Goal: Information Seeking & Learning: Learn about a topic

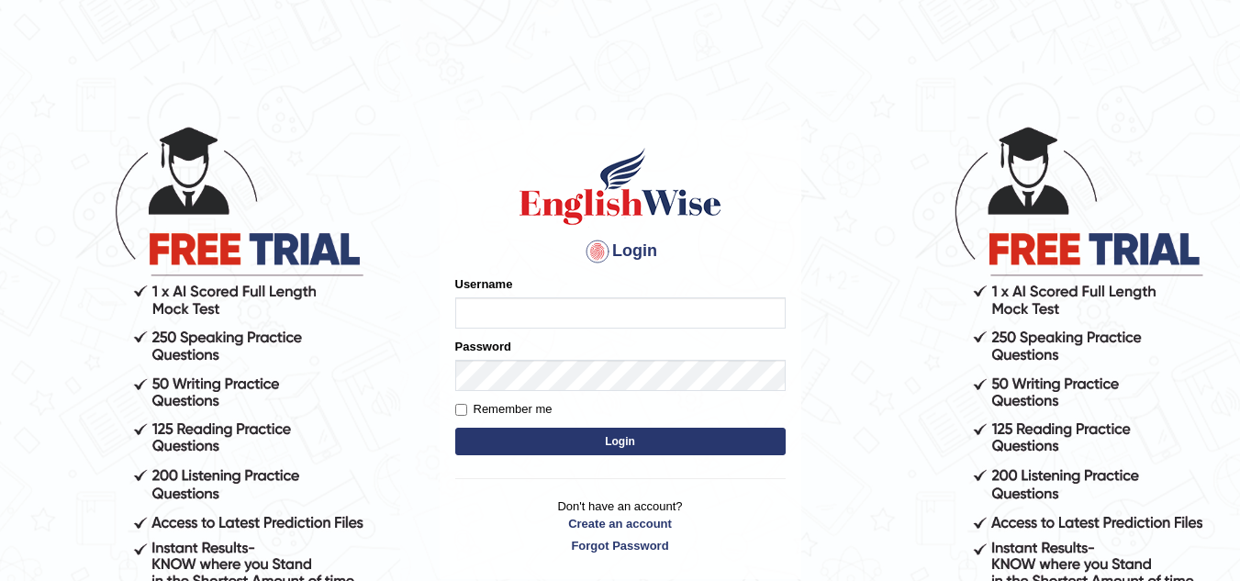
type input "jaspreet07"
click at [685, 429] on button "Login" at bounding box center [620, 442] width 330 height 28
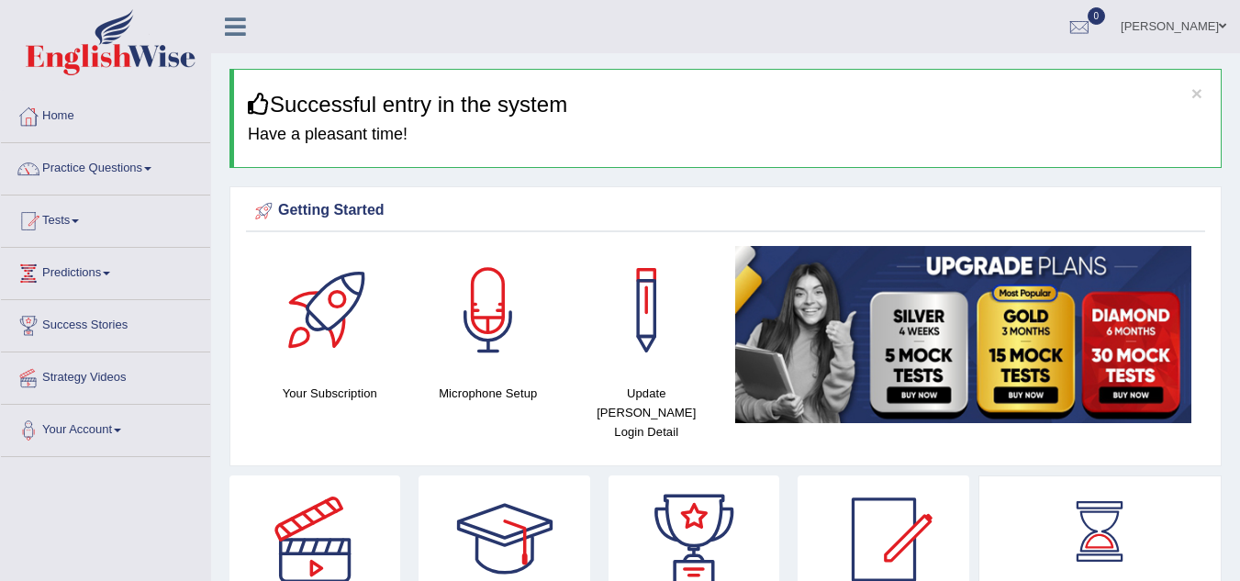
click at [73, 226] on link "Tests" at bounding box center [105, 218] width 209 height 46
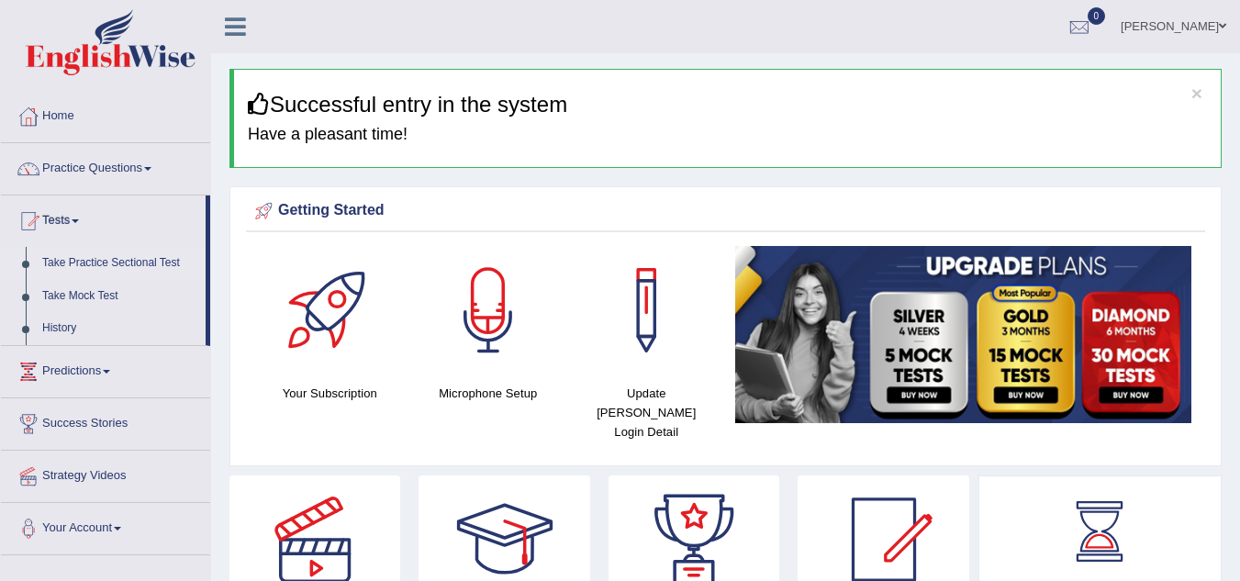
click at [71, 265] on link "Take Practice Sectional Test" at bounding box center [120, 263] width 172 height 33
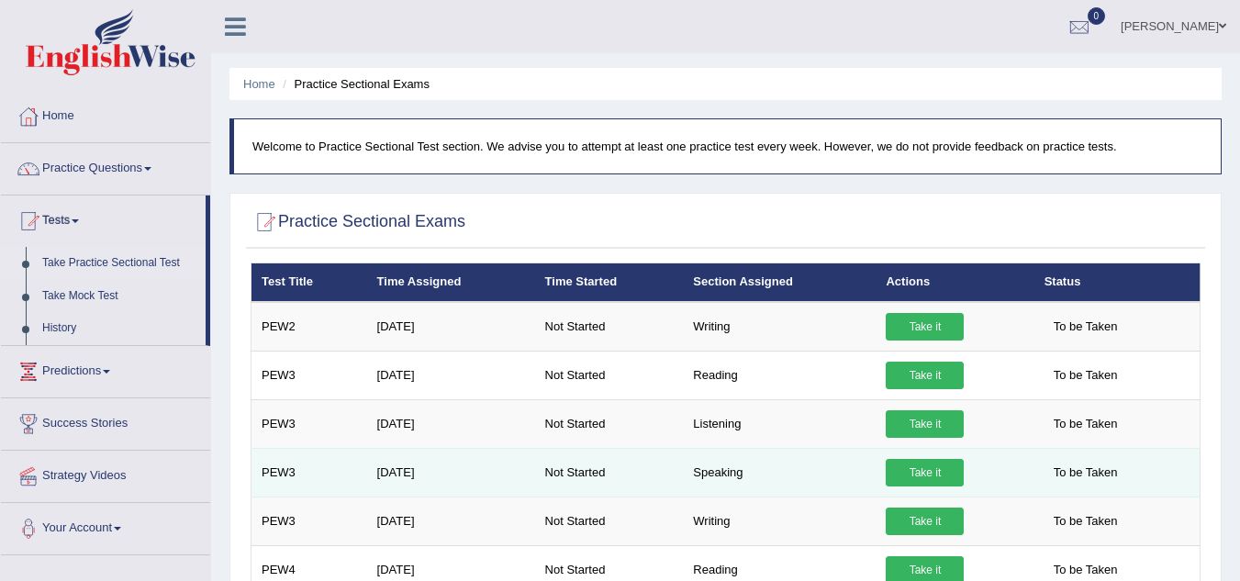
click at [365, 466] on td "PEW3" at bounding box center [309, 472] width 116 height 49
click at [932, 479] on link "Take it" at bounding box center [925, 473] width 78 height 28
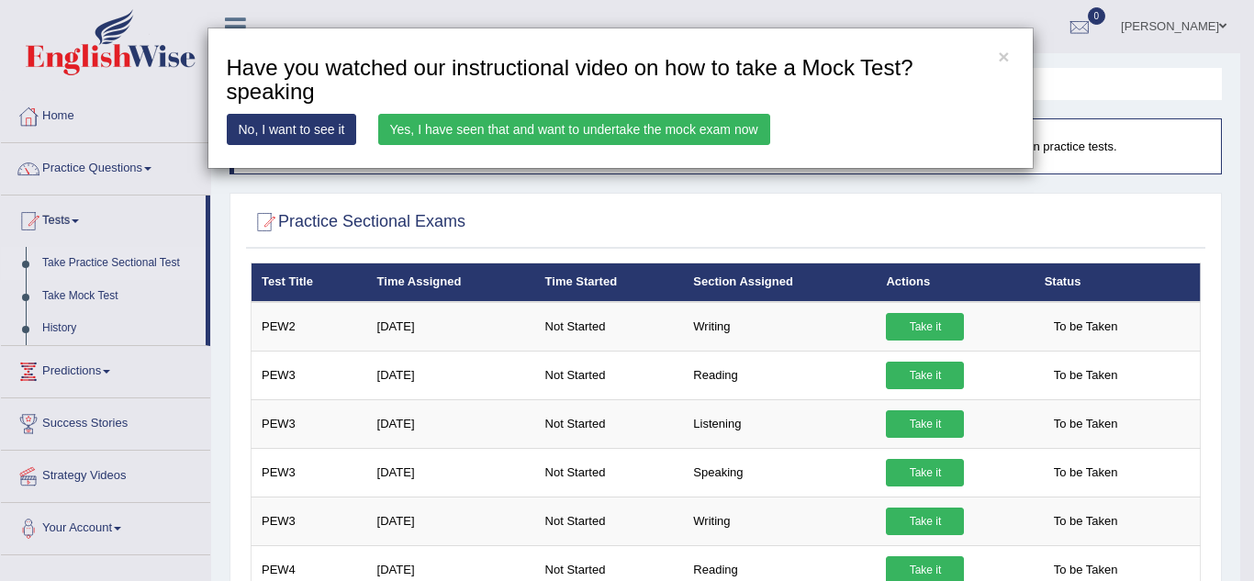
click at [757, 238] on div "× Have you watched our instructional video on how to take a Mock Test?speaking …" at bounding box center [627, 290] width 1254 height 581
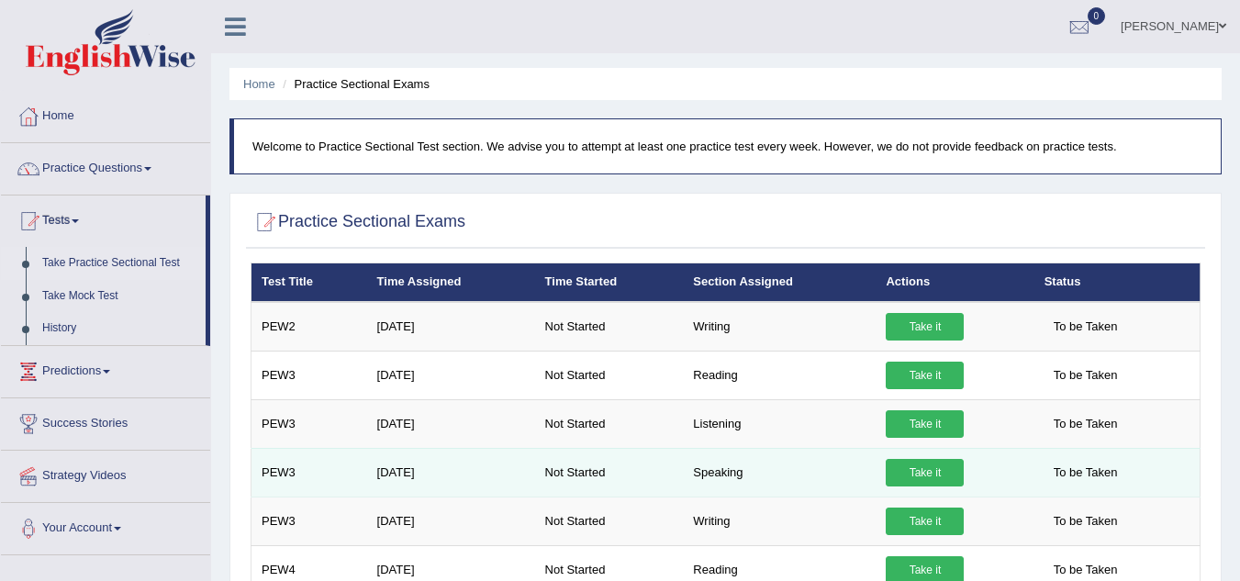
click at [943, 464] on link "Take it" at bounding box center [925, 473] width 78 height 28
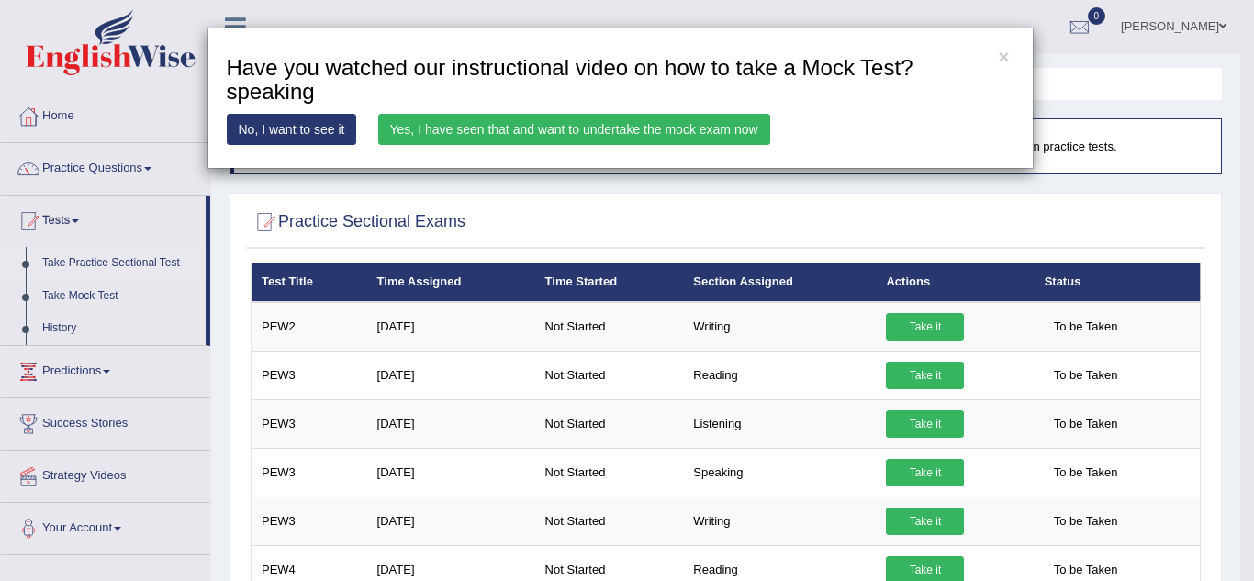
click at [738, 132] on link "Yes, I have seen that and want to undertake the mock exam now" at bounding box center [574, 129] width 392 height 31
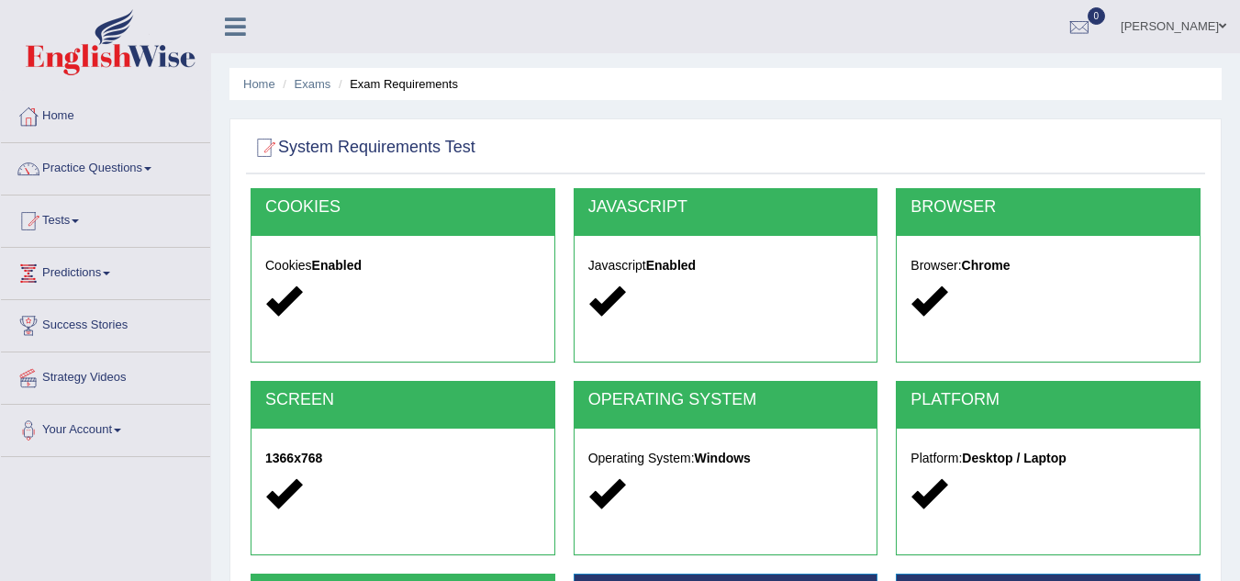
click at [417, 297] on div at bounding box center [402, 301] width 275 height 39
click at [114, 167] on link "Practice Questions" at bounding box center [105, 166] width 209 height 46
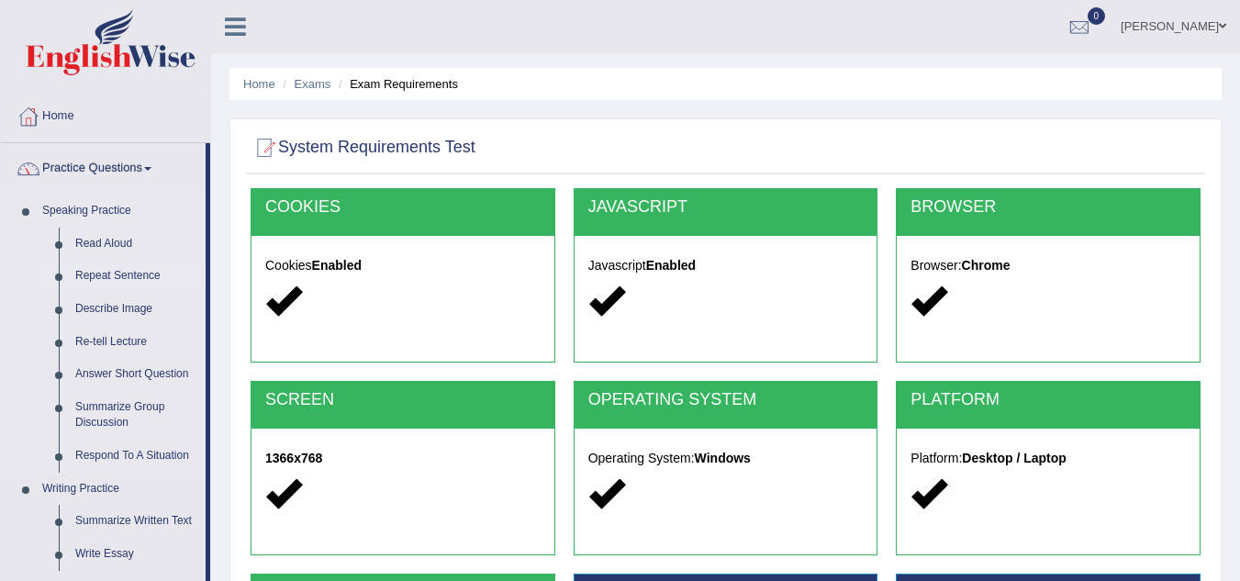
click at [122, 271] on link "Repeat Sentence" at bounding box center [136, 276] width 139 height 33
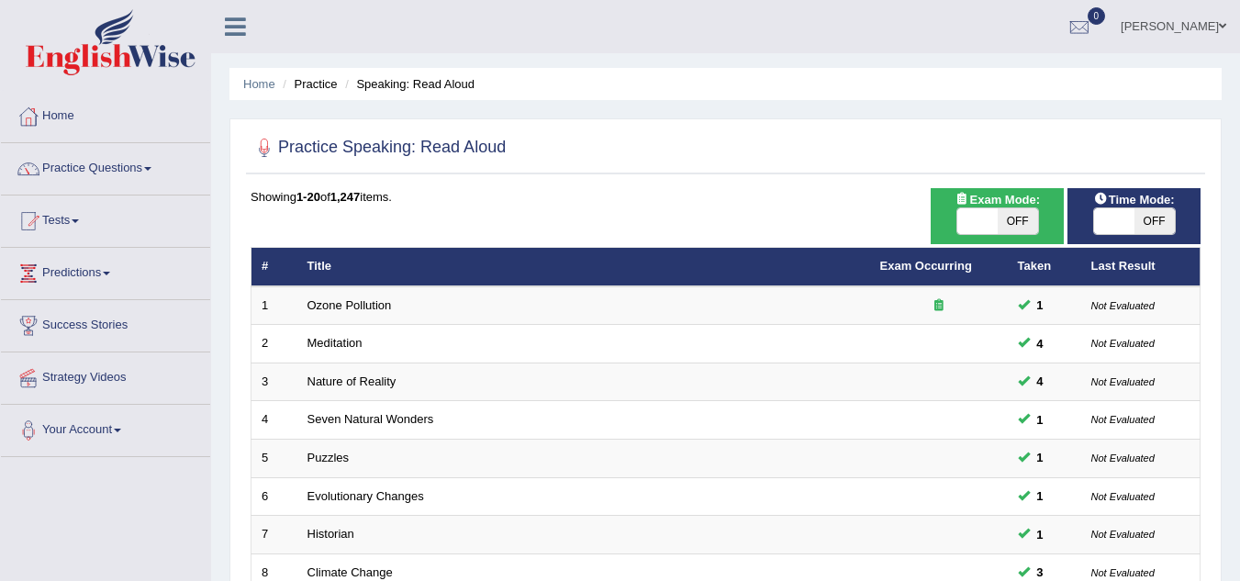
click at [1169, 228] on span "OFF" at bounding box center [1154, 221] width 40 height 26
checkbox input "true"
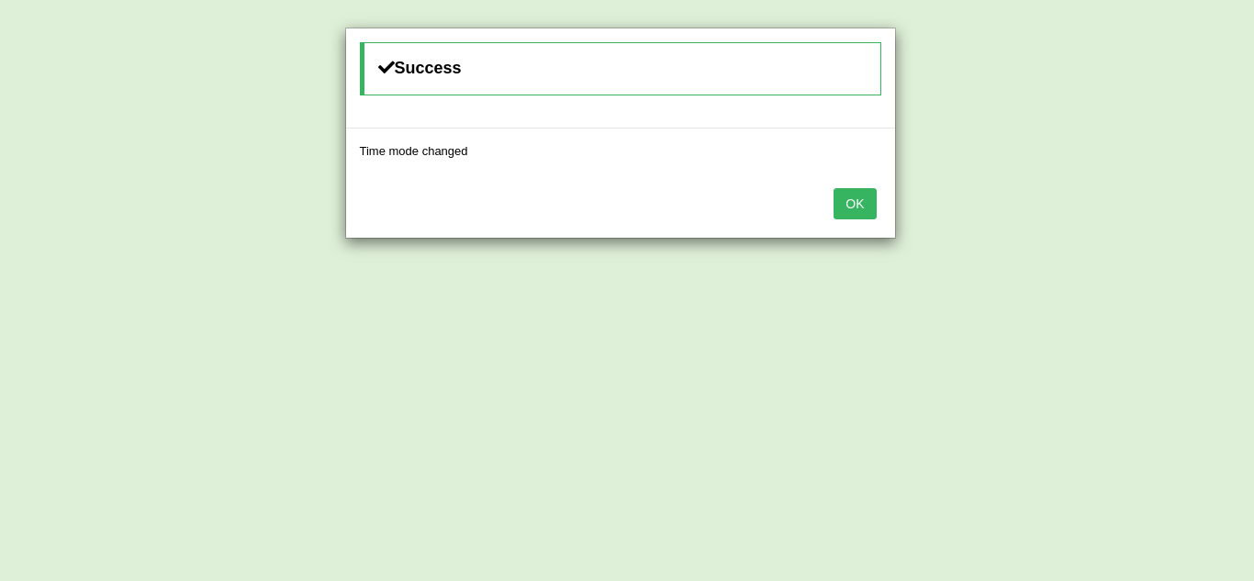
click at [854, 191] on button "OK" at bounding box center [854, 203] width 42 height 31
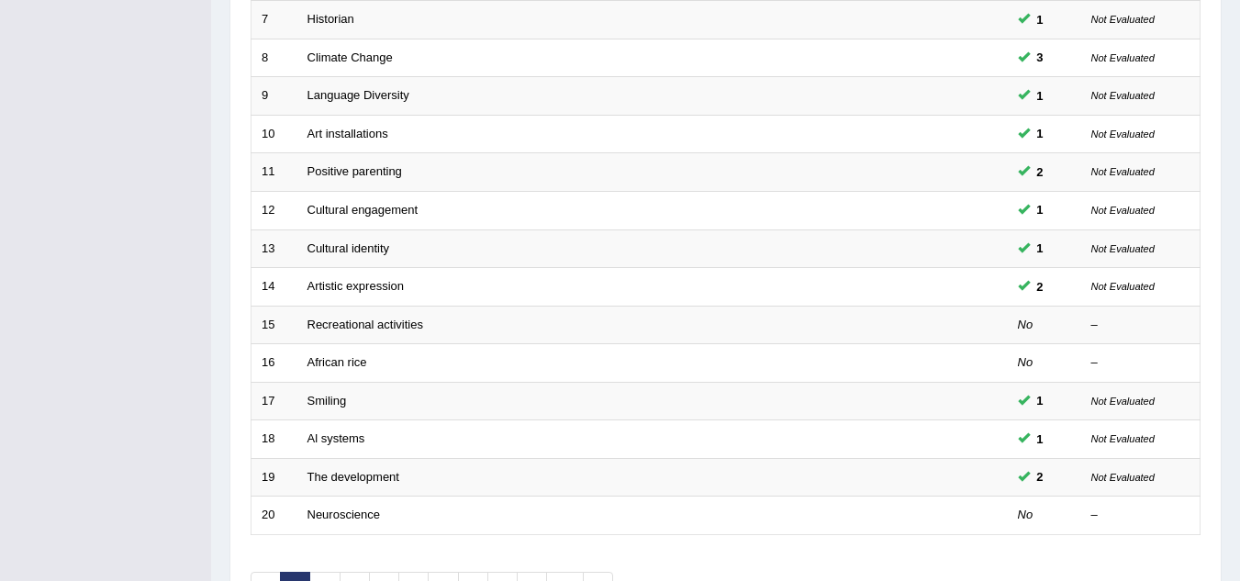
scroll to position [634, 0]
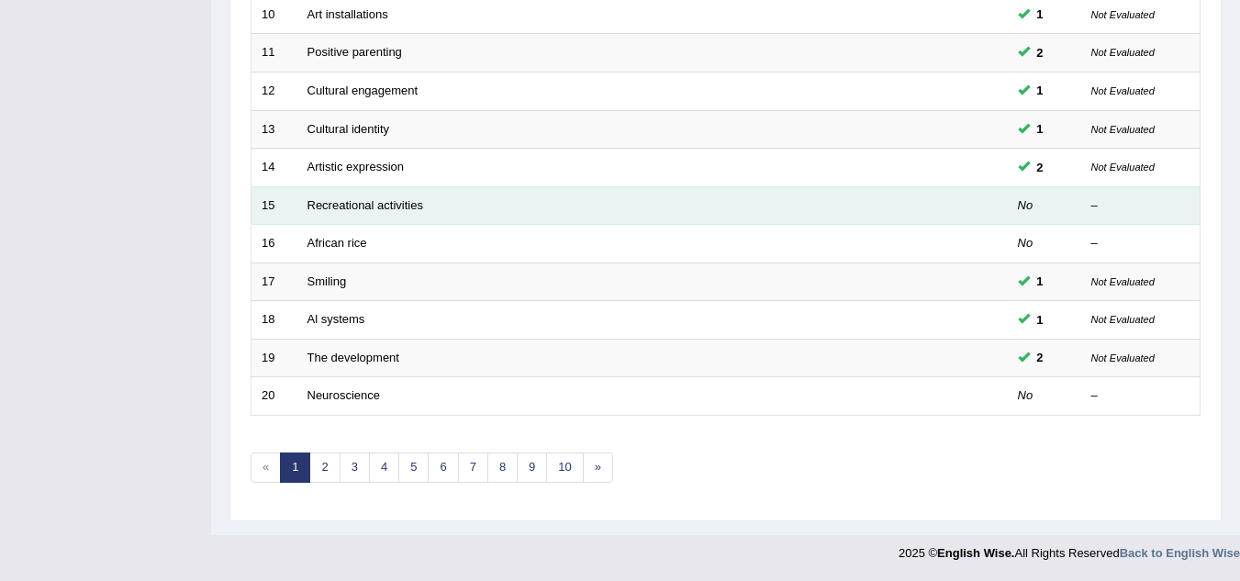
click at [411, 213] on td "Recreational activities" at bounding box center [583, 205] width 573 height 39
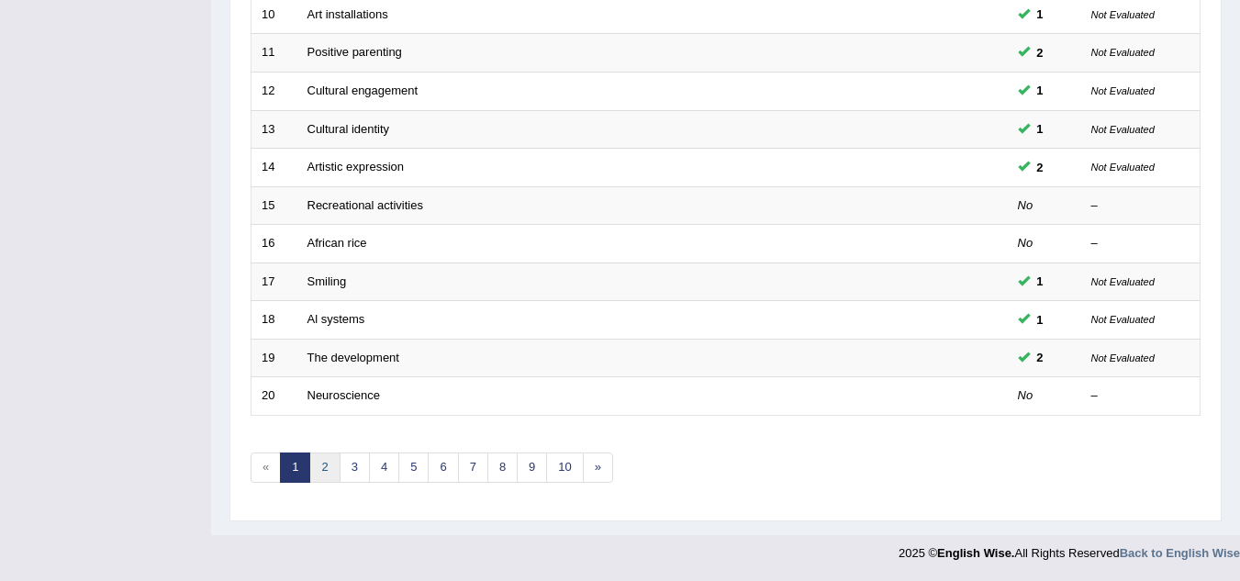
click at [331, 465] on link "2" at bounding box center [324, 467] width 30 height 30
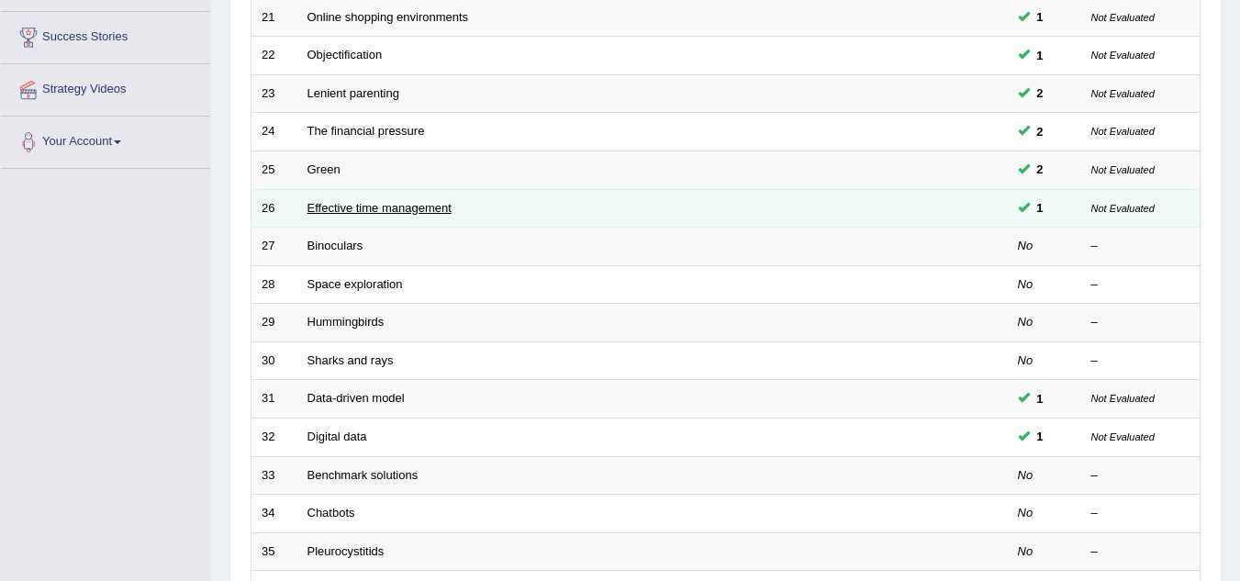
click at [436, 206] on link "Effective time management" at bounding box center [379, 208] width 144 height 14
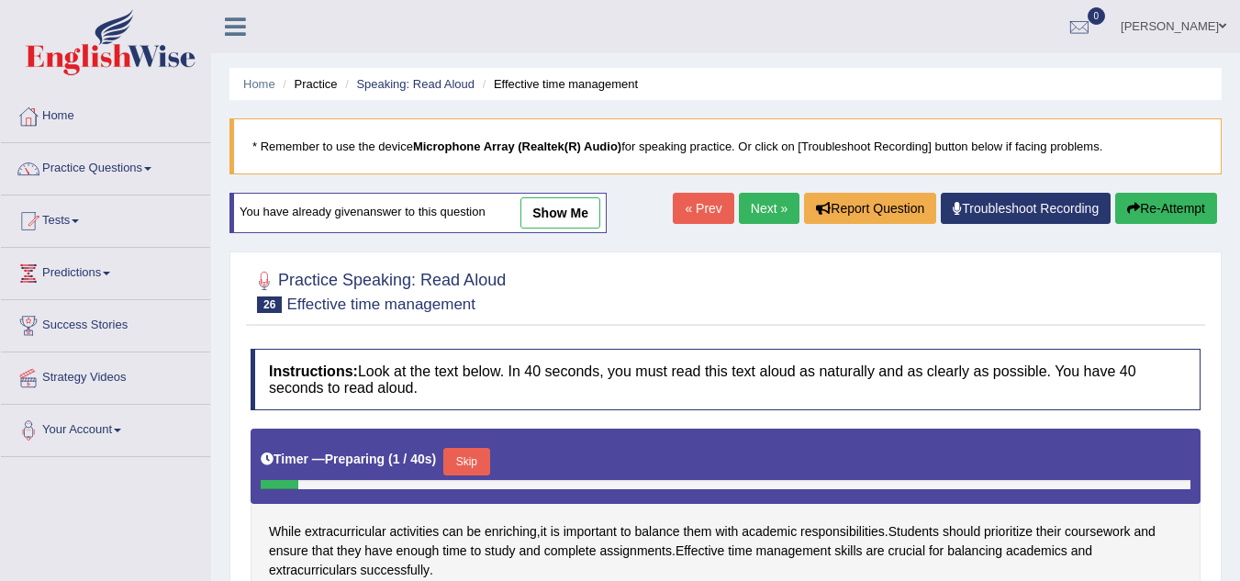
scroll to position [131, 0]
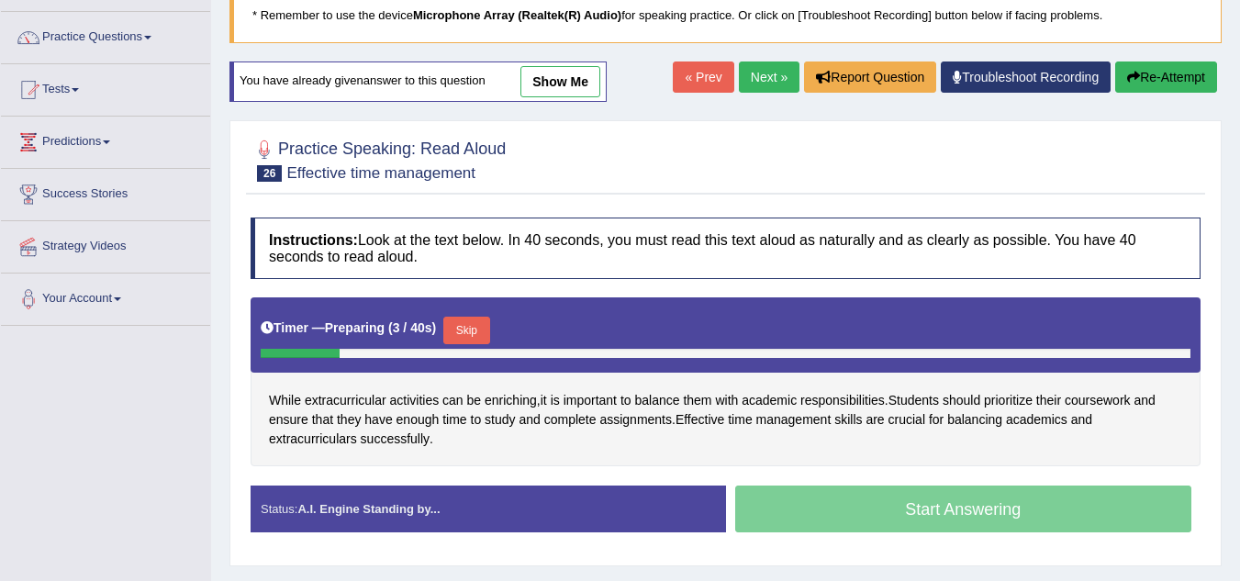
click at [573, 72] on link "show me" at bounding box center [560, 81] width 80 height 31
click at [574, 91] on div "Home Practice Speaking: Read Aloud Effective time management * Remember to use …" at bounding box center [725, 328] width 1029 height 918
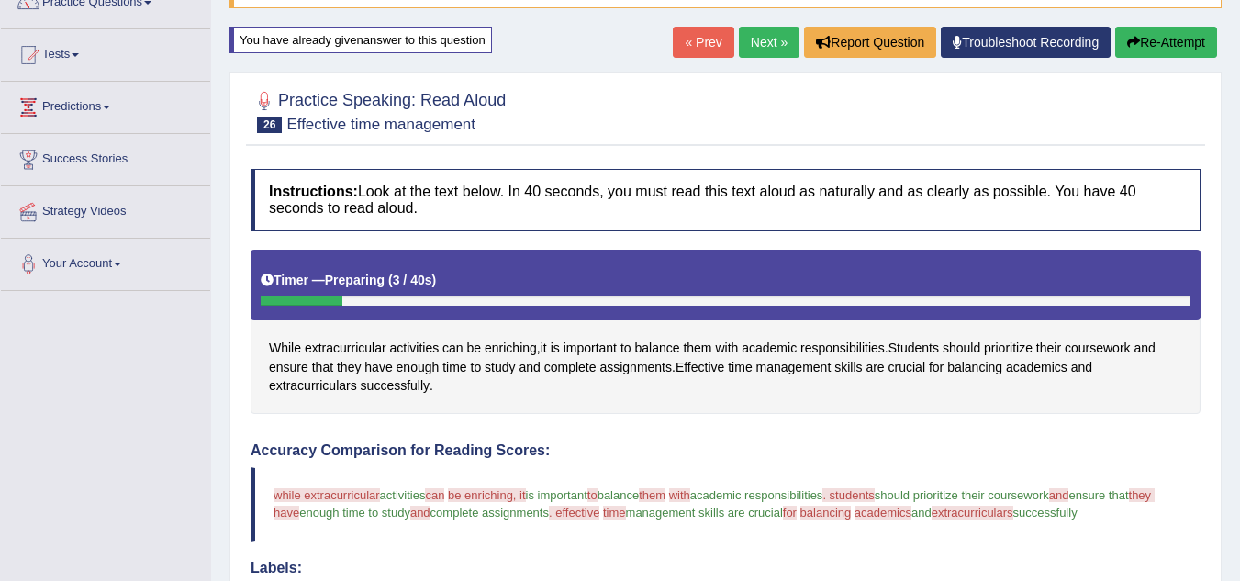
scroll to position [0, 0]
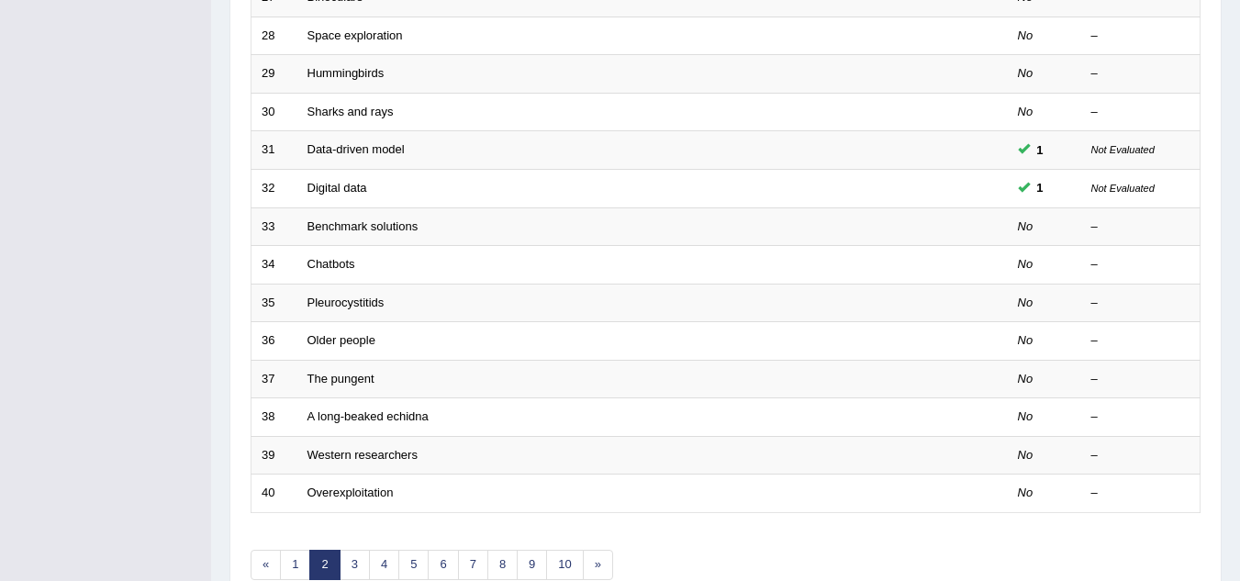
scroll to position [549, 0]
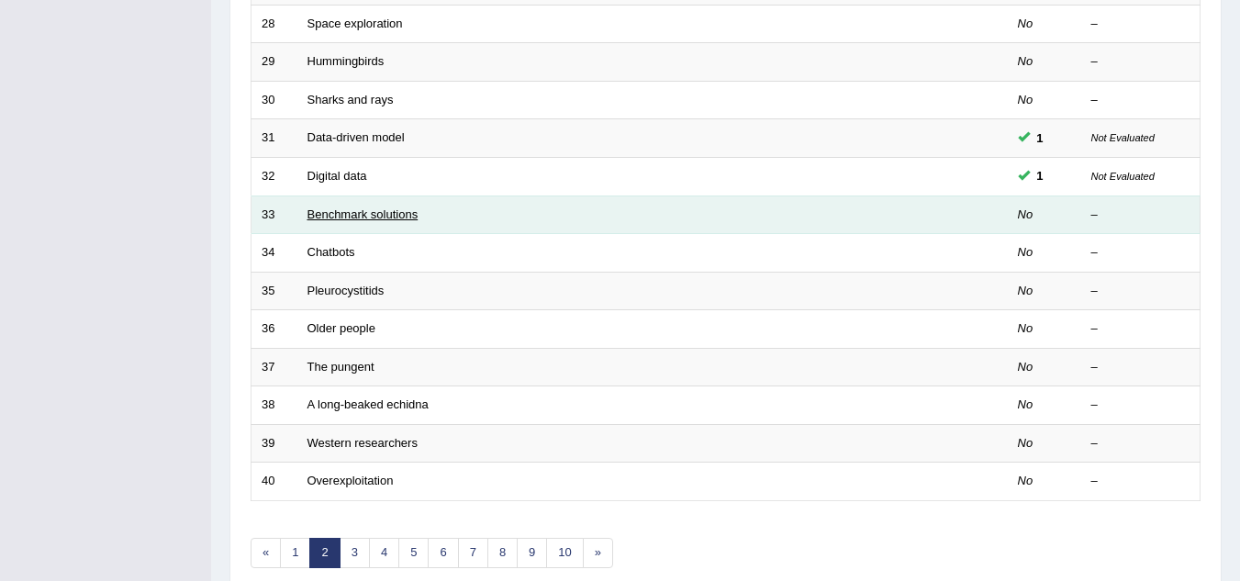
click at [339, 218] on link "Benchmark solutions" at bounding box center [362, 214] width 111 height 14
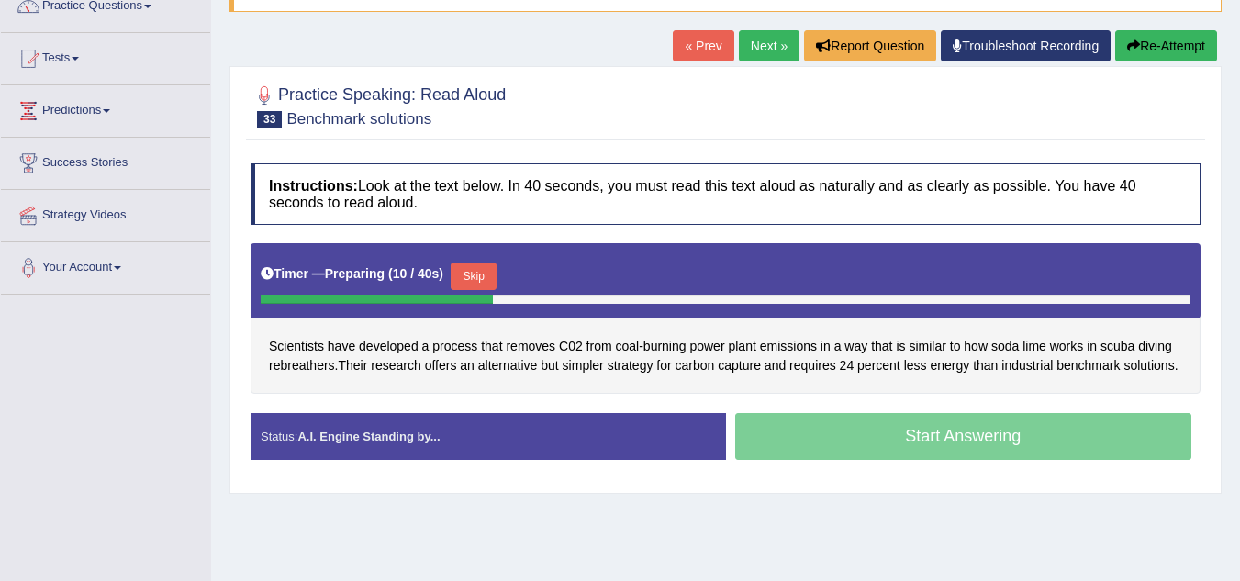
click at [810, 509] on div "Home Practice Speaking: Read [PERSON_NAME] solutions * Remember to use the devi…" at bounding box center [725, 297] width 1029 height 918
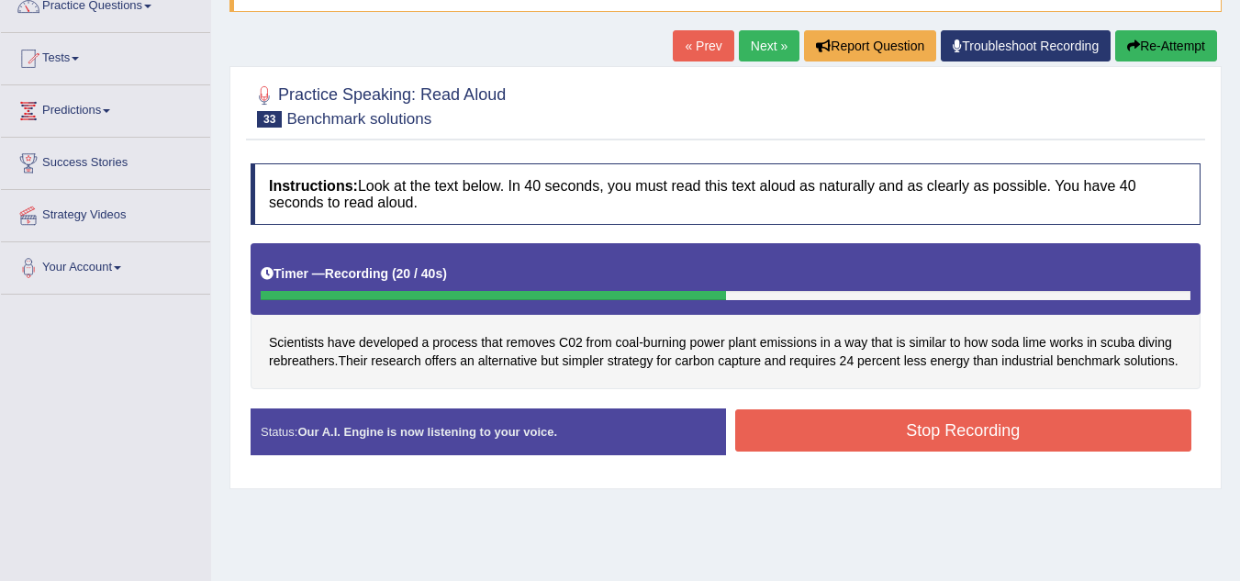
click at [887, 429] on button "Stop Recording" at bounding box center [963, 430] width 457 height 42
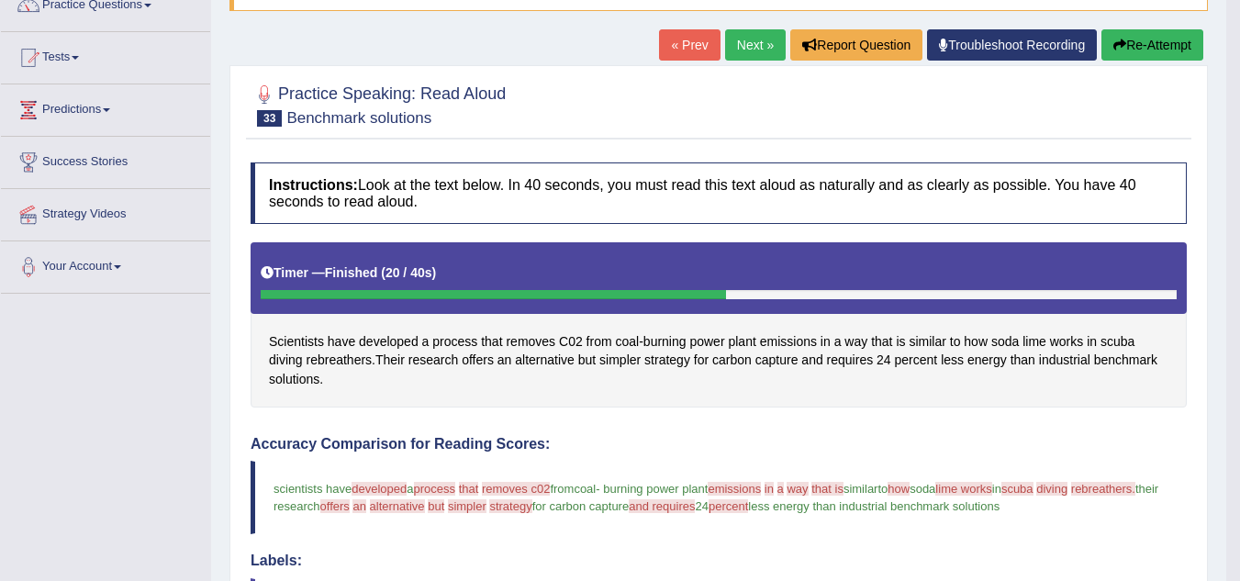
scroll to position [162, 0]
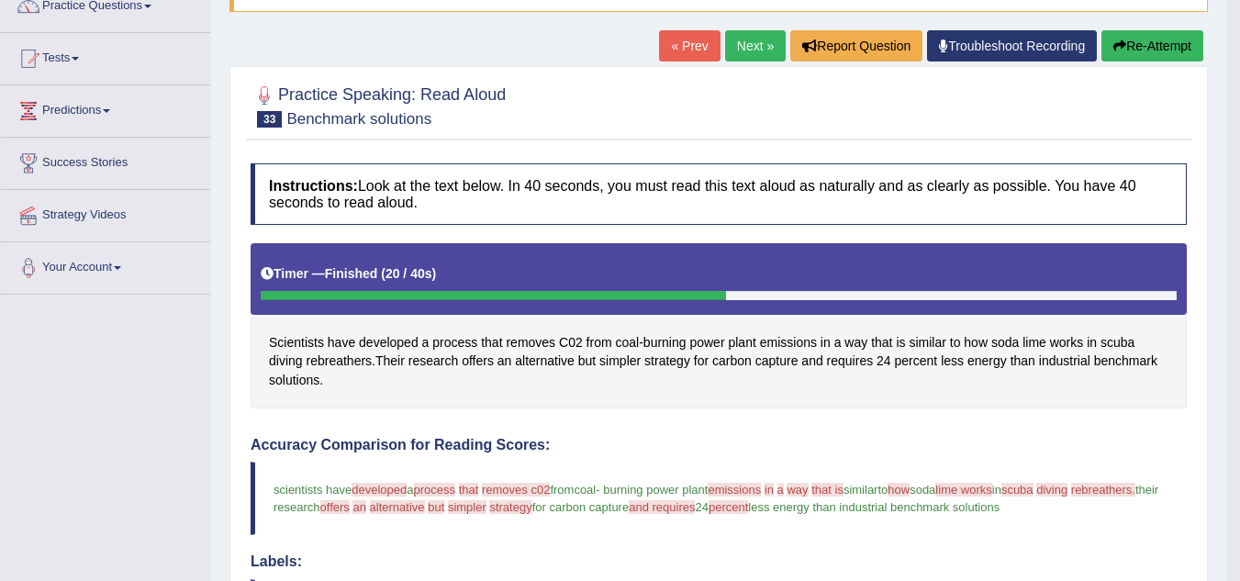
click at [737, 43] on link "Next »" at bounding box center [755, 45] width 61 height 31
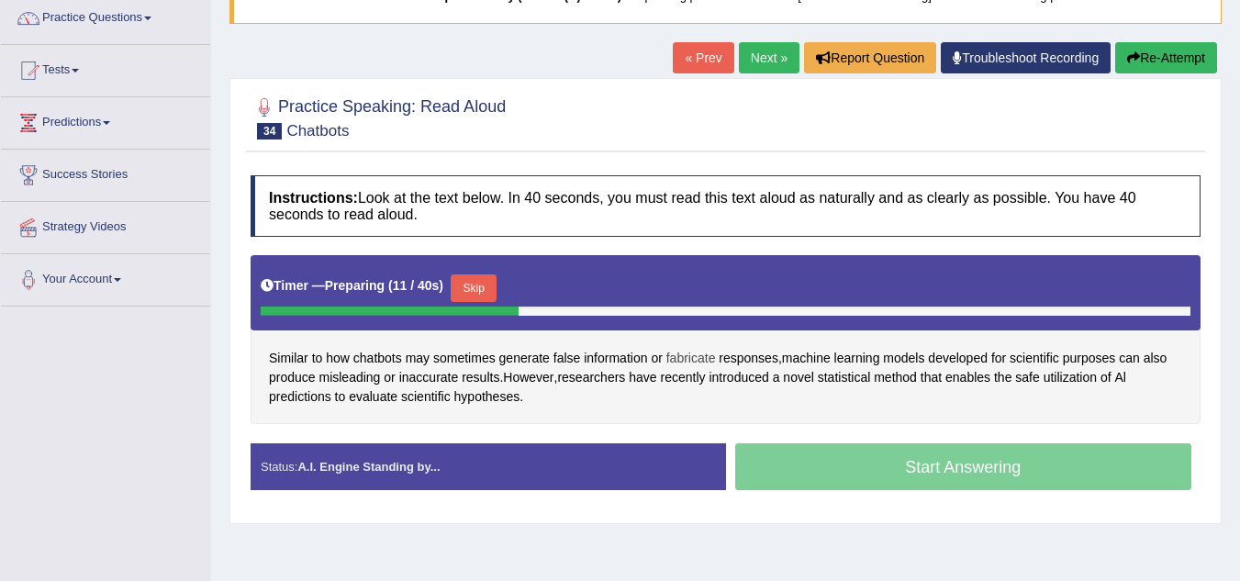
click at [690, 362] on span "fabricate" at bounding box center [691, 358] width 50 height 19
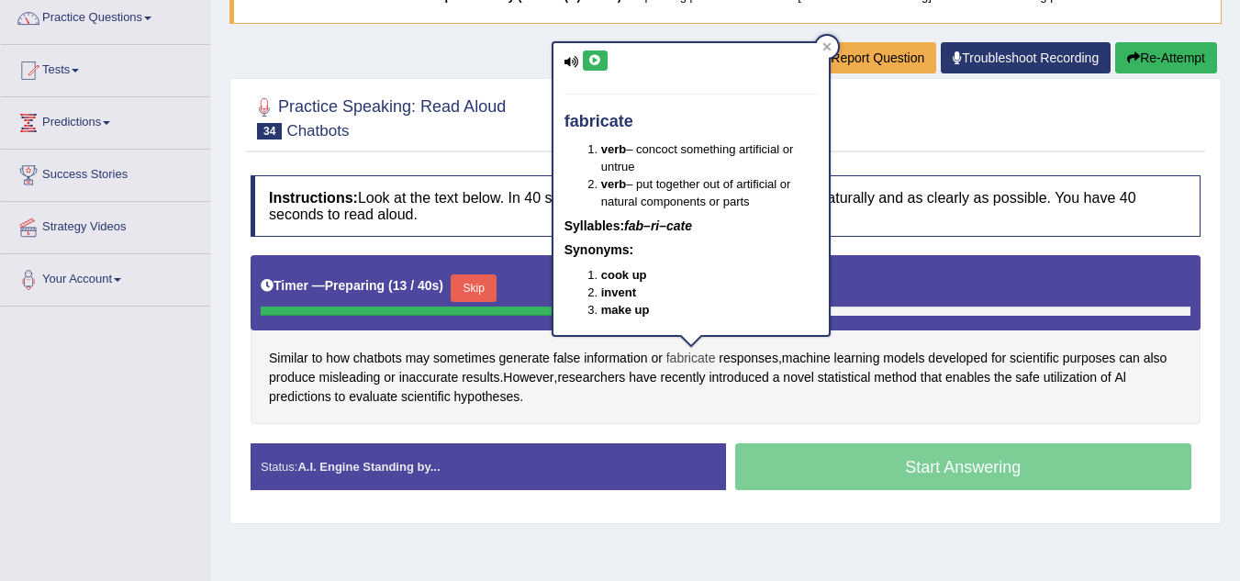
click at [690, 362] on span "fabricate" at bounding box center [691, 358] width 50 height 19
click at [767, 421] on div "Similar to how chatbots may sometimes generate false information or fabricate r…" at bounding box center [726, 339] width 950 height 169
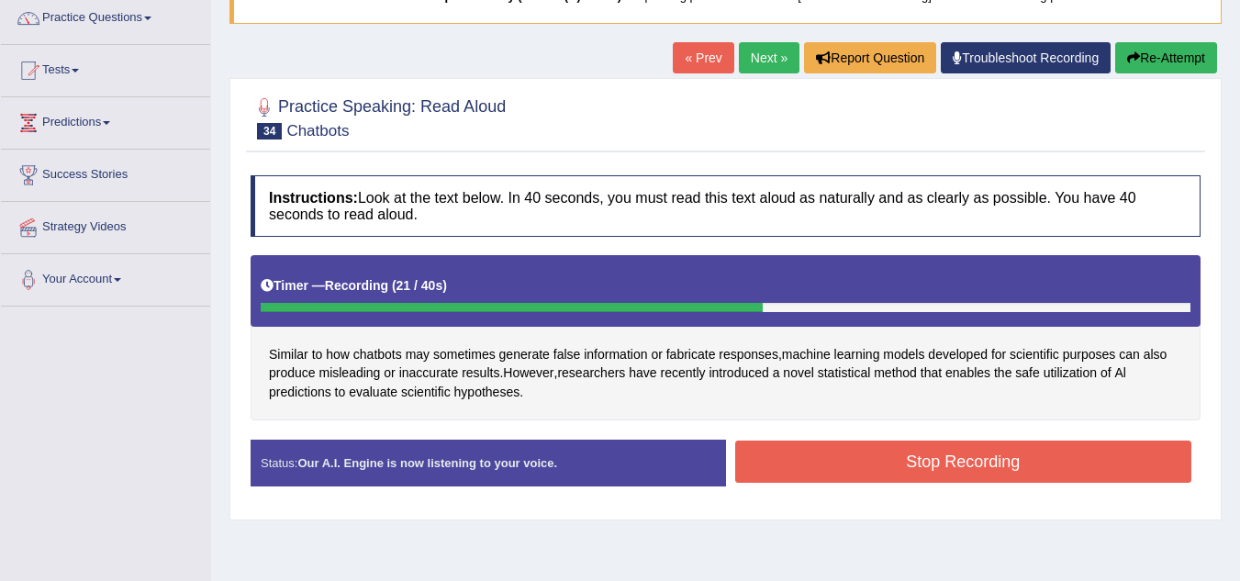
click at [920, 452] on button "Stop Recording" at bounding box center [963, 461] width 457 height 42
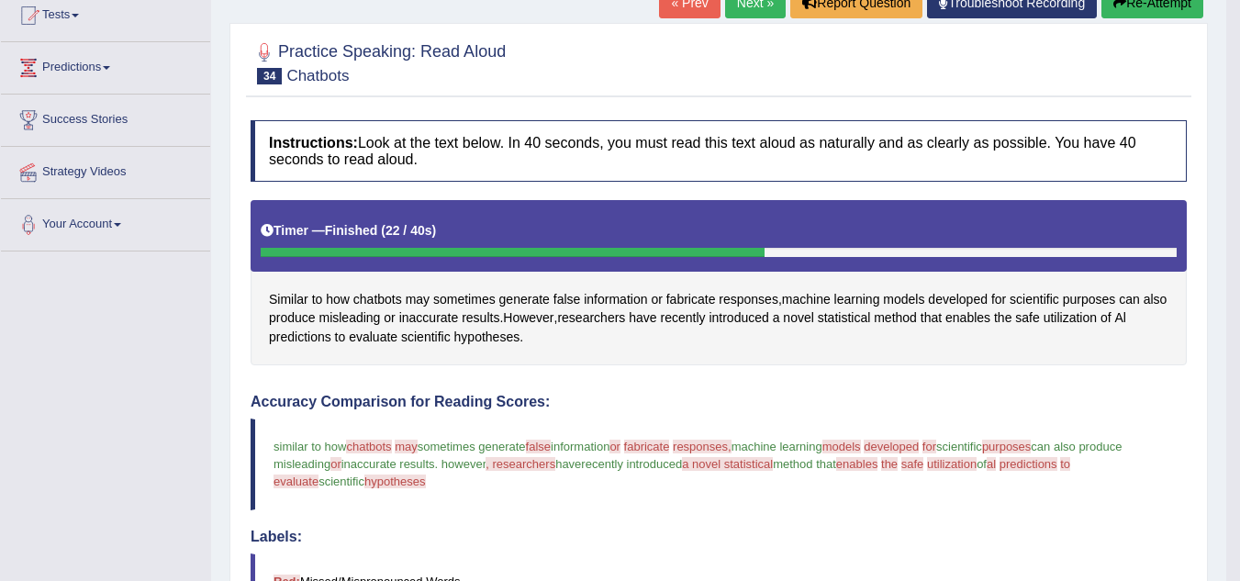
scroll to position [122, 0]
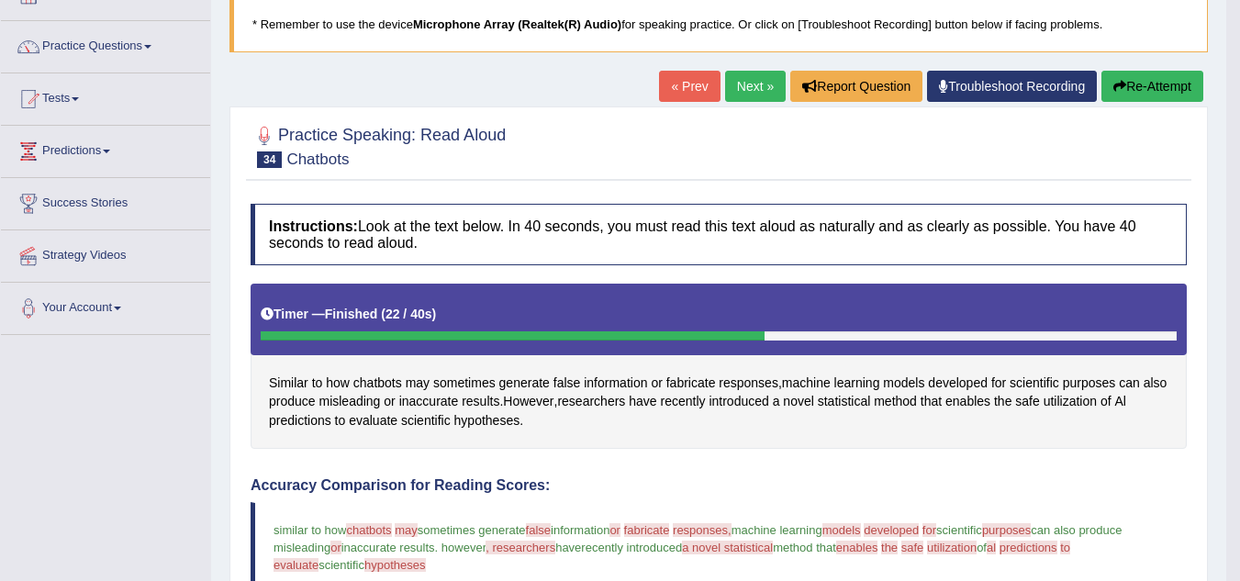
click at [730, 95] on link "Next »" at bounding box center [755, 86] width 61 height 31
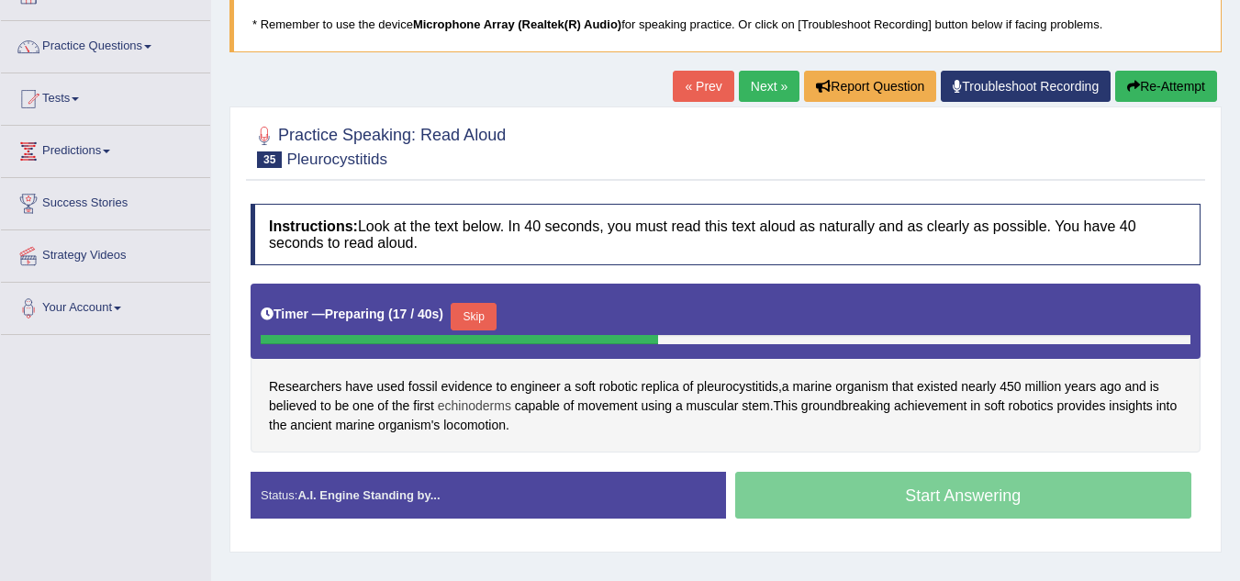
click at [481, 404] on span "echinoderms" at bounding box center [474, 405] width 73 height 19
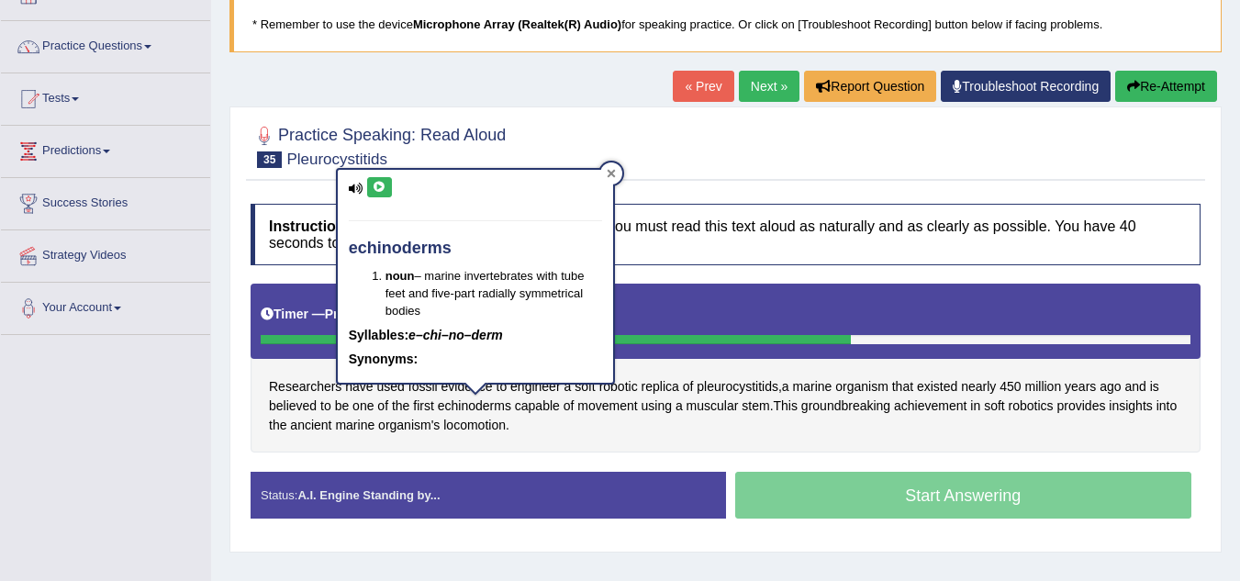
click at [607, 180] on div at bounding box center [611, 173] width 22 height 22
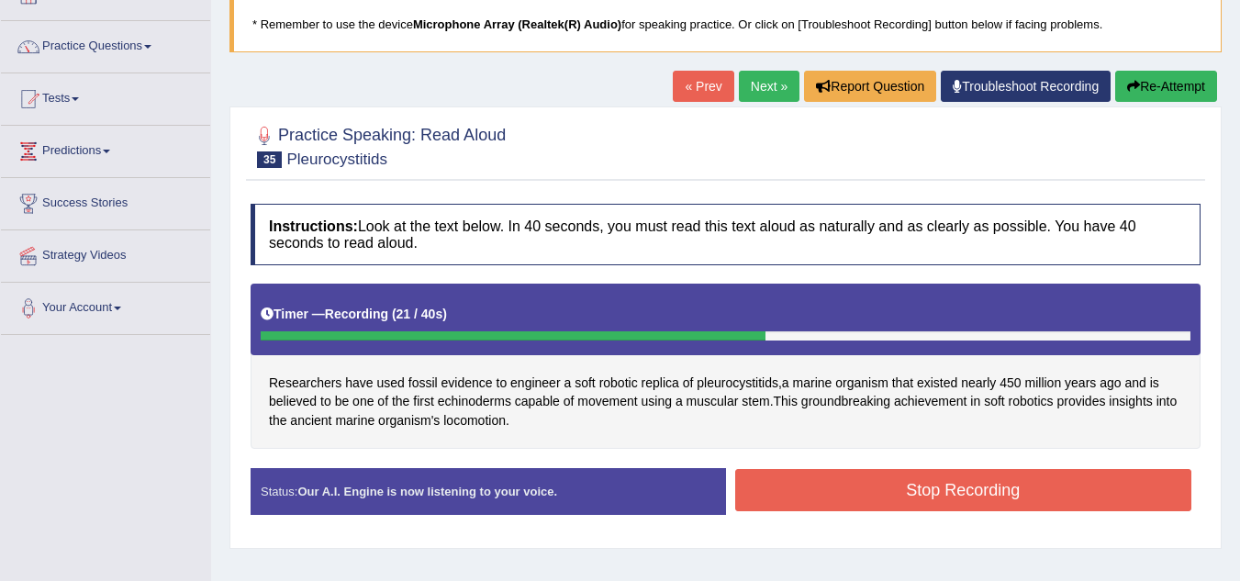
click at [829, 496] on button "Stop Recording" at bounding box center [963, 490] width 457 height 42
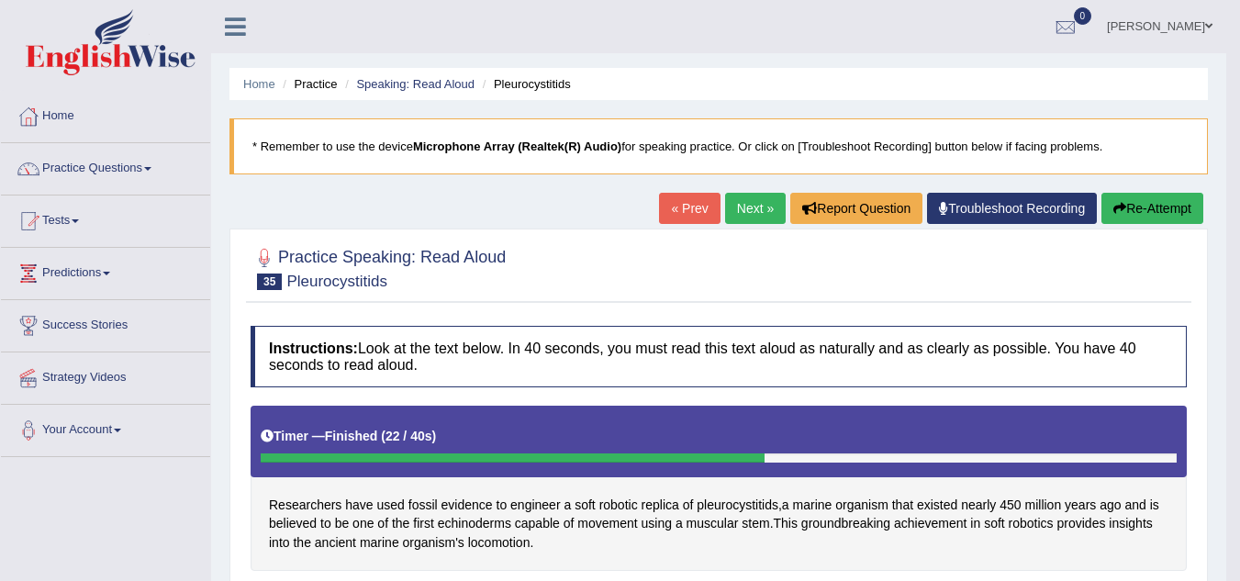
click at [746, 213] on link "Next »" at bounding box center [755, 208] width 61 height 31
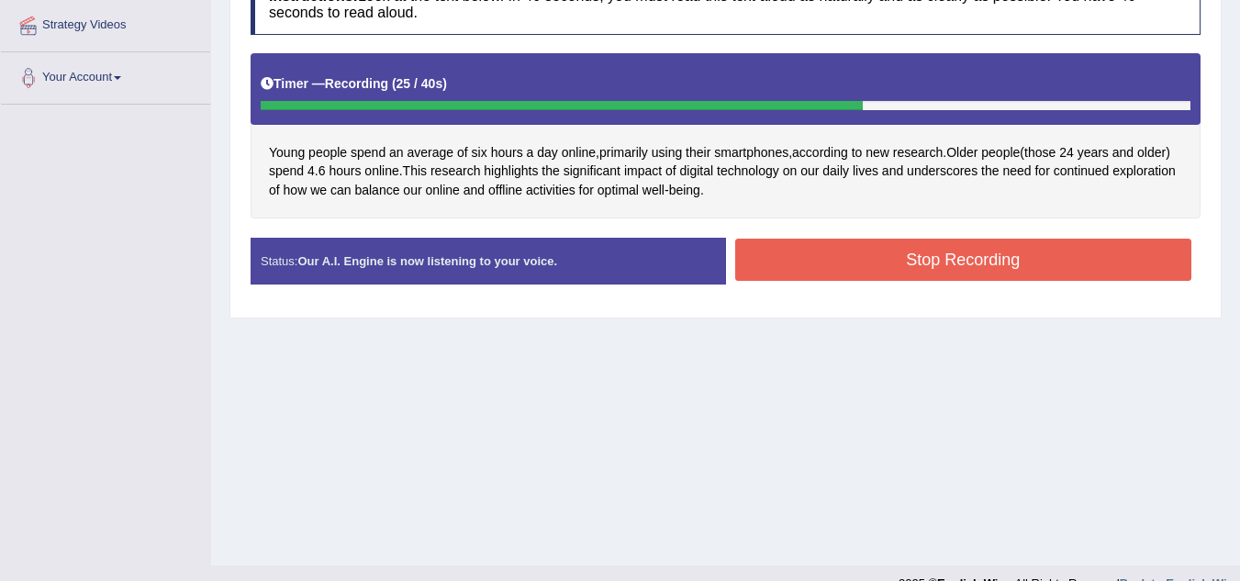
click at [823, 245] on button "Stop Recording" at bounding box center [963, 260] width 457 height 42
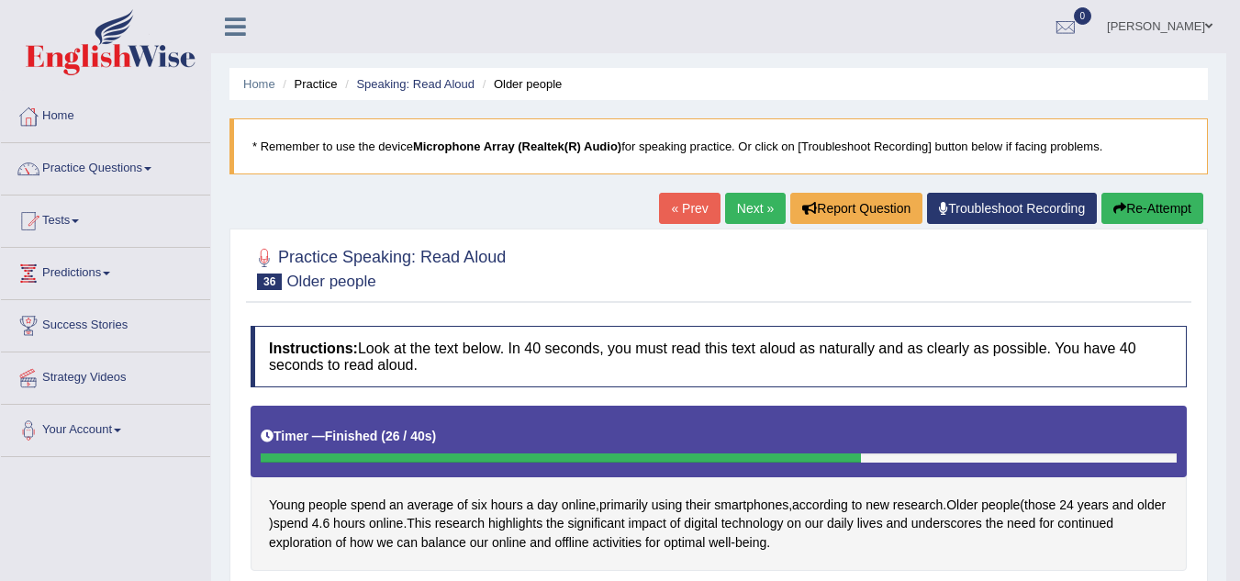
click at [737, 209] on link "Next »" at bounding box center [755, 208] width 61 height 31
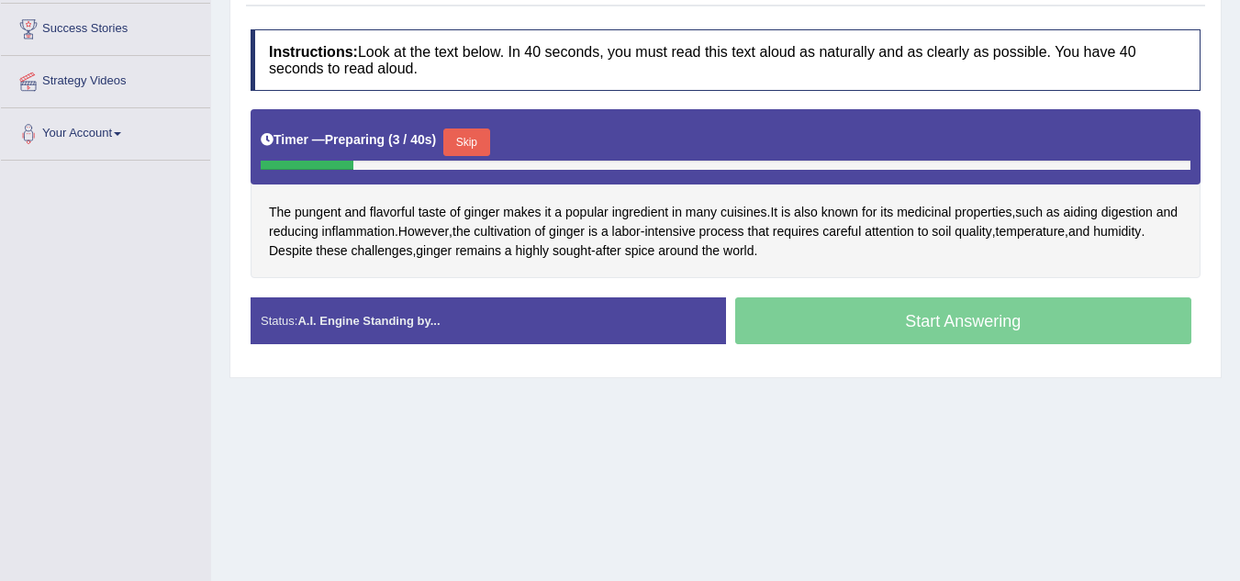
scroll to position [308, 0]
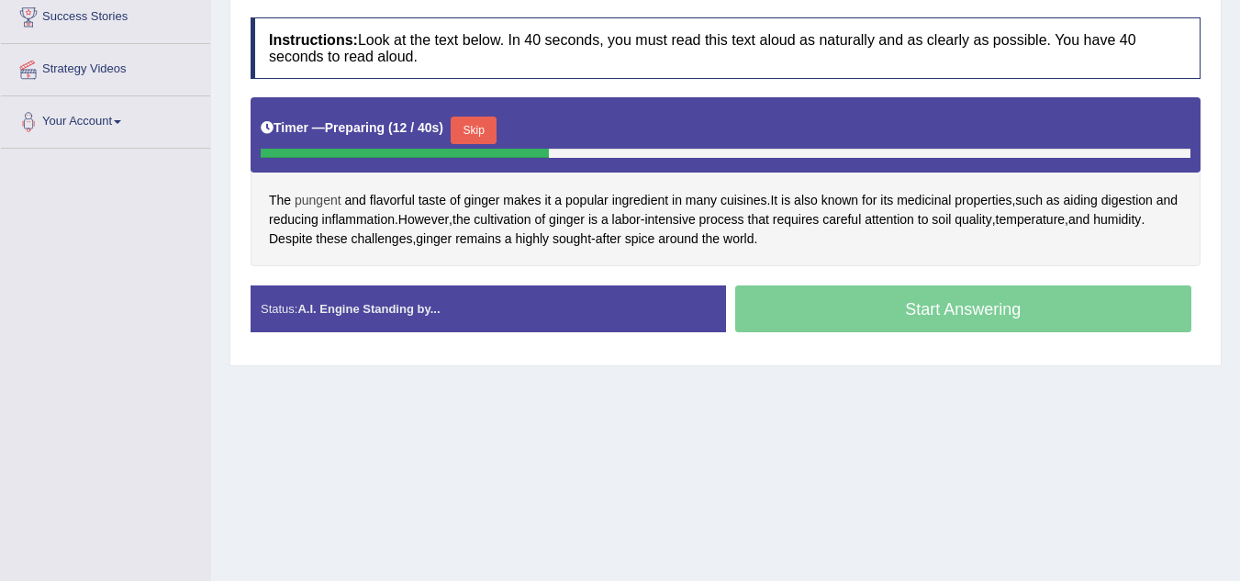
click at [331, 195] on span "pungent" at bounding box center [318, 200] width 47 height 19
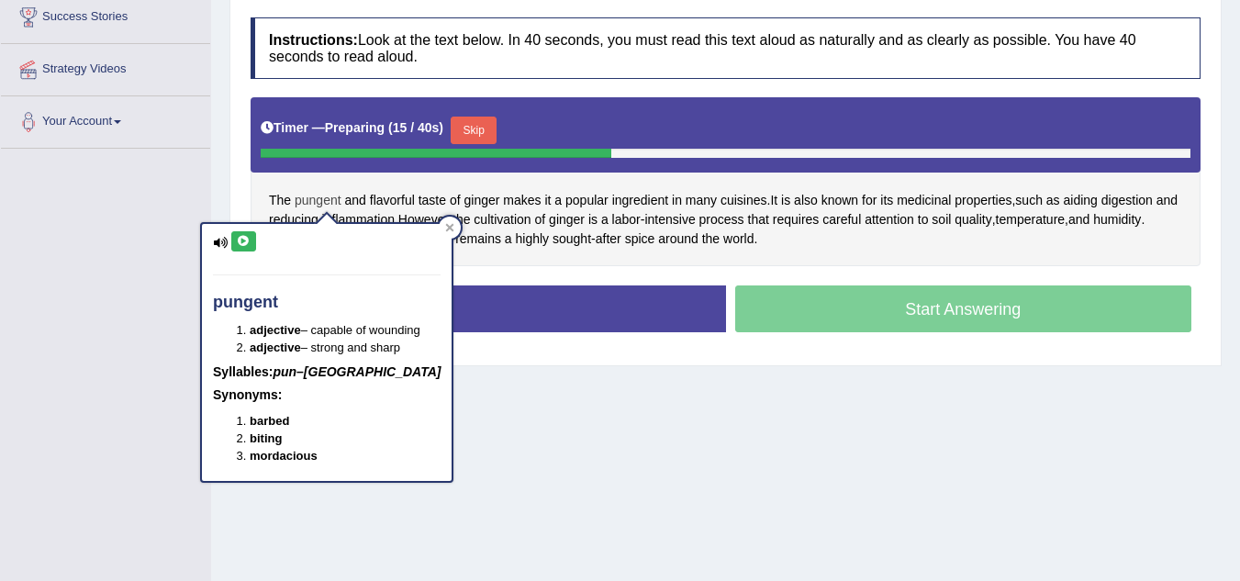
click at [331, 195] on span "pungent" at bounding box center [318, 200] width 47 height 19
click at [511, 334] on div "Status: A.I. Engine Standing by... Start Answering Stop Recording" at bounding box center [726, 317] width 950 height 65
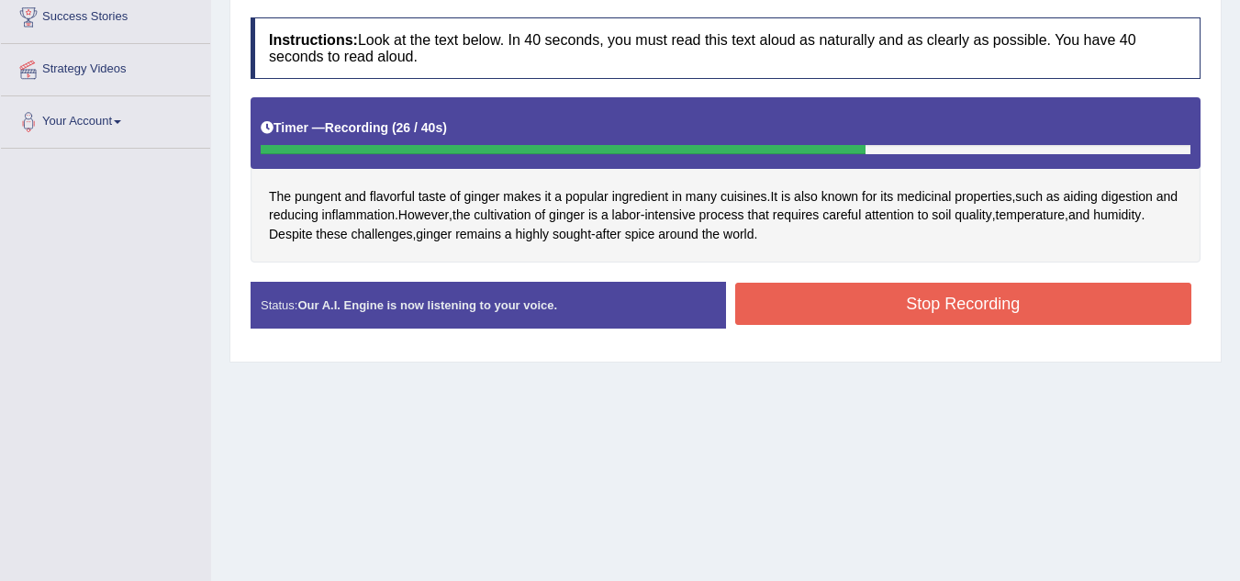
click at [843, 302] on button "Stop Recording" at bounding box center [963, 304] width 457 height 42
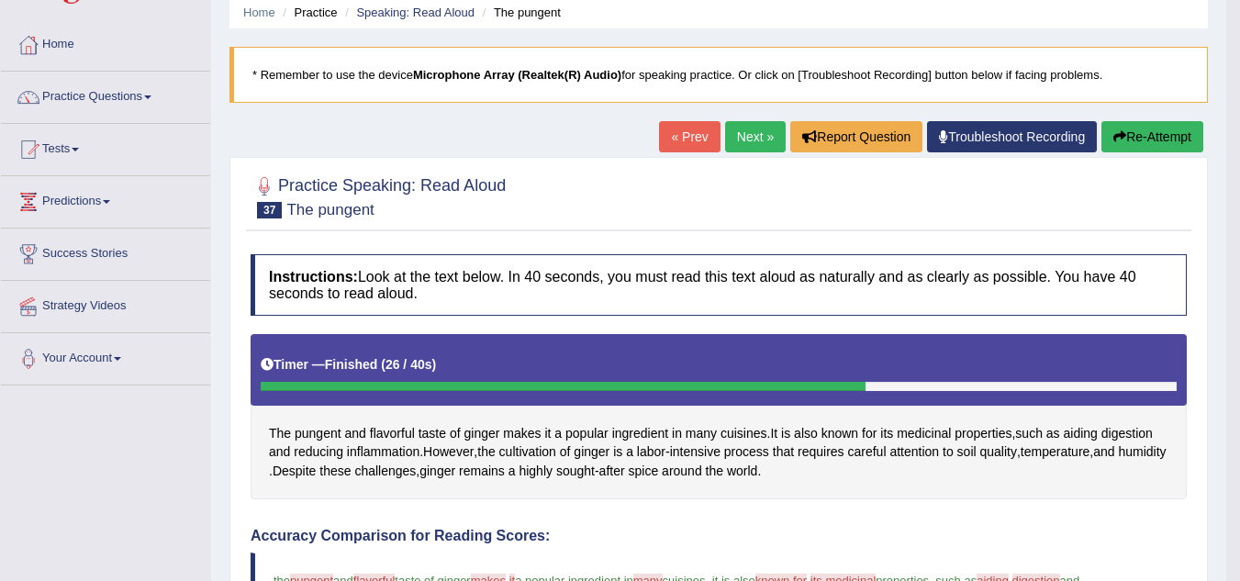
scroll to position [0, 0]
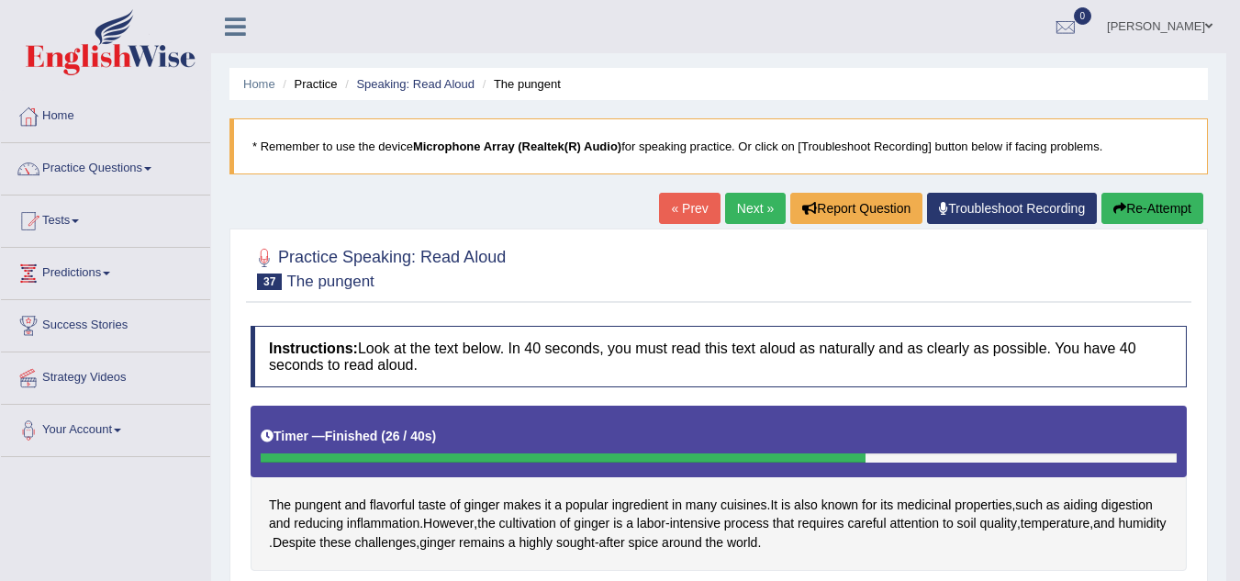
click at [730, 216] on link "Next »" at bounding box center [755, 208] width 61 height 31
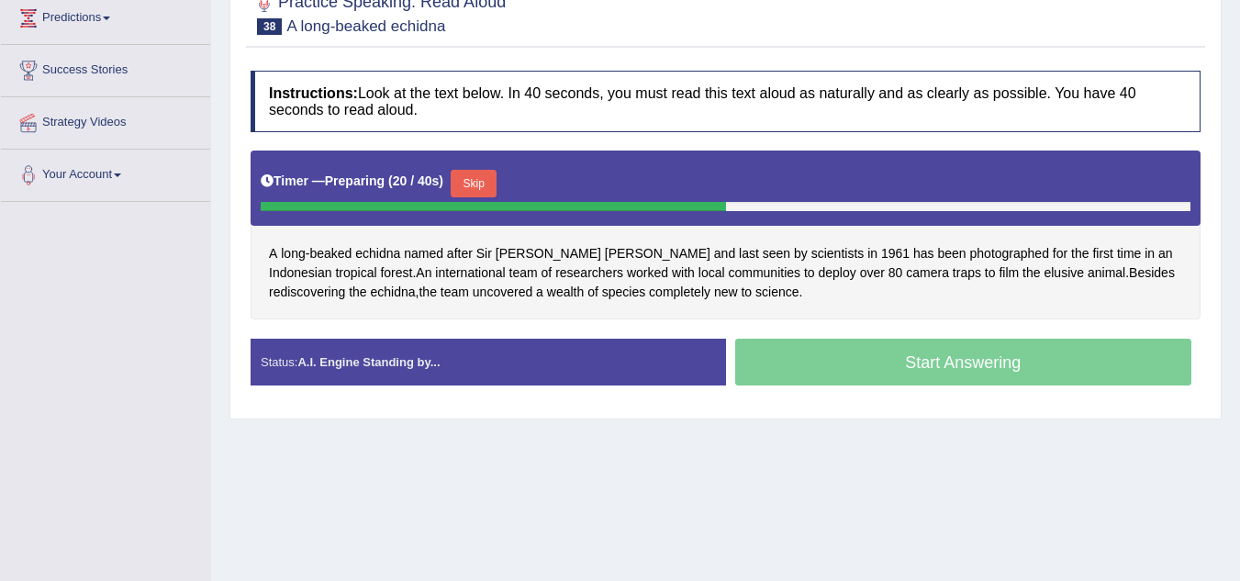
click at [490, 183] on button "Skip" at bounding box center [474, 184] width 46 height 28
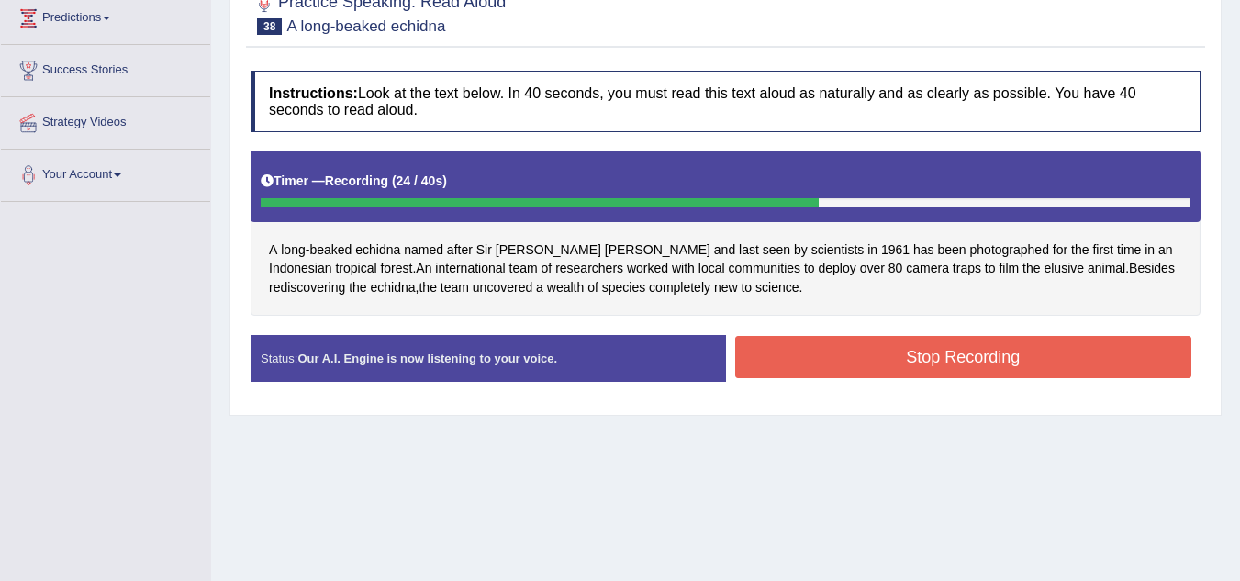
click at [872, 363] on button "Stop Recording" at bounding box center [963, 357] width 457 height 42
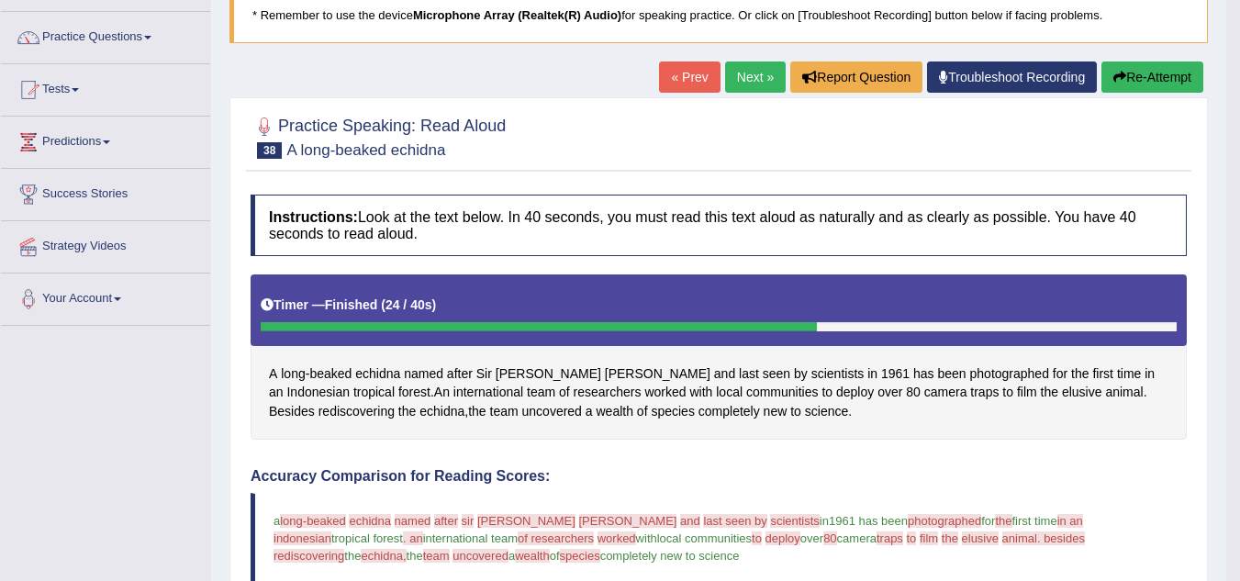
scroll to position [123, 0]
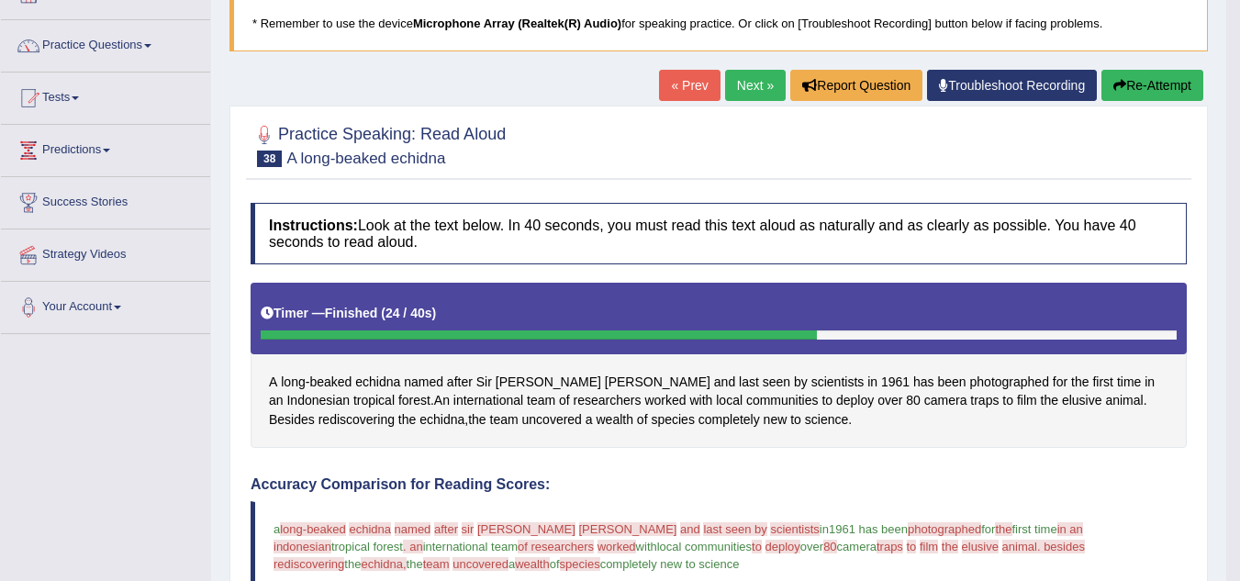
click at [750, 84] on link "Next »" at bounding box center [755, 85] width 61 height 31
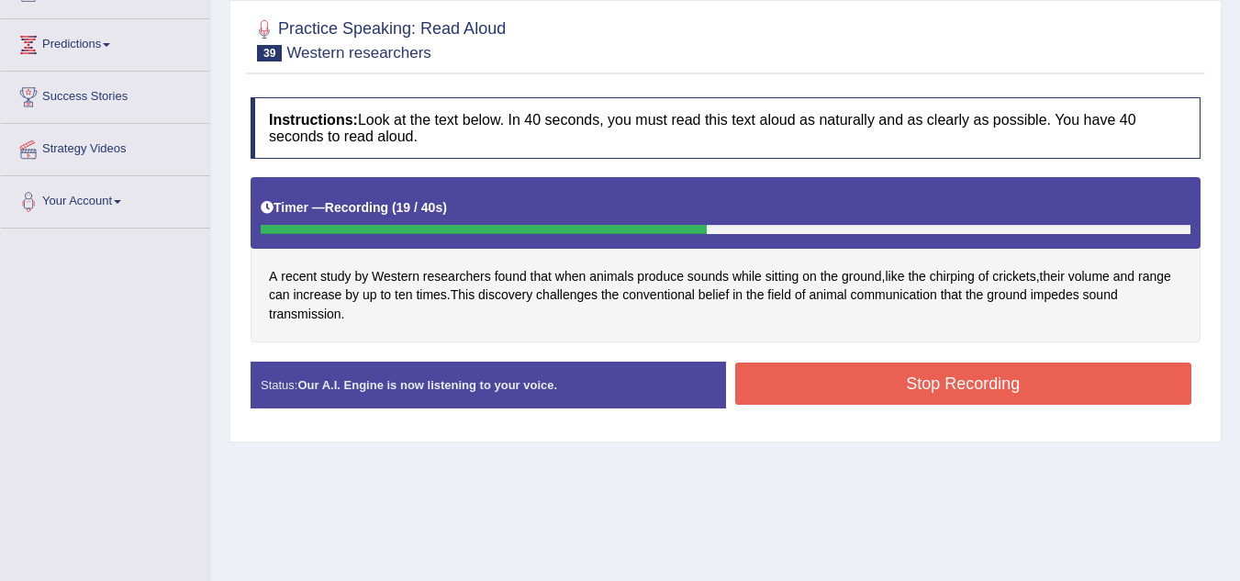
click at [825, 381] on button "Stop Recording" at bounding box center [963, 383] width 457 height 42
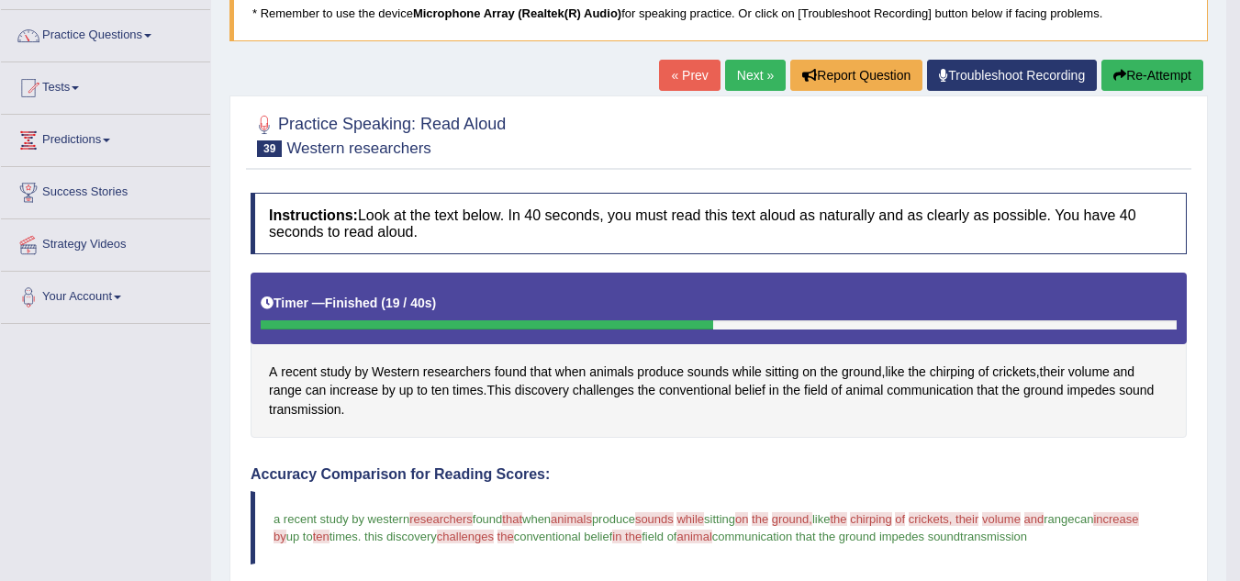
scroll to position [132, 0]
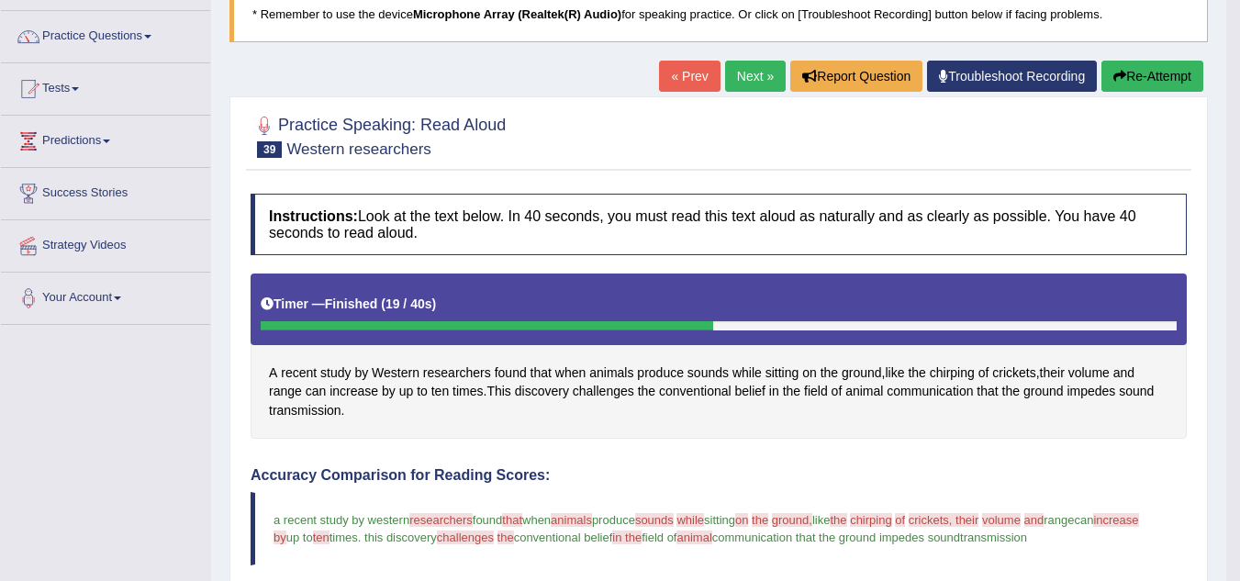
click at [736, 72] on link "Next »" at bounding box center [755, 76] width 61 height 31
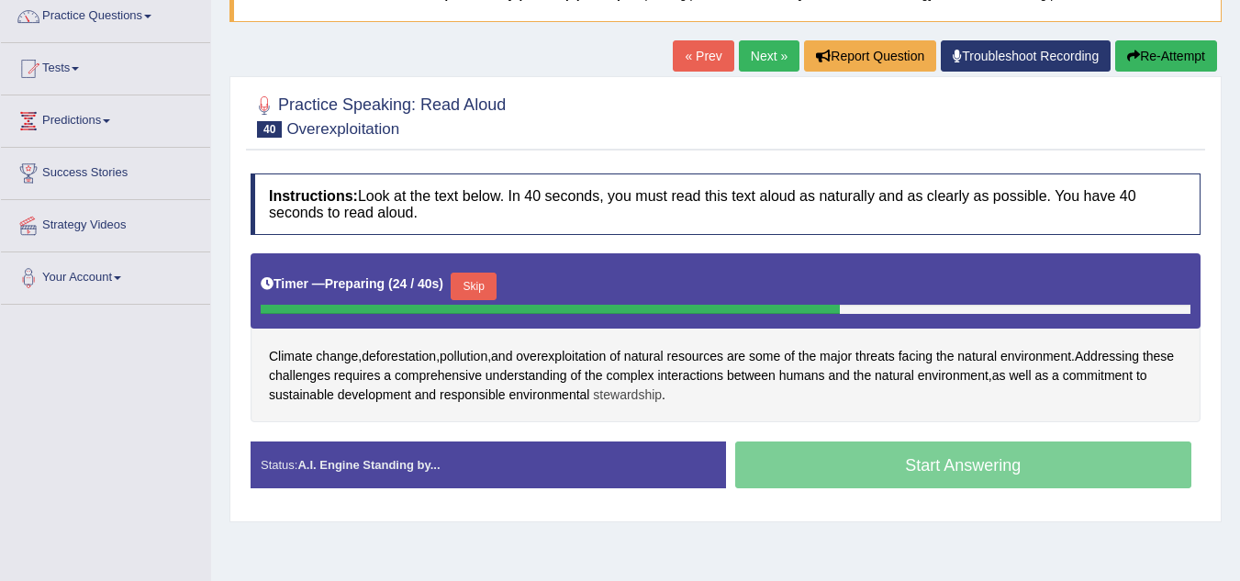
click at [633, 396] on span "stewardship" at bounding box center [627, 394] width 69 height 19
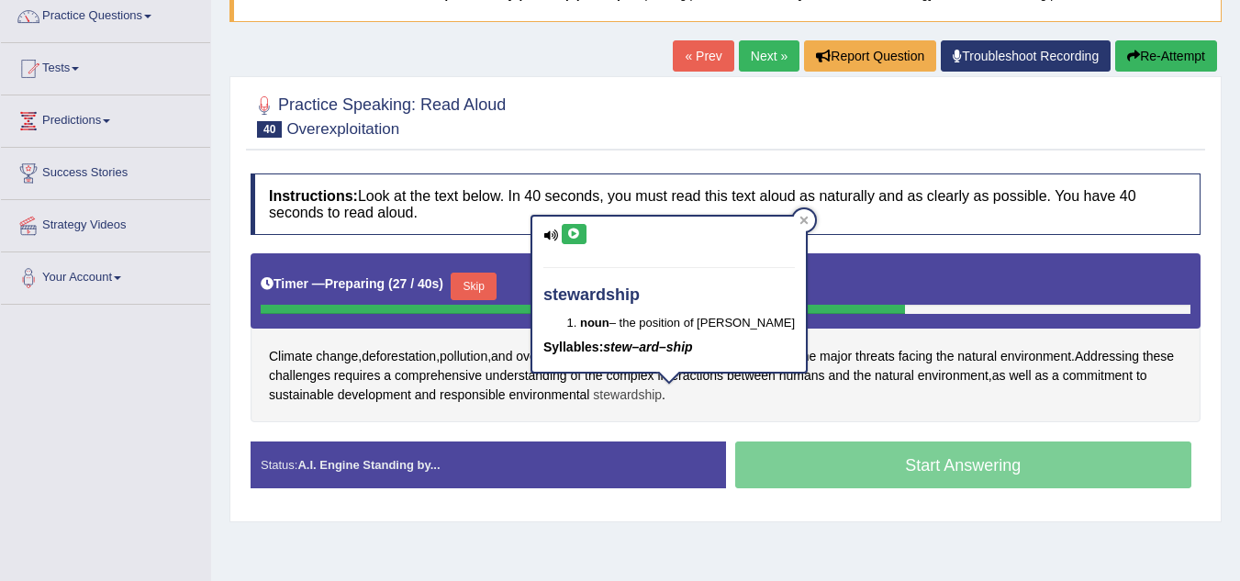
click at [633, 396] on span "stewardship" at bounding box center [627, 394] width 69 height 19
click at [827, 395] on div "Climate change , deforestation , pollution , and overexploitation of natural re…" at bounding box center [726, 337] width 950 height 169
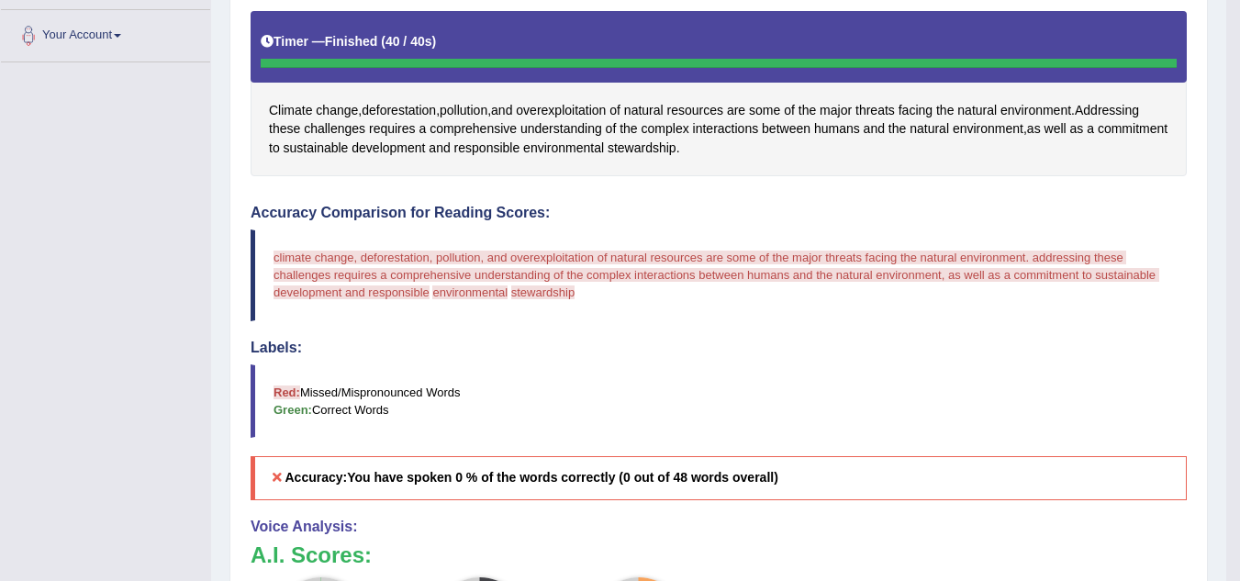
scroll to position [394, 0]
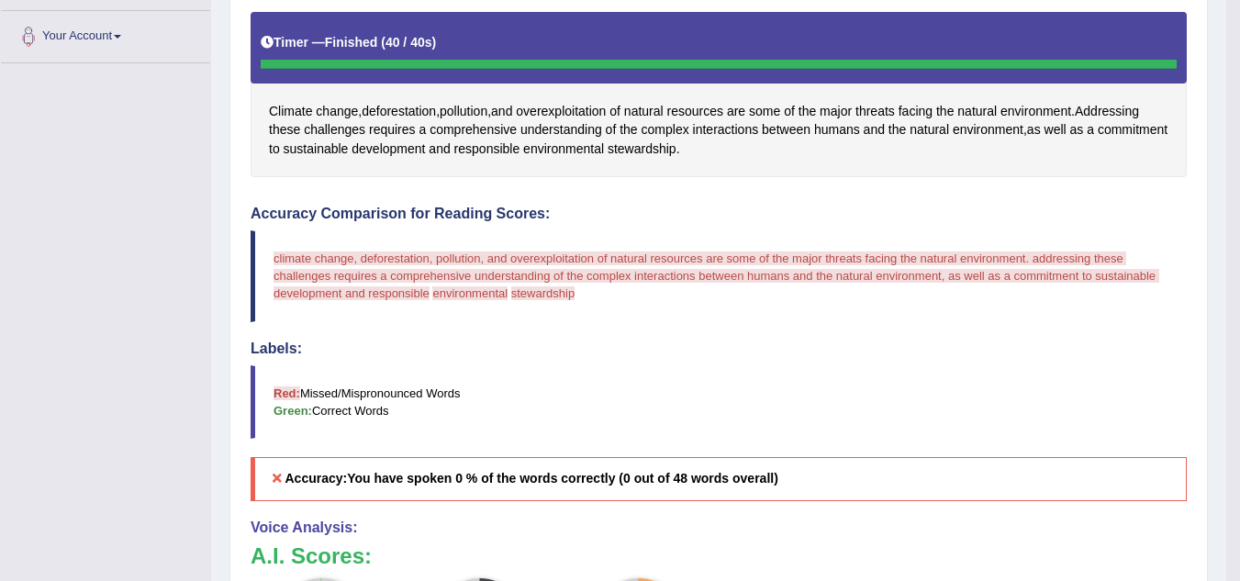
click at [827, 395] on blockquote "Red: Missed/Mispronounced Words Green: Correct Words" at bounding box center [719, 401] width 936 height 73
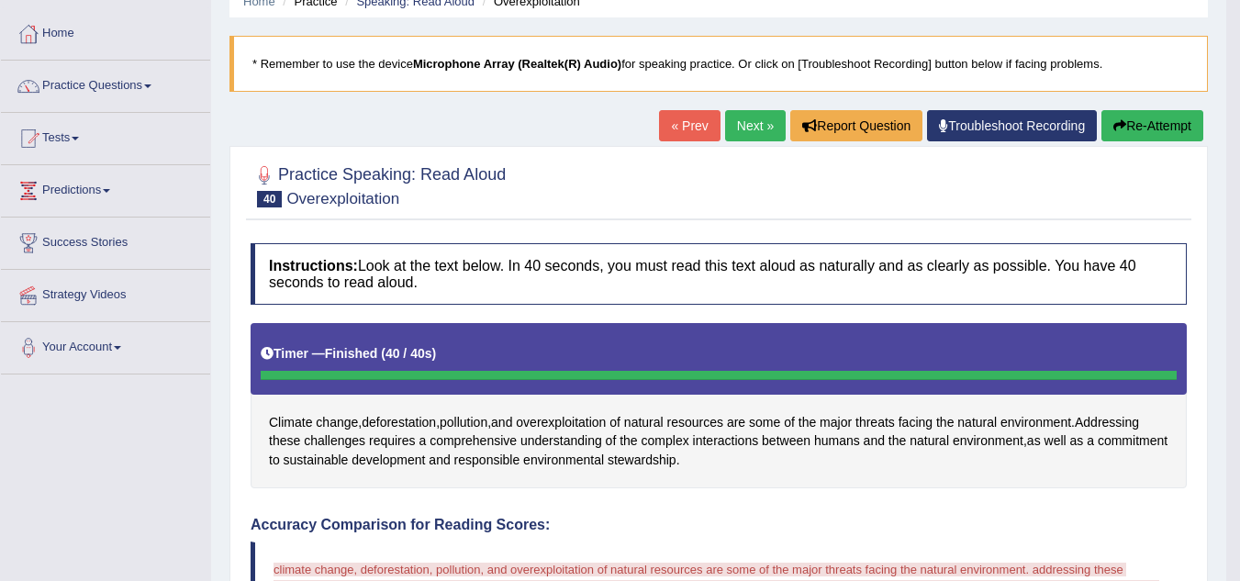
scroll to position [84, 0]
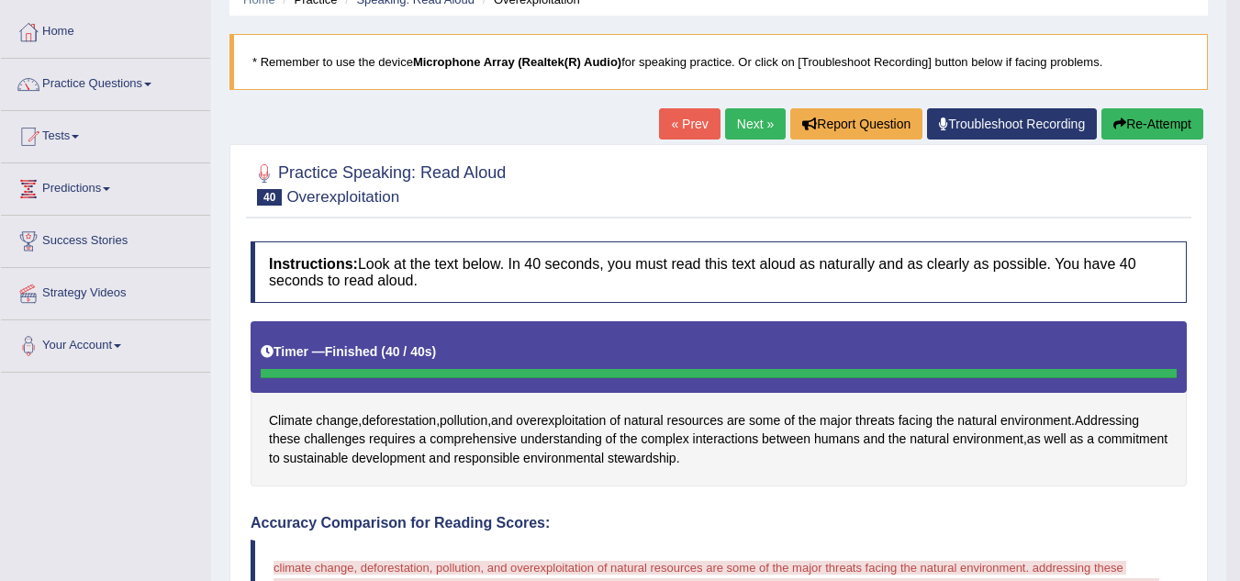
click at [441, 214] on div "Practice Speaking: Read Aloud 40 Overexploitation" at bounding box center [718, 186] width 945 height 64
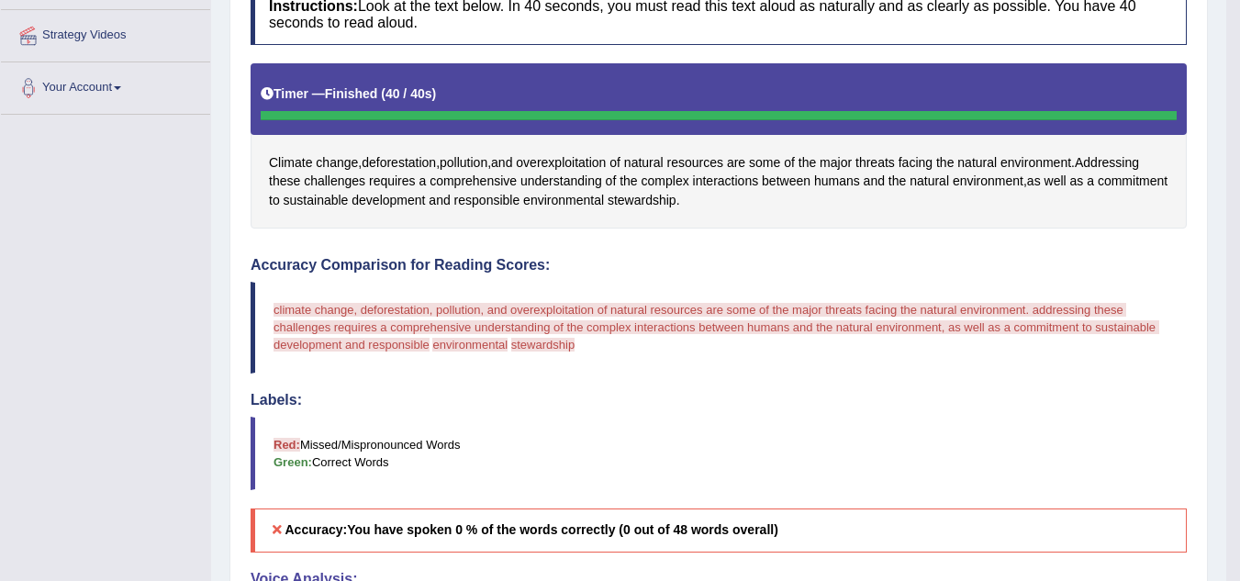
scroll to position [343, 0]
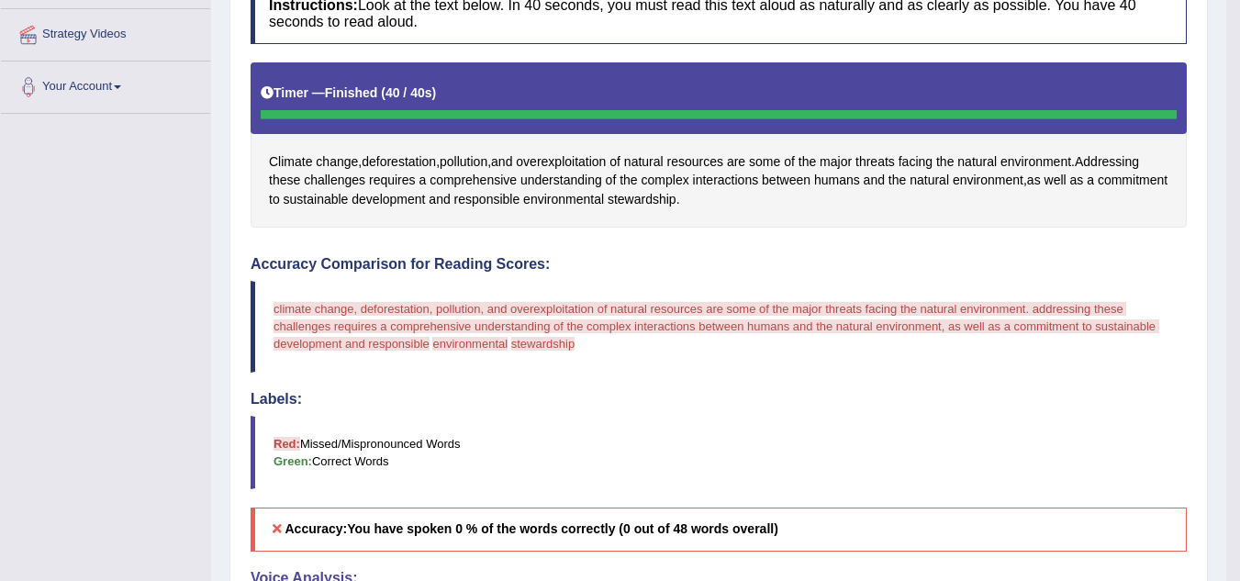
drag, startPoint x: 441, startPoint y: 214, endPoint x: 494, endPoint y: 214, distance: 52.3
click at [494, 214] on div "Climate change , deforestation , pollution , and overexploitation of natural re…" at bounding box center [719, 144] width 936 height 164
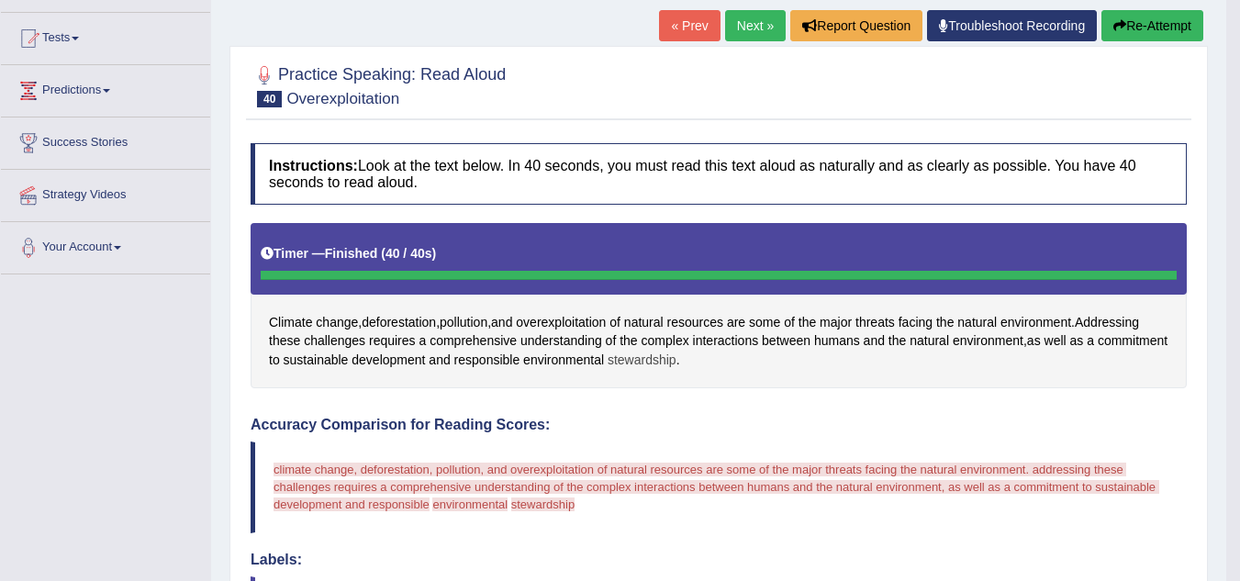
scroll to position [182, 0]
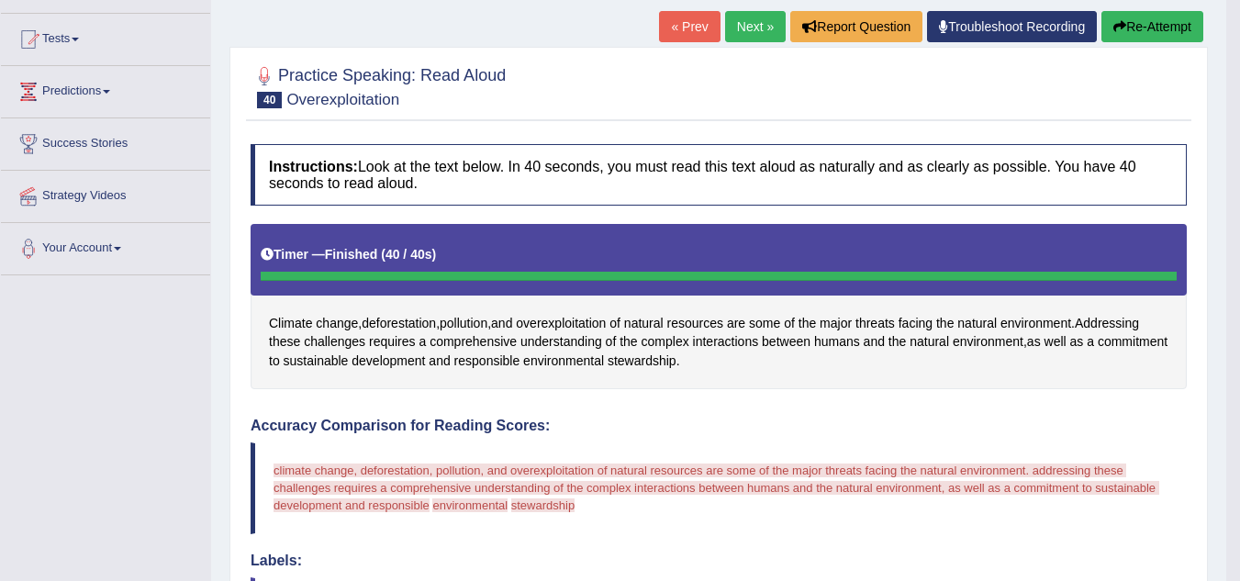
click at [1147, 29] on button "Re-Attempt" at bounding box center [1152, 26] width 102 height 31
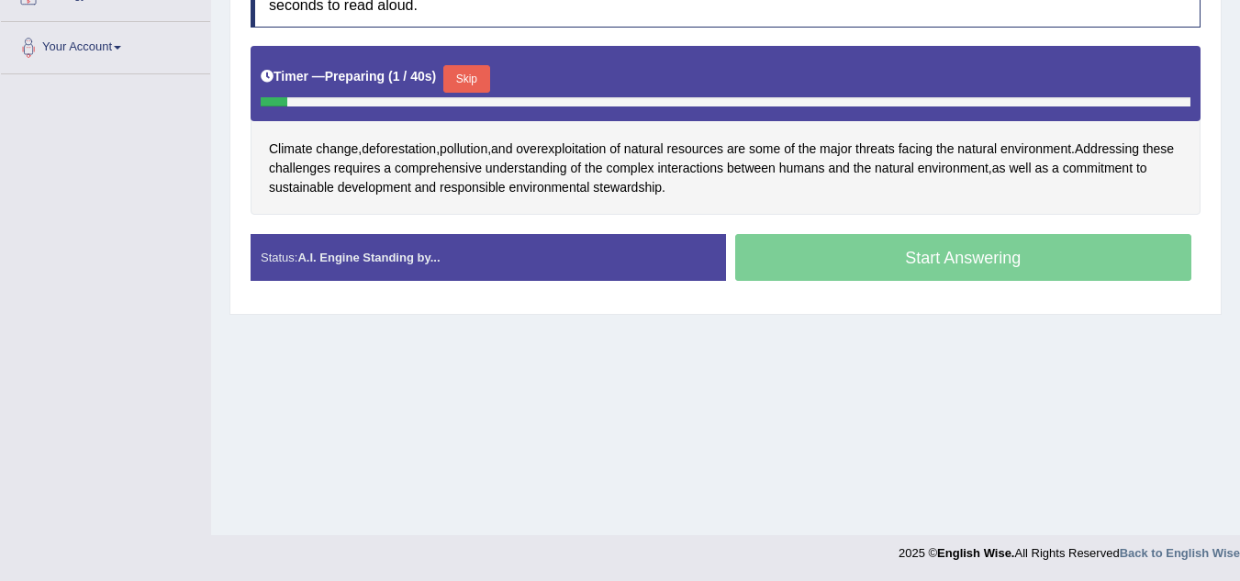
scroll to position [383, 0]
click at [474, 85] on button "Skip" at bounding box center [466, 79] width 46 height 28
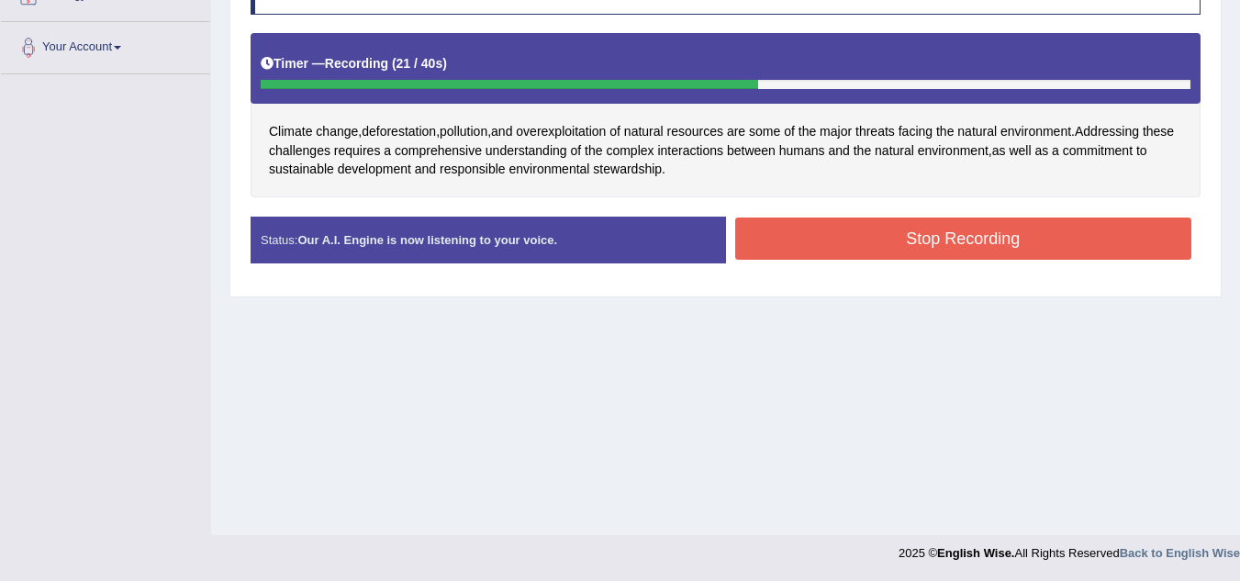
click at [871, 231] on button "Stop Recording" at bounding box center [963, 238] width 457 height 42
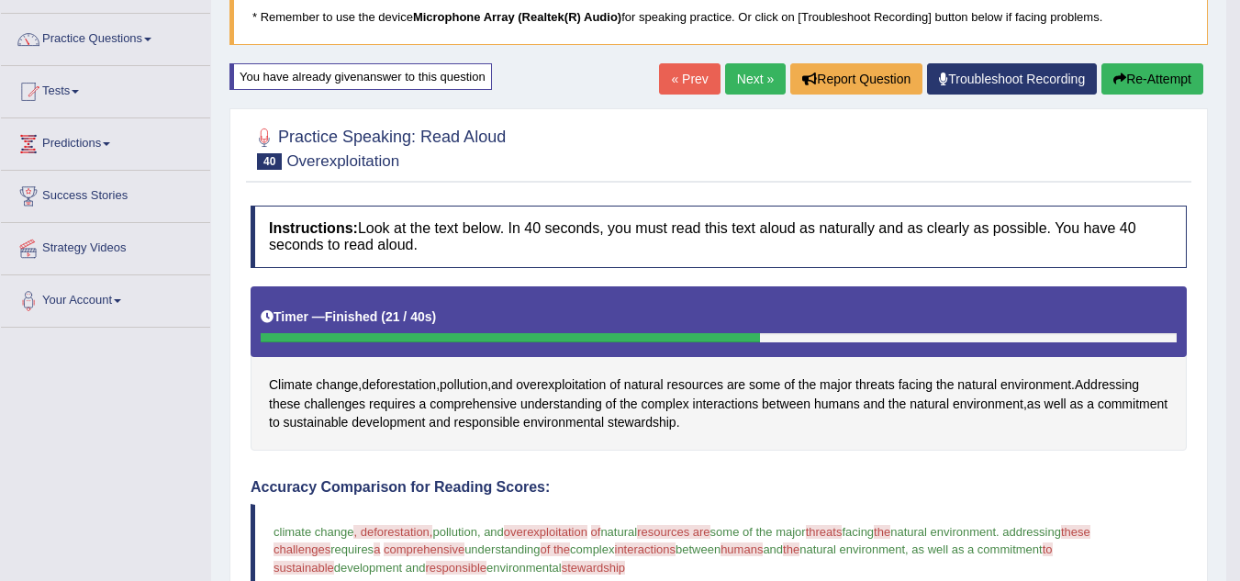
scroll to position [123, 0]
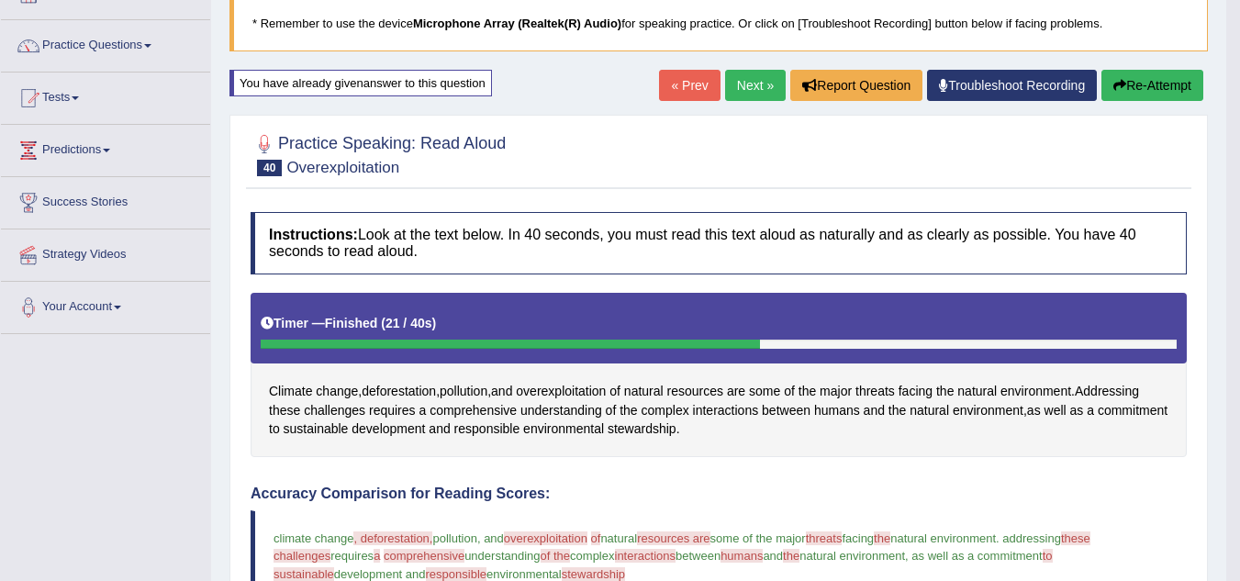
click at [744, 84] on link "Next »" at bounding box center [755, 85] width 61 height 31
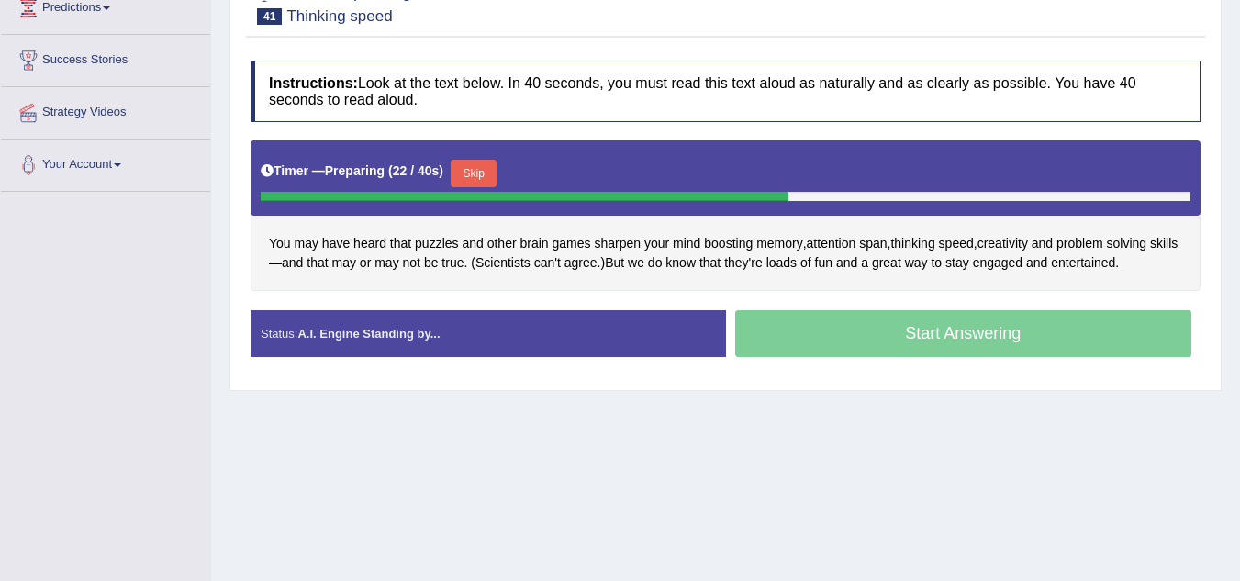
click at [485, 179] on button "Skip" at bounding box center [474, 174] width 46 height 28
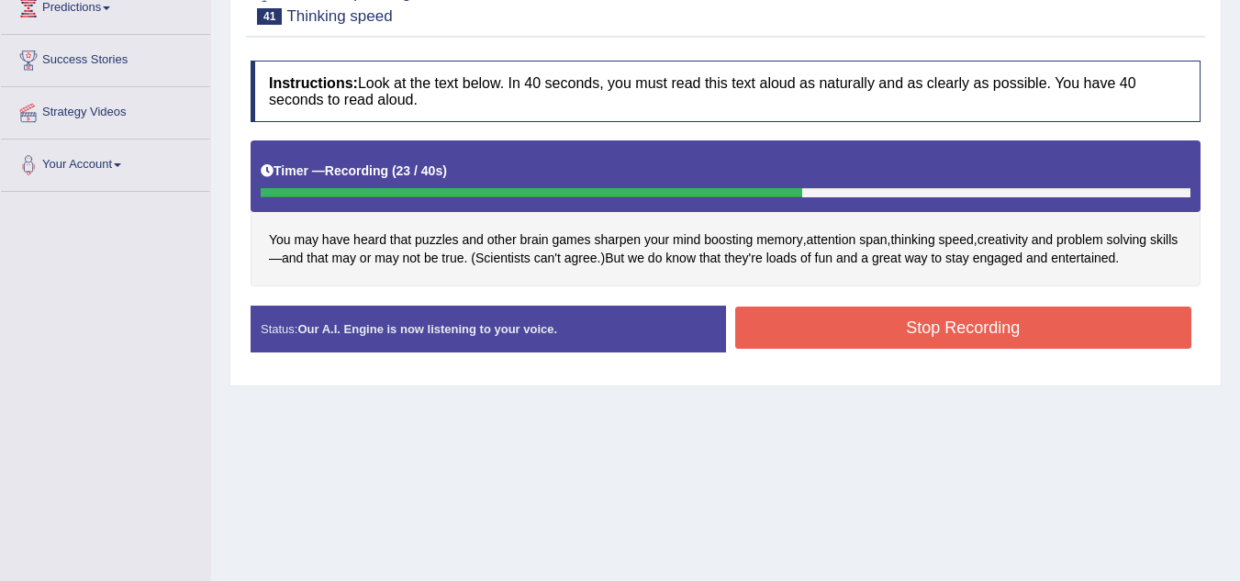
click at [861, 332] on button "Stop Recording" at bounding box center [963, 327] width 457 height 42
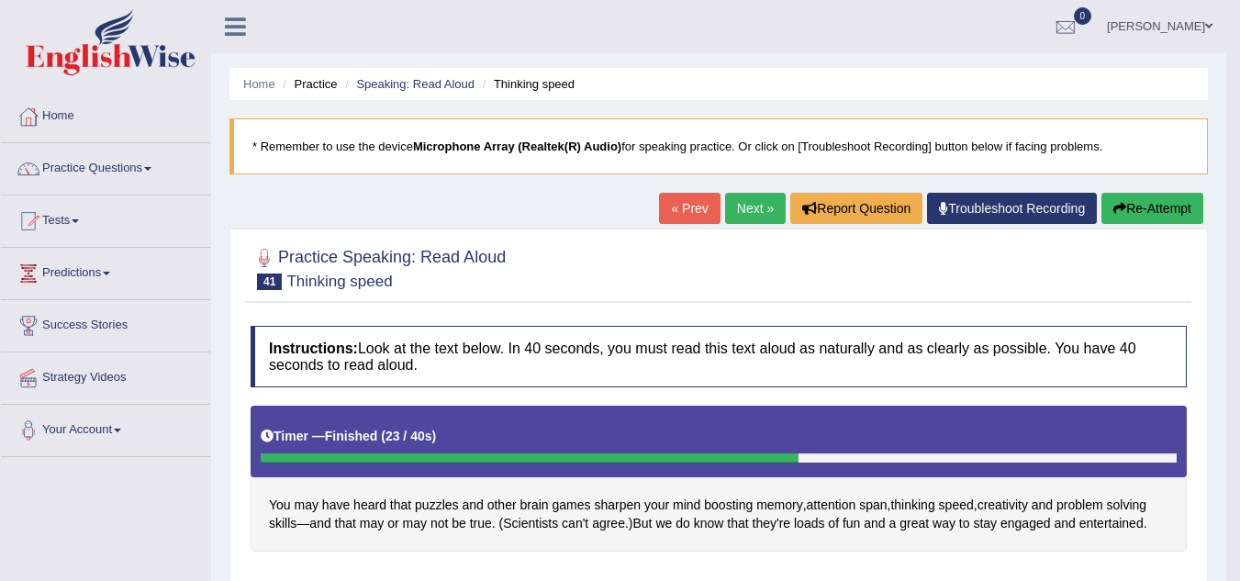
click at [743, 223] on link "Next »" at bounding box center [755, 208] width 61 height 31
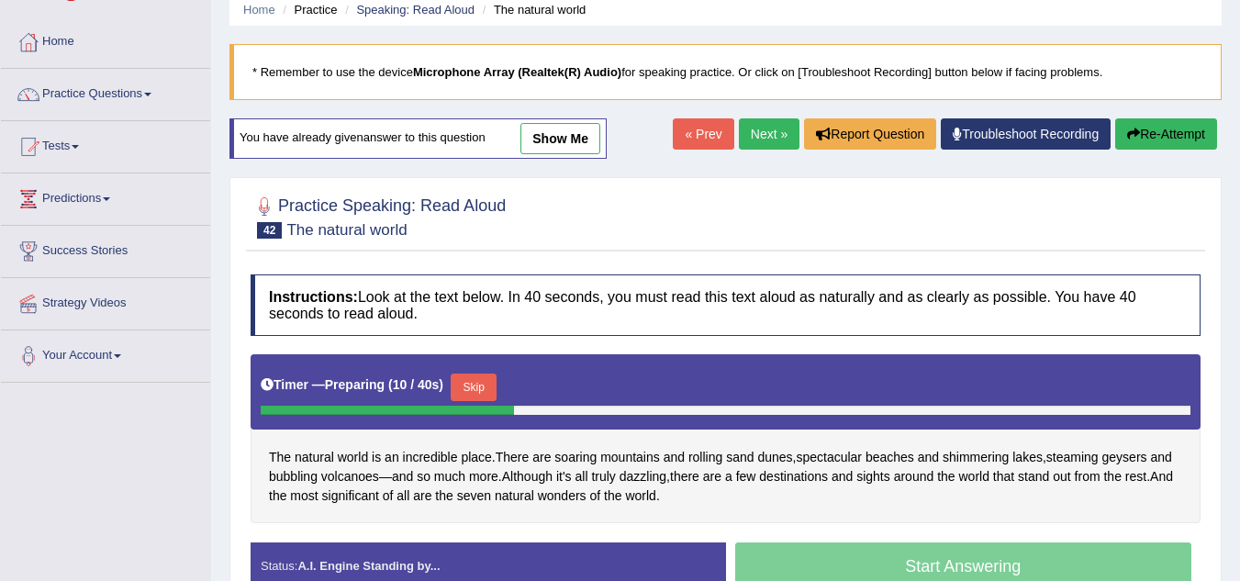
scroll to position [72, 0]
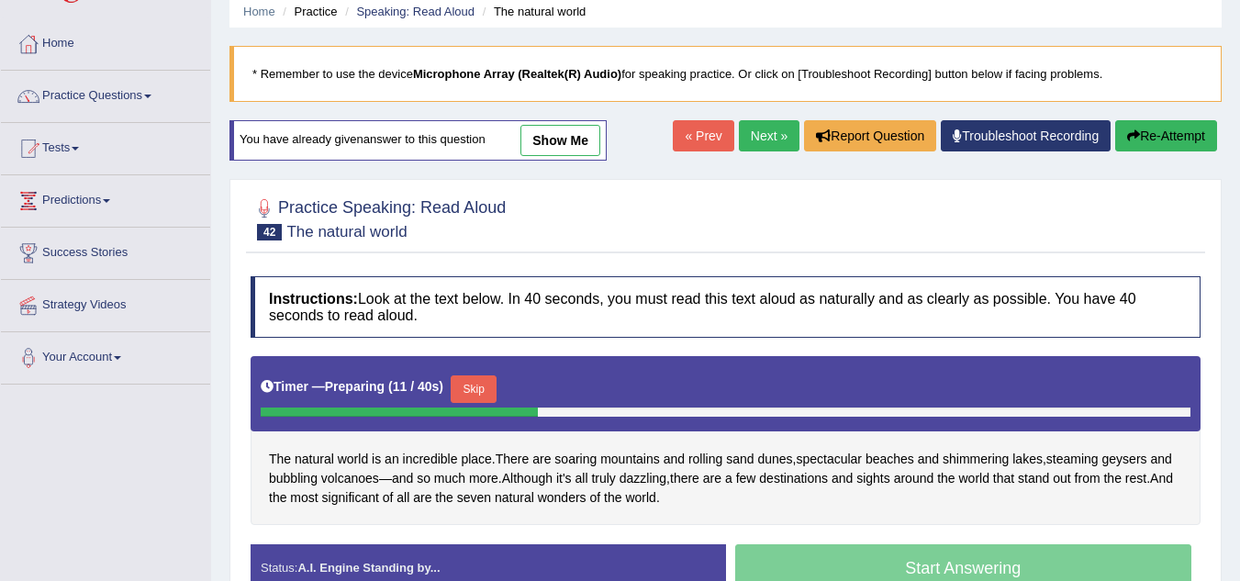
click at [745, 139] on link "Next »" at bounding box center [769, 135] width 61 height 31
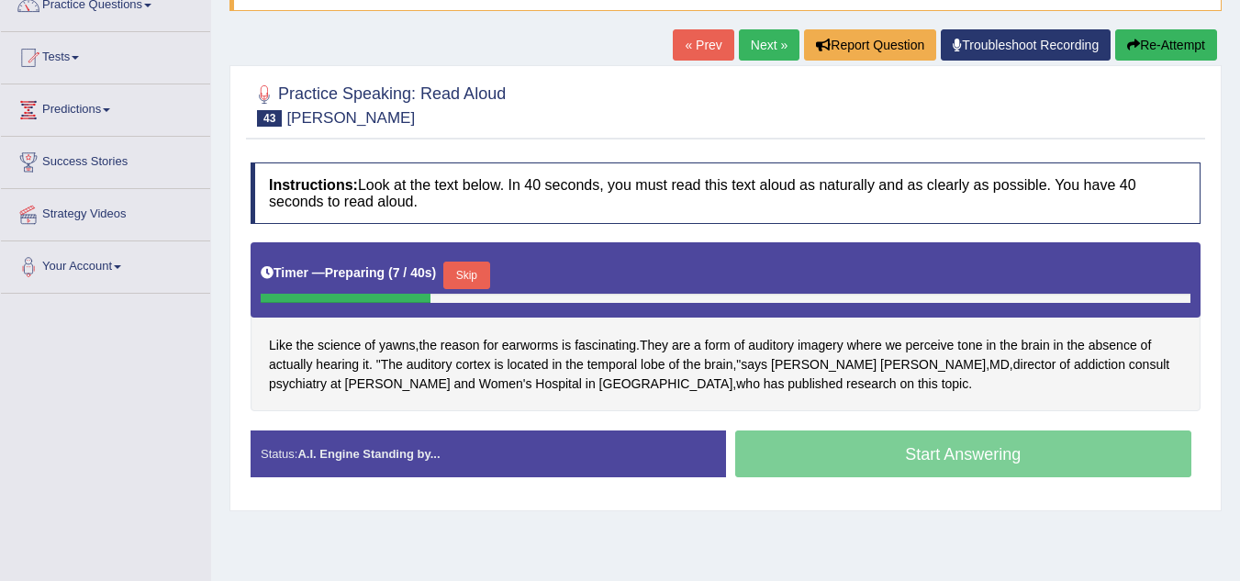
scroll to position [162, 0]
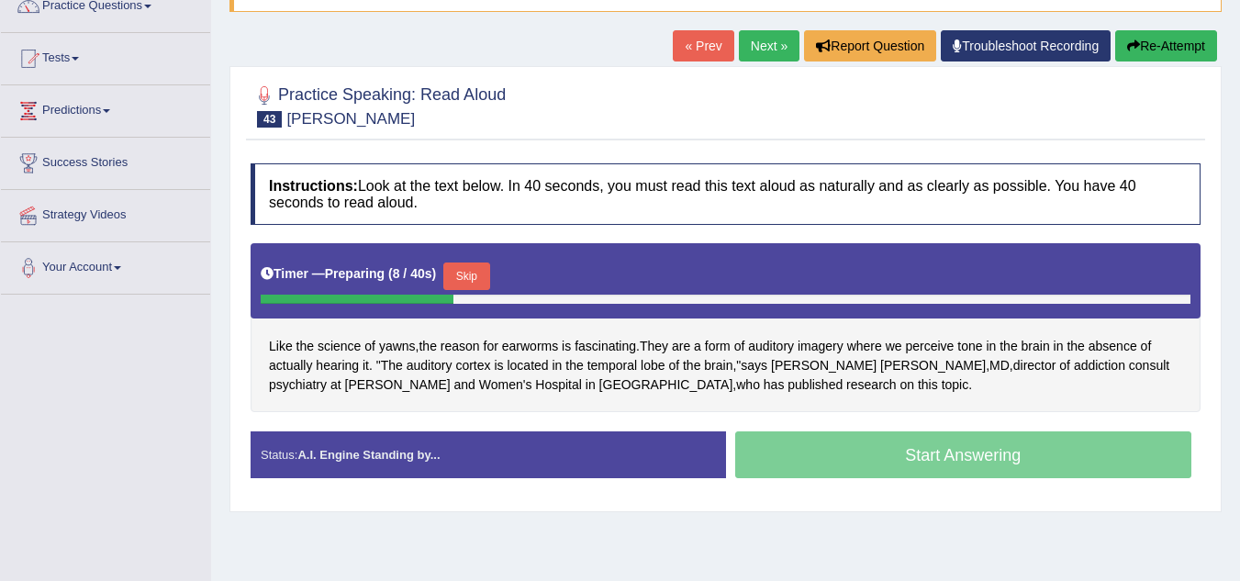
click at [769, 39] on link "Next »" at bounding box center [769, 45] width 61 height 31
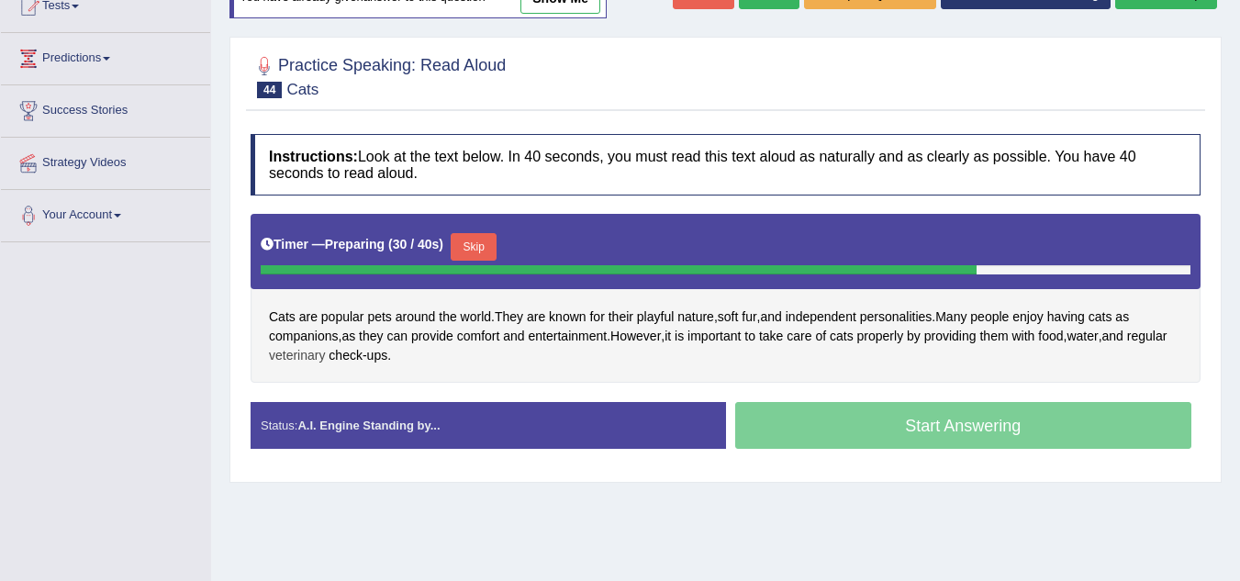
click at [325, 360] on span "veterinary" at bounding box center [297, 355] width 56 height 19
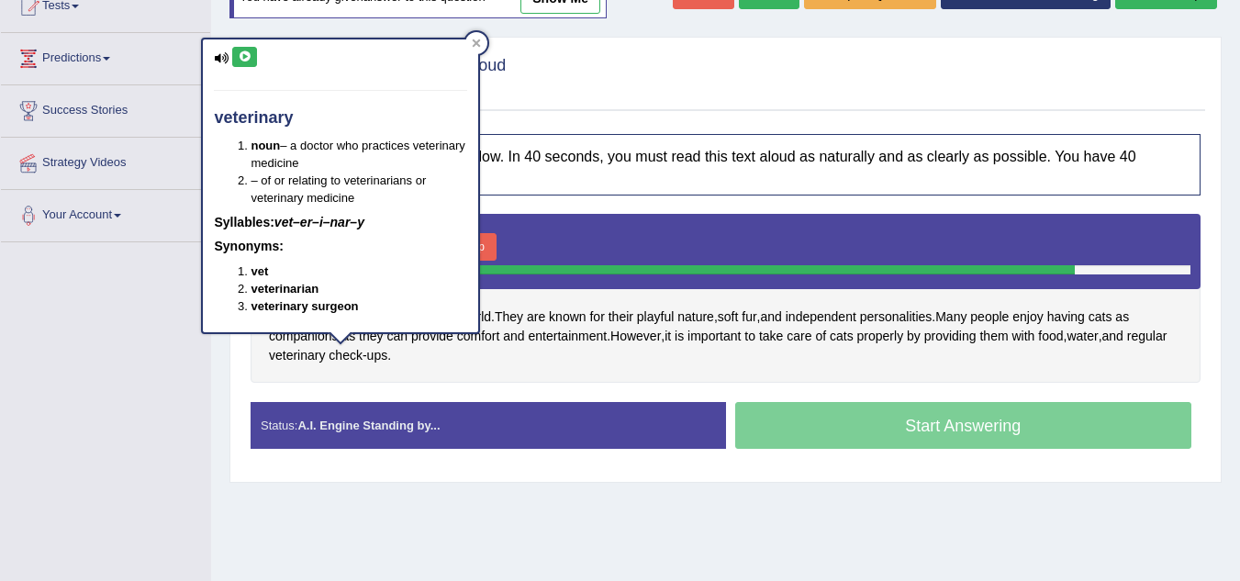
click at [281, 374] on div "Cats are popular pets around the world . They are known for their playful natur…" at bounding box center [726, 298] width 950 height 169
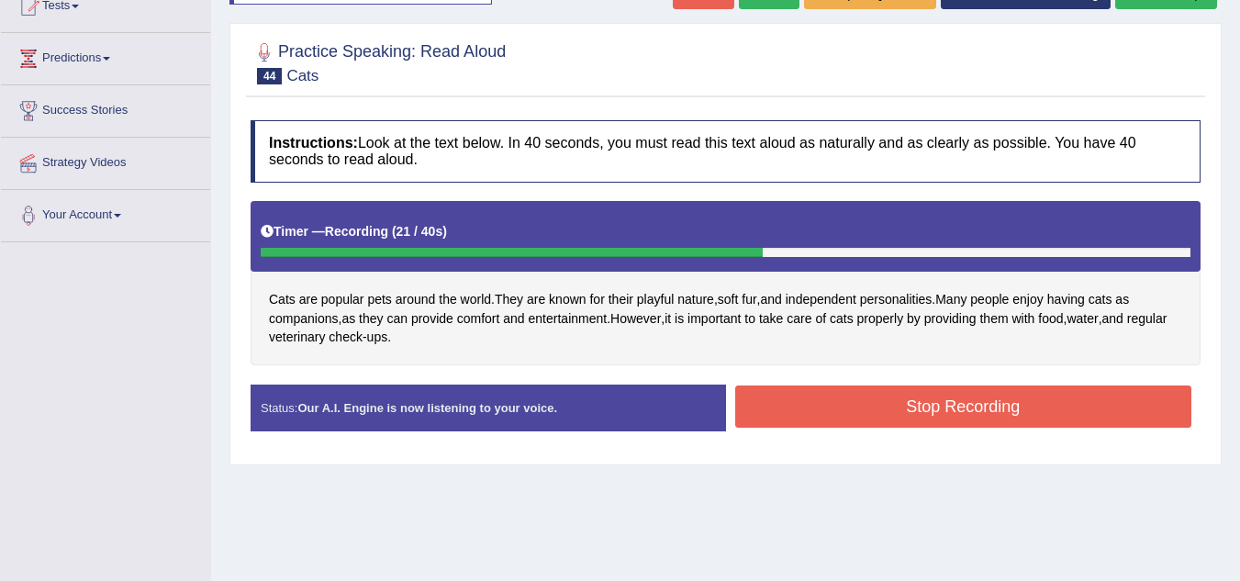
click at [840, 421] on button "Stop Recording" at bounding box center [963, 406] width 457 height 42
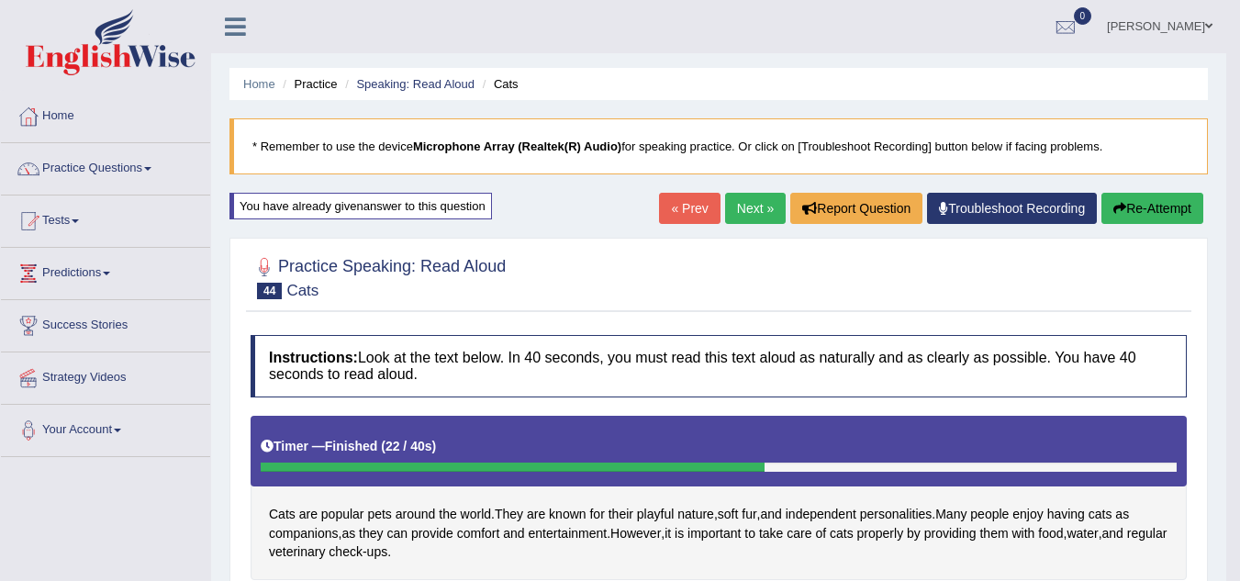
click at [750, 198] on link "Next »" at bounding box center [755, 208] width 61 height 31
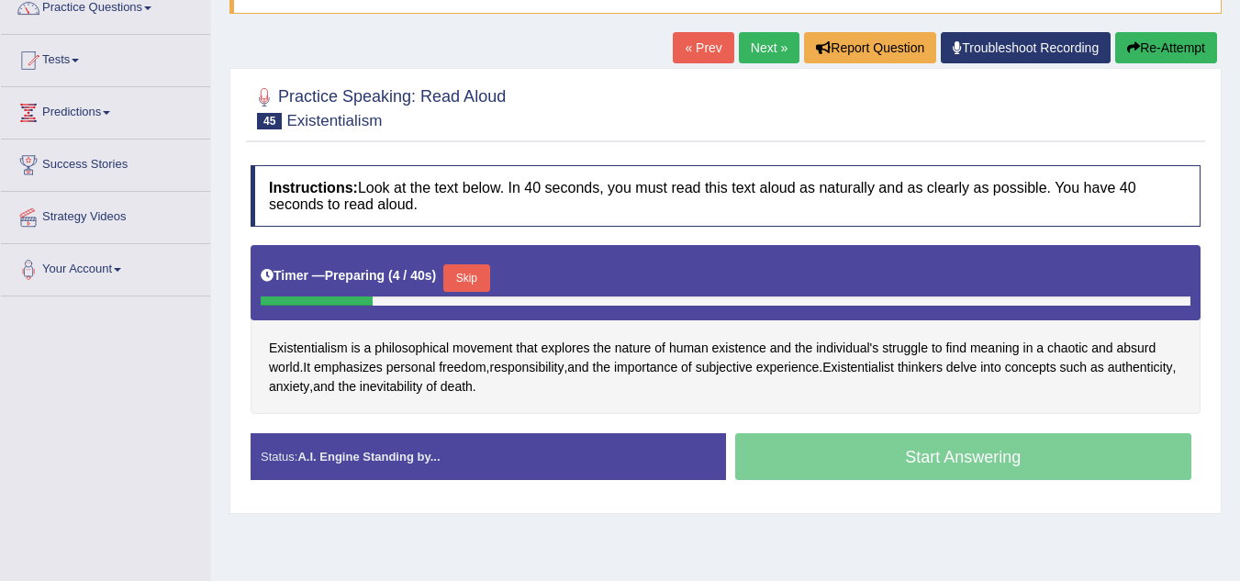
click at [337, 338] on div "Existentialism is a philosophical movement that explores the nature of human ex…" at bounding box center [726, 329] width 950 height 169
click at [328, 342] on span "Existentialism" at bounding box center [308, 348] width 79 height 19
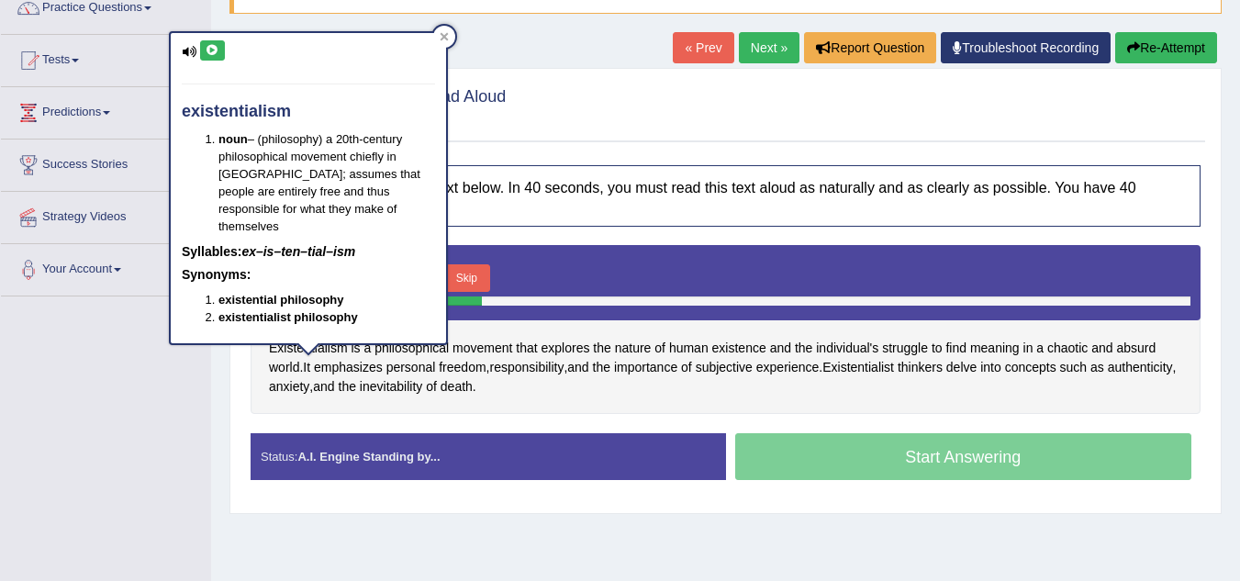
click at [591, 289] on div "Timer — Preparing ( 9 / 40s ) Skip" at bounding box center [726, 278] width 930 height 37
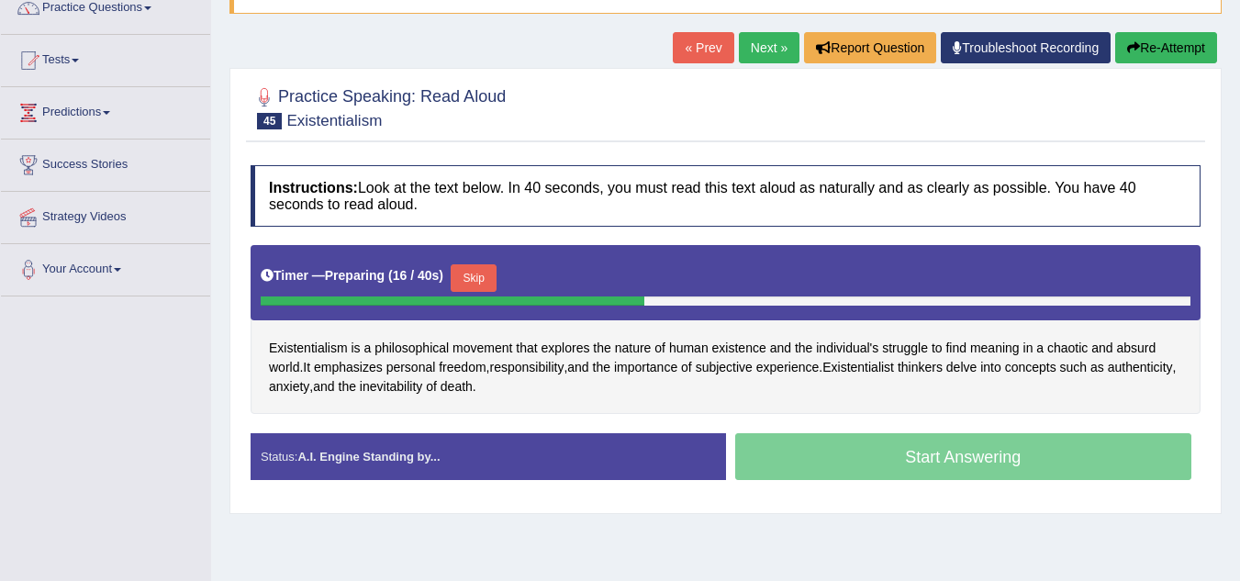
click at [781, 44] on link "Next »" at bounding box center [769, 47] width 61 height 31
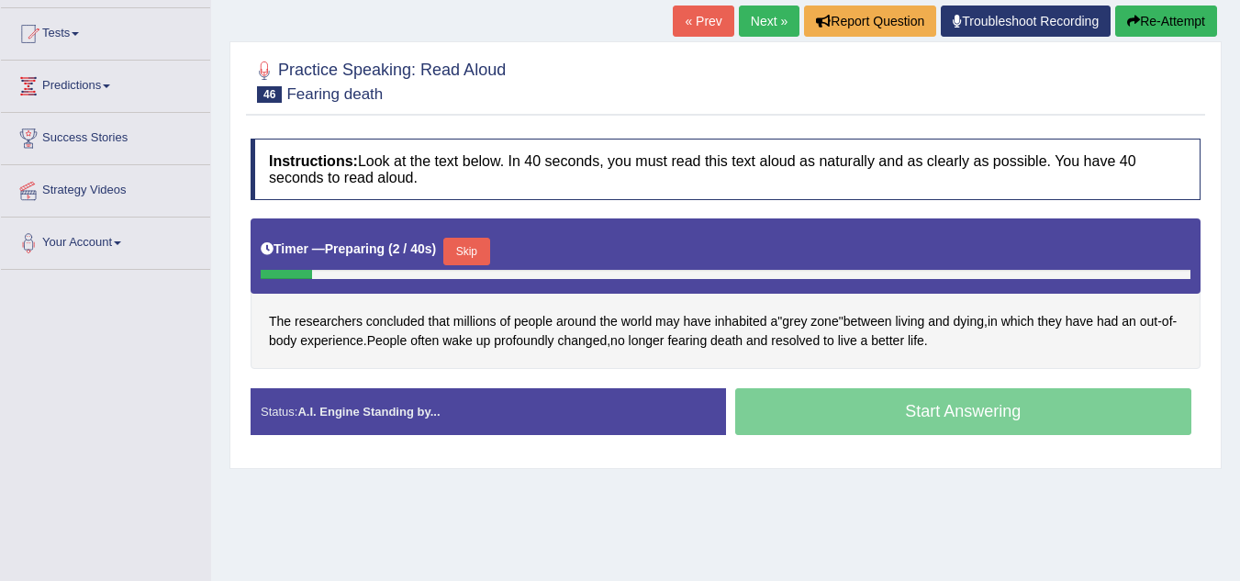
scroll to position [188, 0]
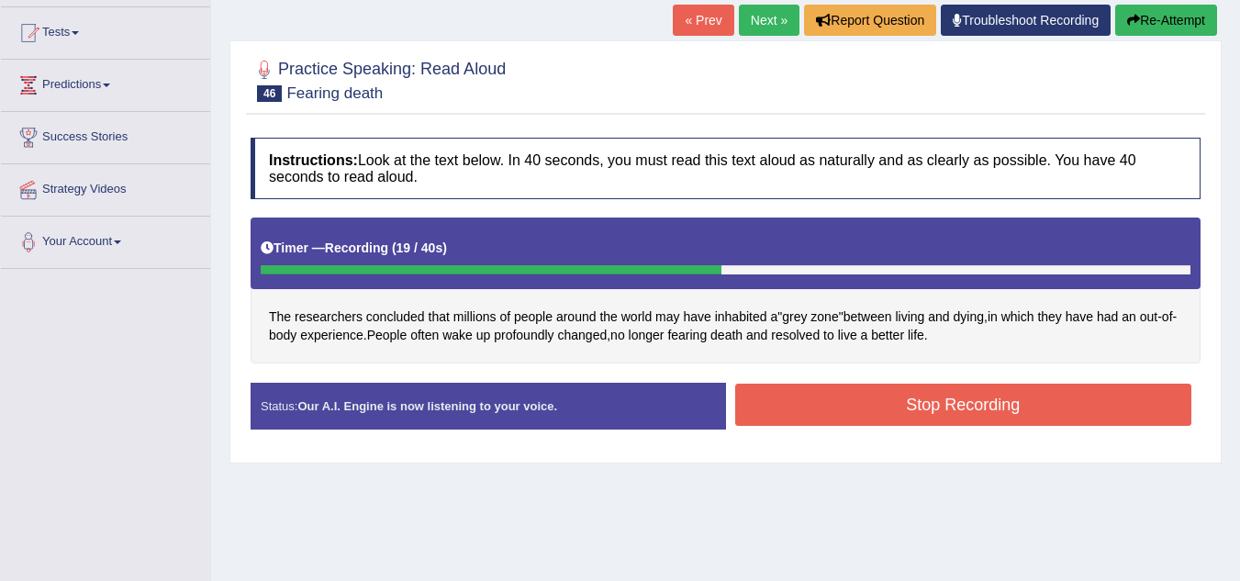
click at [934, 408] on button "Stop Recording" at bounding box center [963, 405] width 457 height 42
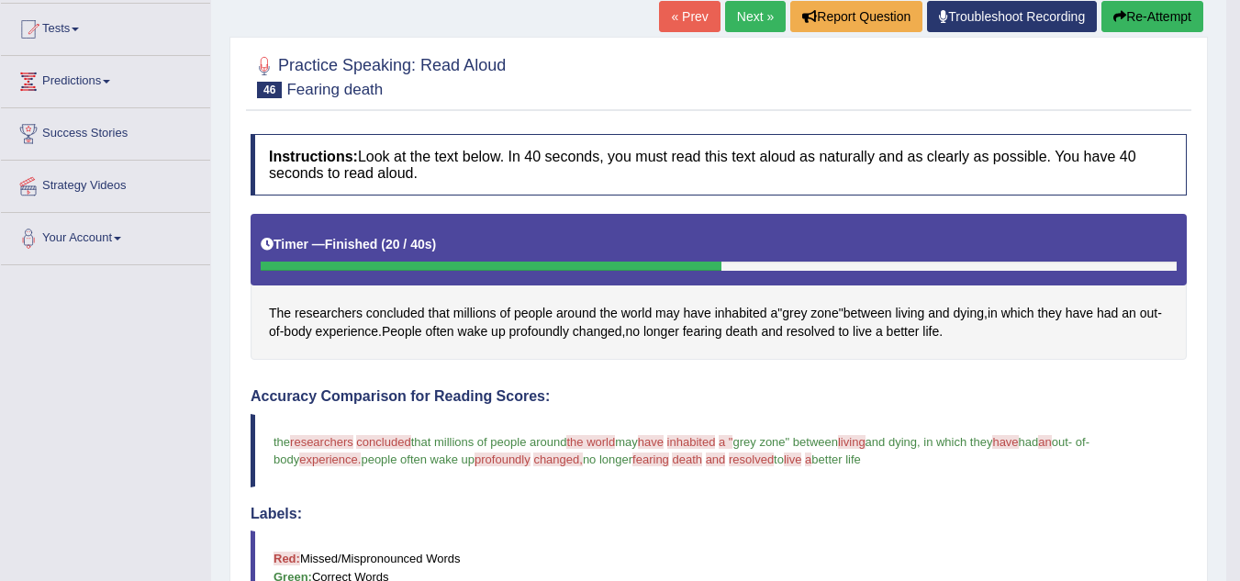
scroll to position [184, 0]
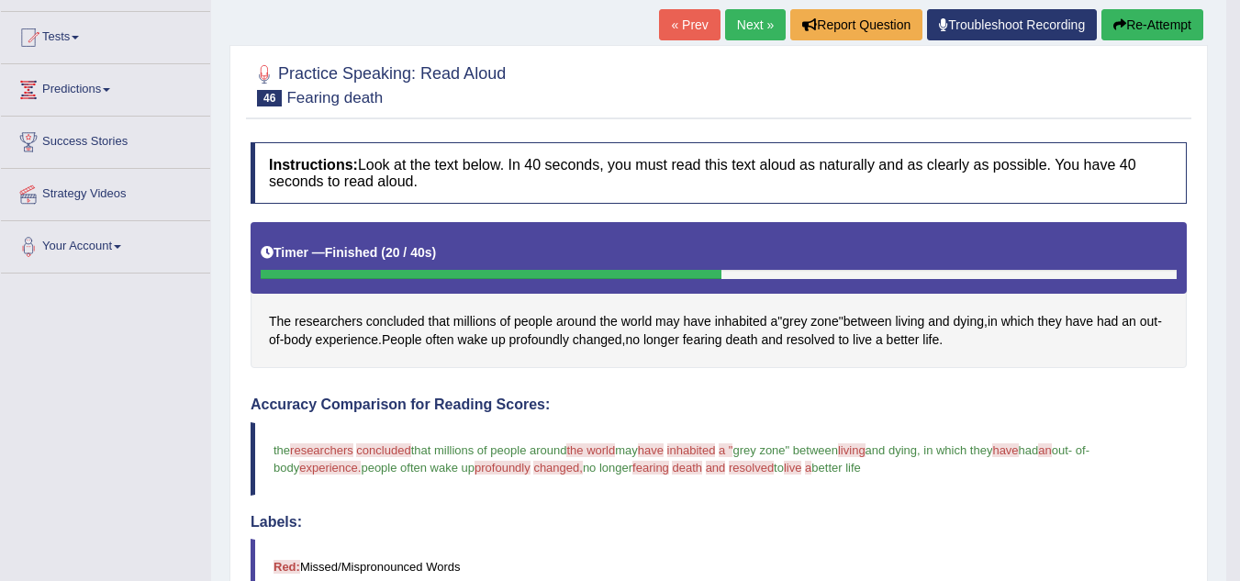
click at [737, 28] on link "Next »" at bounding box center [755, 24] width 61 height 31
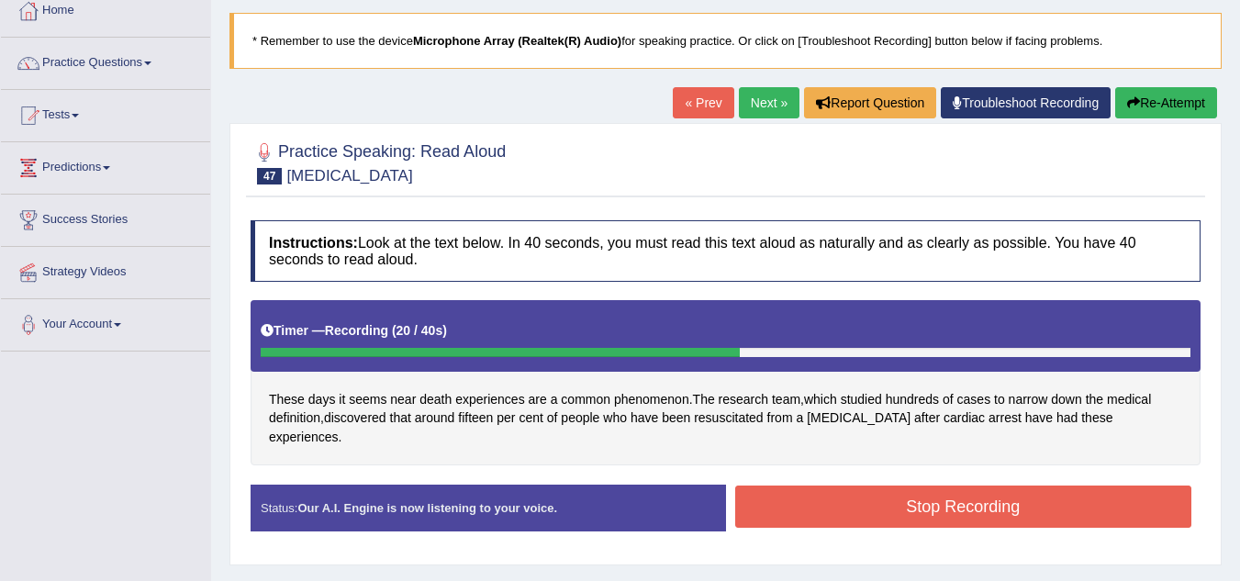
click at [930, 485] on button "Stop Recording" at bounding box center [963, 506] width 457 height 42
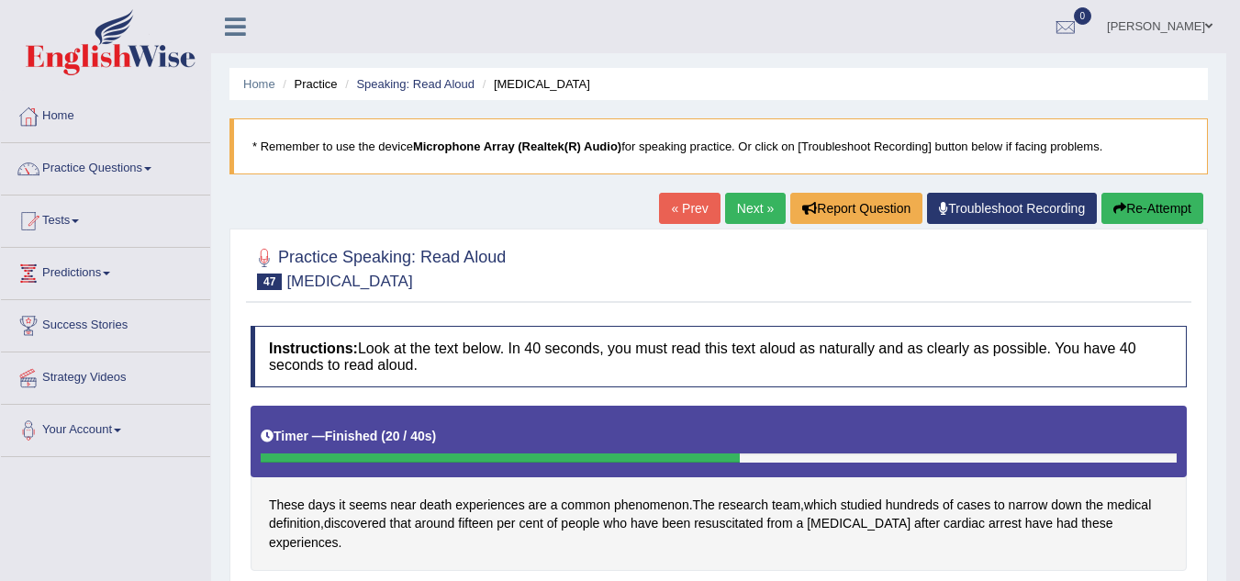
click at [741, 217] on link "Next »" at bounding box center [755, 208] width 61 height 31
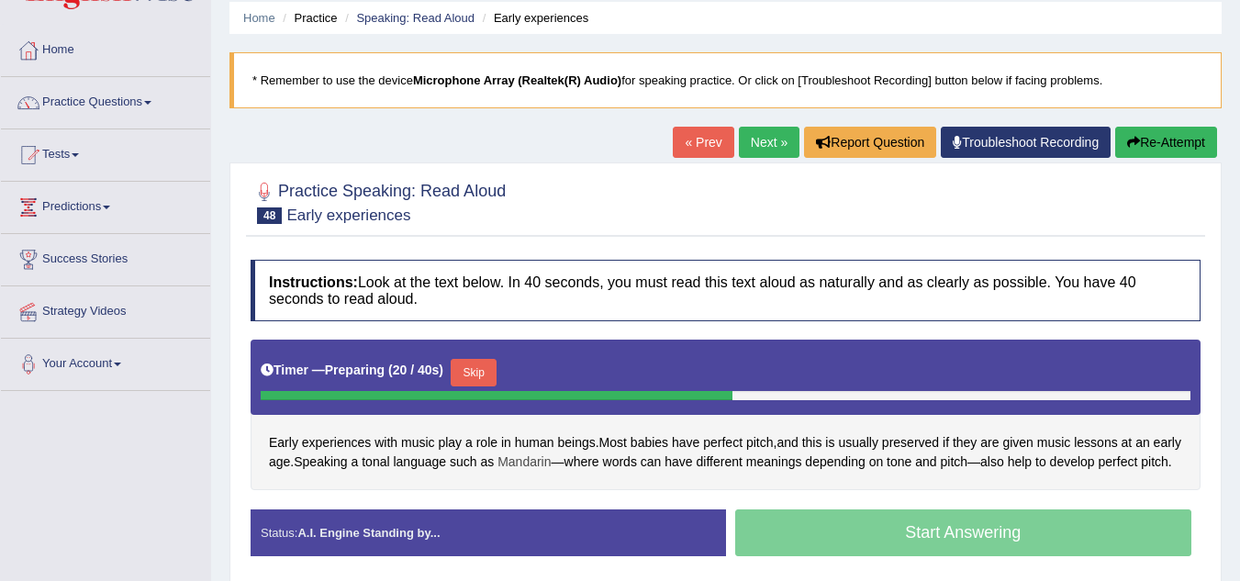
click at [549, 465] on span "Mandarin" at bounding box center [523, 461] width 53 height 19
click at [549, 465] on body "Toggle navigation Home Practice Questions Speaking Practice Read Aloud Repeat S…" at bounding box center [620, 224] width 1240 height 581
click at [549, 465] on span "Mandarin" at bounding box center [523, 461] width 53 height 19
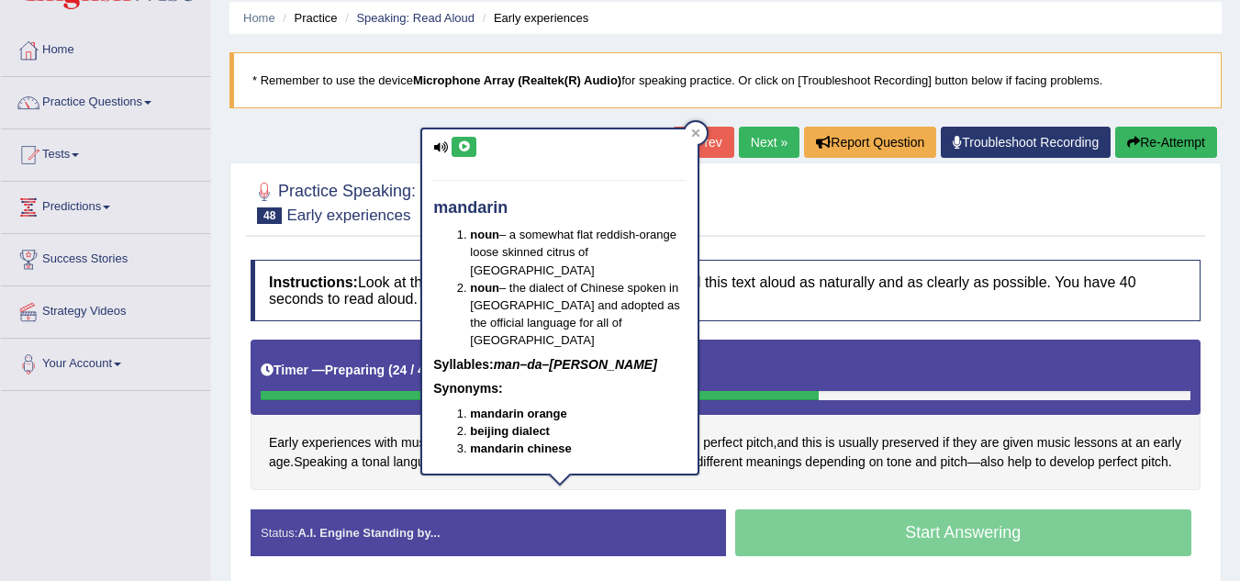
click at [521, 489] on div "Early experiences with music play a role in human beings . Most babies have per…" at bounding box center [726, 415] width 950 height 150
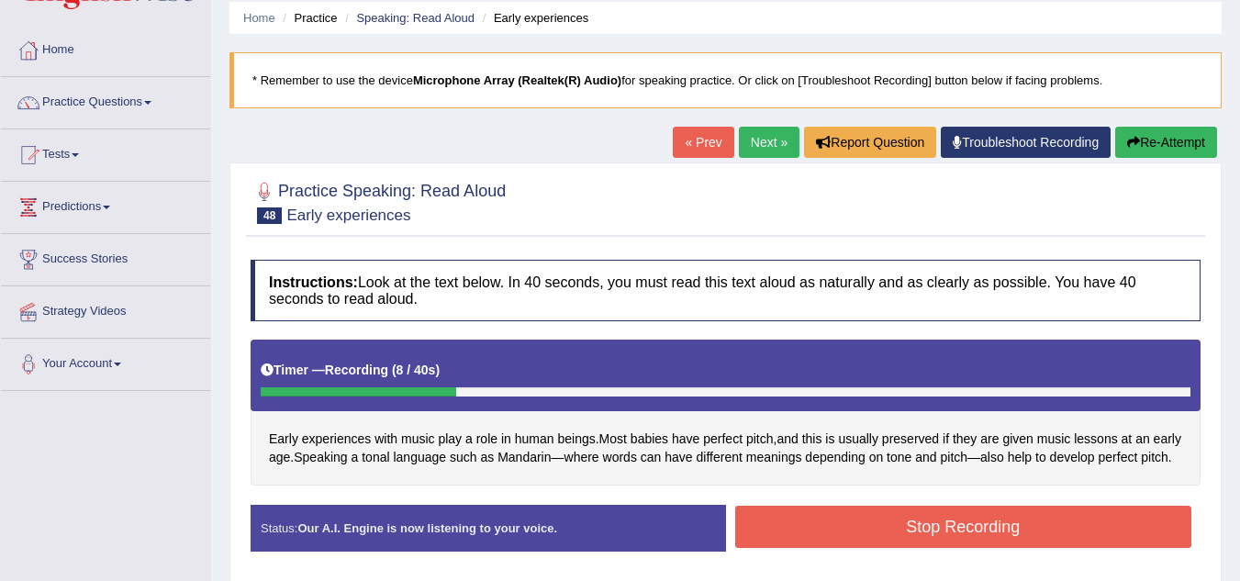
click at [1163, 147] on button "Re-Attempt" at bounding box center [1166, 142] width 102 height 31
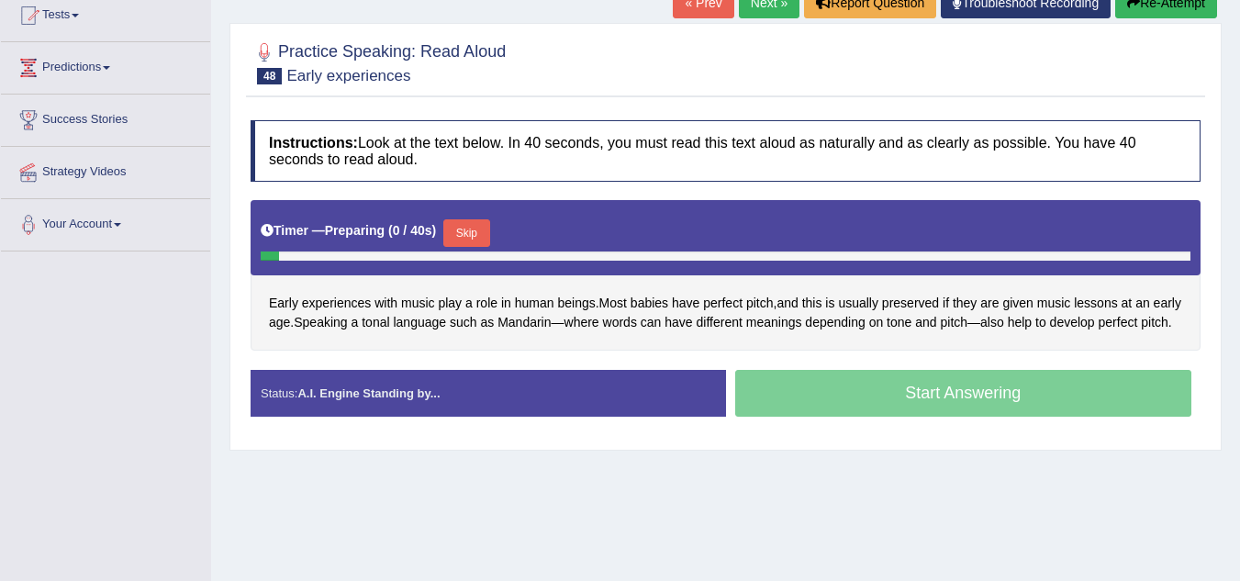
scroll to position [206, 0]
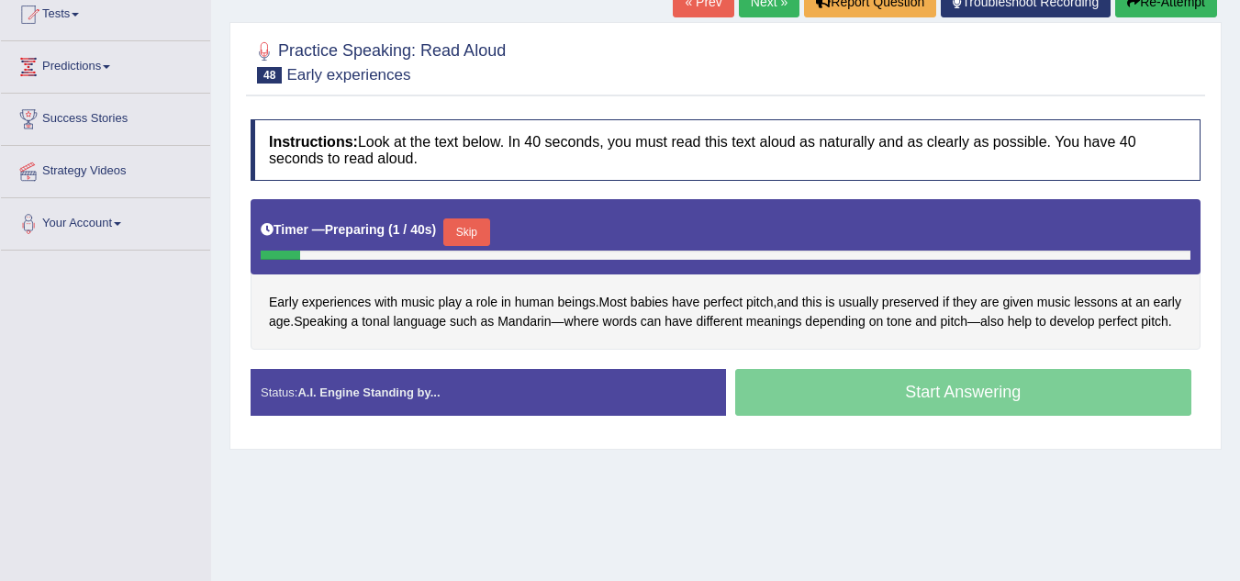
click at [466, 229] on button "Skip" at bounding box center [466, 232] width 46 height 28
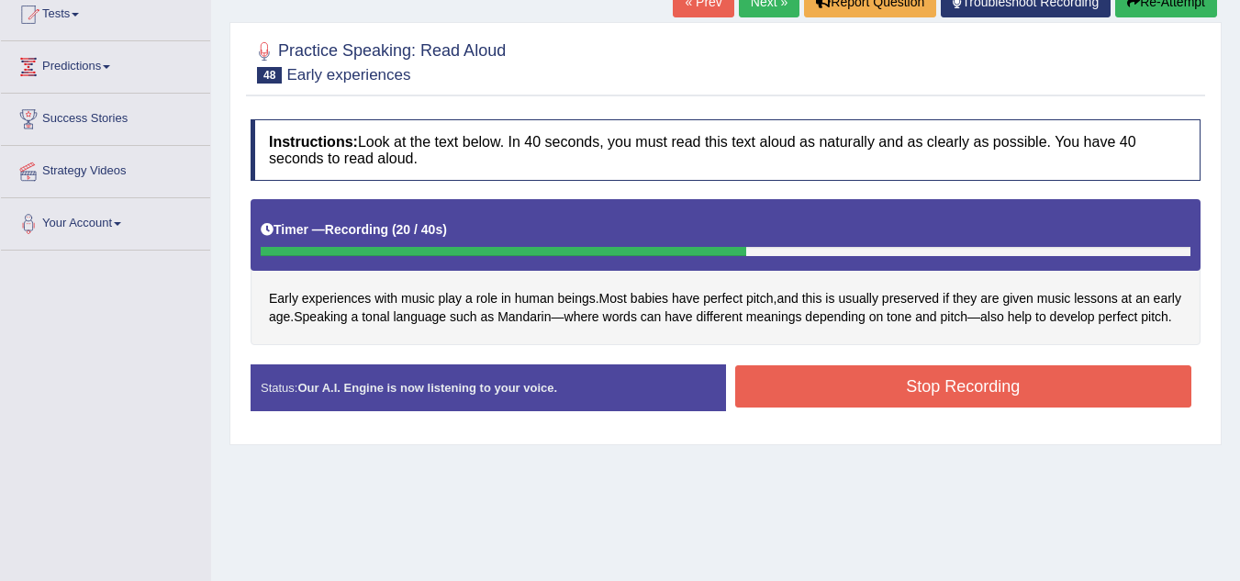
click at [803, 407] on button "Stop Recording" at bounding box center [963, 386] width 457 height 42
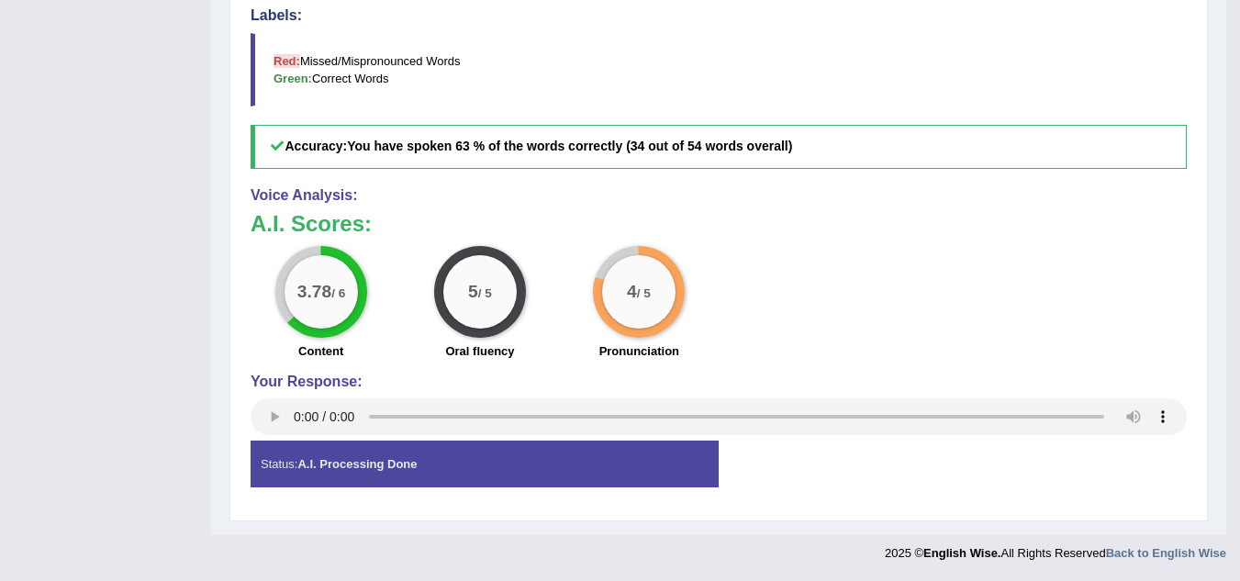
scroll to position [0, 0]
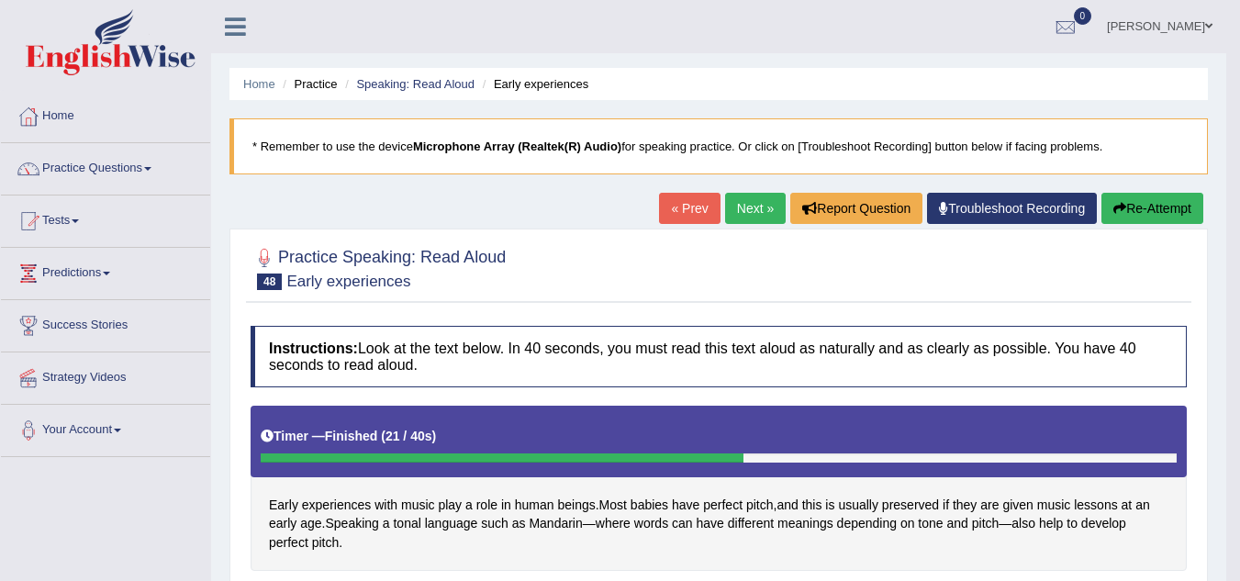
click at [753, 196] on link "Next »" at bounding box center [755, 208] width 61 height 31
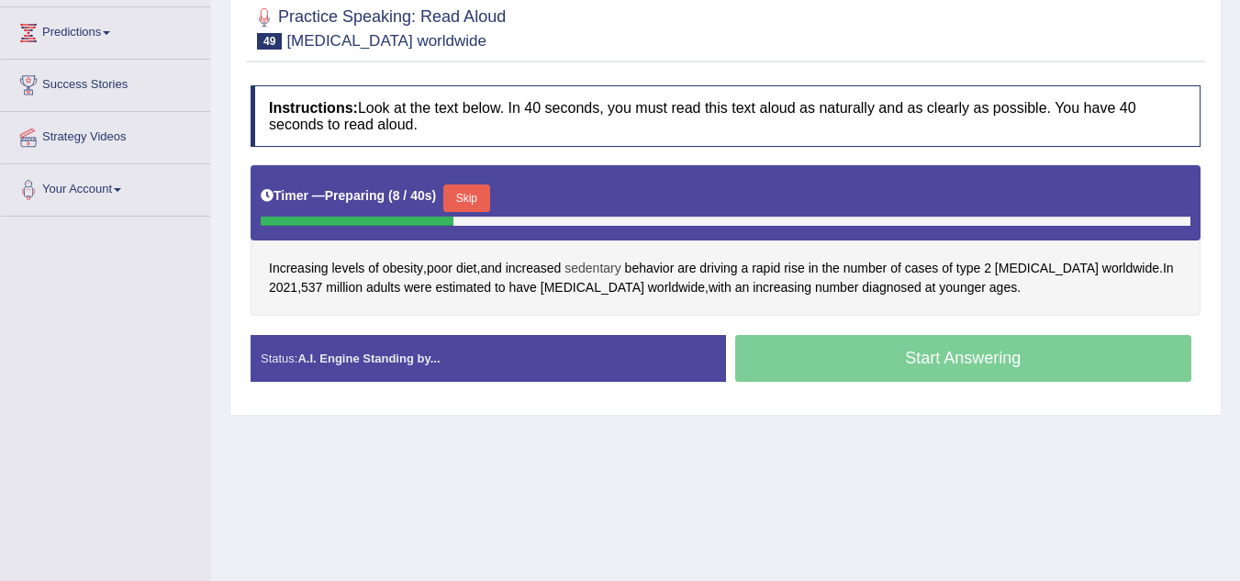
click at [595, 265] on span "sedentary" at bounding box center [592, 268] width 56 height 19
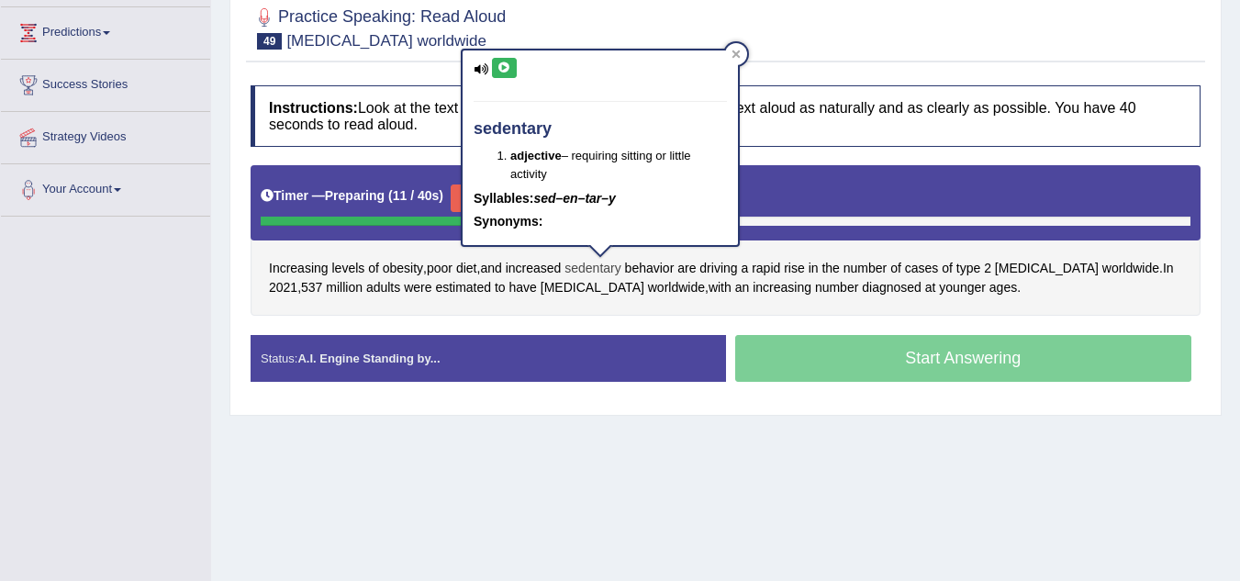
click at [595, 265] on span "sedentary" at bounding box center [592, 268] width 56 height 19
click at [631, 315] on div "Increasing levels of obesity , poor diet , and increased sedentary behavior are…" at bounding box center [726, 240] width 950 height 150
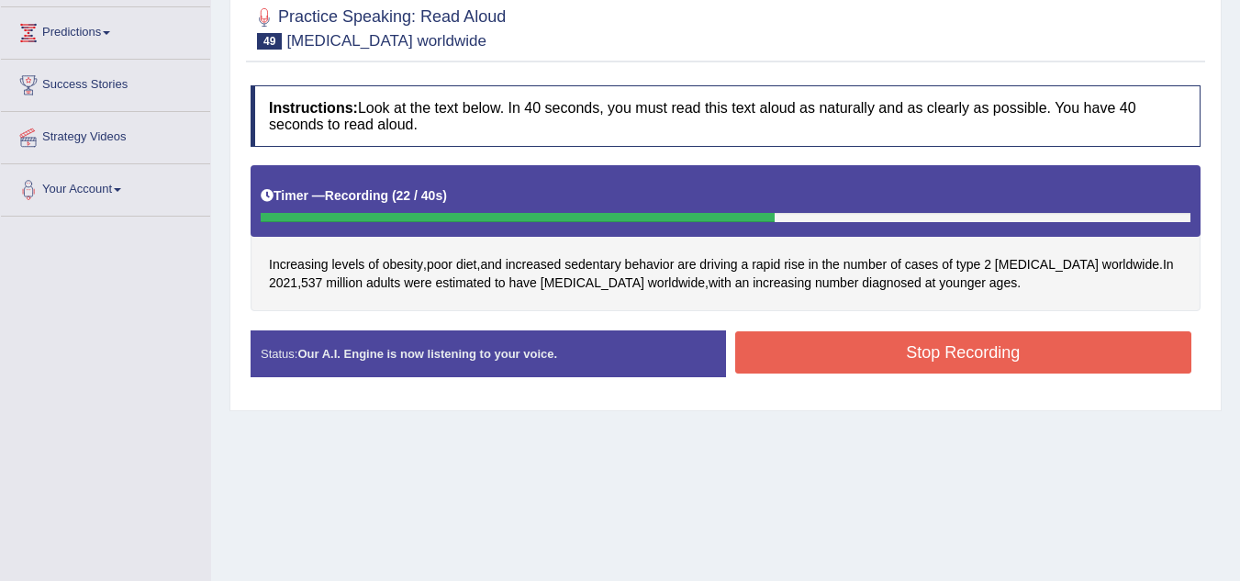
click at [915, 367] on button "Stop Recording" at bounding box center [963, 352] width 457 height 42
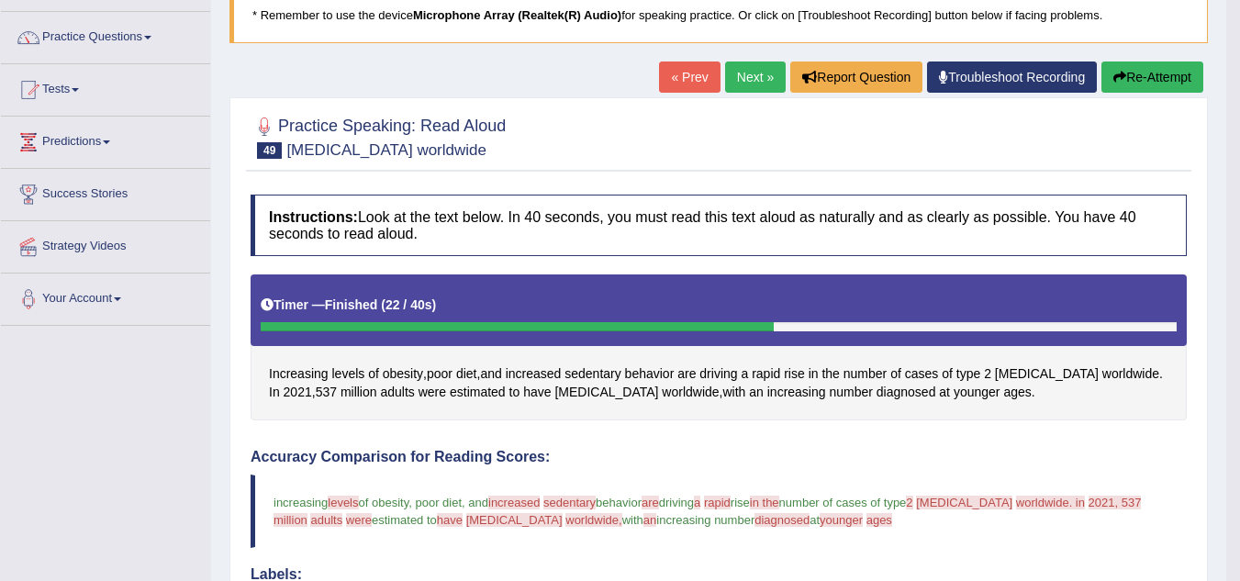
scroll to position [135, 0]
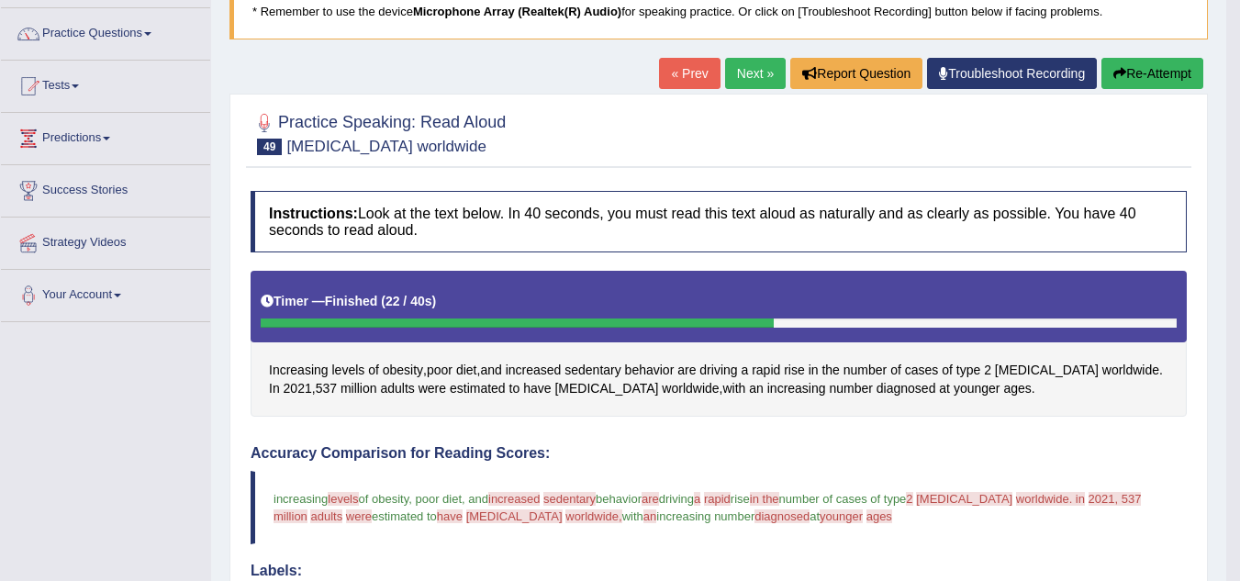
click at [1151, 84] on button "Re-Attempt" at bounding box center [1152, 73] width 102 height 31
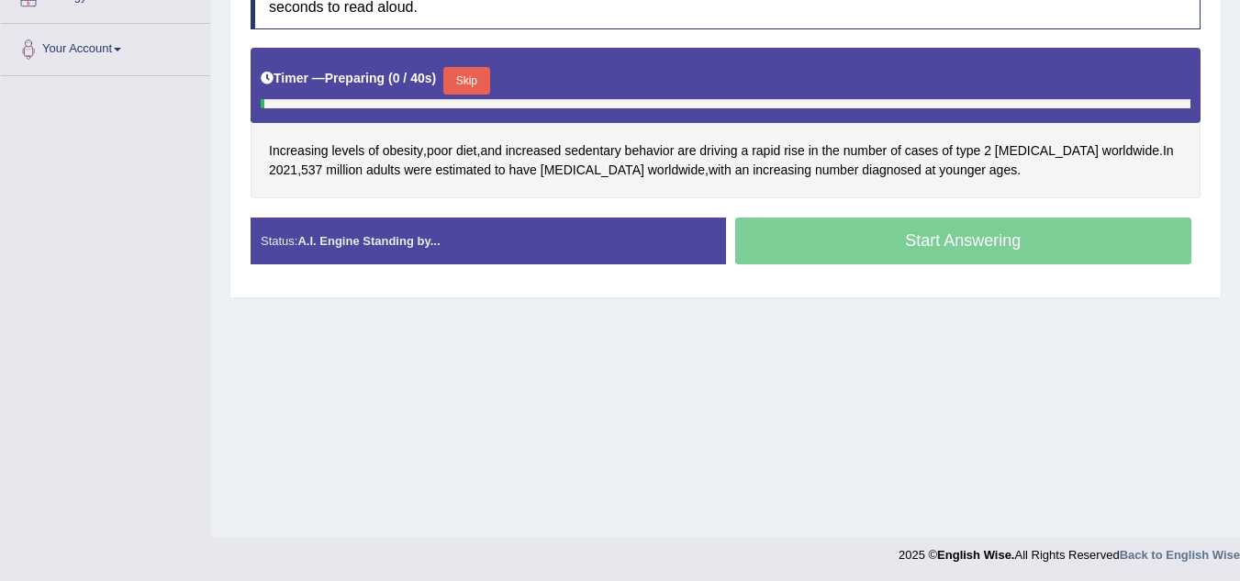
scroll to position [381, 0]
click at [466, 81] on button "Skip" at bounding box center [466, 81] width 46 height 28
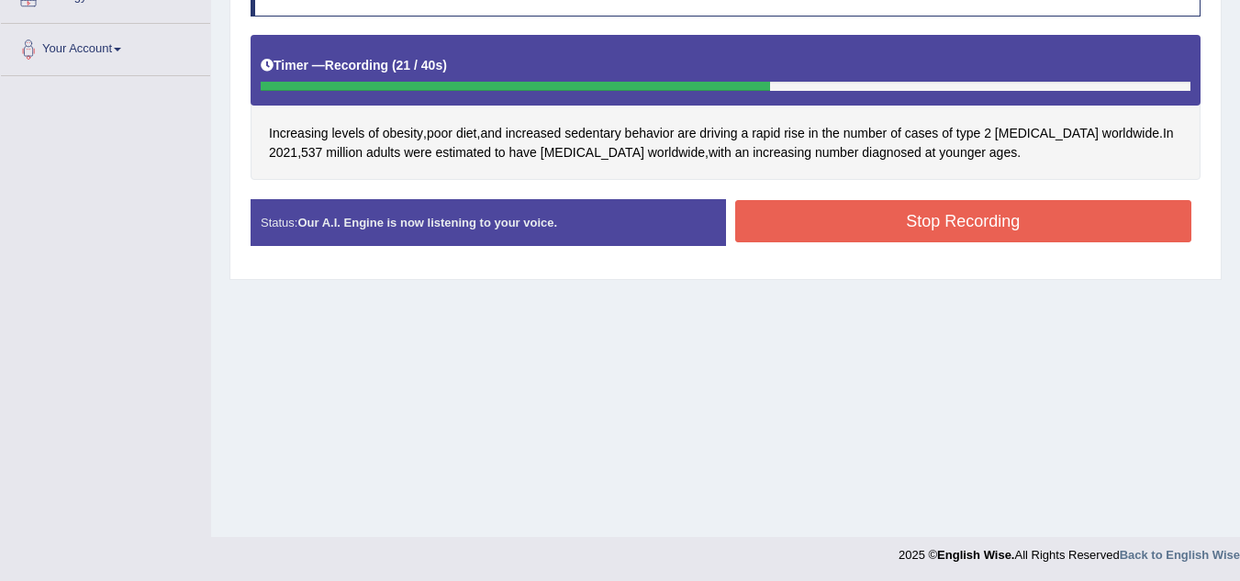
click at [875, 214] on button "Stop Recording" at bounding box center [963, 221] width 457 height 42
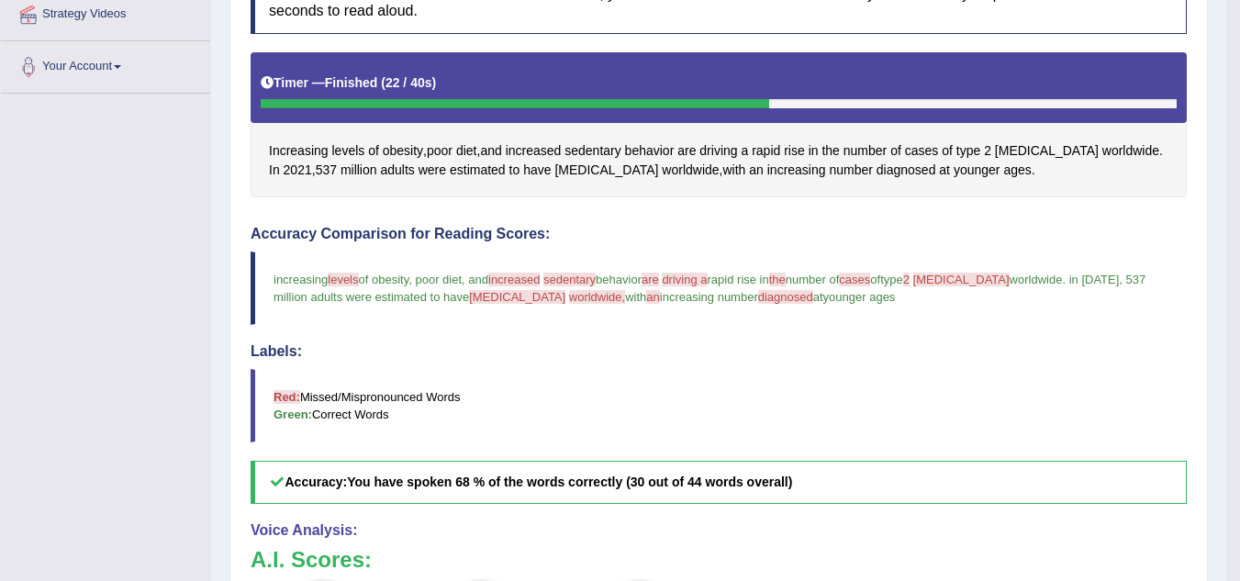
scroll to position [0, 0]
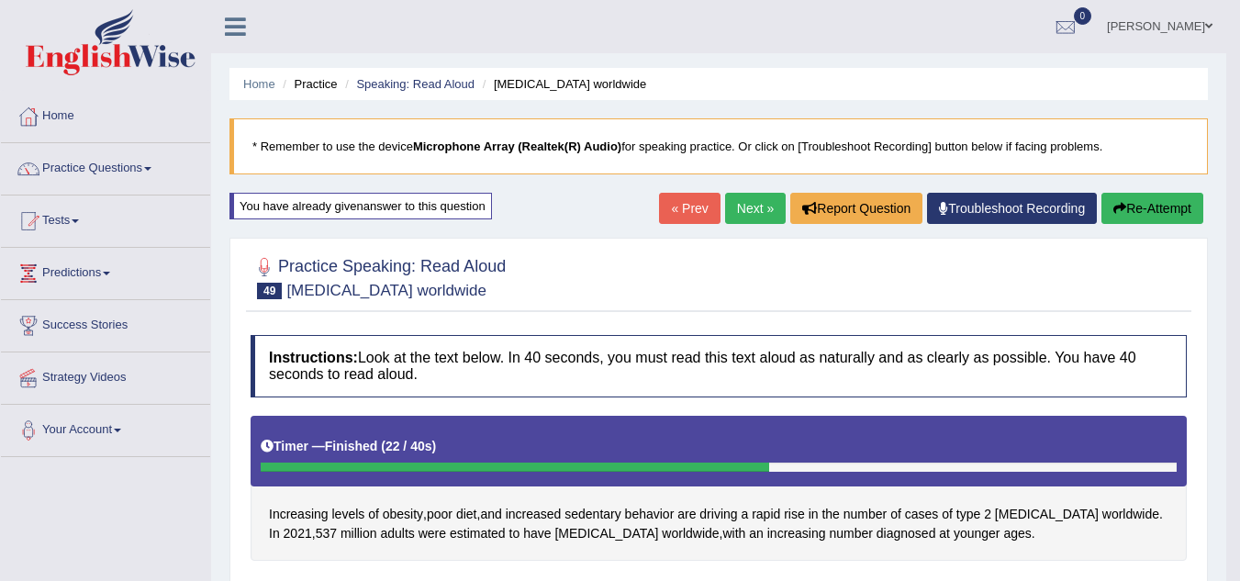
click at [725, 209] on link "Next »" at bounding box center [755, 208] width 61 height 31
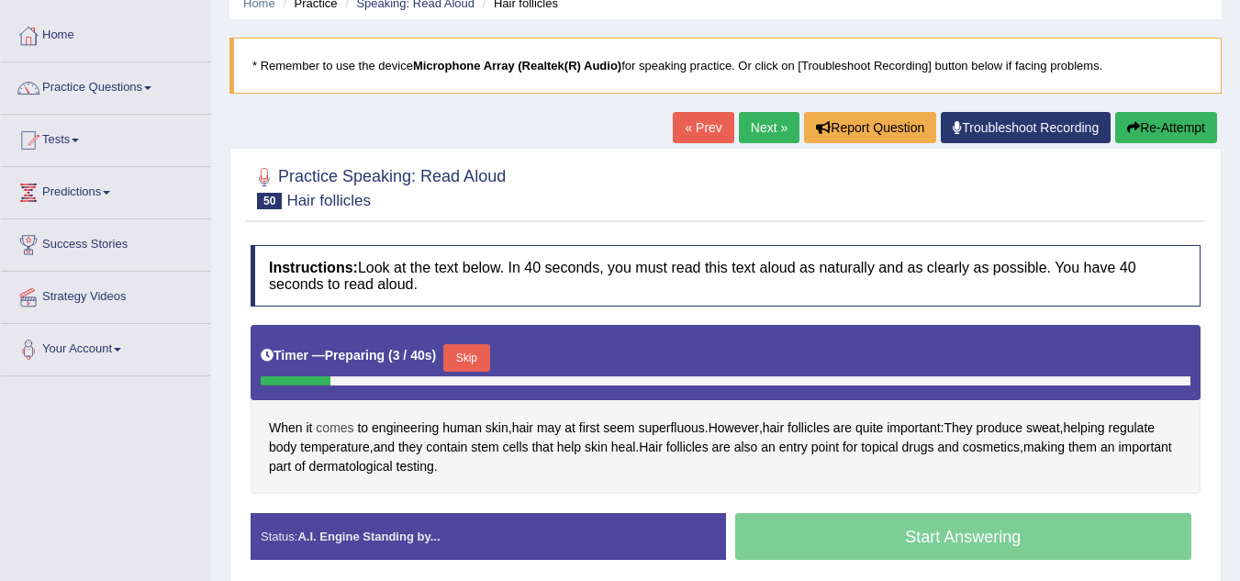
scroll to position [116, 0]
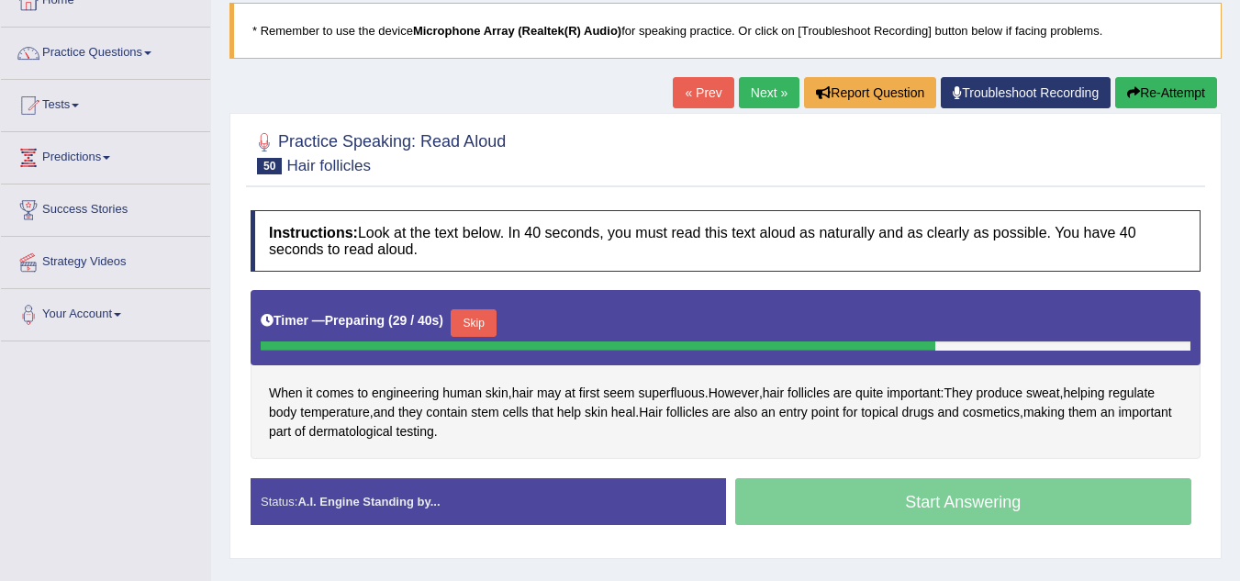
click at [494, 314] on button "Skip" at bounding box center [474, 323] width 46 height 28
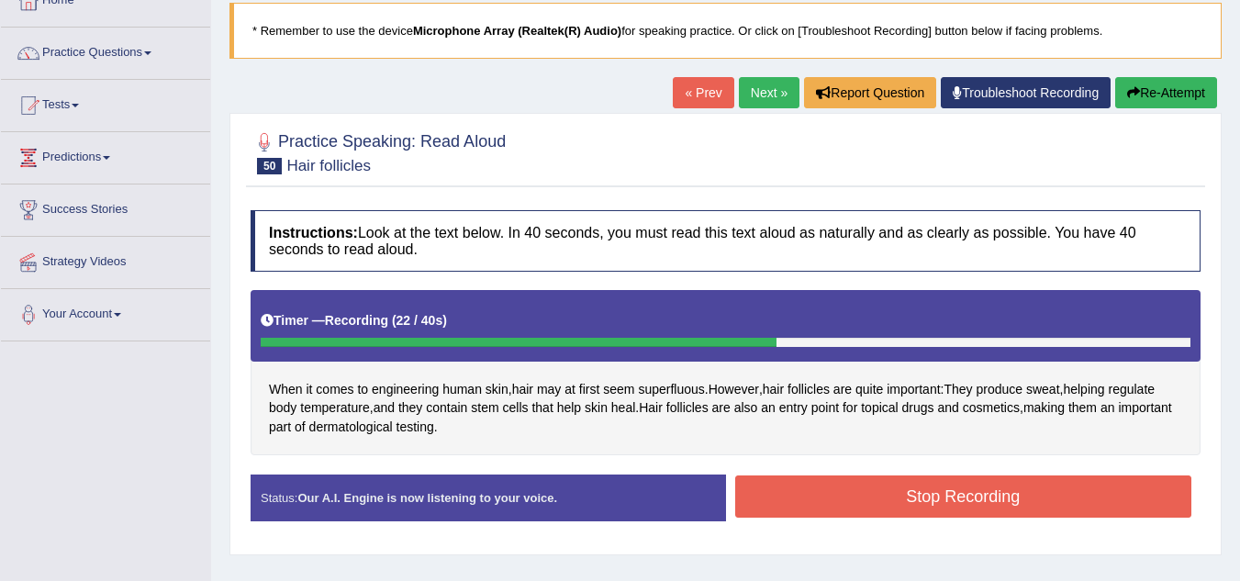
click at [794, 493] on button "Stop Recording" at bounding box center [963, 496] width 457 height 42
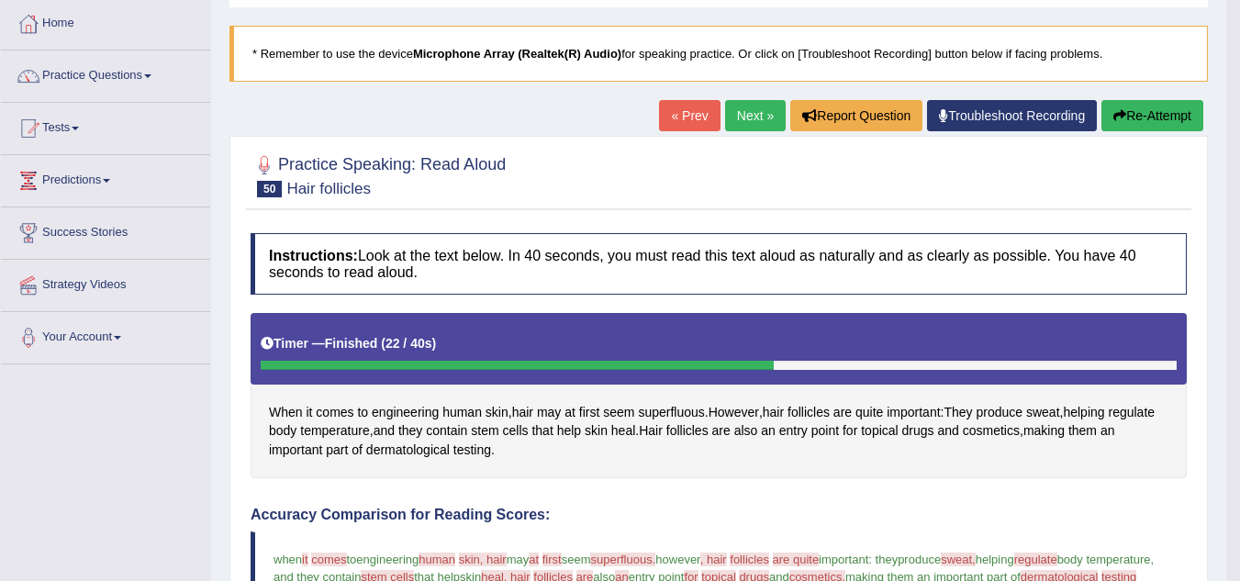
scroll to position [61, 0]
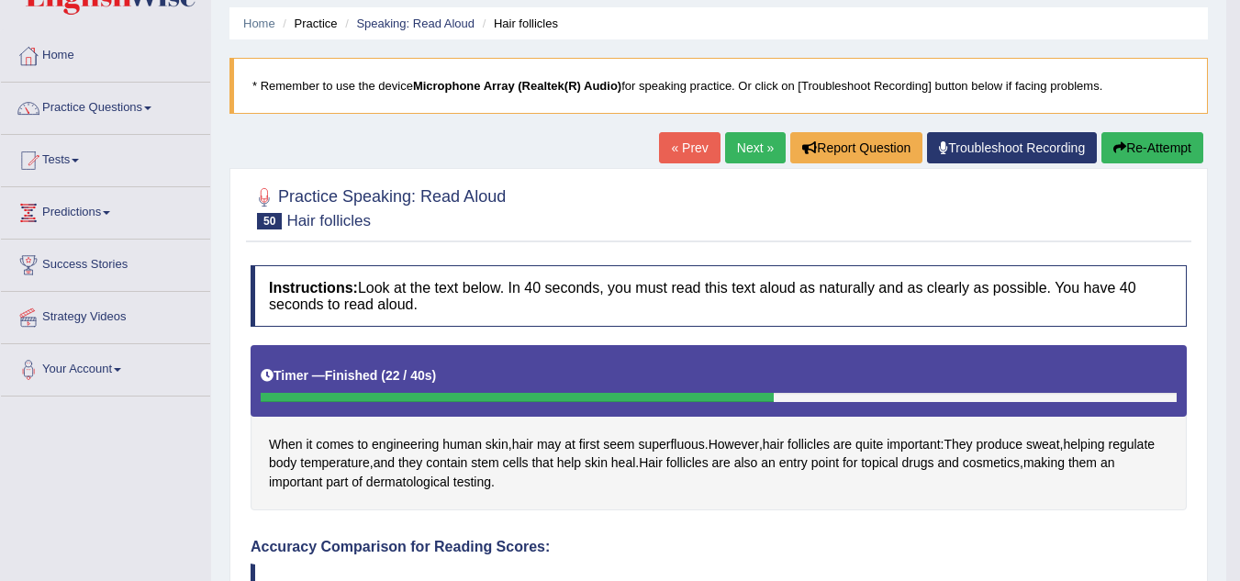
click at [752, 150] on link "Next »" at bounding box center [755, 147] width 61 height 31
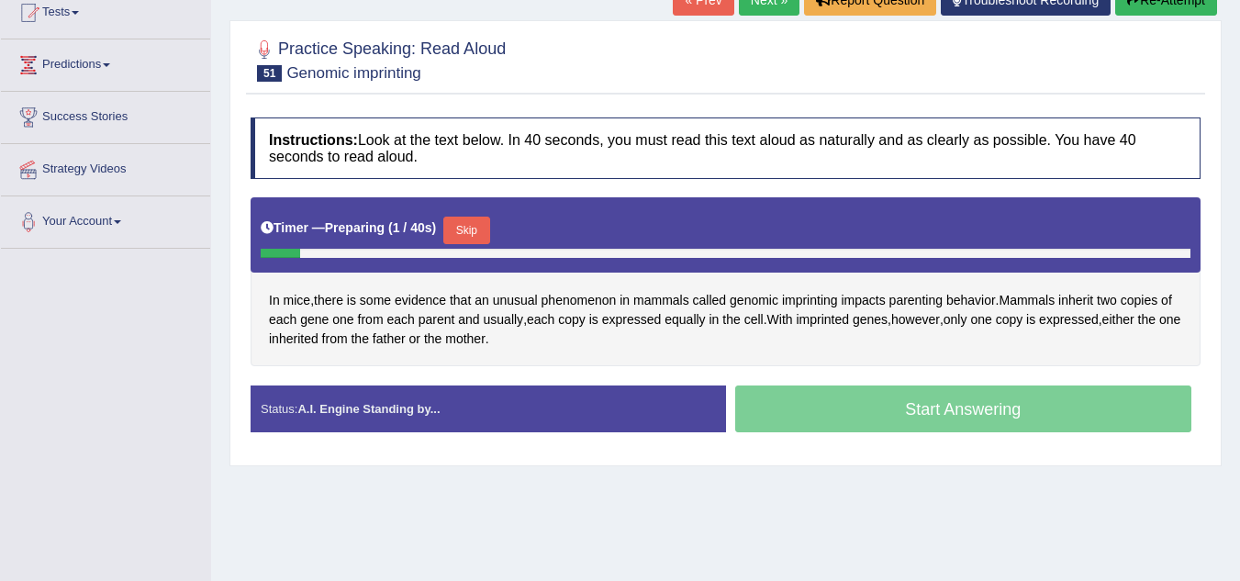
scroll to position [208, 0]
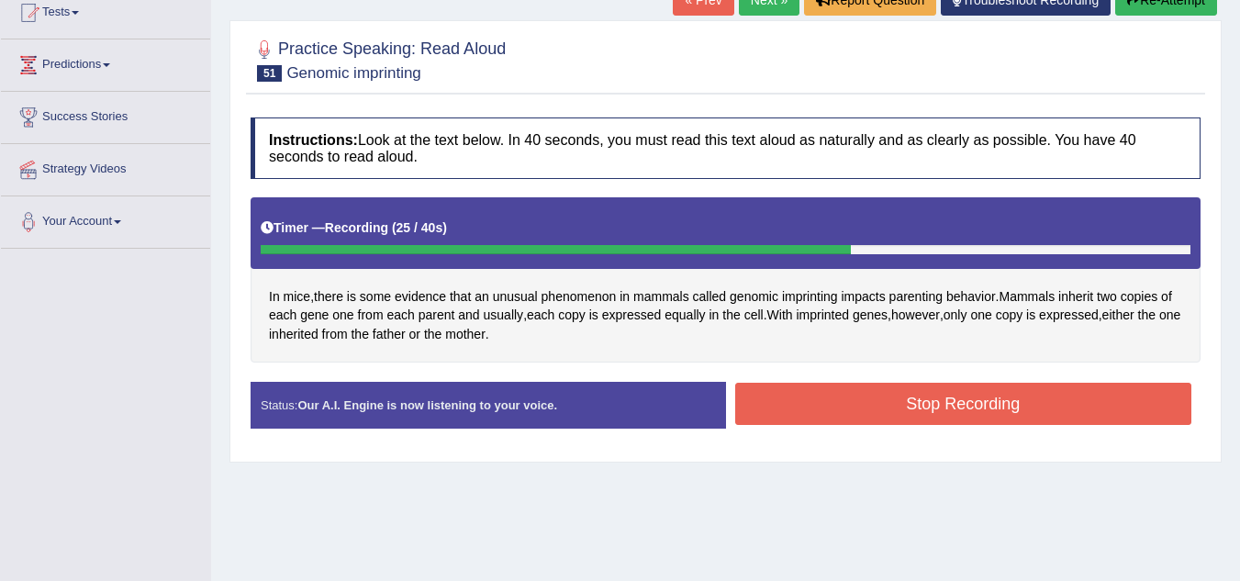
click at [797, 403] on button "Stop Recording" at bounding box center [963, 404] width 457 height 42
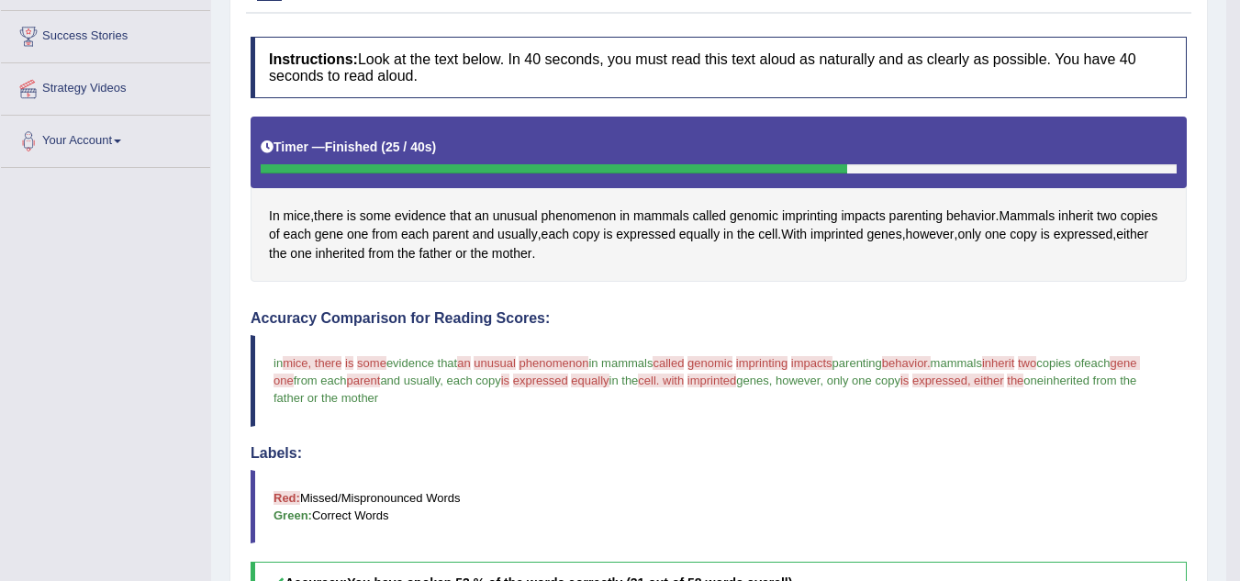
scroll to position [0, 0]
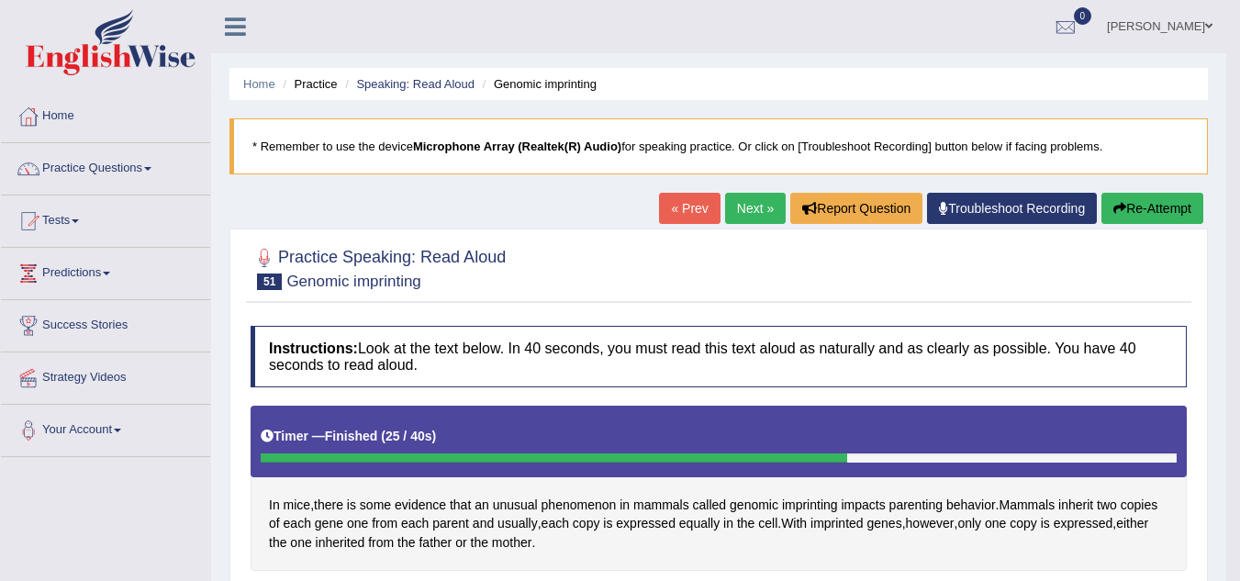
click at [741, 218] on link "Next »" at bounding box center [755, 208] width 61 height 31
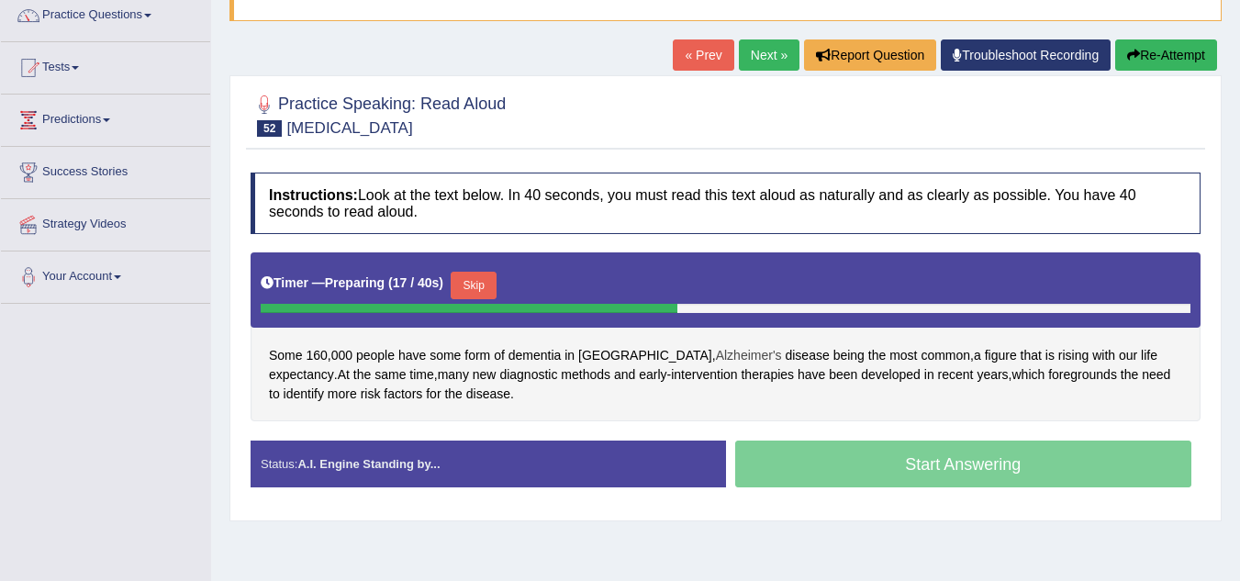
click at [716, 360] on span "Alzheimer's" at bounding box center [749, 355] width 66 height 19
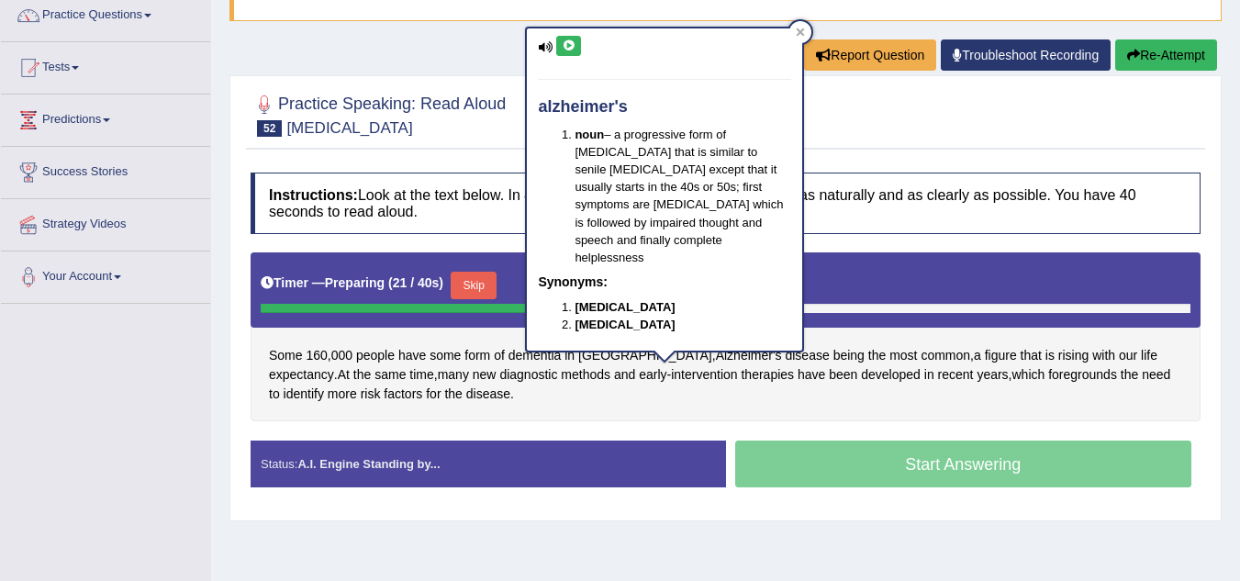
click at [888, 279] on div "Timer — Preparing ( 21 / 40s ) Skip" at bounding box center [726, 285] width 930 height 37
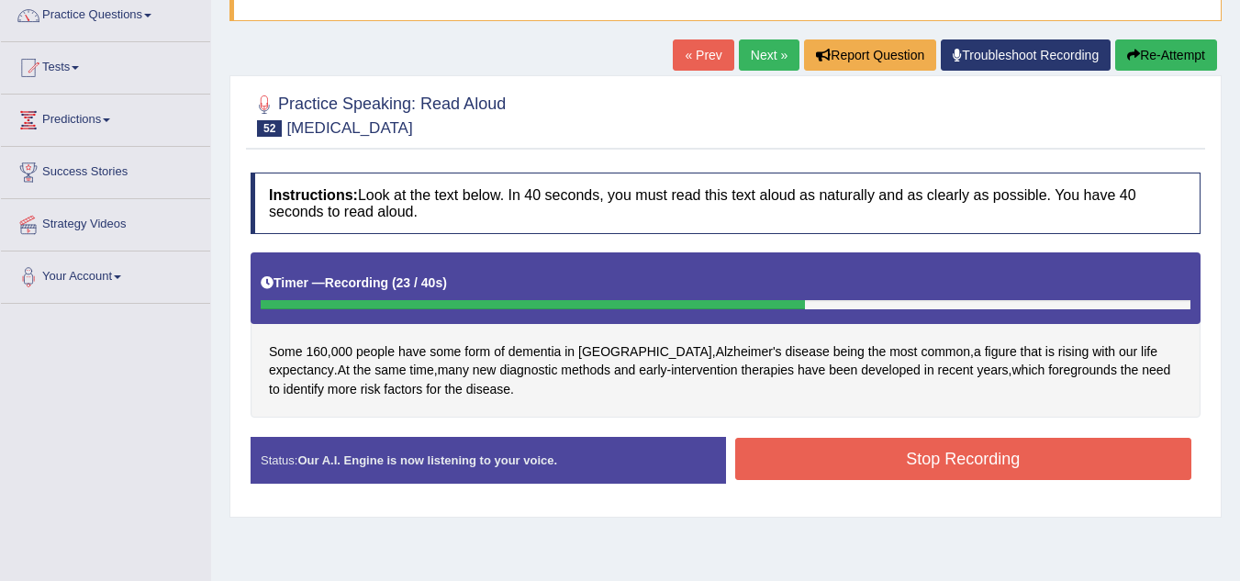
click at [819, 450] on button "Stop Recording" at bounding box center [963, 459] width 457 height 42
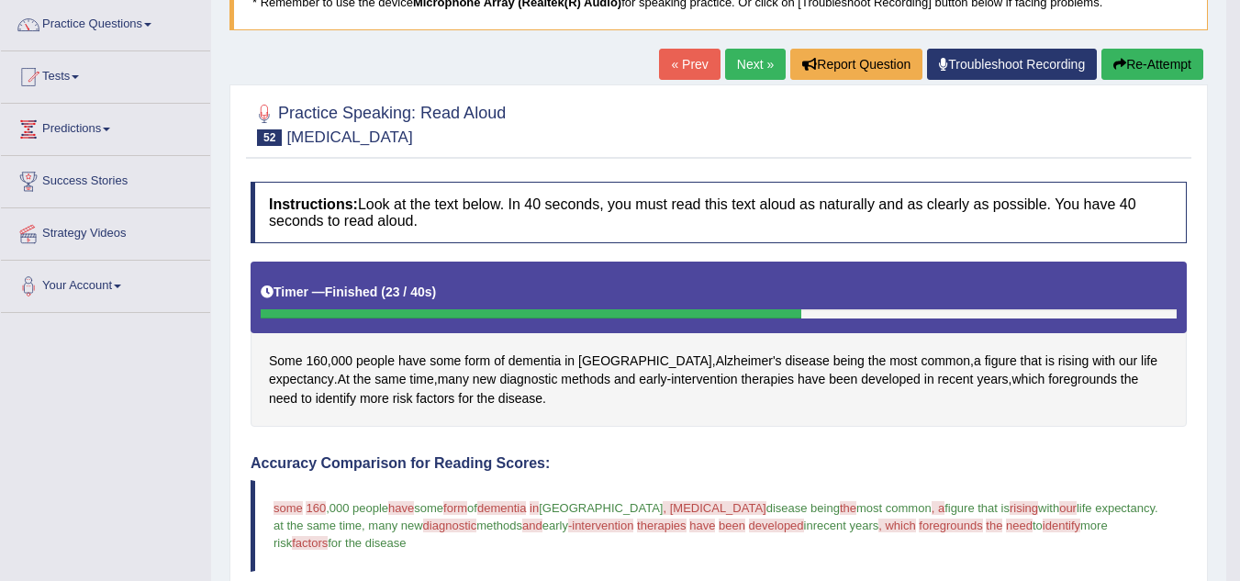
scroll to position [143, 0]
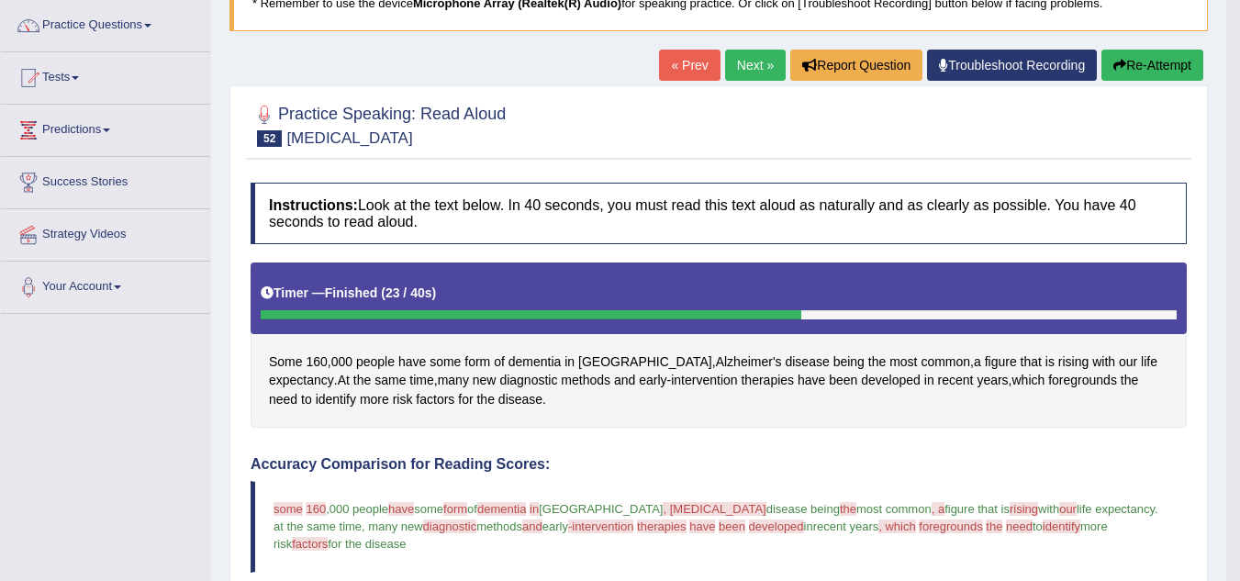
click at [763, 61] on link "Next »" at bounding box center [755, 65] width 61 height 31
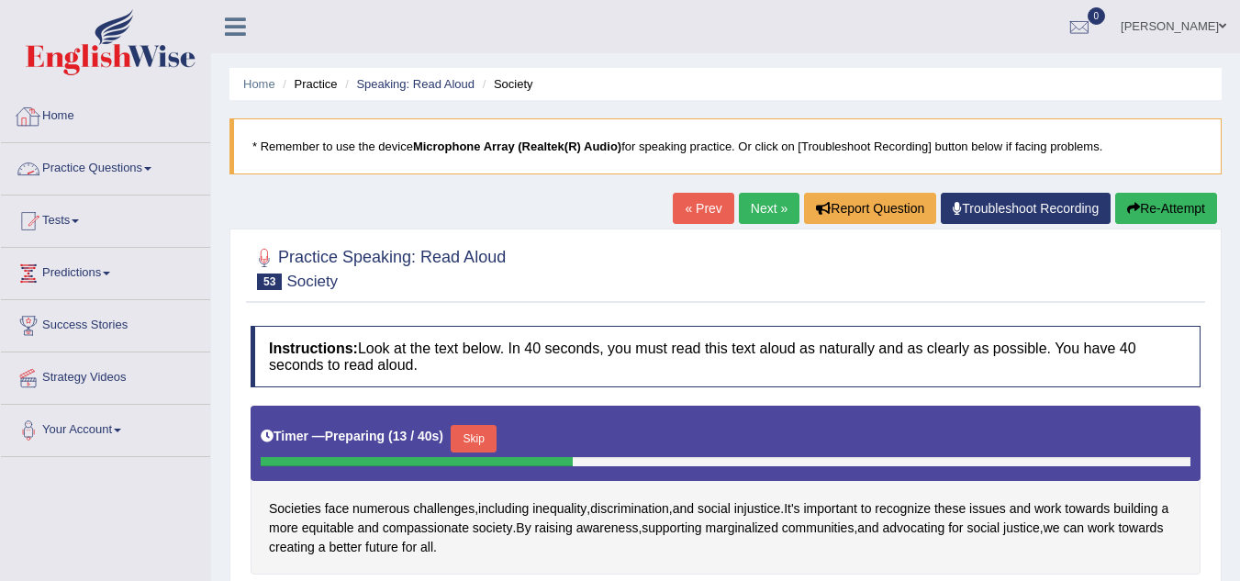
click at [103, 171] on link "Practice Questions" at bounding box center [105, 166] width 209 height 46
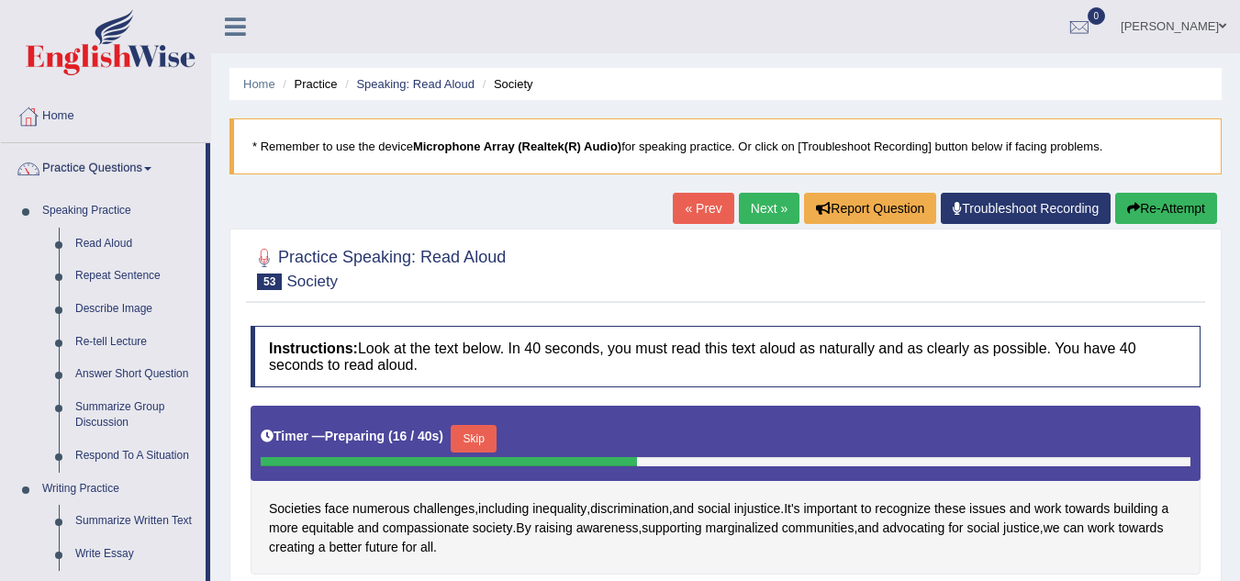
click at [397, 272] on h2 "Practice Speaking: Read Aloud 53 Society" at bounding box center [378, 267] width 255 height 46
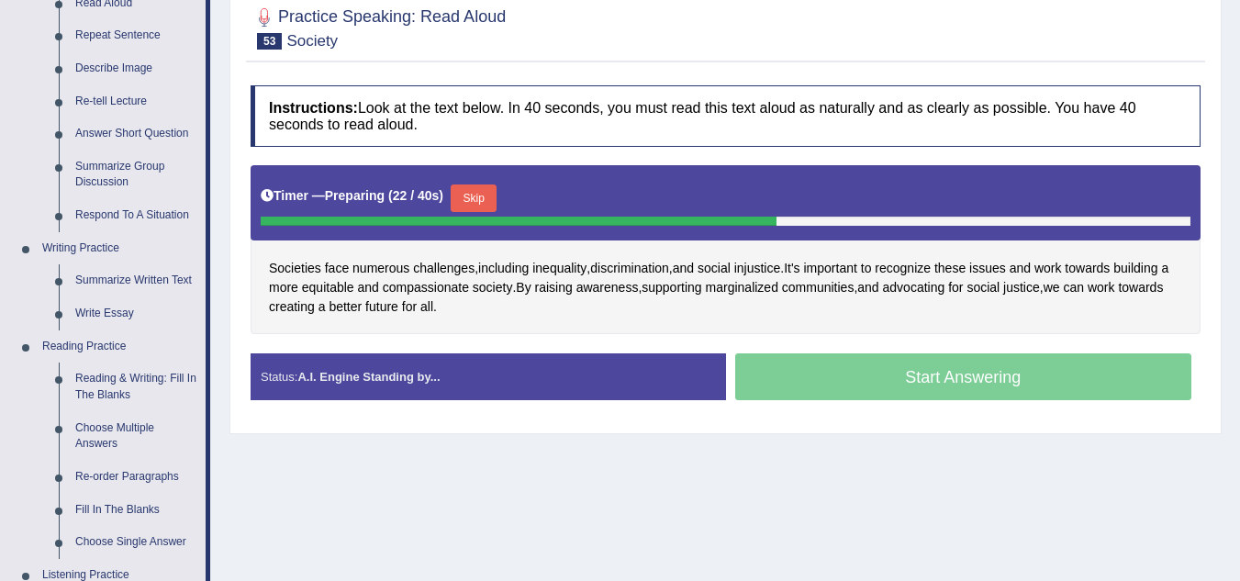
scroll to position [2, 0]
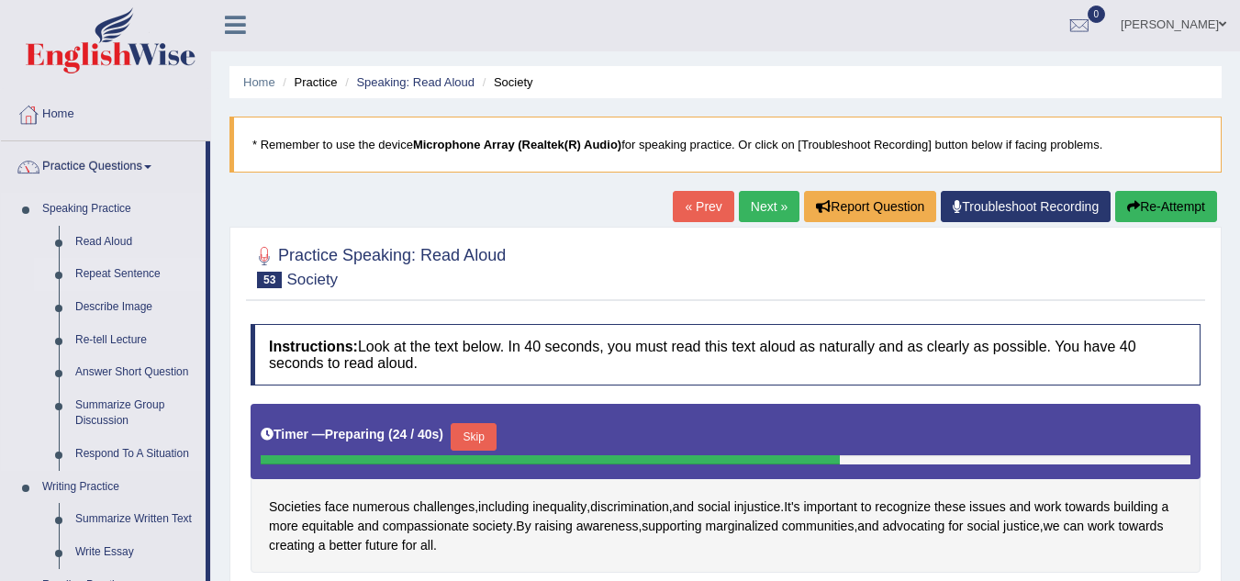
click at [113, 267] on link "Repeat Sentence" at bounding box center [136, 274] width 139 height 33
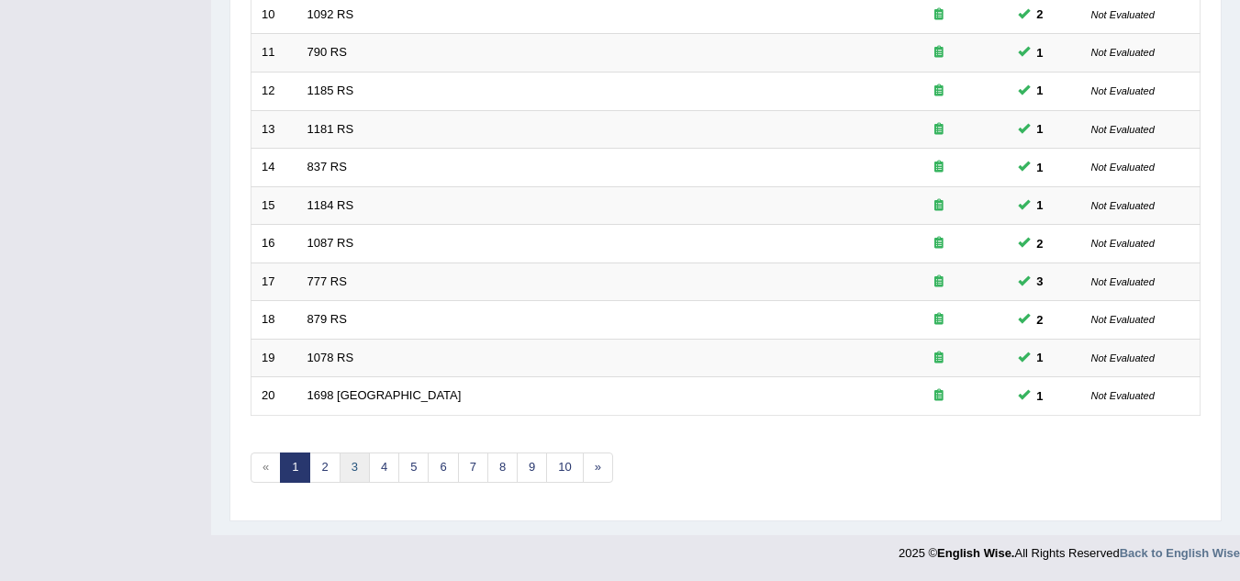
scroll to position [634, 0]
click at [355, 472] on link "3" at bounding box center [355, 467] width 30 height 30
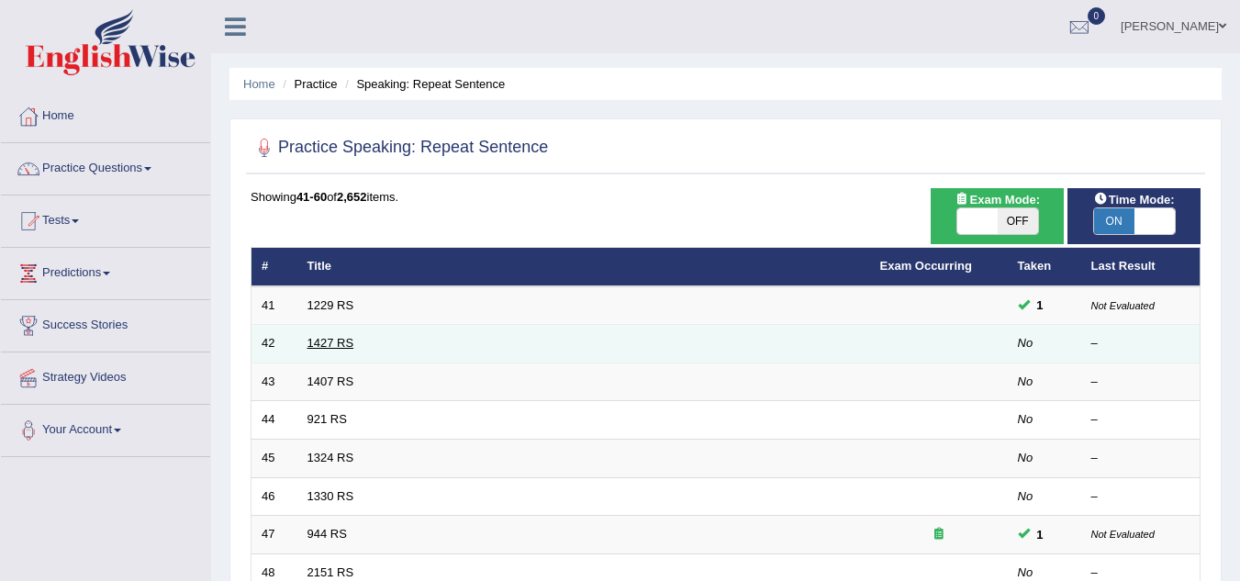
click at [338, 343] on link "1427 RS" at bounding box center [330, 343] width 47 height 14
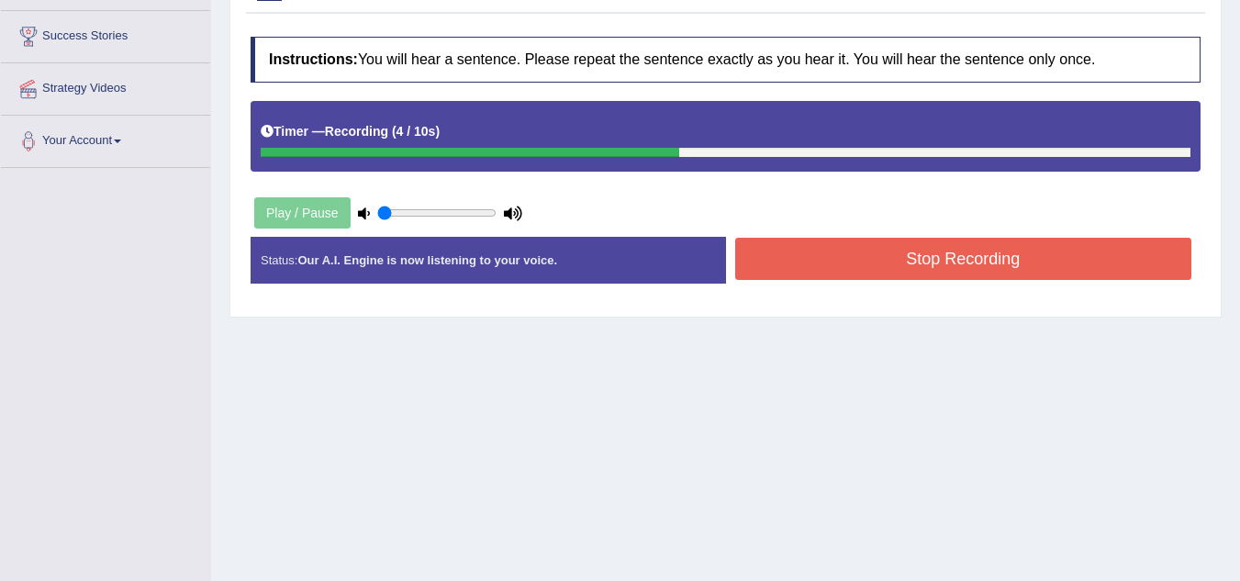
scroll to position [290, 0]
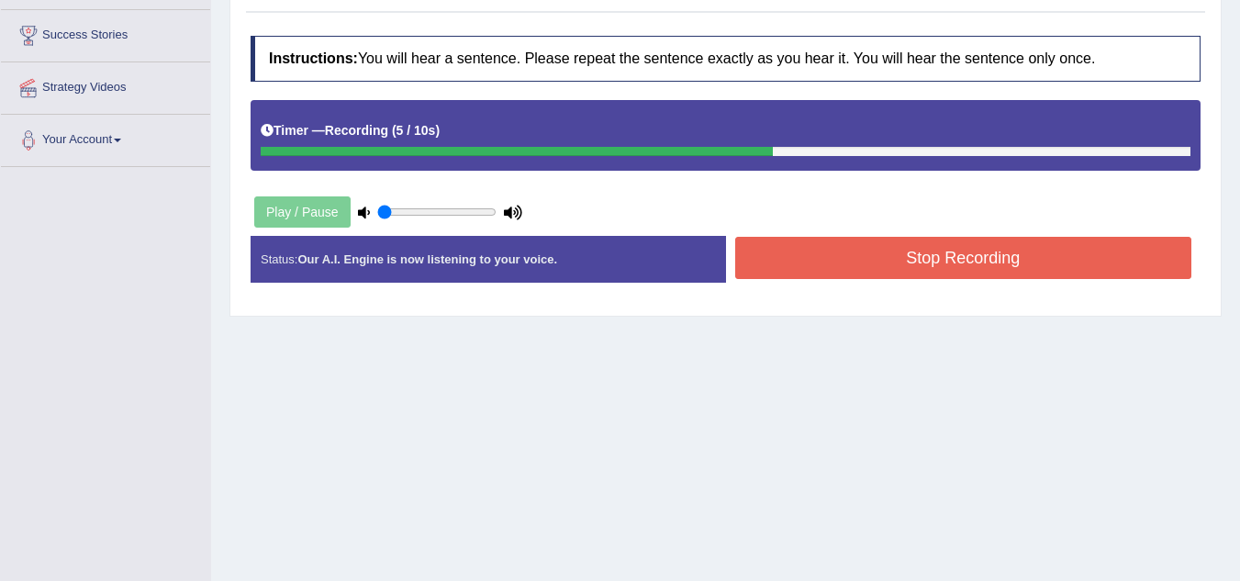
click at [842, 243] on button "Stop Recording" at bounding box center [963, 258] width 457 height 42
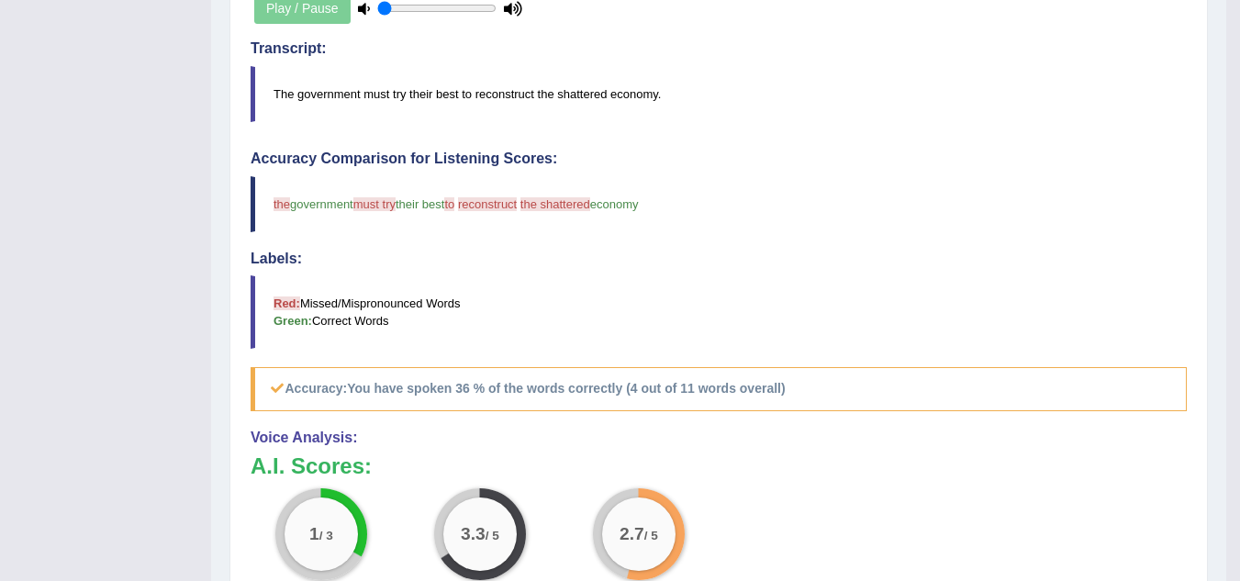
scroll to position [0, 0]
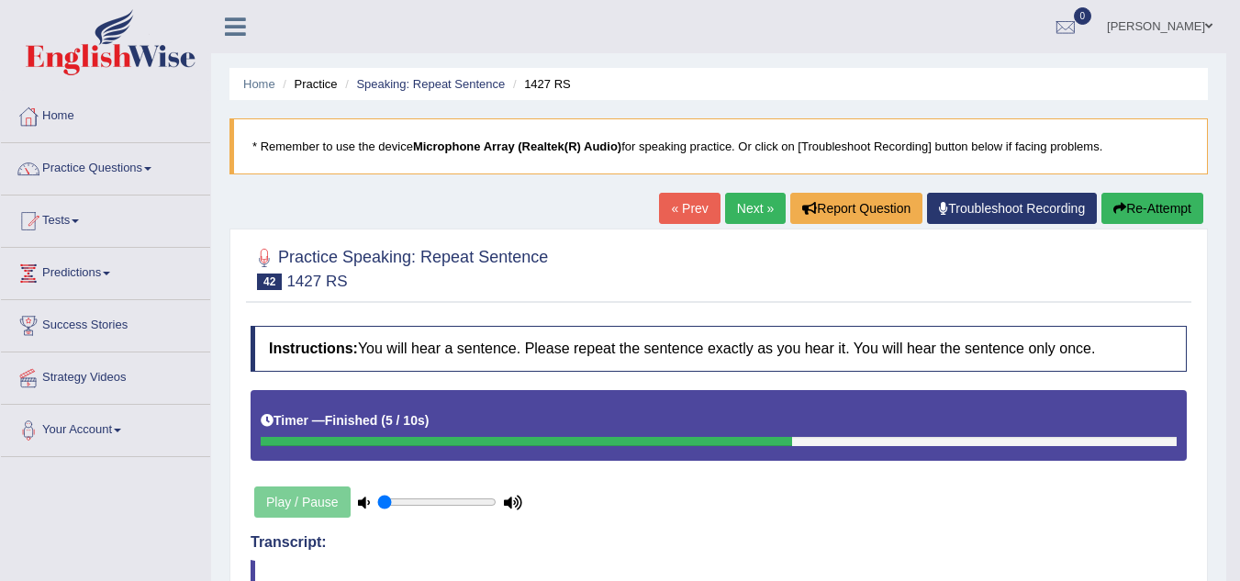
click at [752, 203] on link "Next »" at bounding box center [755, 208] width 61 height 31
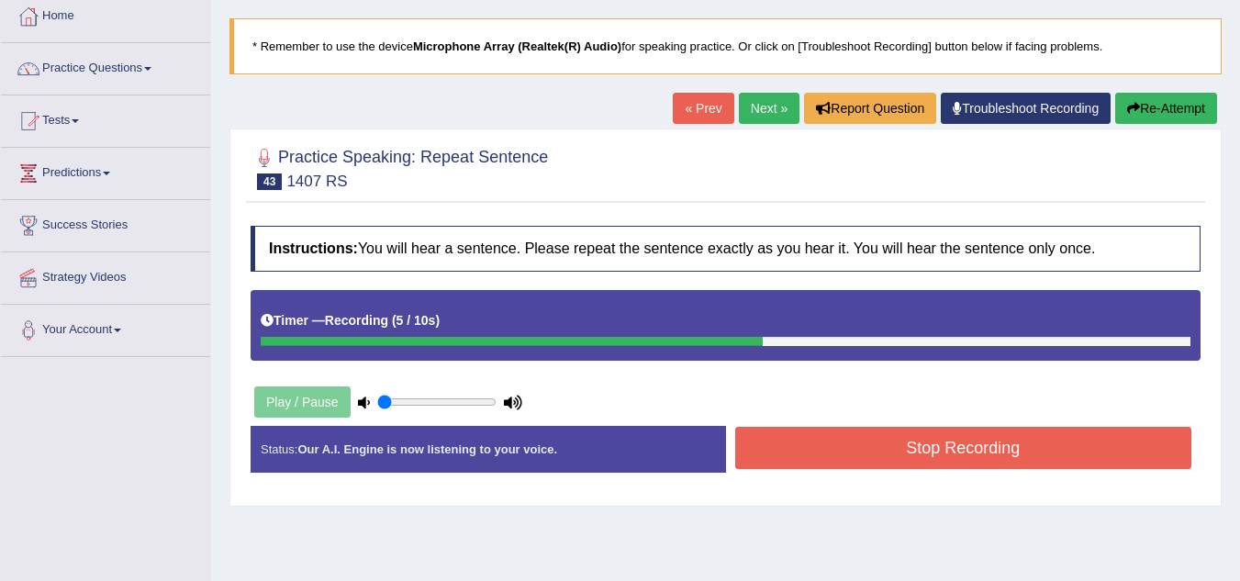
scroll to position [106, 0]
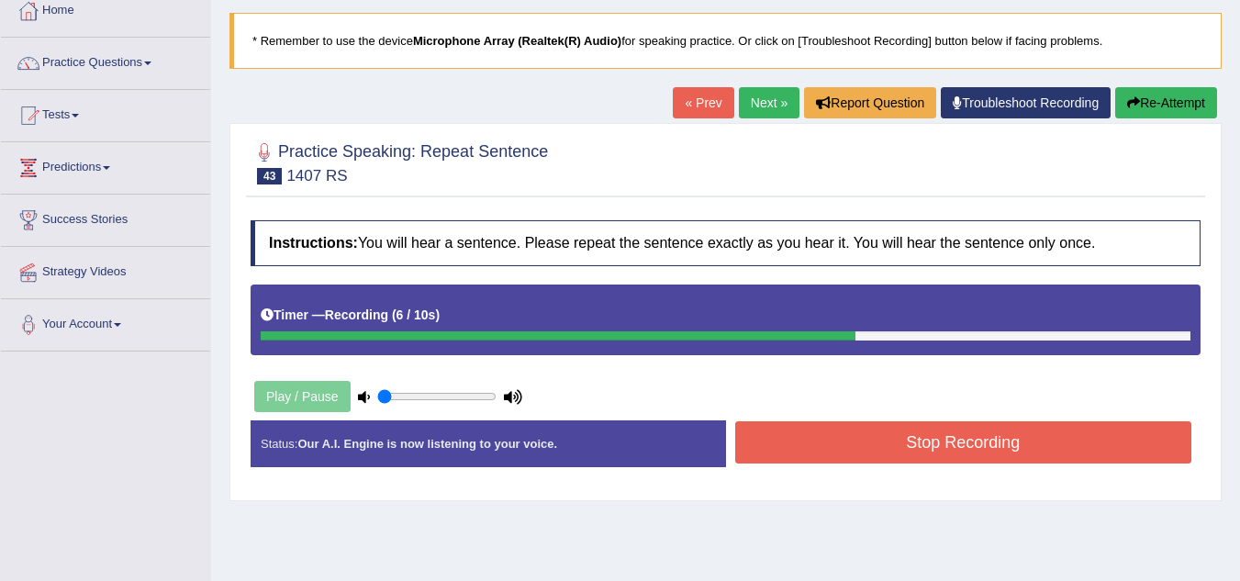
click at [785, 434] on button "Stop Recording" at bounding box center [963, 442] width 457 height 42
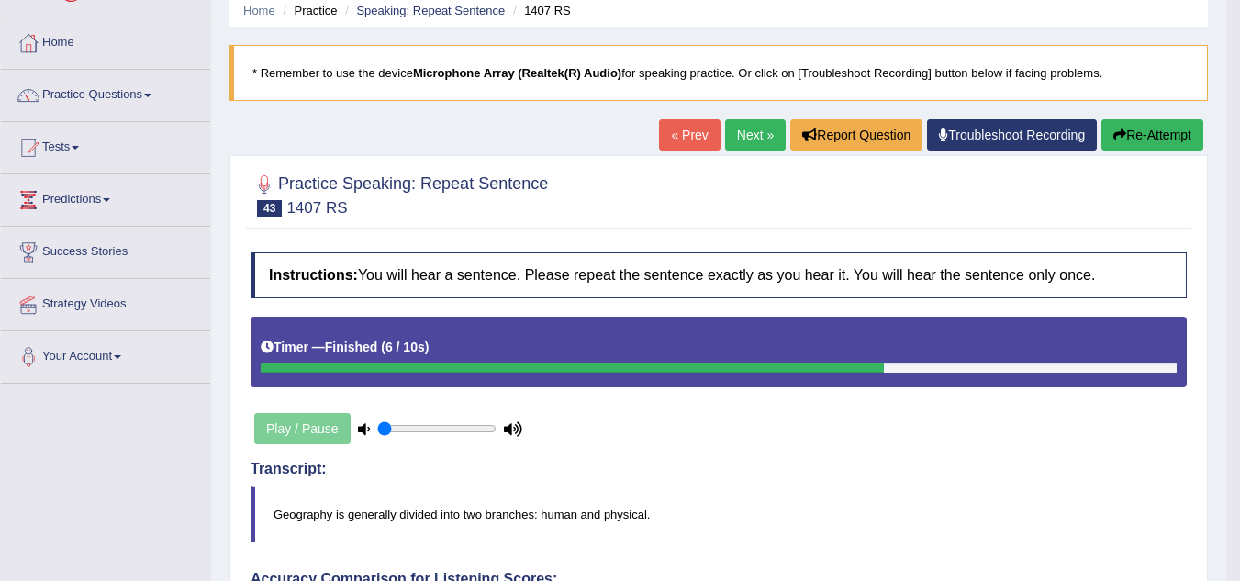
scroll to position [64, 0]
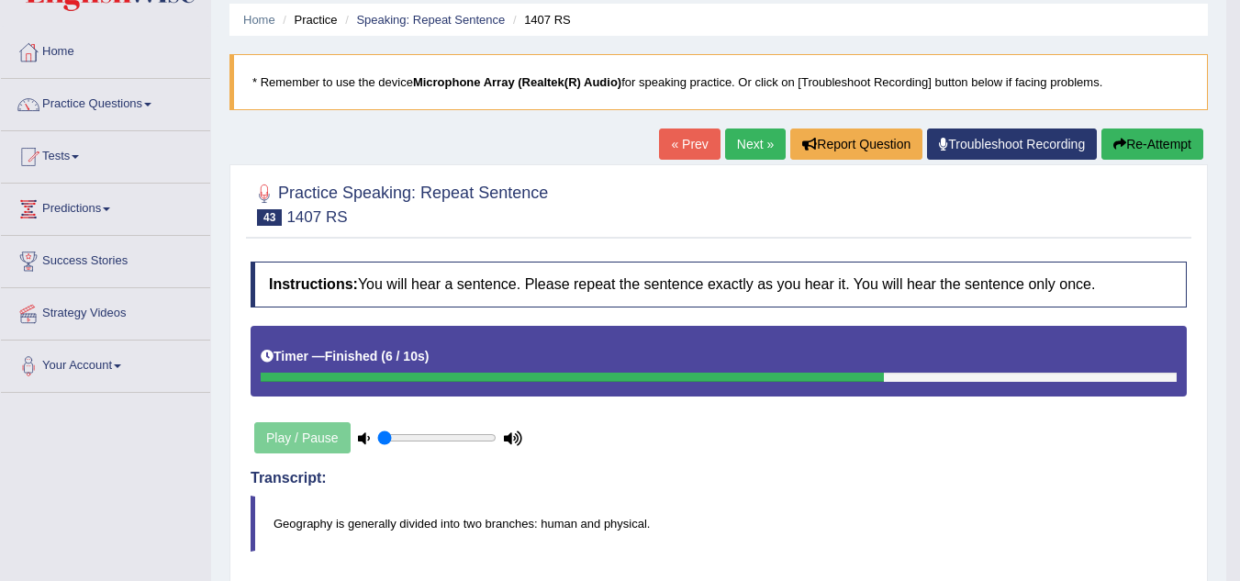
click at [762, 147] on link "Next »" at bounding box center [755, 143] width 61 height 31
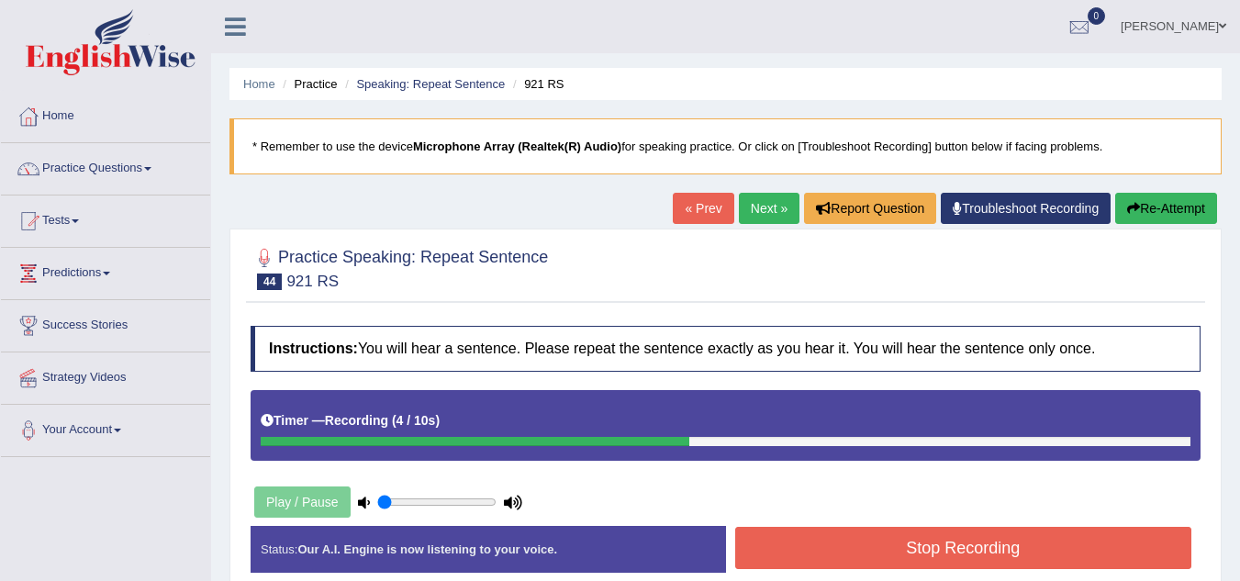
click at [982, 530] on button "Stop Recording" at bounding box center [963, 548] width 457 height 42
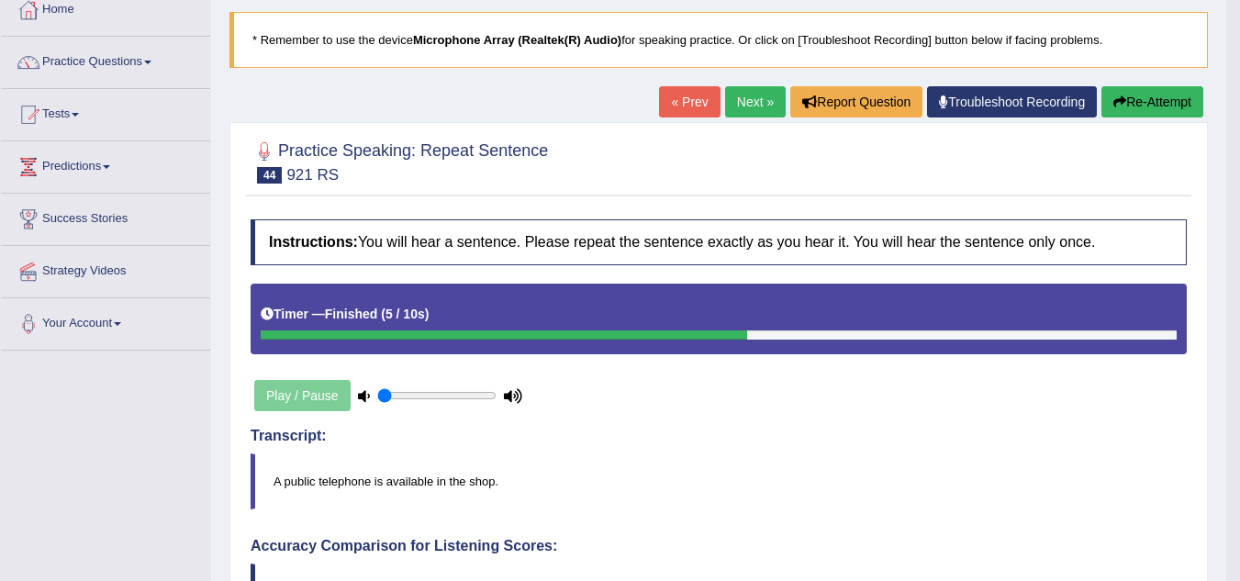
scroll to position [81, 0]
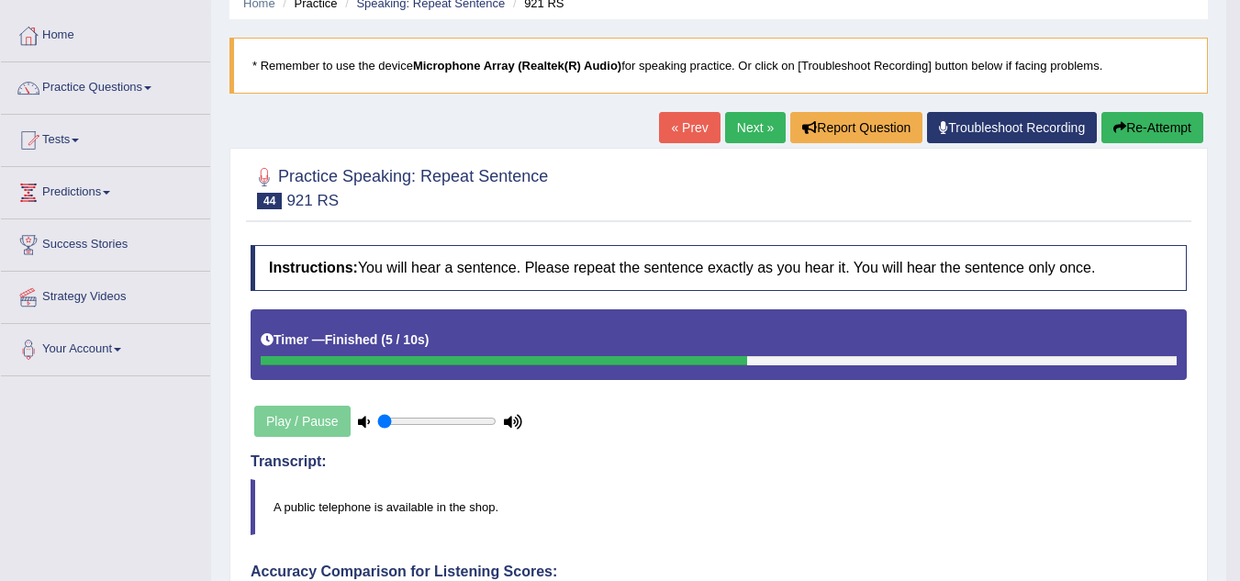
click at [761, 125] on link "Next »" at bounding box center [755, 127] width 61 height 31
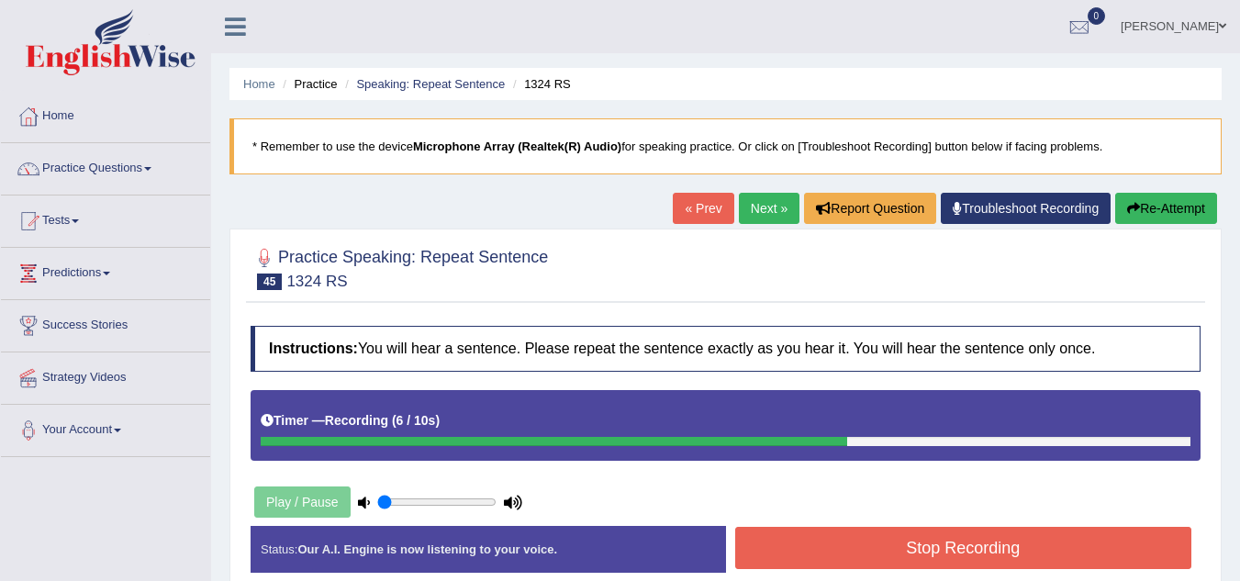
click at [931, 544] on button "Stop Recording" at bounding box center [963, 548] width 457 height 42
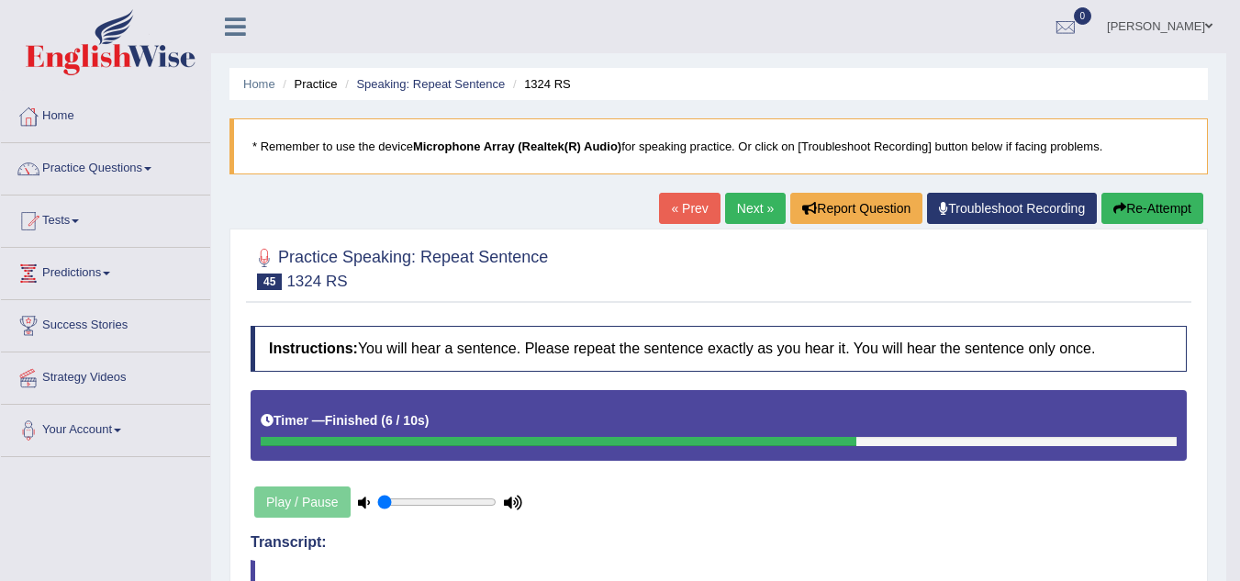
click at [750, 208] on link "Next »" at bounding box center [755, 208] width 61 height 31
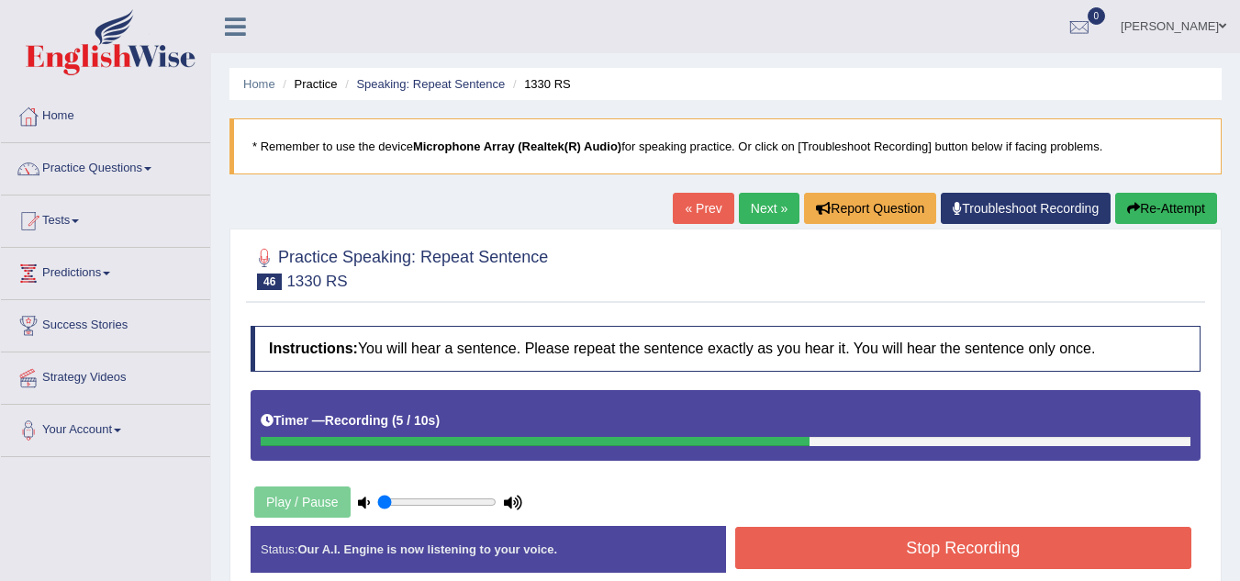
click at [837, 541] on button "Stop Recording" at bounding box center [963, 548] width 457 height 42
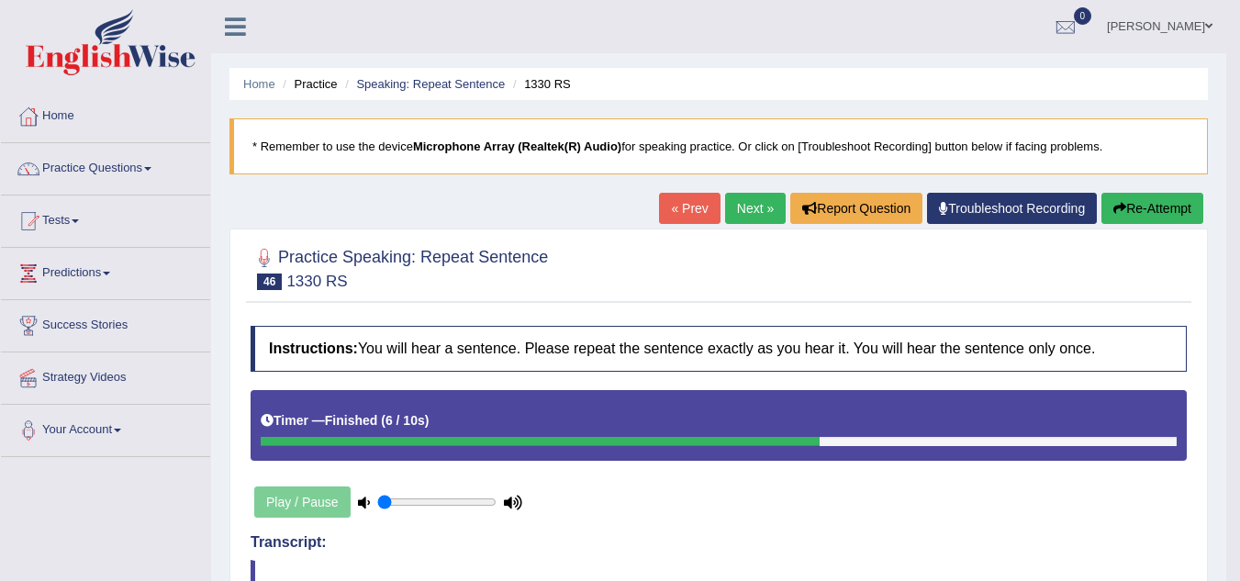
click at [733, 211] on link "Next »" at bounding box center [755, 208] width 61 height 31
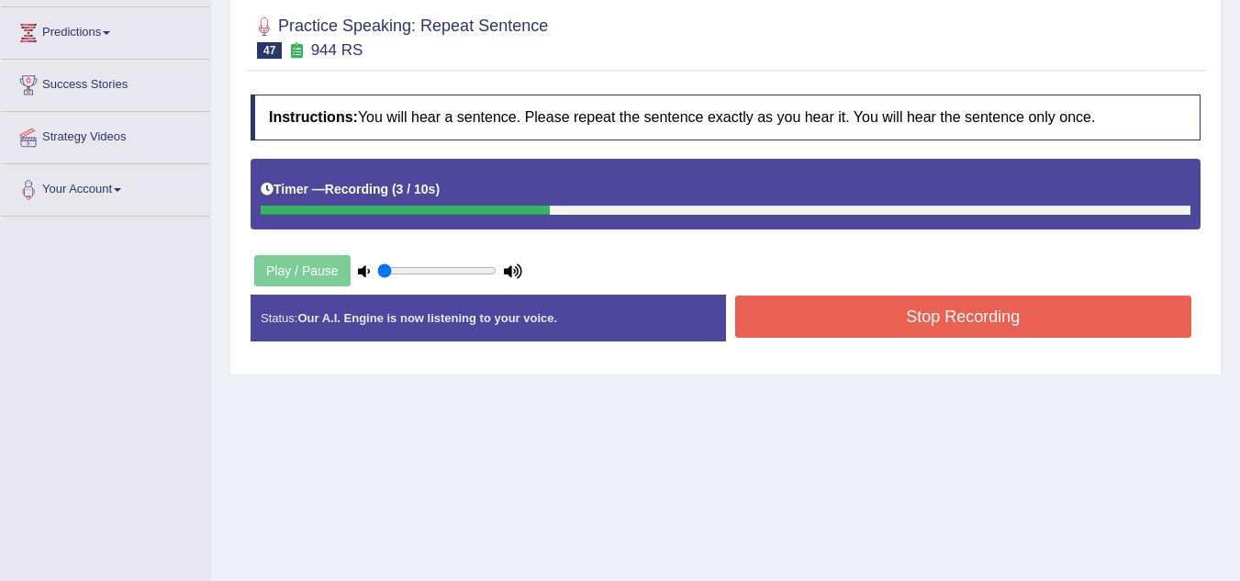
click at [753, 313] on button "Stop Recording" at bounding box center [963, 316] width 457 height 42
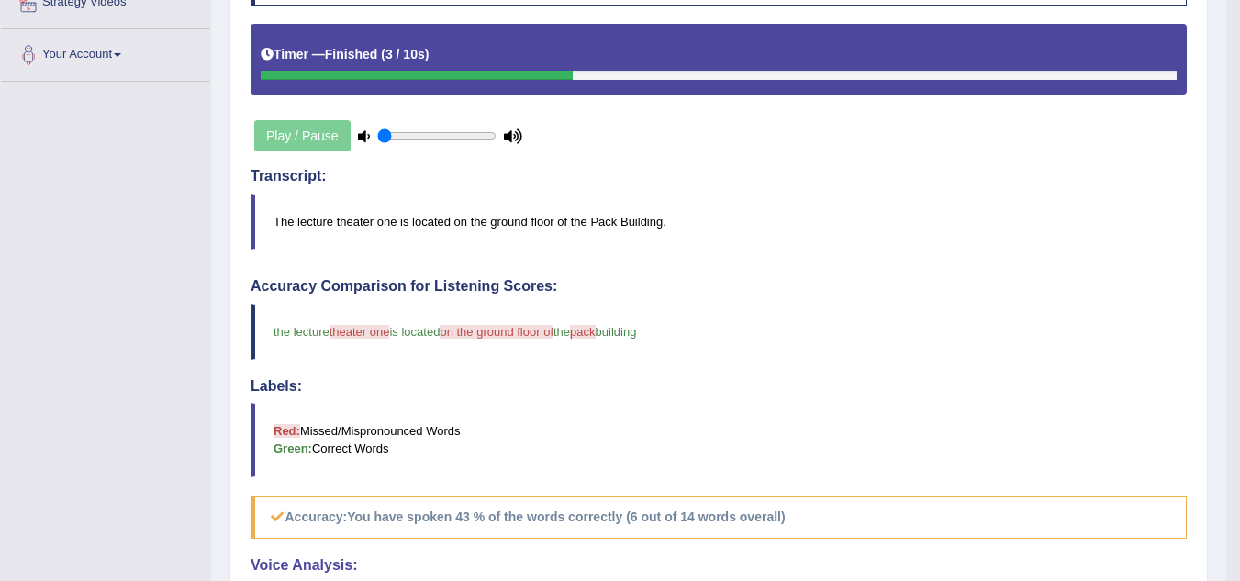
scroll to position [31, 0]
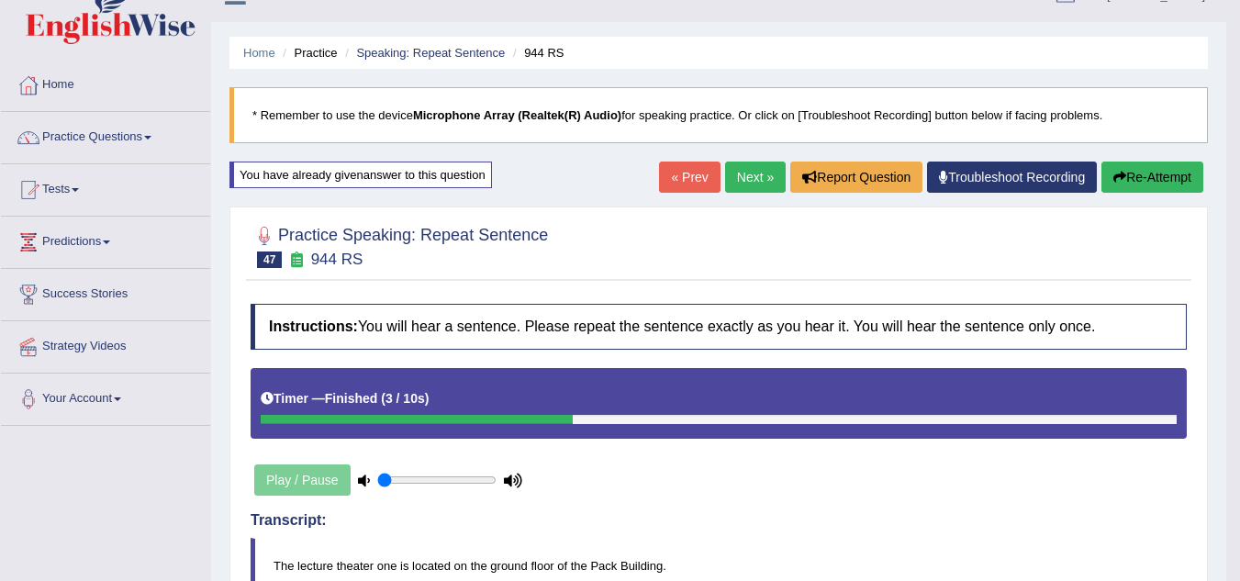
click at [740, 177] on link "Next »" at bounding box center [755, 177] width 61 height 31
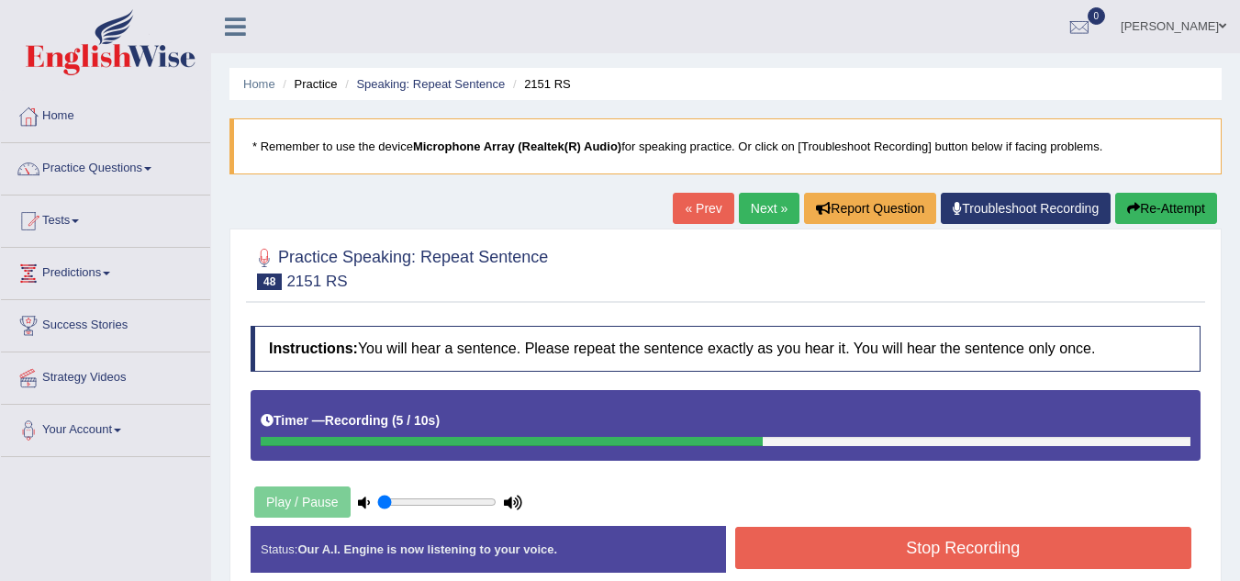
click at [834, 540] on button "Stop Recording" at bounding box center [963, 548] width 457 height 42
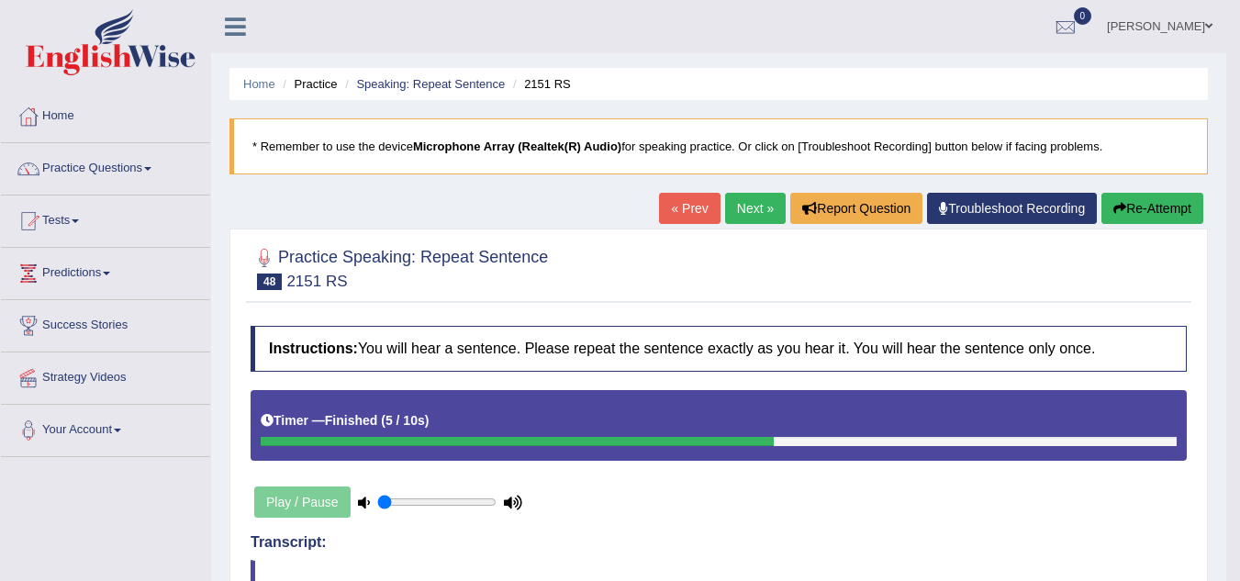
click at [748, 201] on link "Next »" at bounding box center [755, 208] width 61 height 31
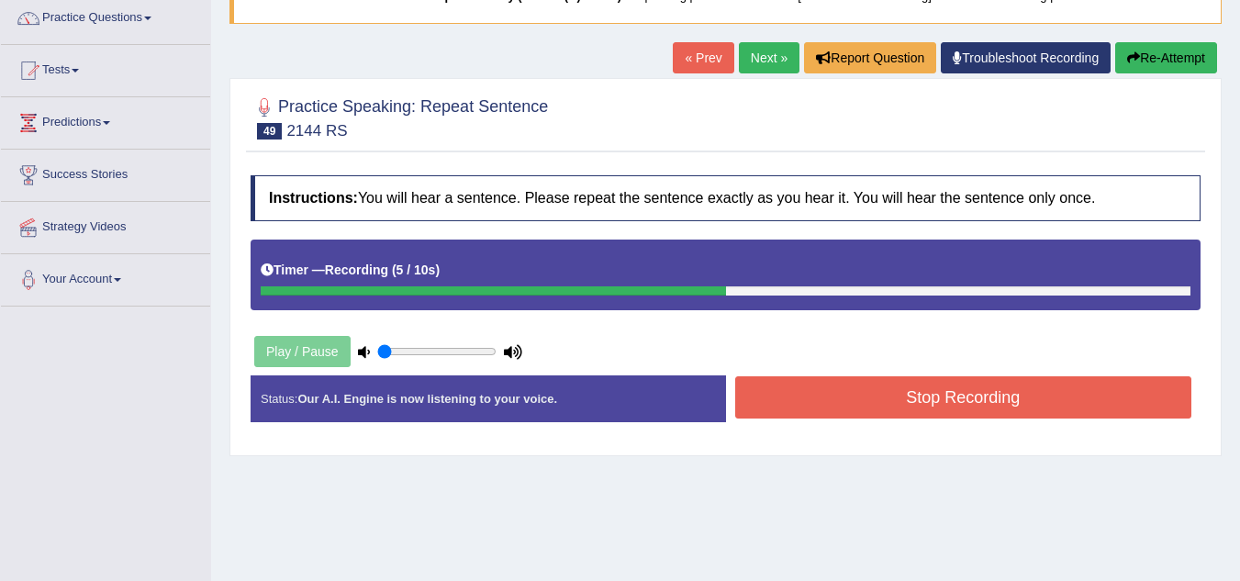
click at [964, 401] on button "Stop Recording" at bounding box center [963, 397] width 457 height 42
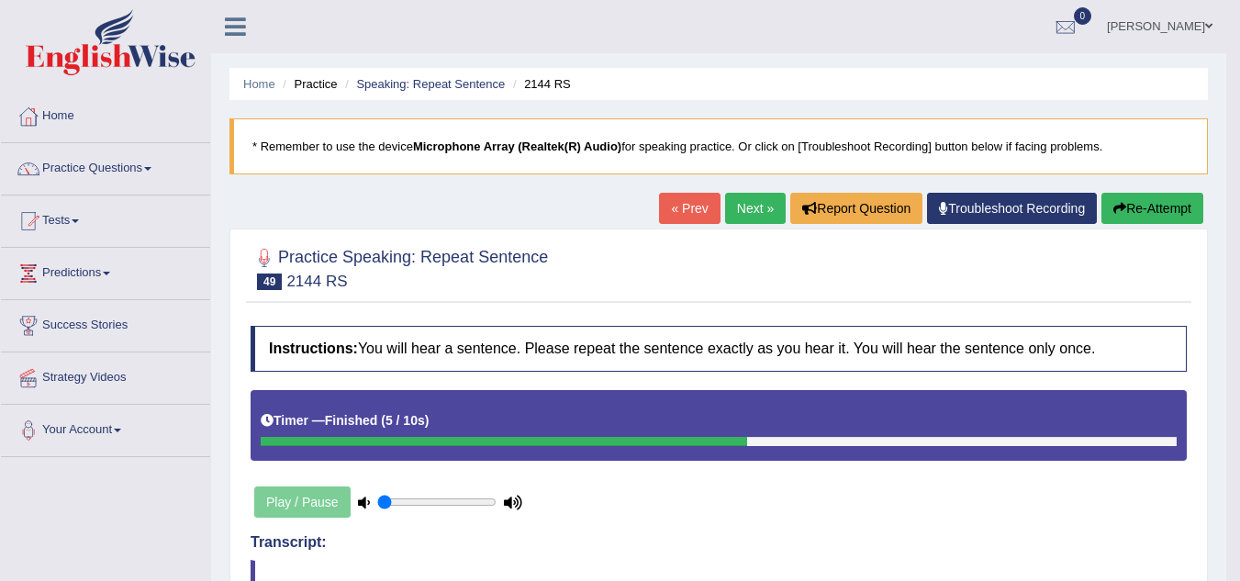
click at [1139, 218] on button "Re-Attempt" at bounding box center [1152, 208] width 102 height 31
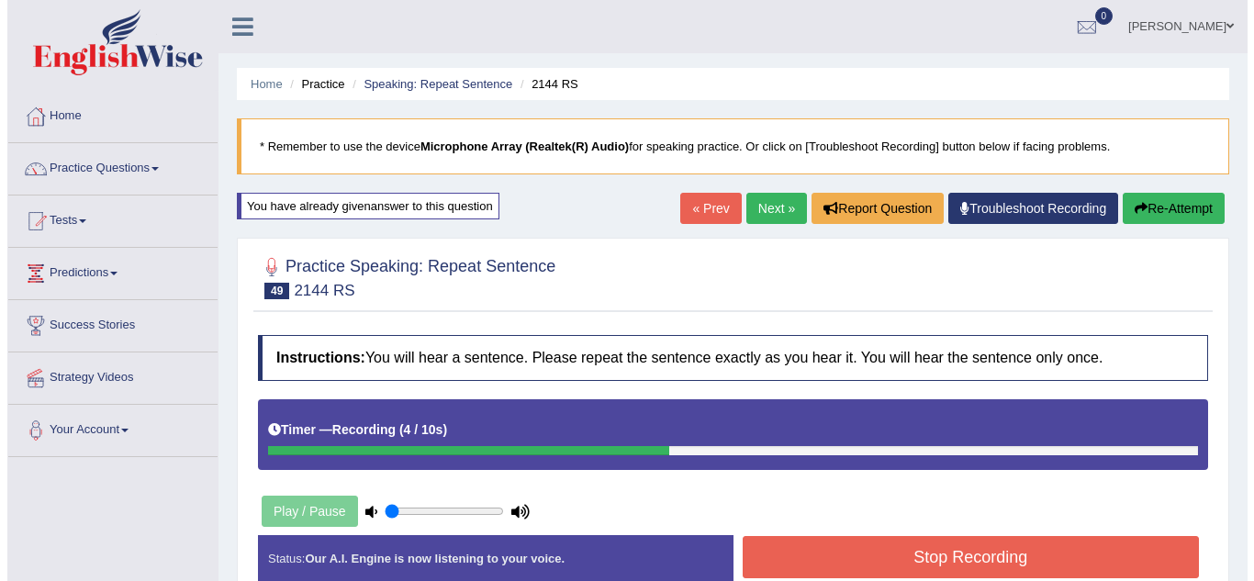
scroll to position [195, 0]
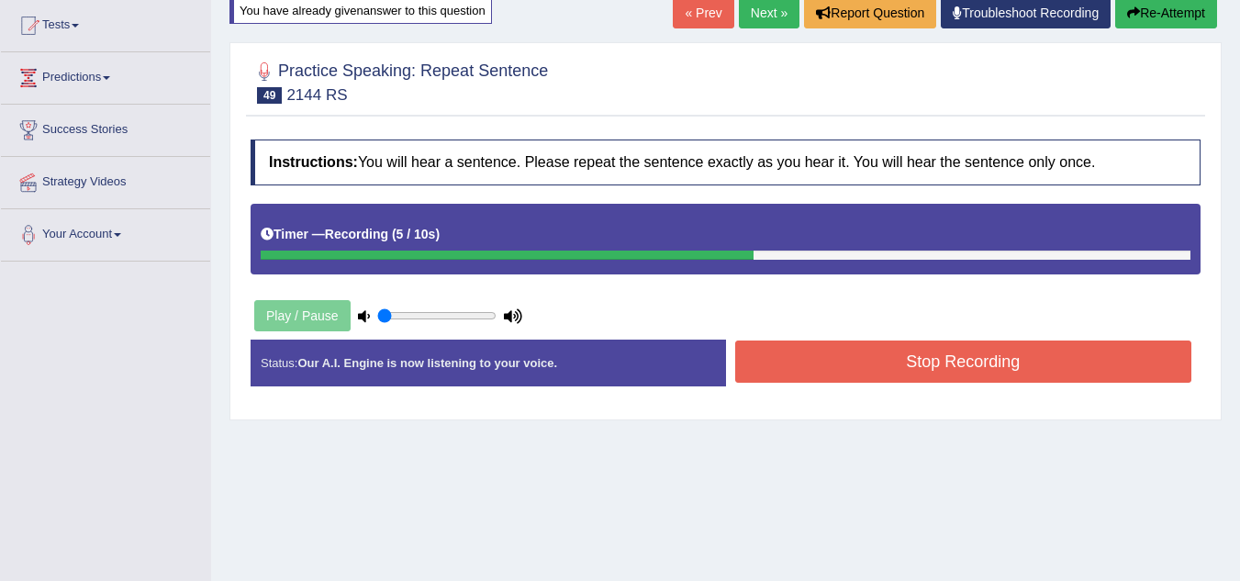
click at [1075, 342] on button "Stop Recording" at bounding box center [963, 361] width 457 height 42
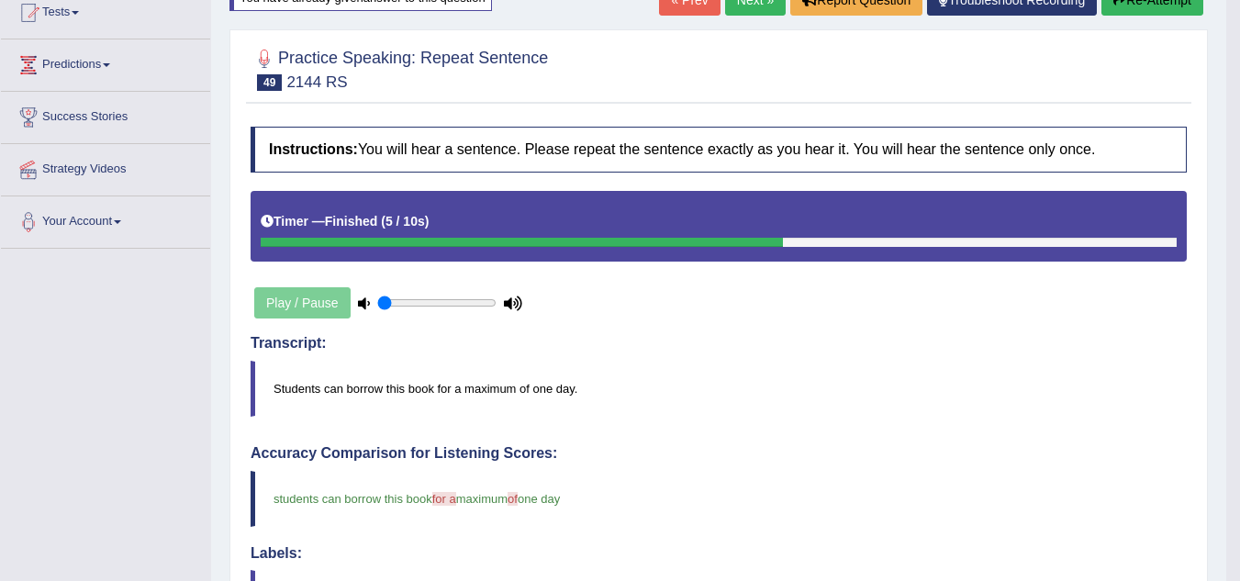
scroll to position [0, 0]
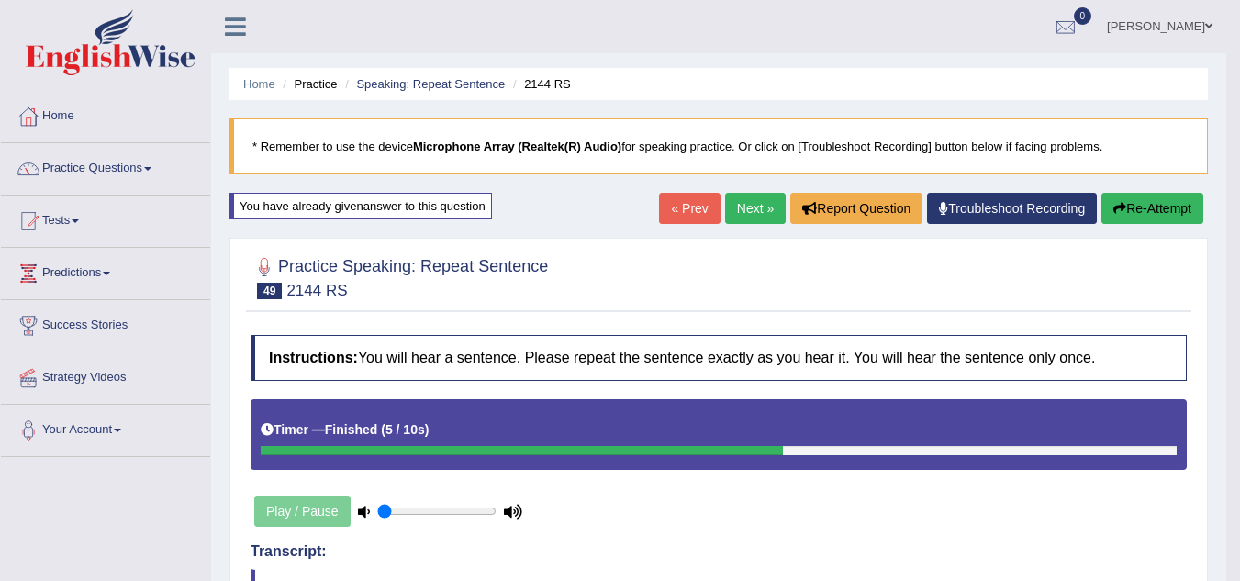
click at [761, 211] on link "Next »" at bounding box center [755, 208] width 61 height 31
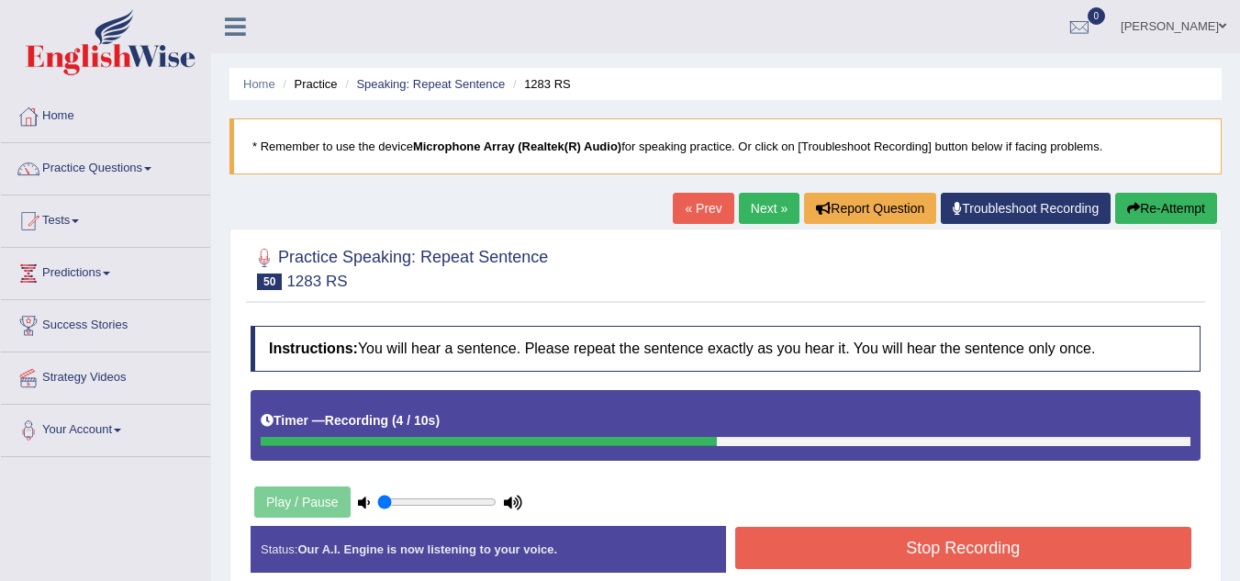
click at [776, 527] on button "Stop Recording" at bounding box center [963, 548] width 457 height 42
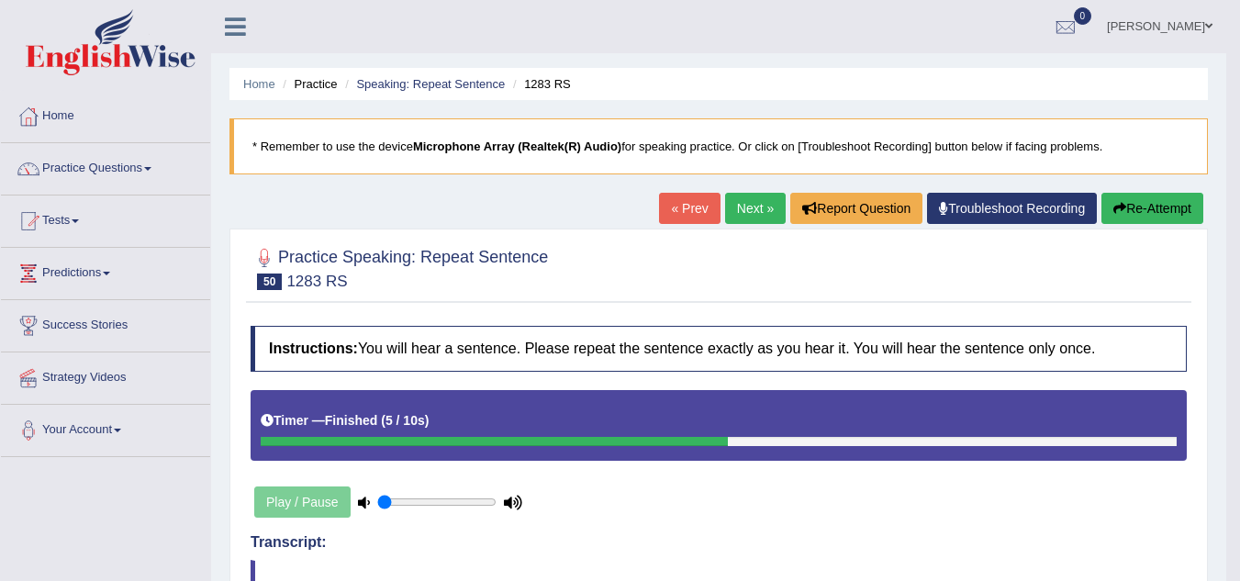
click at [741, 195] on link "Next »" at bounding box center [755, 208] width 61 height 31
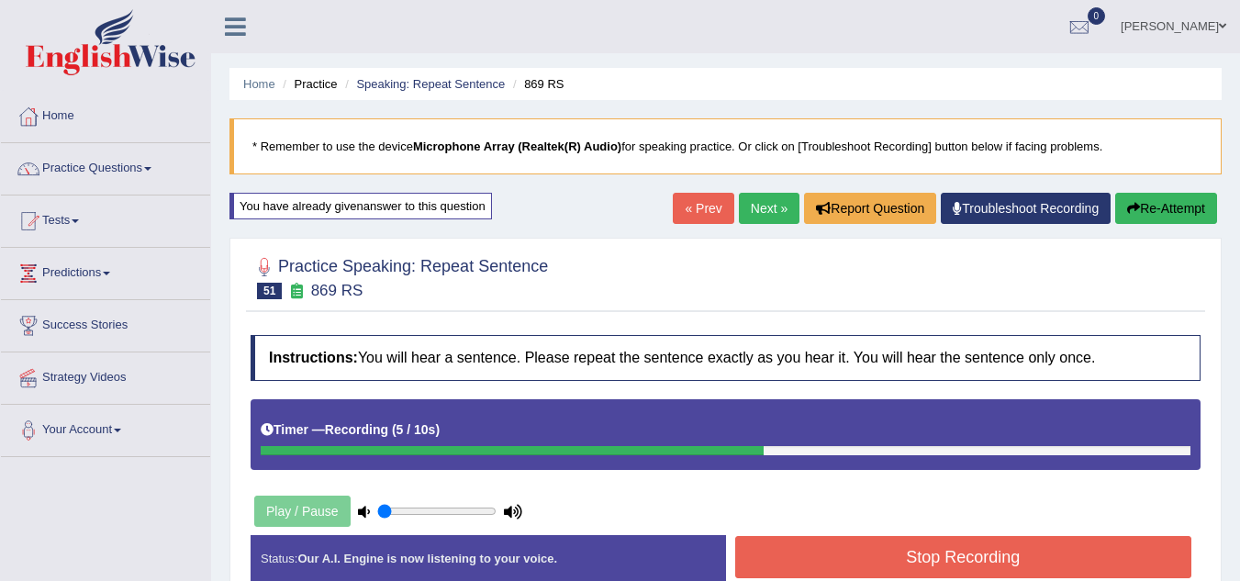
click at [926, 498] on div "Instructions: You will hear a sentence. Please repeat the sentence exactly as y…" at bounding box center [725, 466] width 959 height 280
click at [917, 557] on button "Stop Recording" at bounding box center [963, 557] width 457 height 42
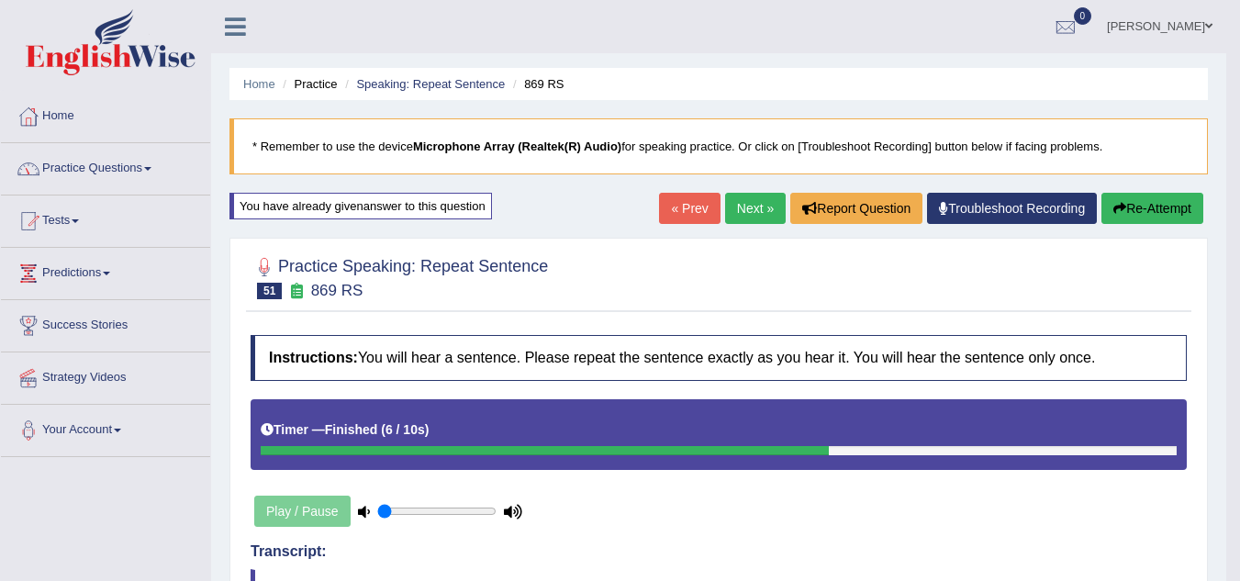
click at [735, 205] on link "Next »" at bounding box center [755, 208] width 61 height 31
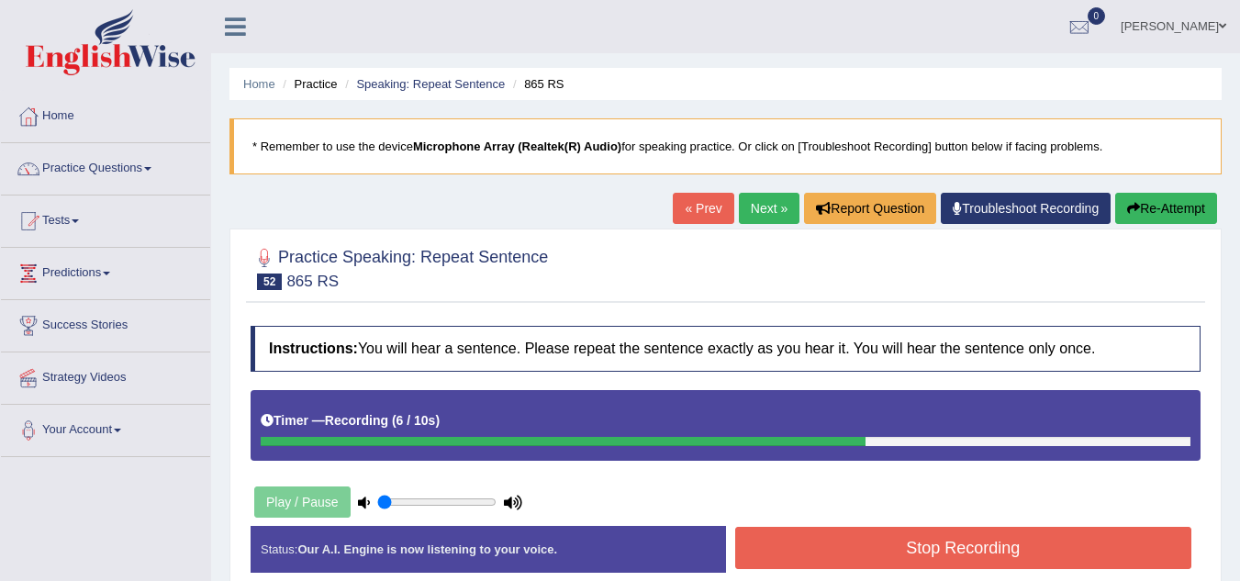
click at [823, 537] on button "Stop Recording" at bounding box center [963, 548] width 457 height 42
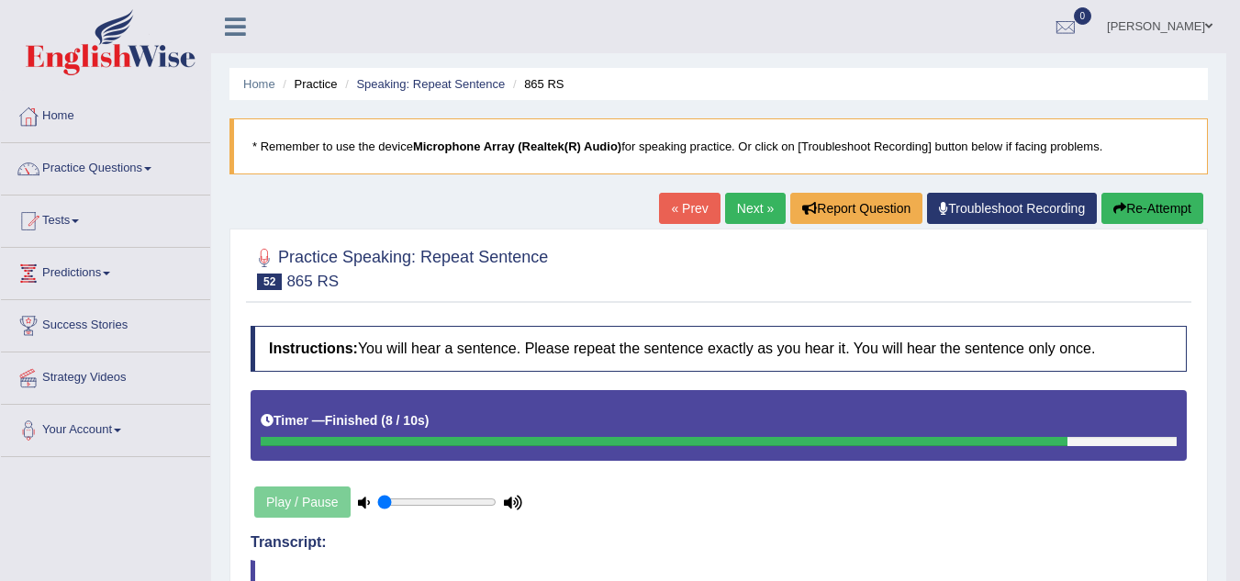
click at [752, 217] on link "Next »" at bounding box center [755, 208] width 61 height 31
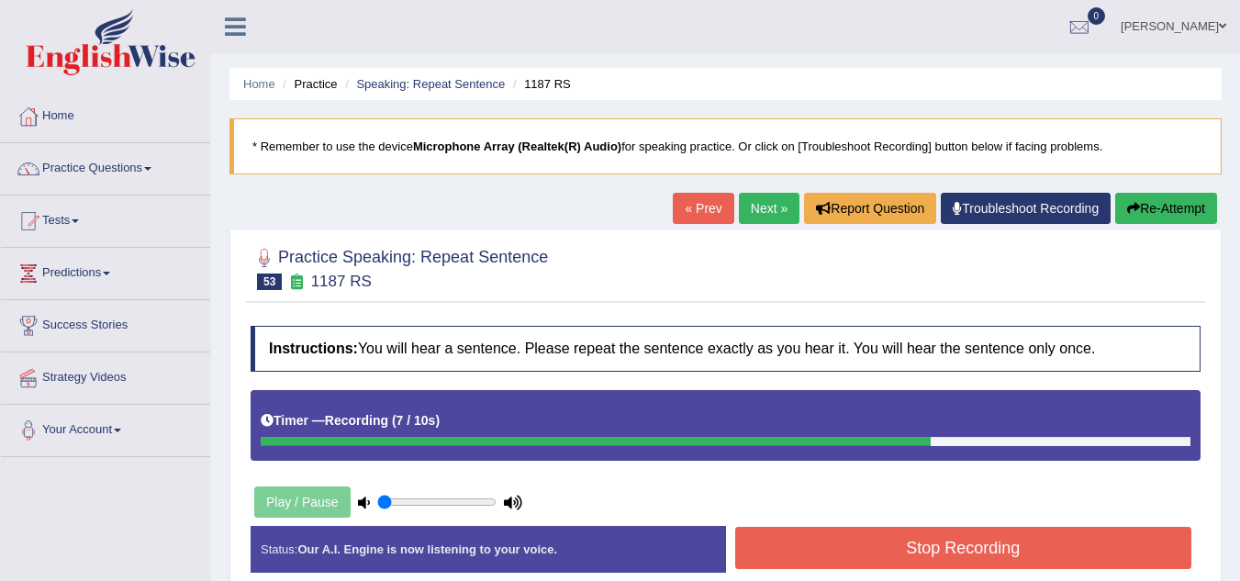
click at [860, 565] on button "Stop Recording" at bounding box center [963, 548] width 457 height 42
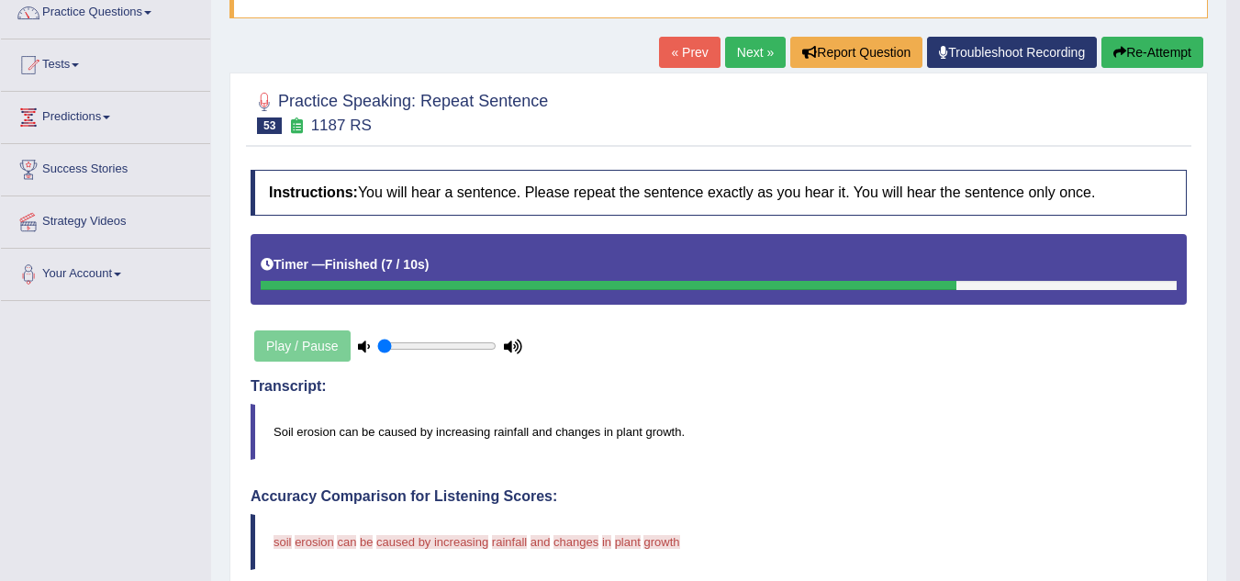
scroll to position [155, 0]
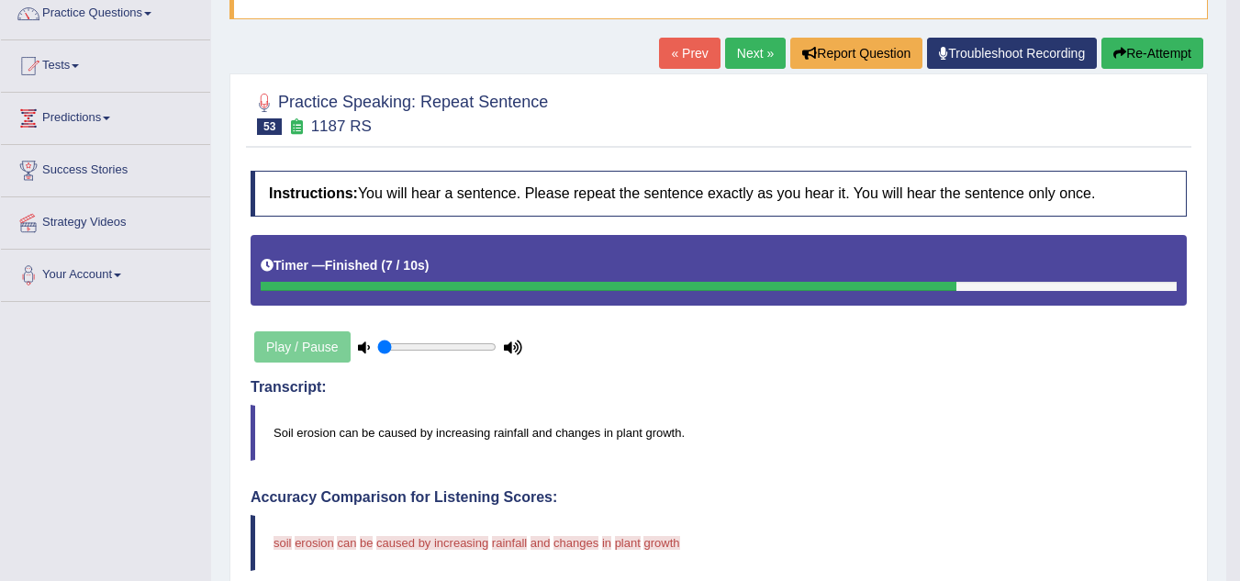
click at [746, 40] on link "Next »" at bounding box center [755, 53] width 61 height 31
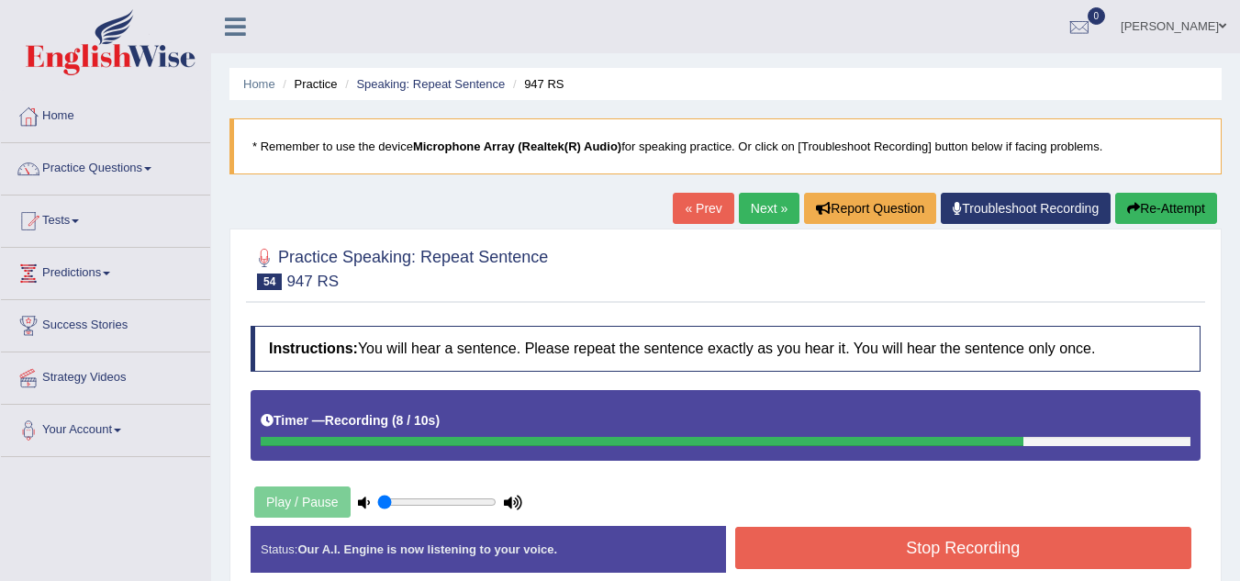
click at [837, 514] on div "Instructions: You will hear a sentence. Please repeat the sentence exactly as y…" at bounding box center [725, 457] width 959 height 280
click at [827, 565] on button "Stop Recording" at bounding box center [963, 548] width 457 height 42
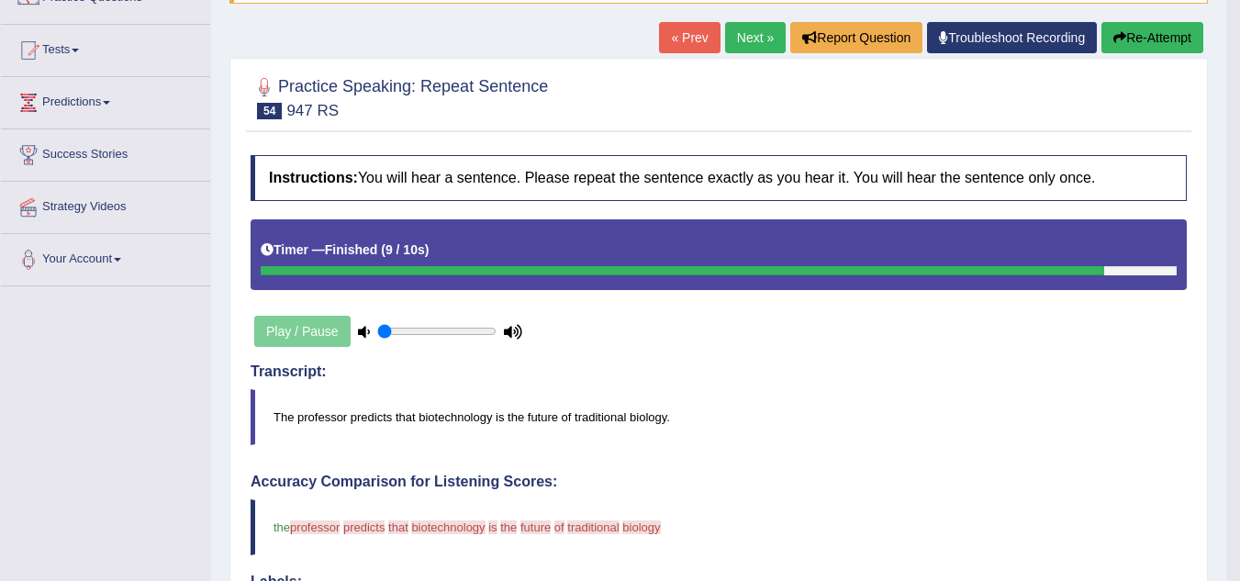
scroll to position [181, 0]
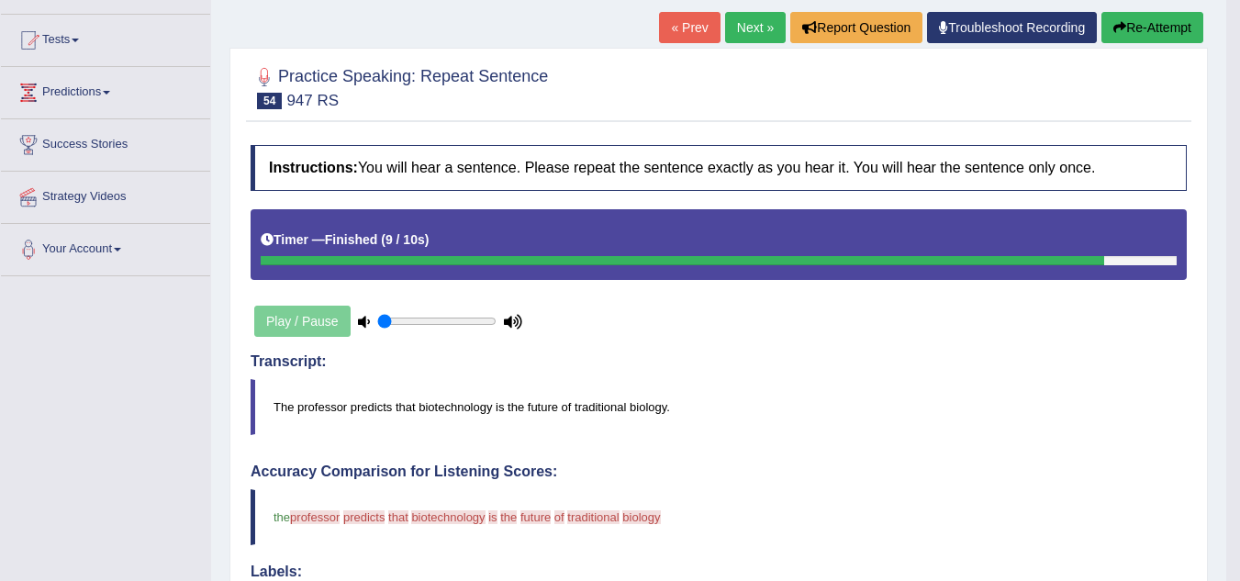
click at [1133, 26] on button "Re-Attempt" at bounding box center [1152, 27] width 102 height 31
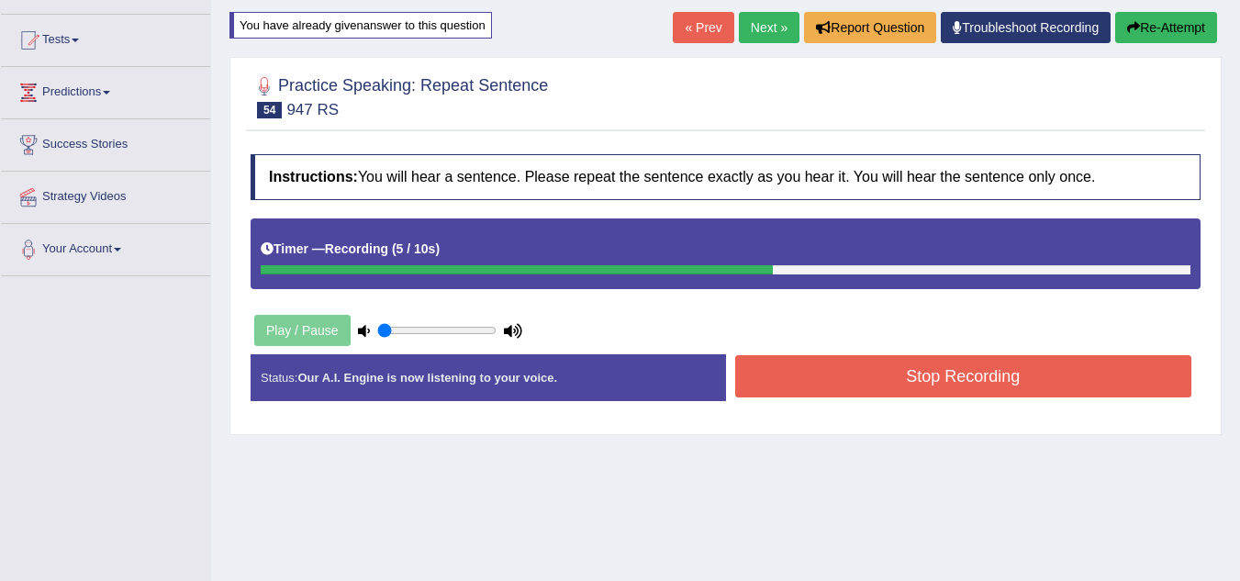
click at [771, 25] on link "Next »" at bounding box center [769, 27] width 61 height 31
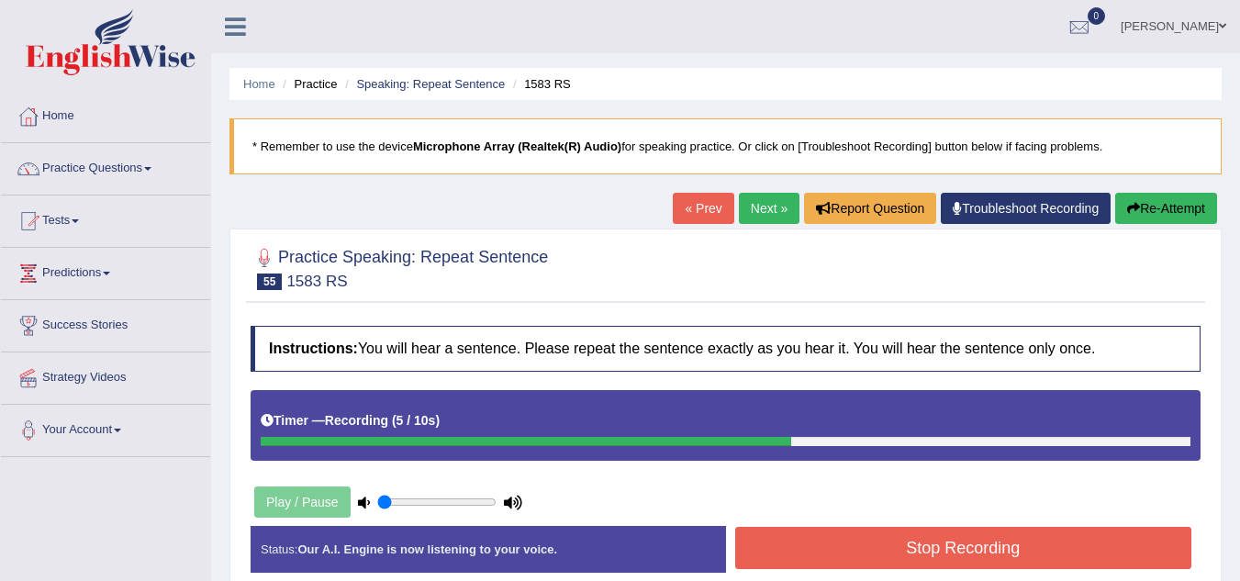
click at [813, 528] on button "Stop Recording" at bounding box center [963, 548] width 457 height 42
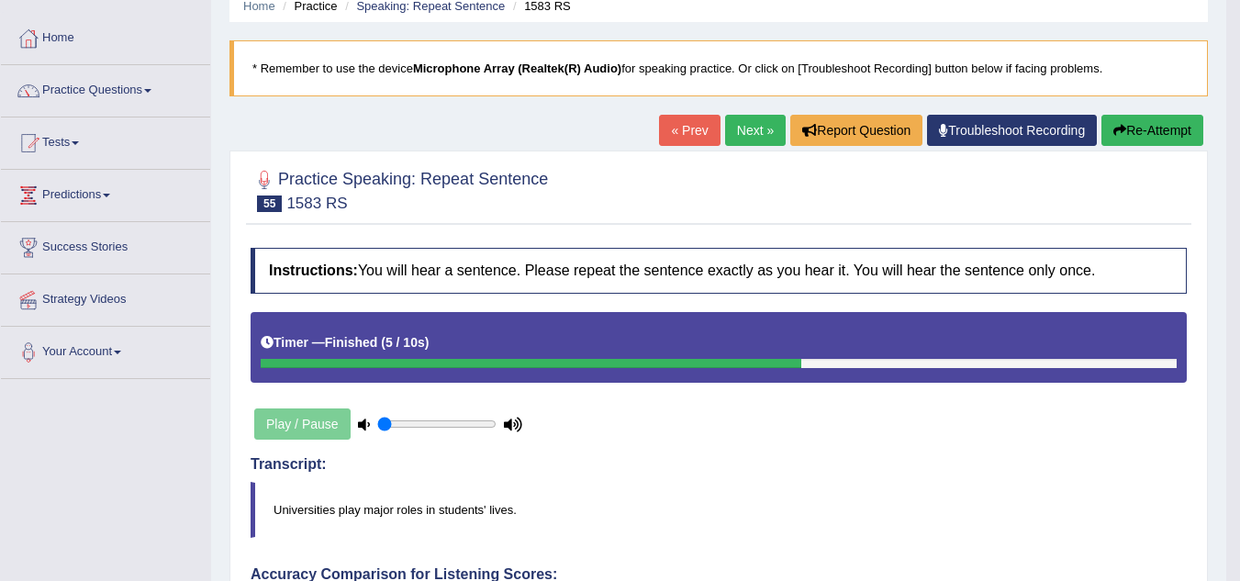
scroll to position [69, 0]
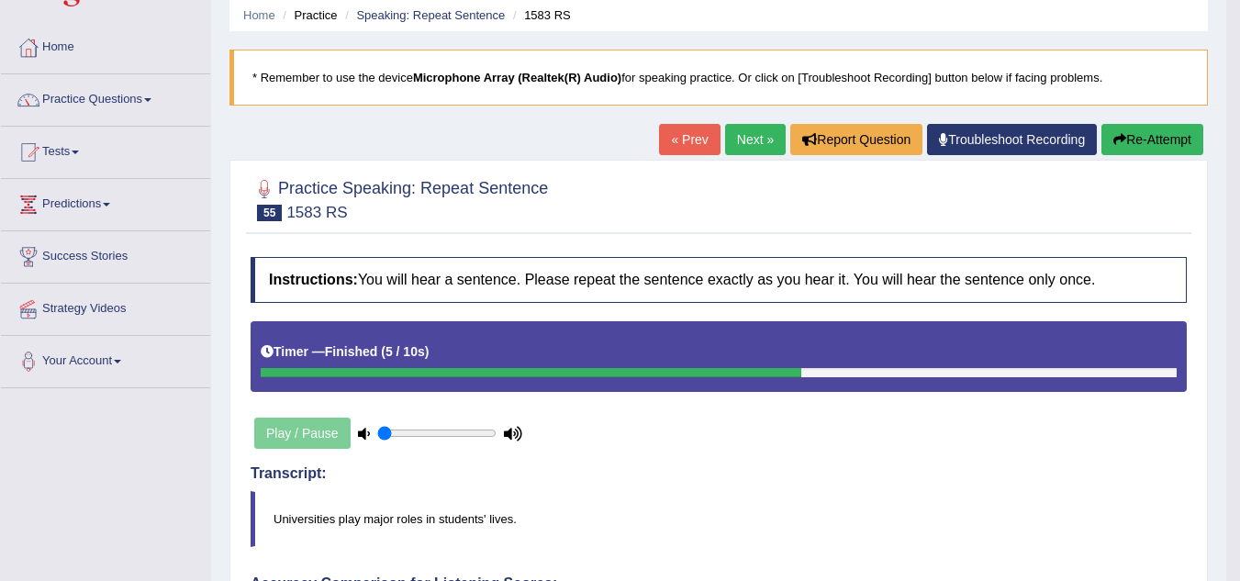
click at [743, 132] on link "Next »" at bounding box center [755, 139] width 61 height 31
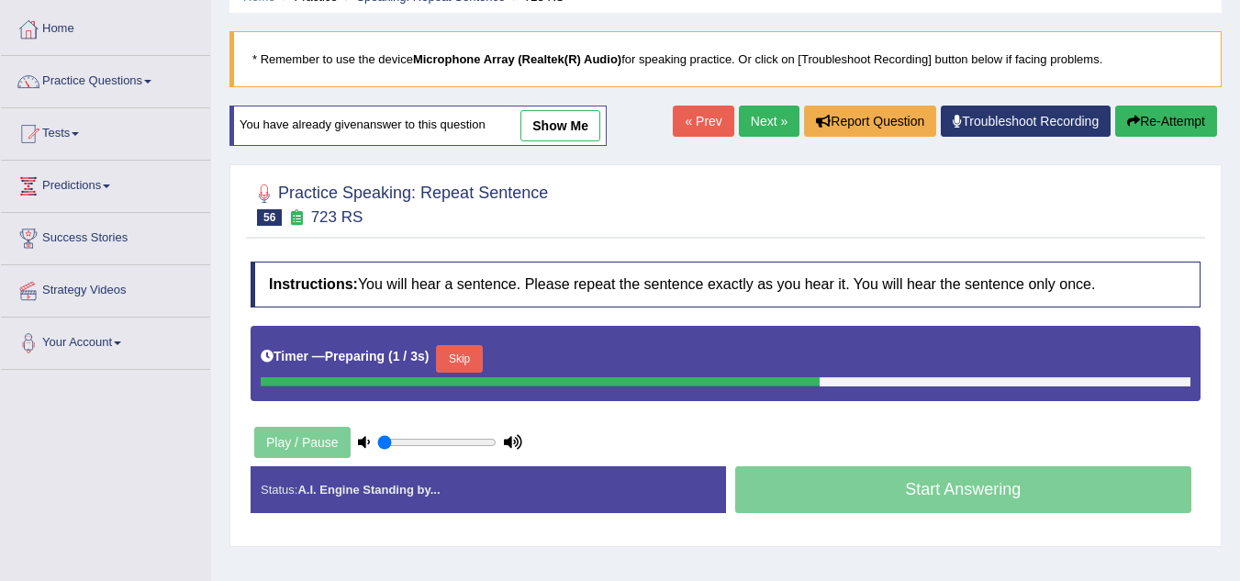
scroll to position [86, 0]
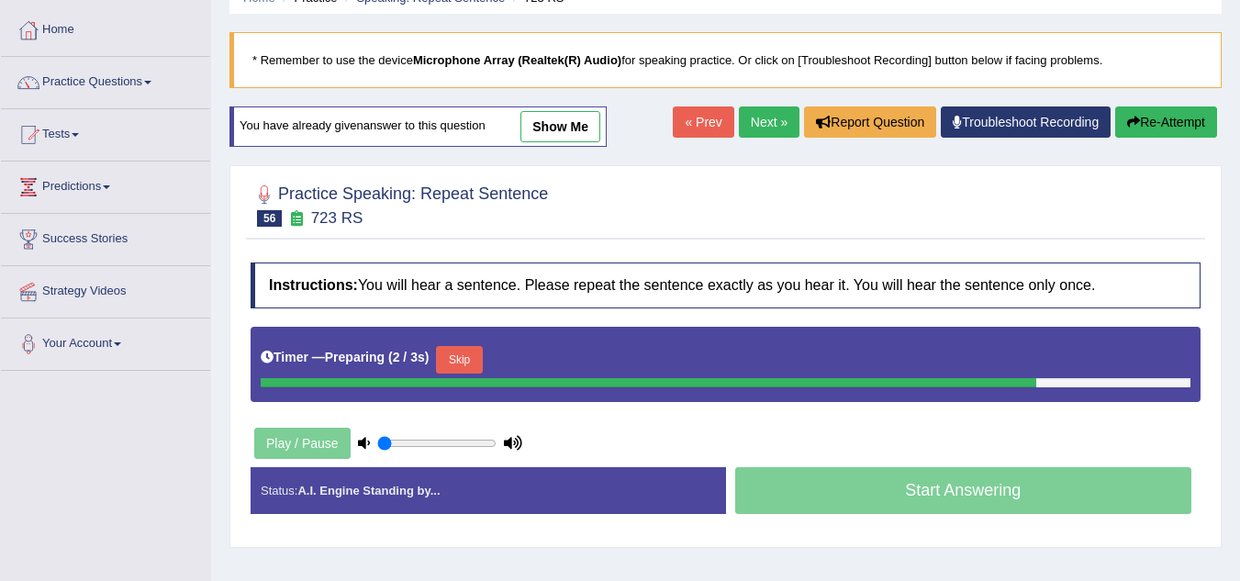
click at [574, 133] on link "show me" at bounding box center [560, 126] width 80 height 31
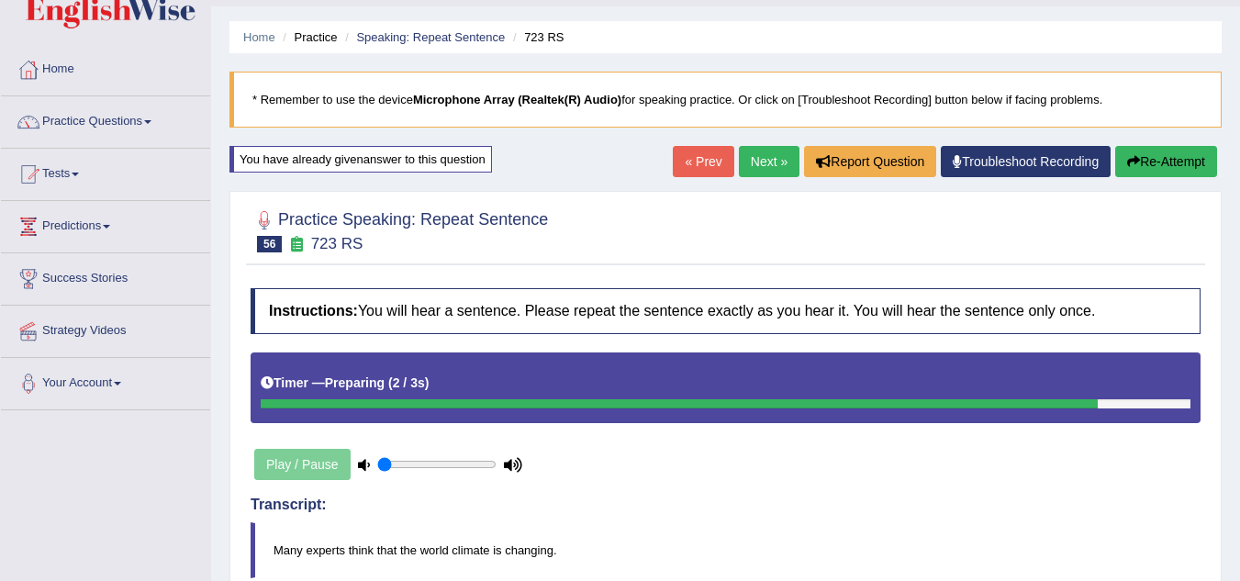
scroll to position [24, 0]
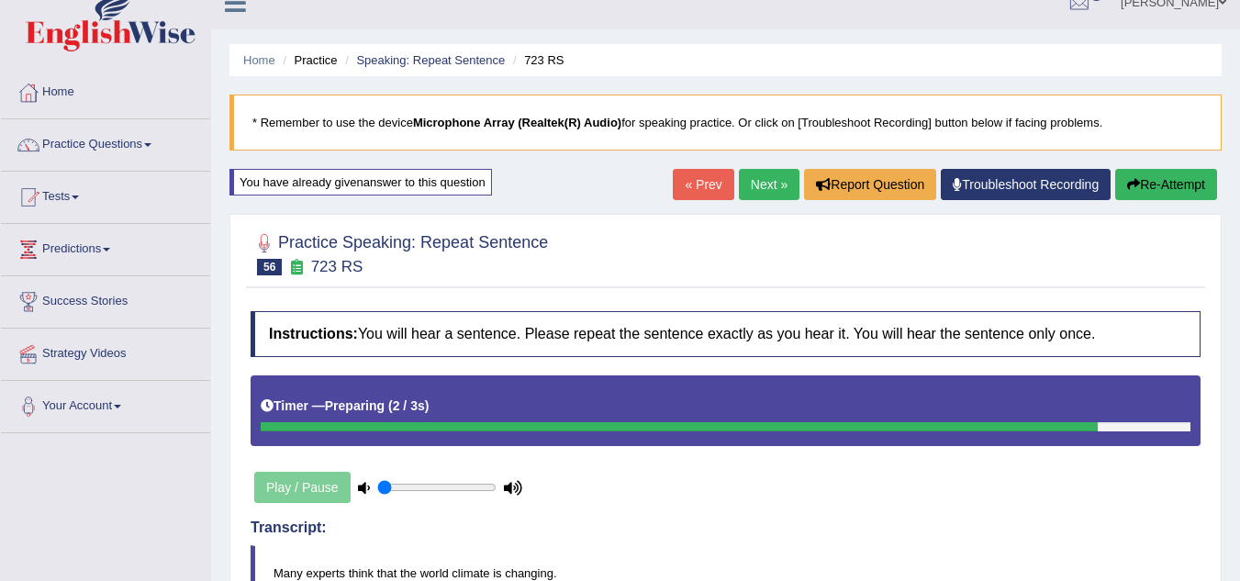
click at [761, 188] on link "Next »" at bounding box center [769, 184] width 61 height 31
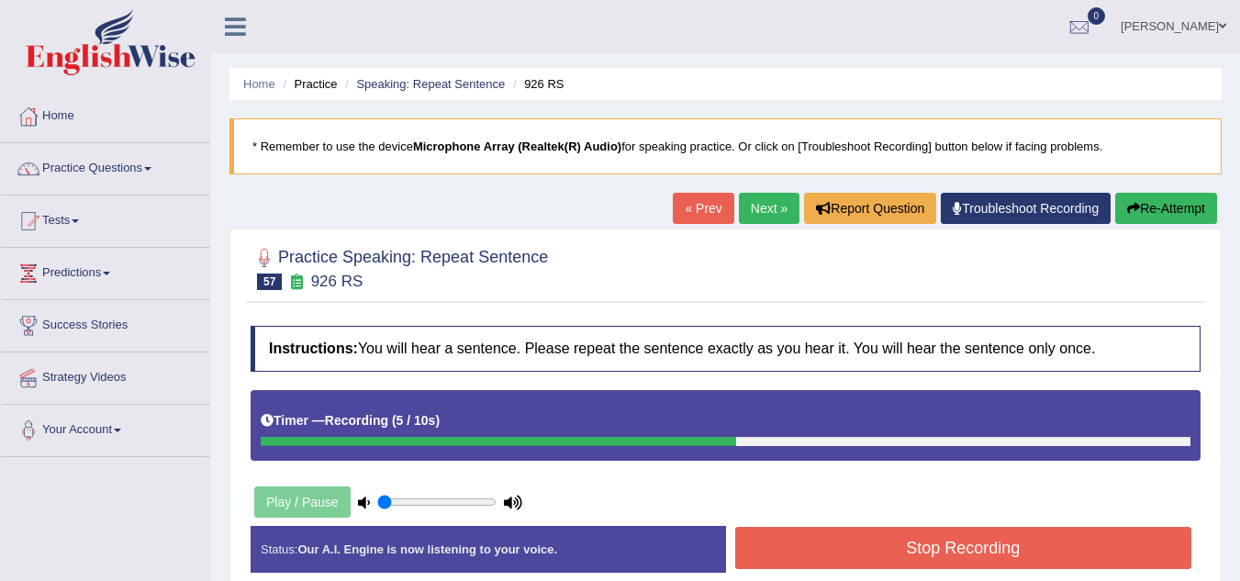
click at [1024, 553] on button "Stop Recording" at bounding box center [963, 548] width 457 height 42
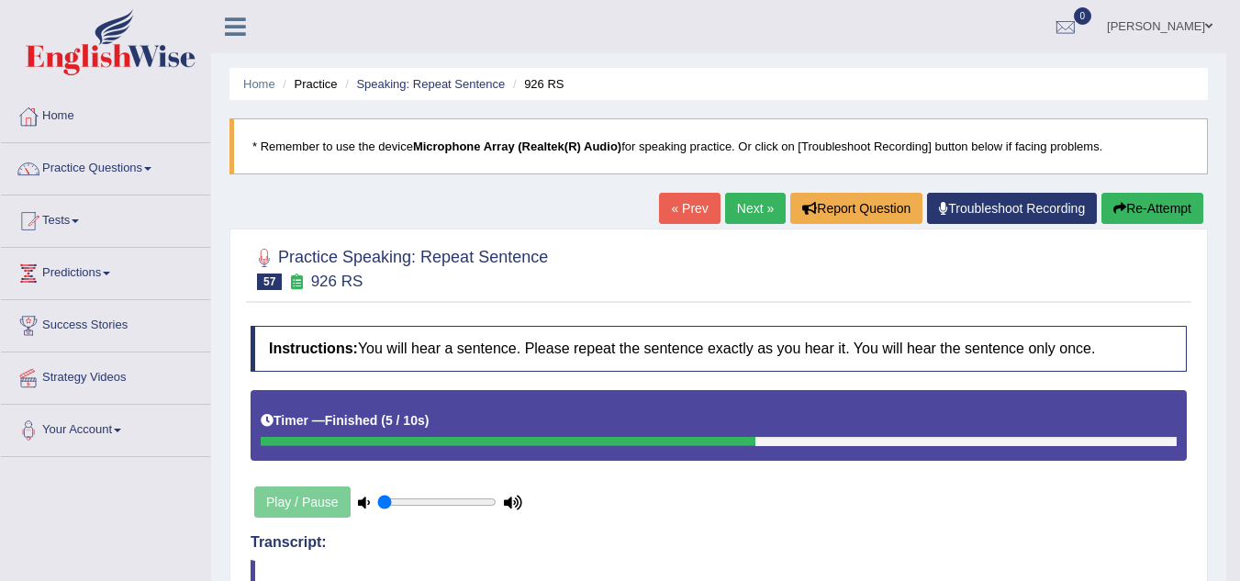
click at [744, 214] on link "Next »" at bounding box center [755, 208] width 61 height 31
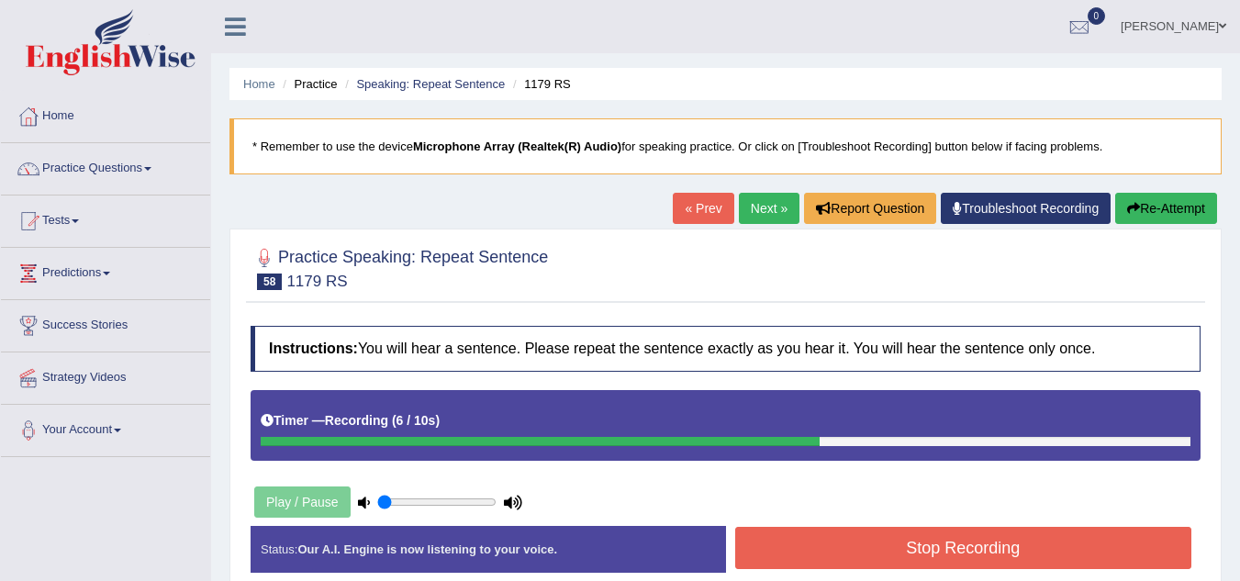
click at [851, 545] on button "Stop Recording" at bounding box center [963, 548] width 457 height 42
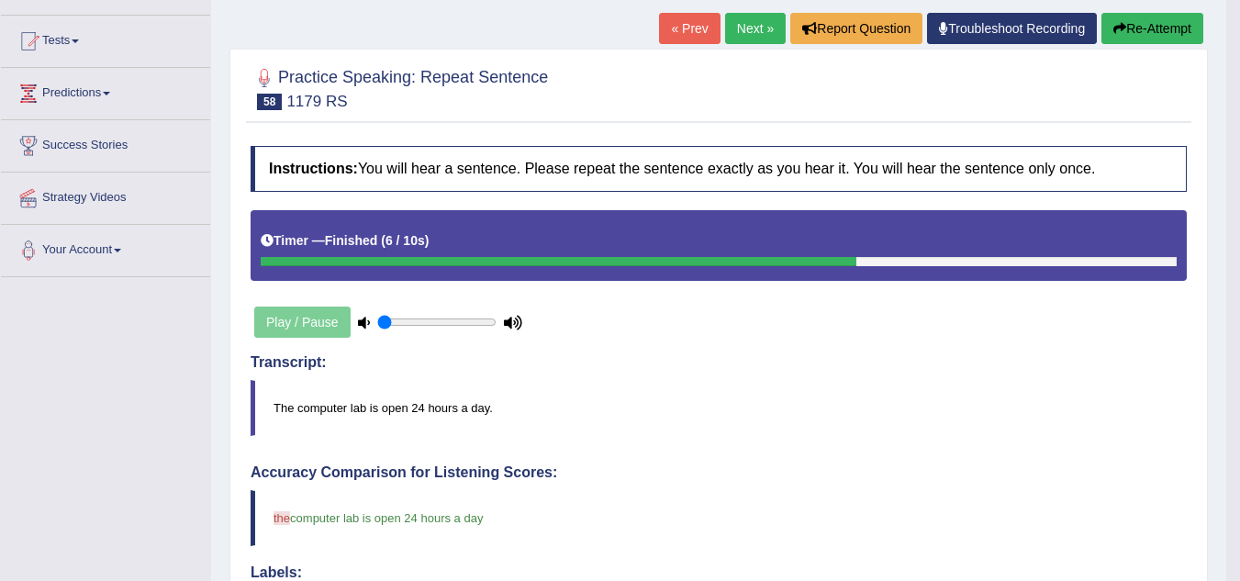
scroll to position [176, 0]
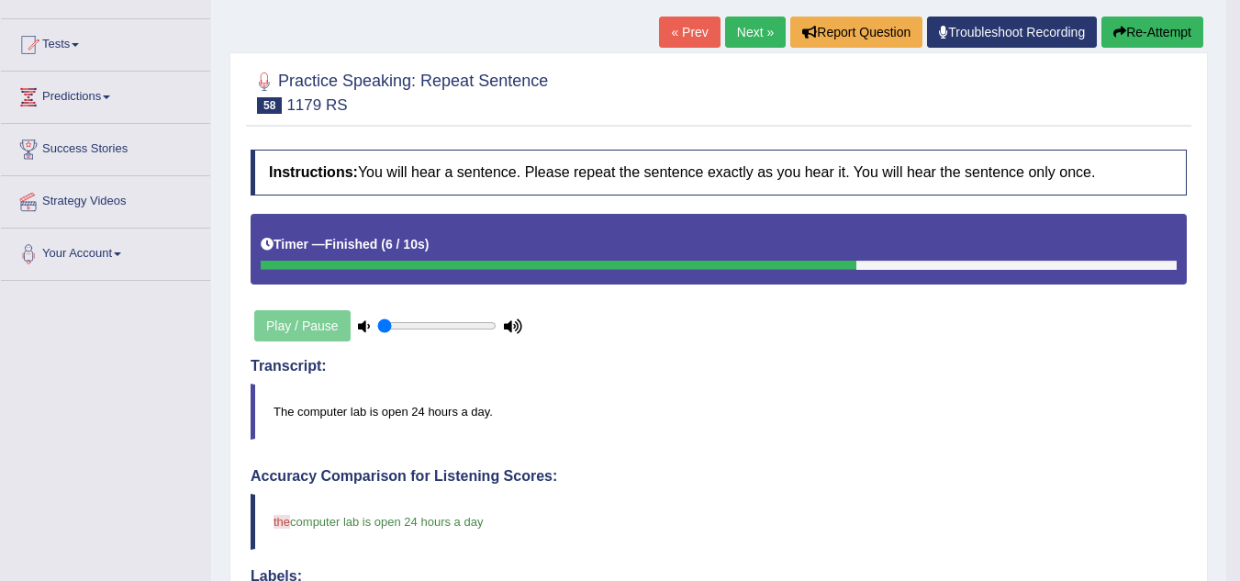
click at [759, 28] on link "Next »" at bounding box center [755, 32] width 61 height 31
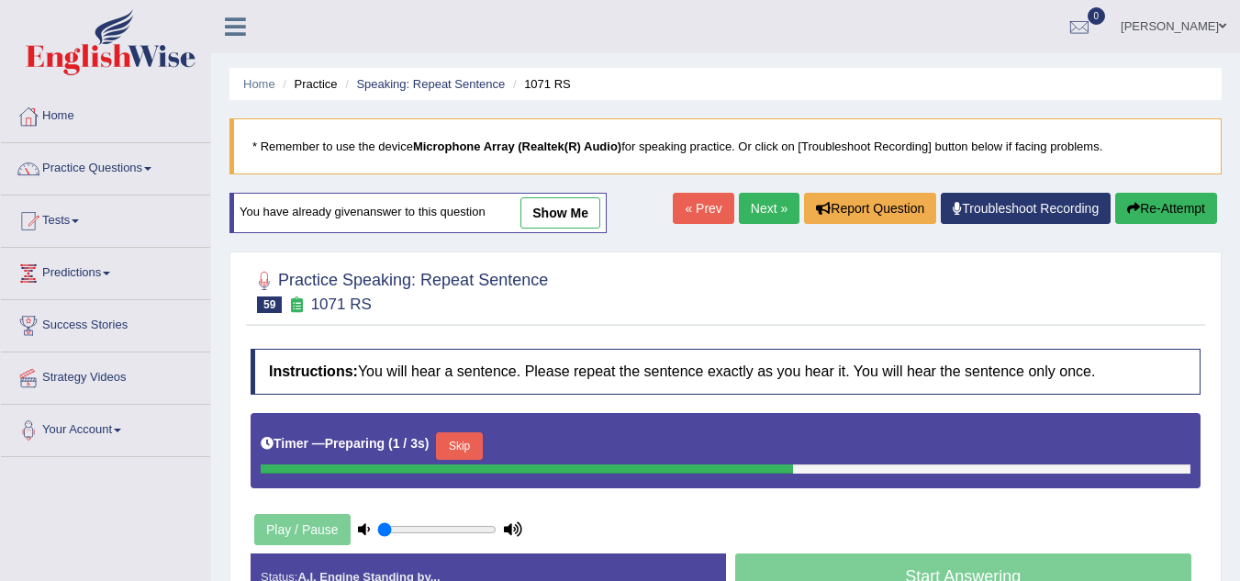
click at [549, 215] on link "show me" at bounding box center [560, 212] width 80 height 31
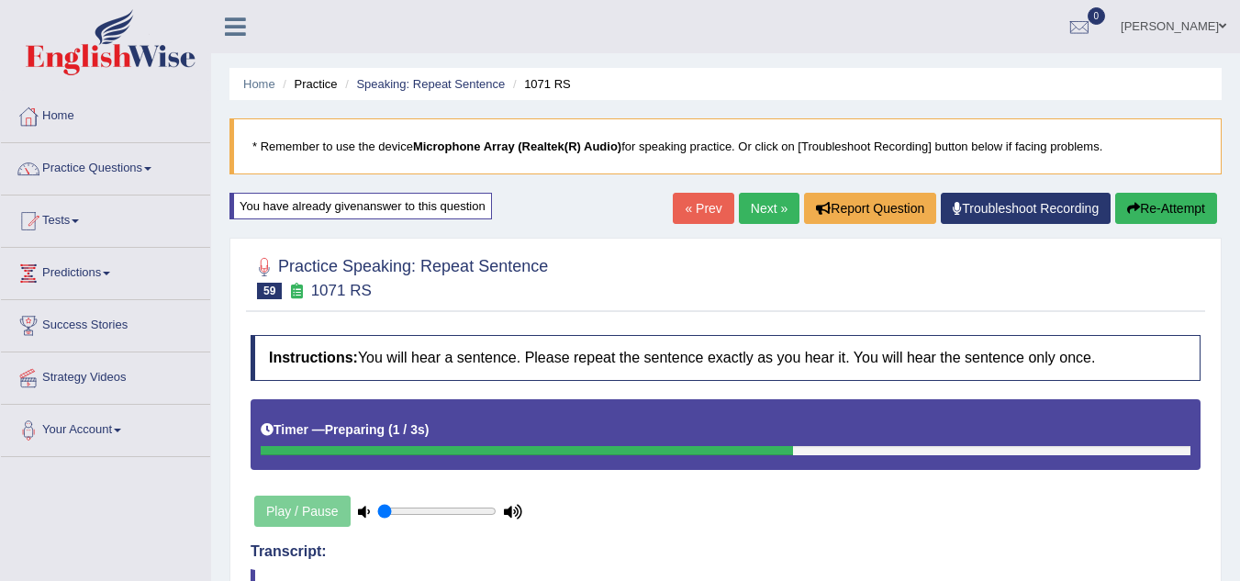
click at [762, 196] on link "Next »" at bounding box center [769, 208] width 61 height 31
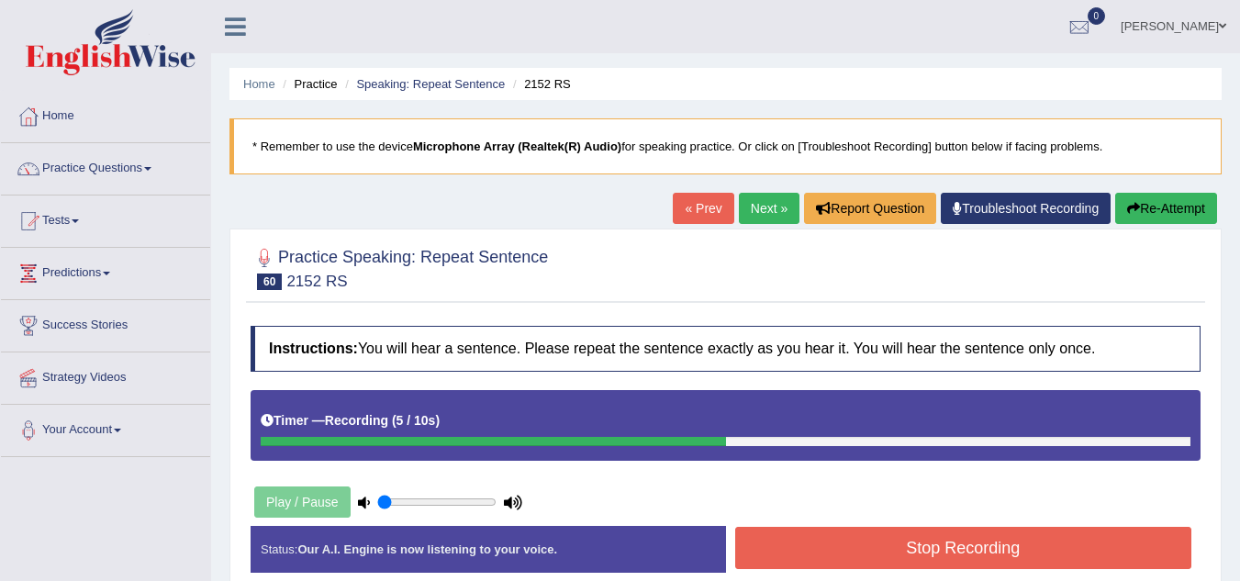
click at [823, 537] on button "Stop Recording" at bounding box center [963, 548] width 457 height 42
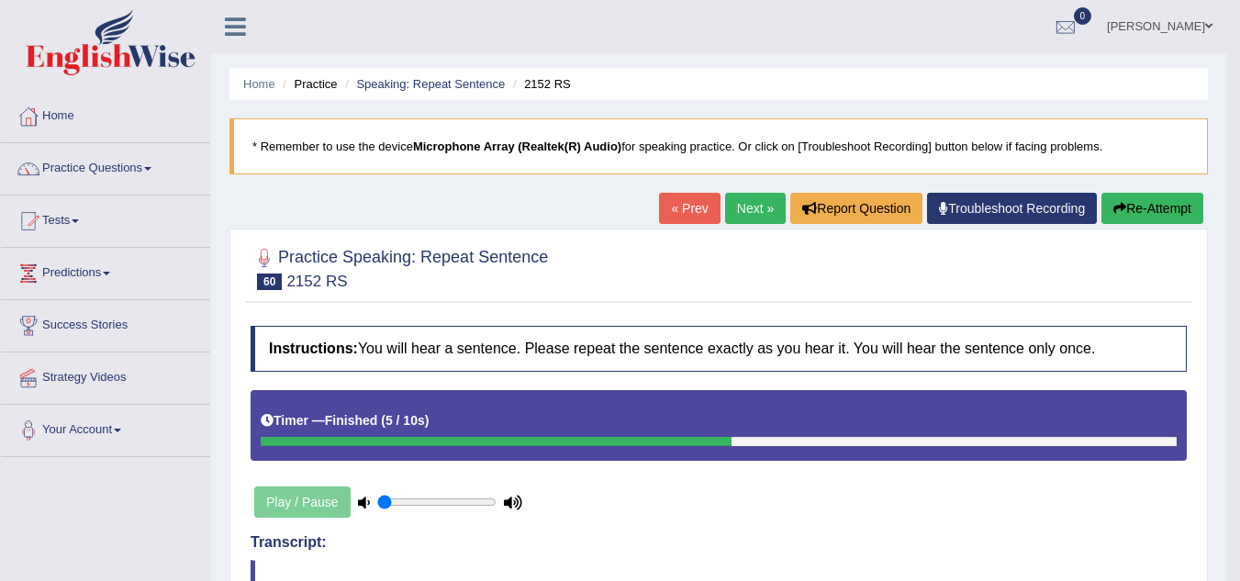
click at [740, 215] on link "Next »" at bounding box center [755, 208] width 61 height 31
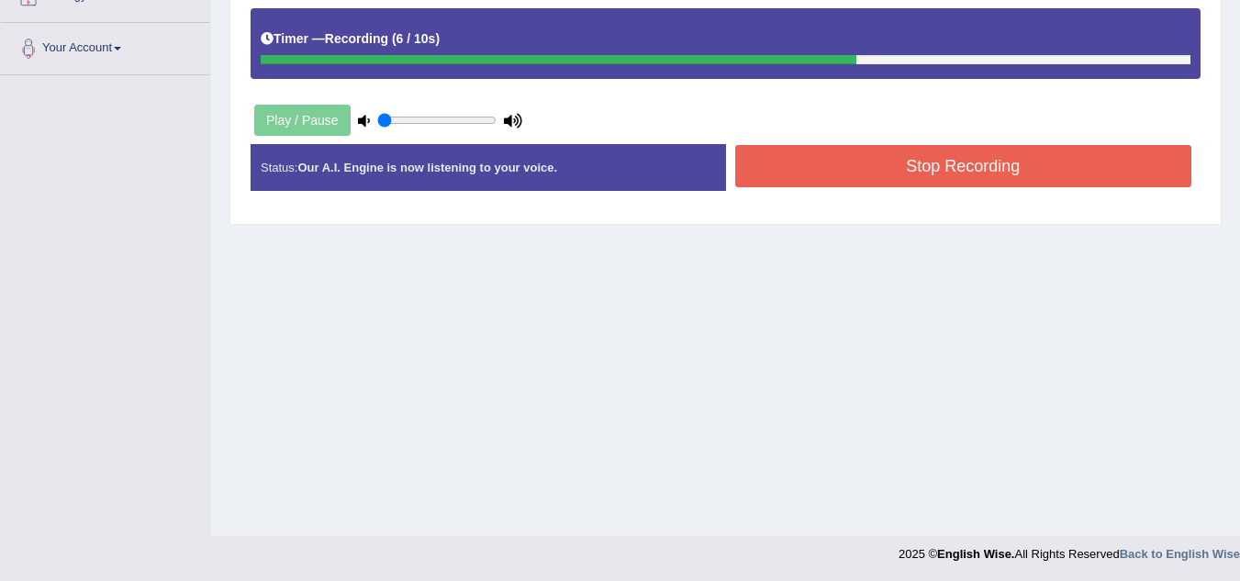
click at [870, 171] on button "Stop Recording" at bounding box center [963, 166] width 457 height 42
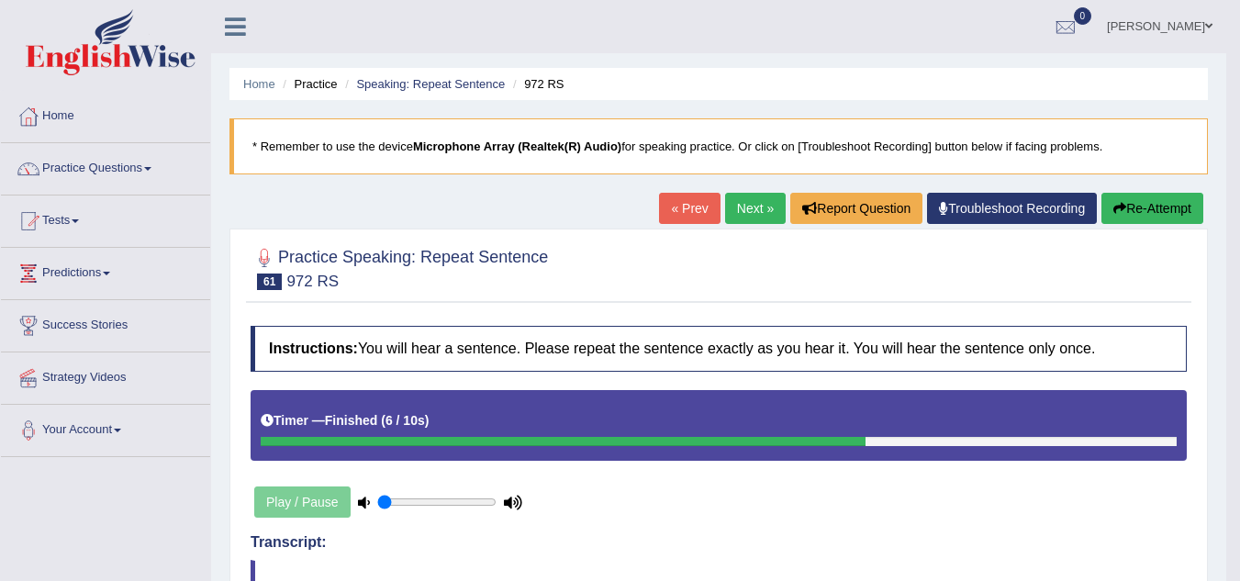
click at [754, 206] on link "Next »" at bounding box center [755, 208] width 61 height 31
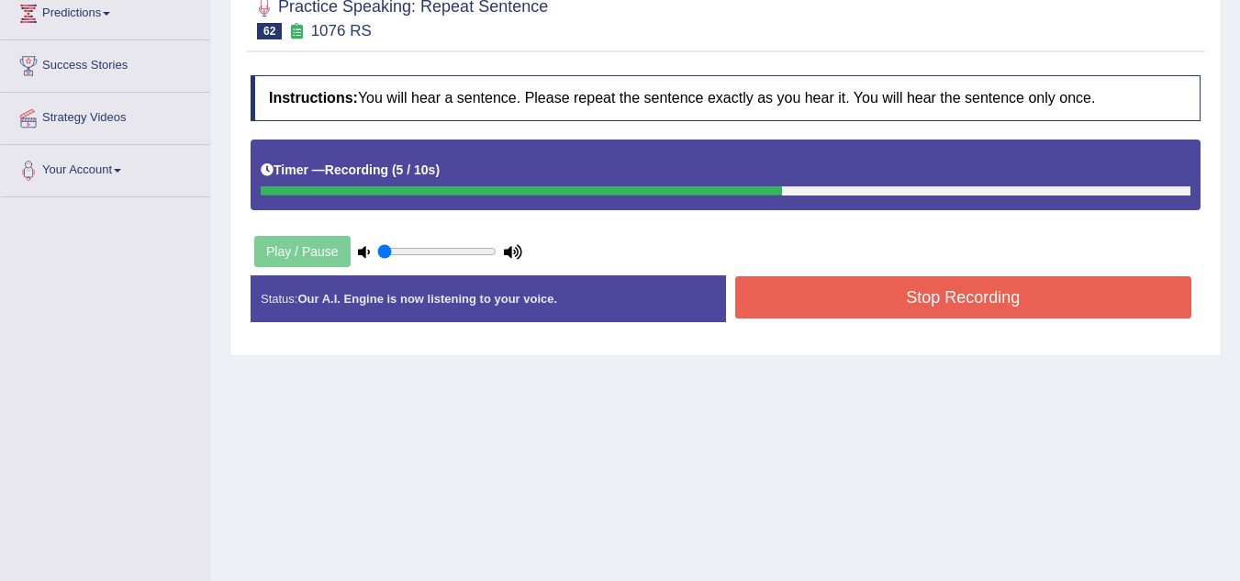
scroll to position [262, 0]
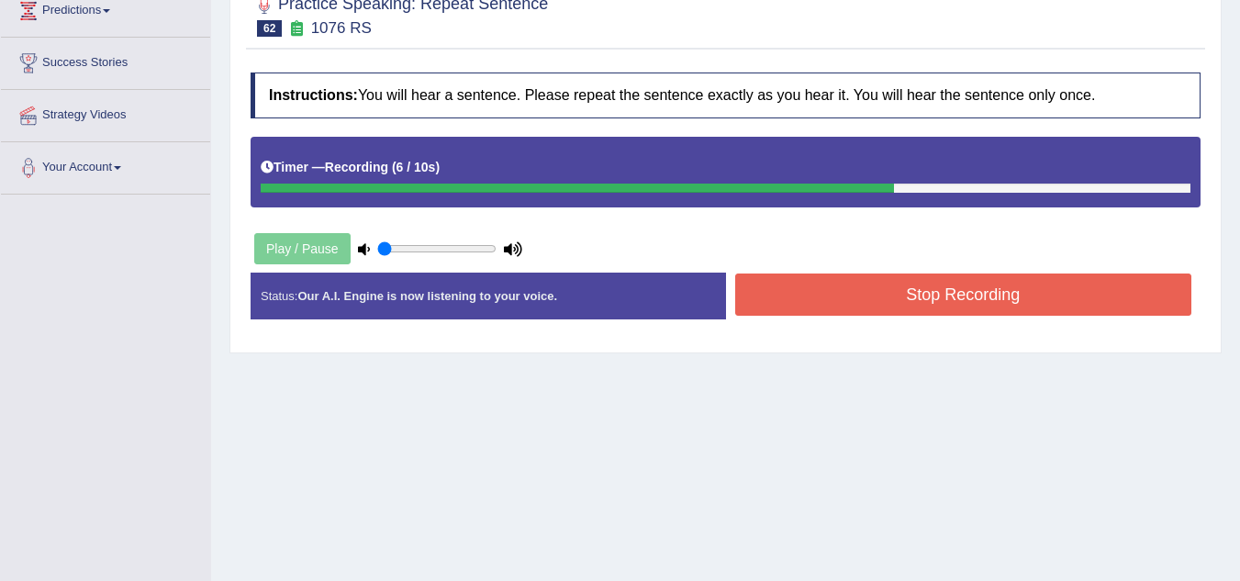
click at [959, 299] on button "Stop Recording" at bounding box center [963, 294] width 457 height 42
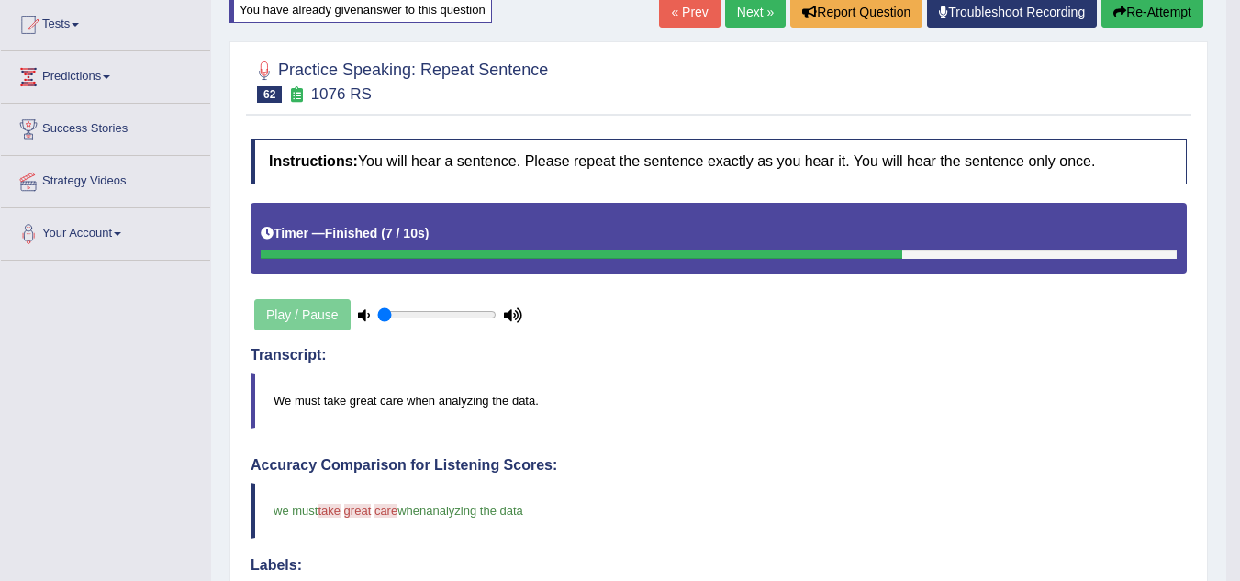
scroll to position [185, 0]
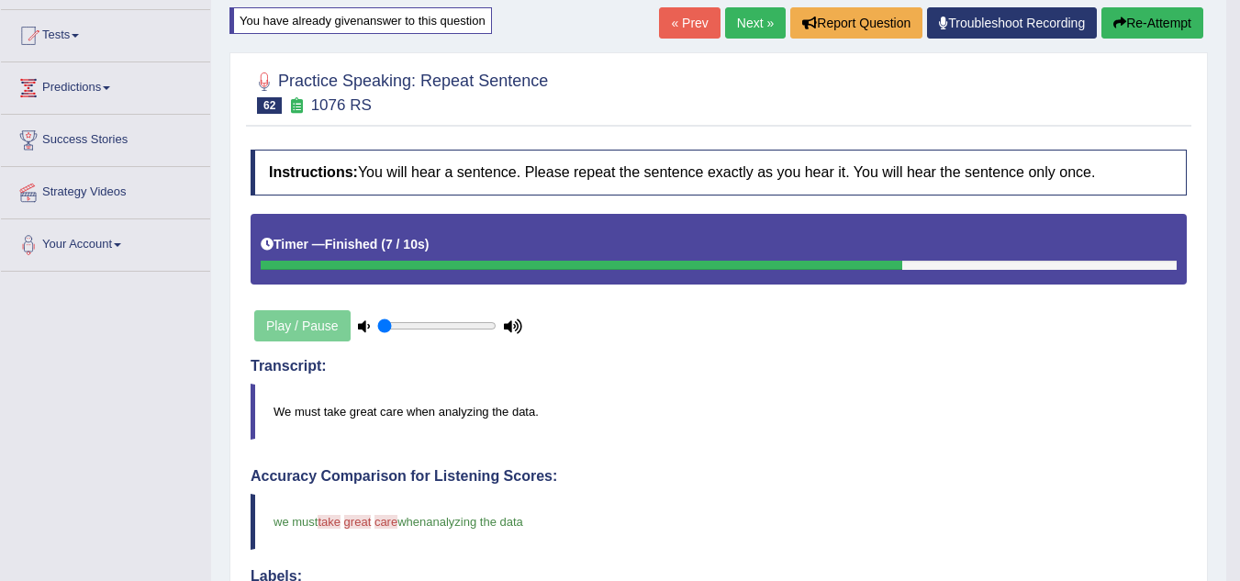
click at [741, 33] on link "Next »" at bounding box center [755, 22] width 61 height 31
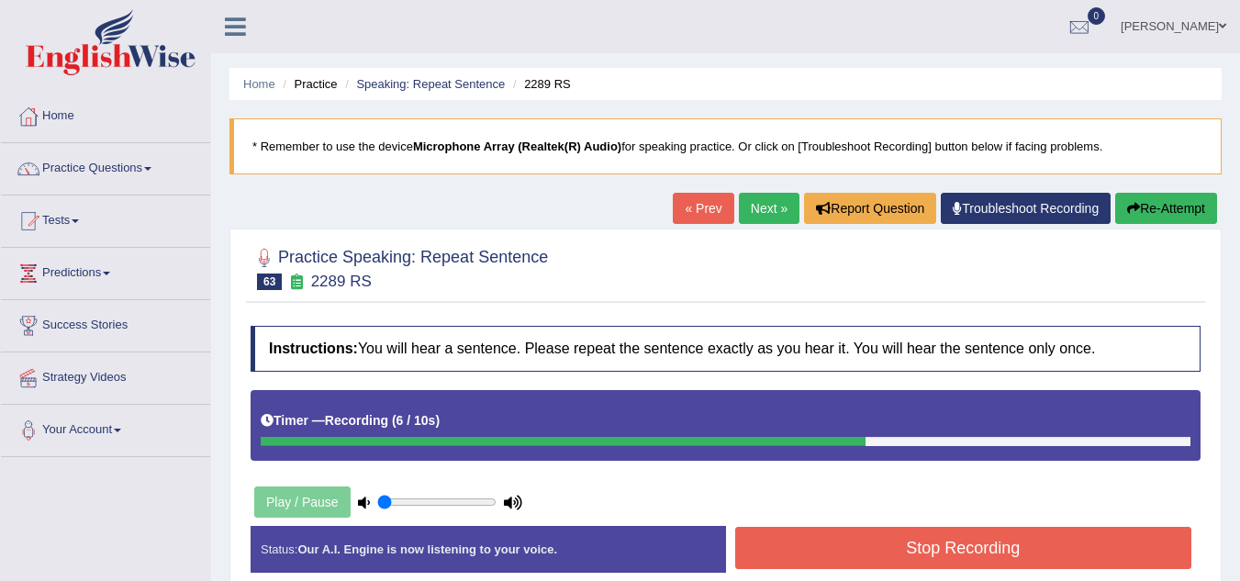
click at [794, 552] on button "Stop Recording" at bounding box center [963, 548] width 457 height 42
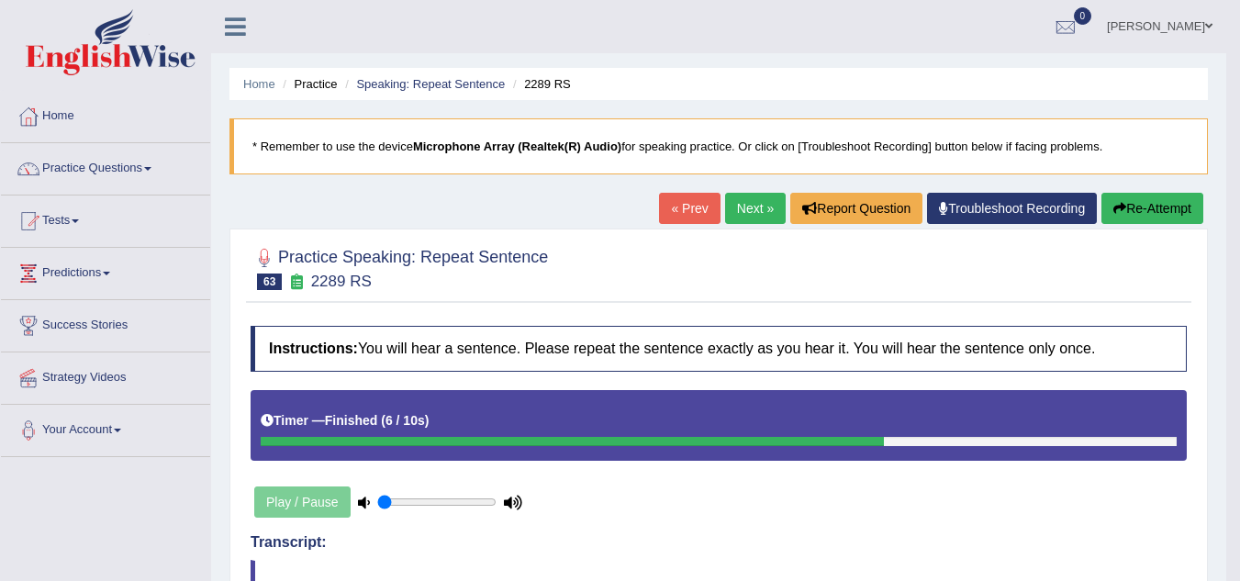
click at [744, 217] on link "Next »" at bounding box center [755, 208] width 61 height 31
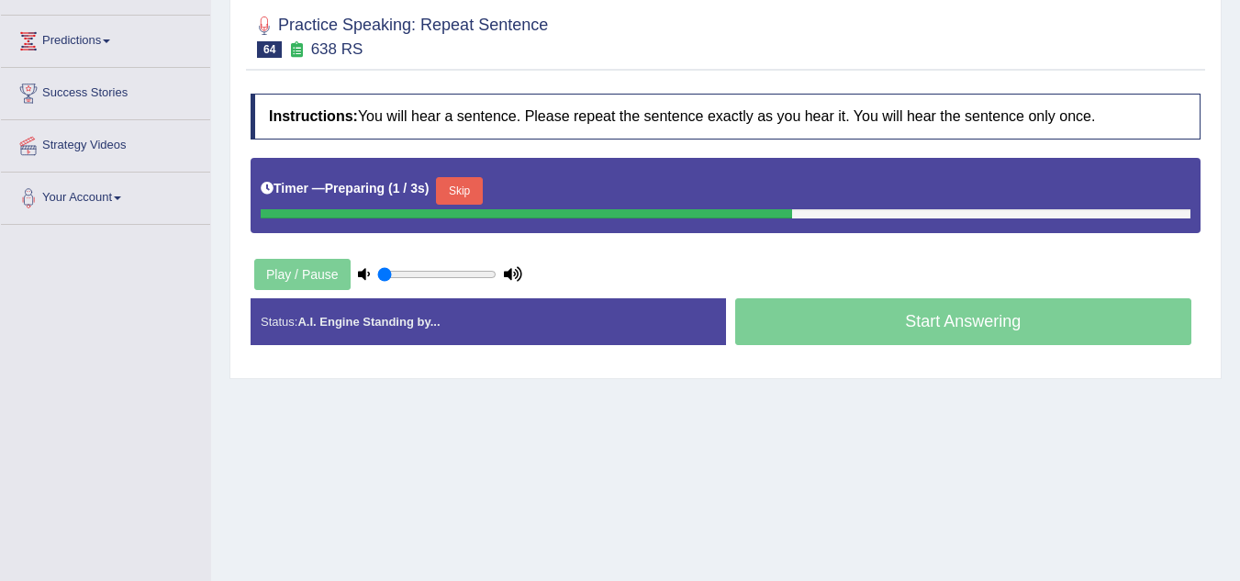
scroll to position [232, 0]
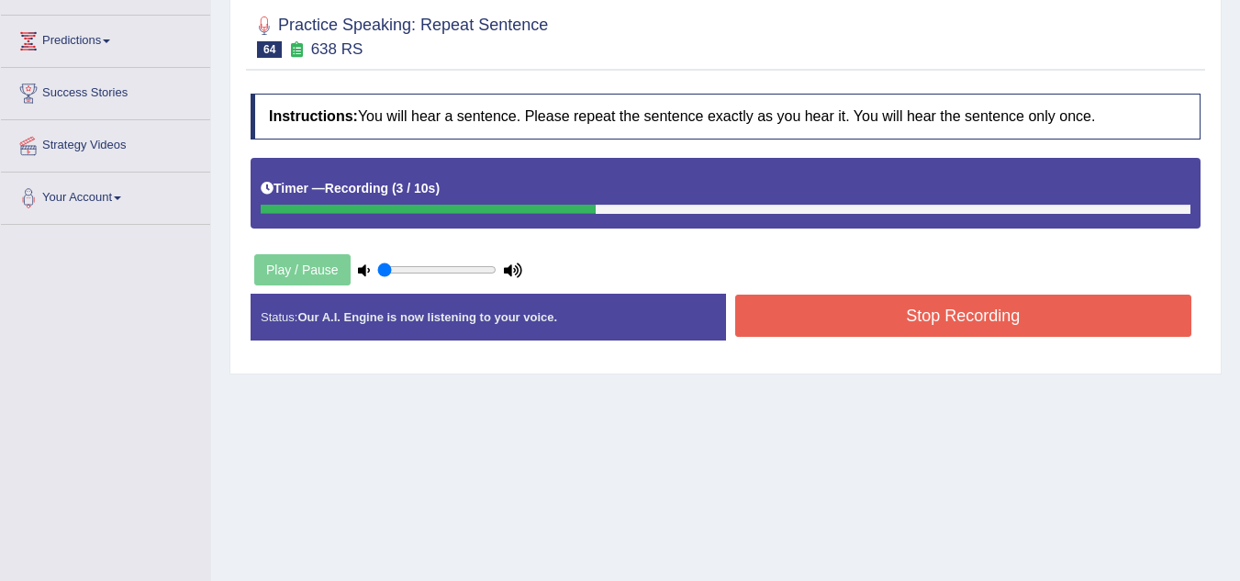
click at [824, 312] on button "Stop Recording" at bounding box center [963, 316] width 457 height 42
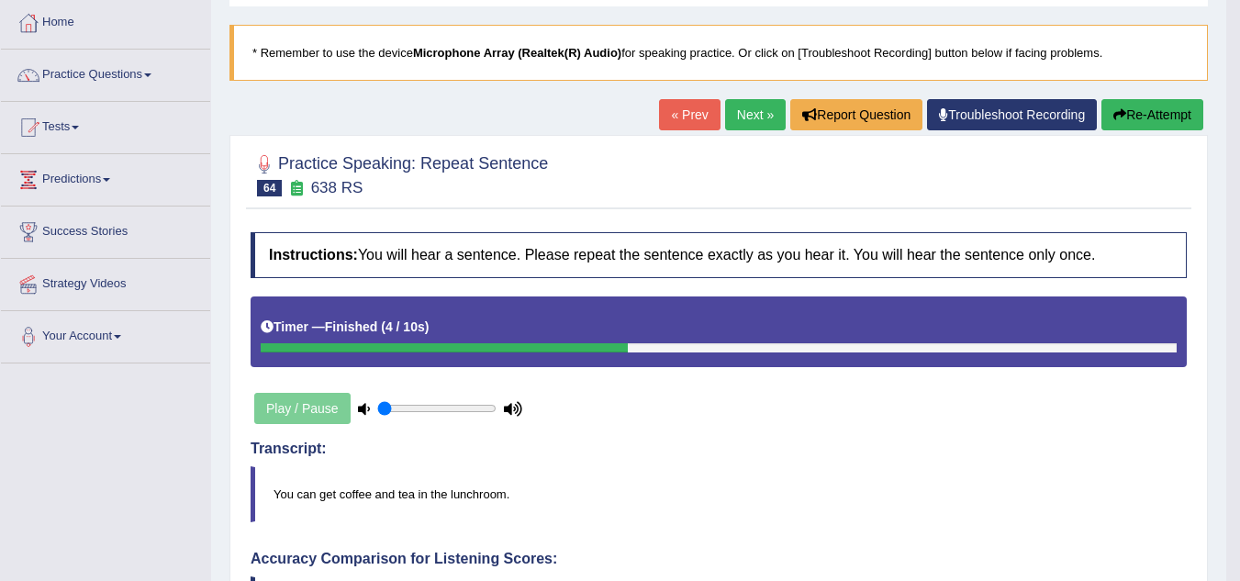
scroll to position [50, 0]
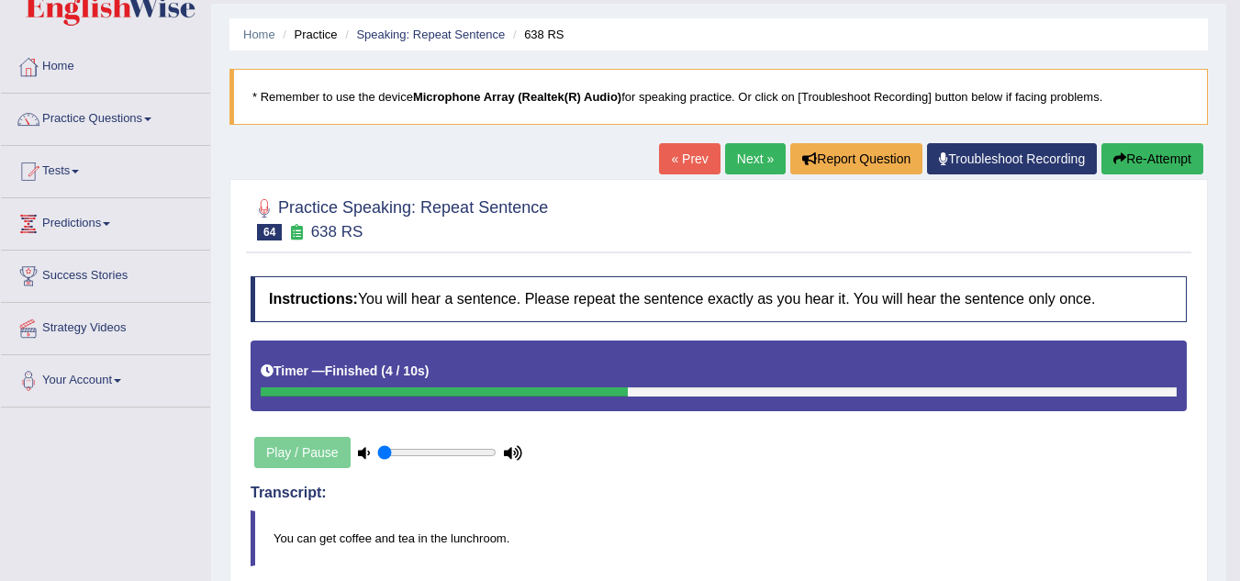
click at [1142, 154] on button "Re-Attempt" at bounding box center [1152, 158] width 102 height 31
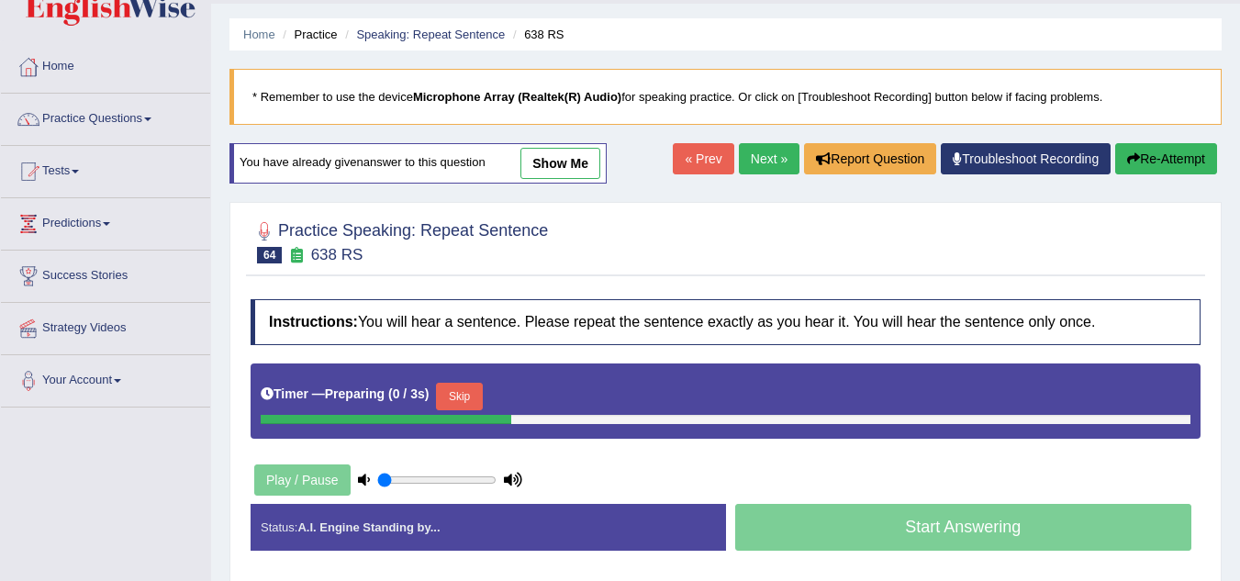
scroll to position [50, 0]
click at [472, 385] on button "Skip" at bounding box center [459, 397] width 46 height 28
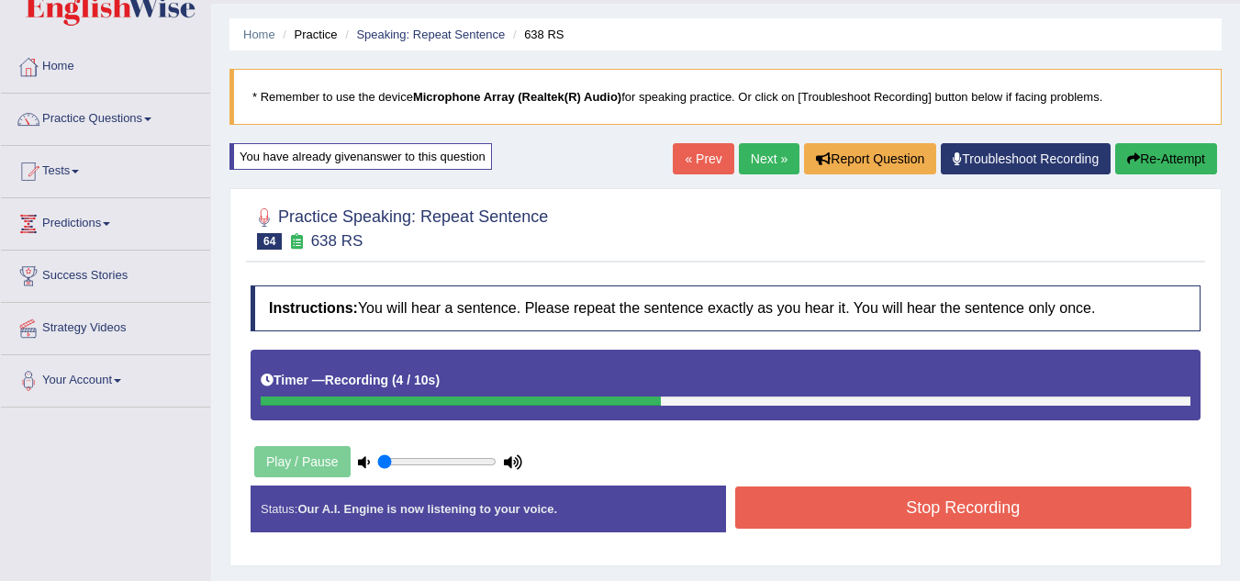
click at [774, 529] on button "Stop Recording" at bounding box center [963, 507] width 457 height 42
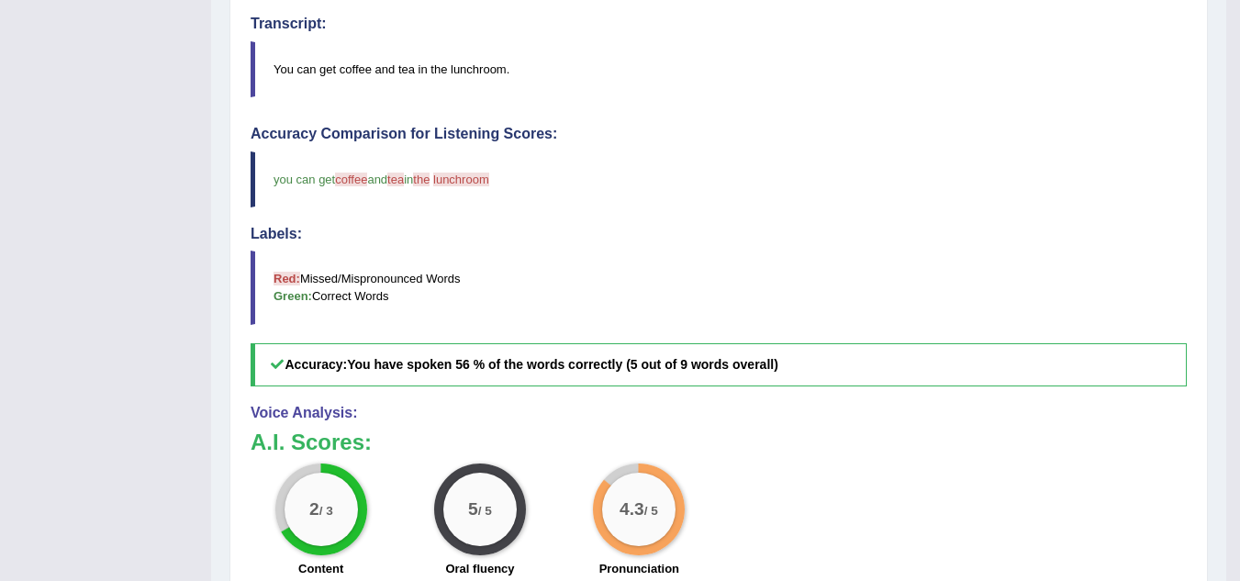
scroll to position [0, 0]
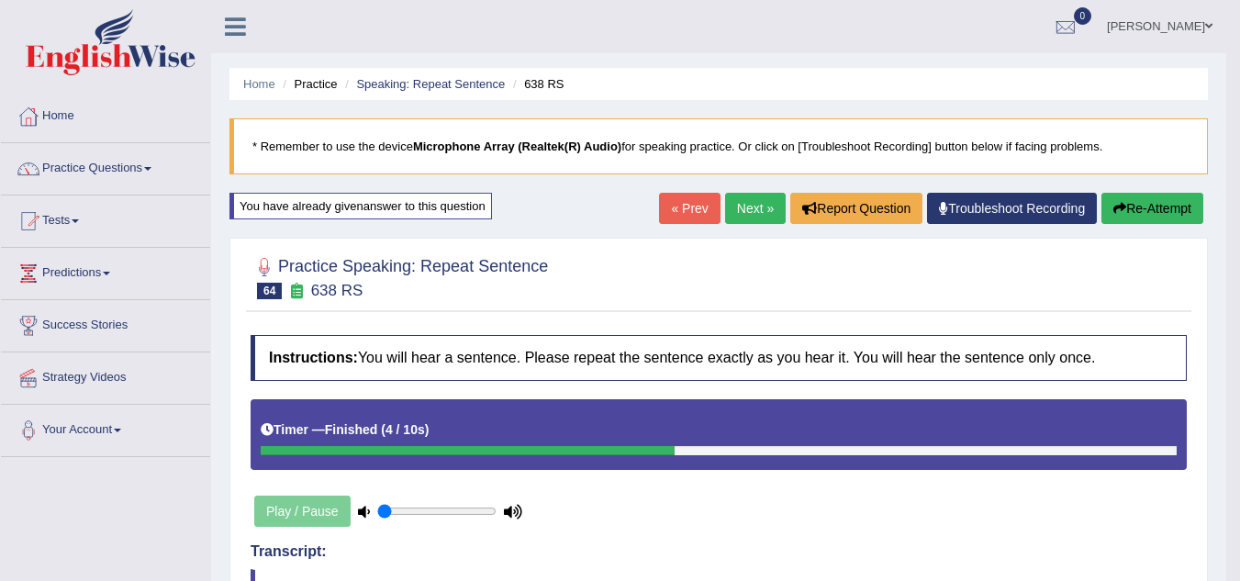
click at [1144, 202] on button "Re-Attempt" at bounding box center [1152, 208] width 102 height 31
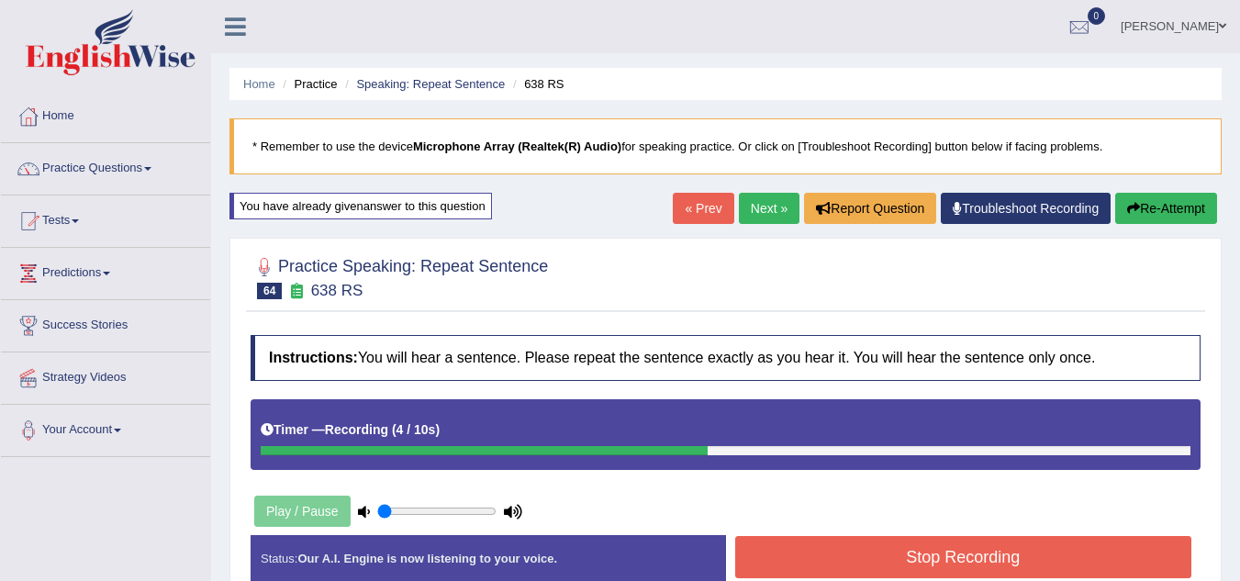
click at [997, 574] on button "Stop Recording" at bounding box center [963, 557] width 457 height 42
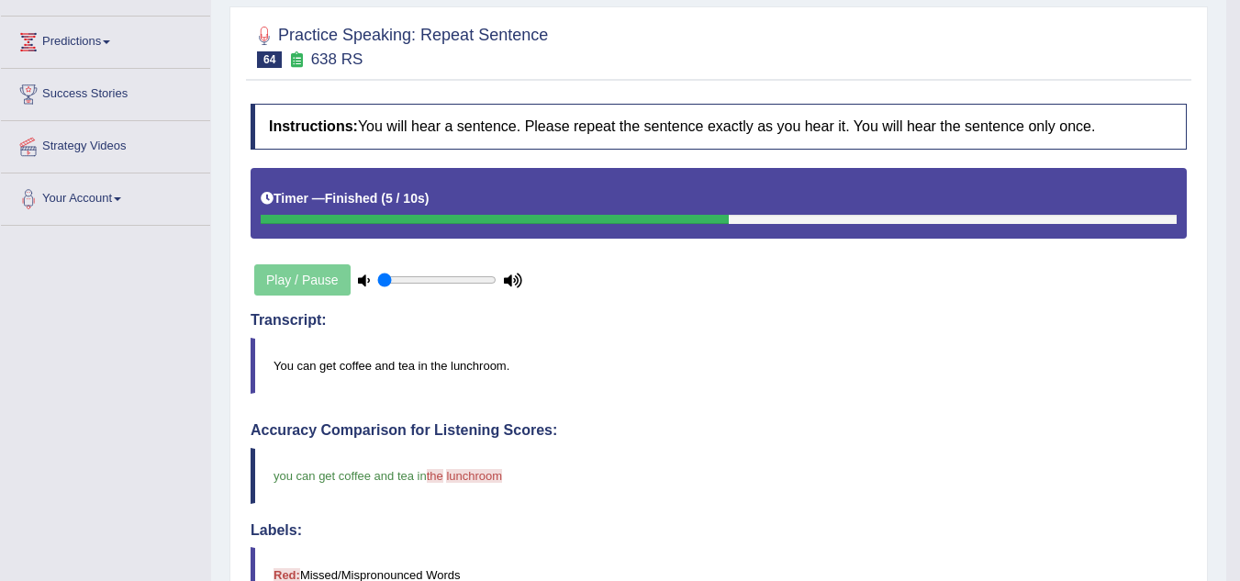
scroll to position [174, 0]
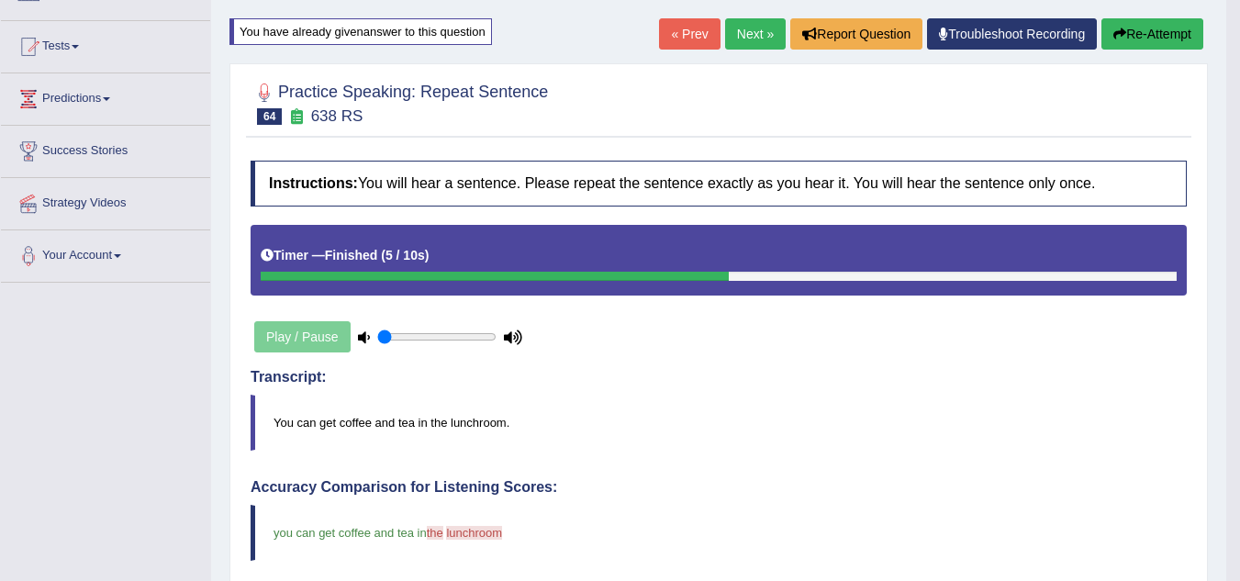
click at [745, 21] on link "Next »" at bounding box center [755, 33] width 61 height 31
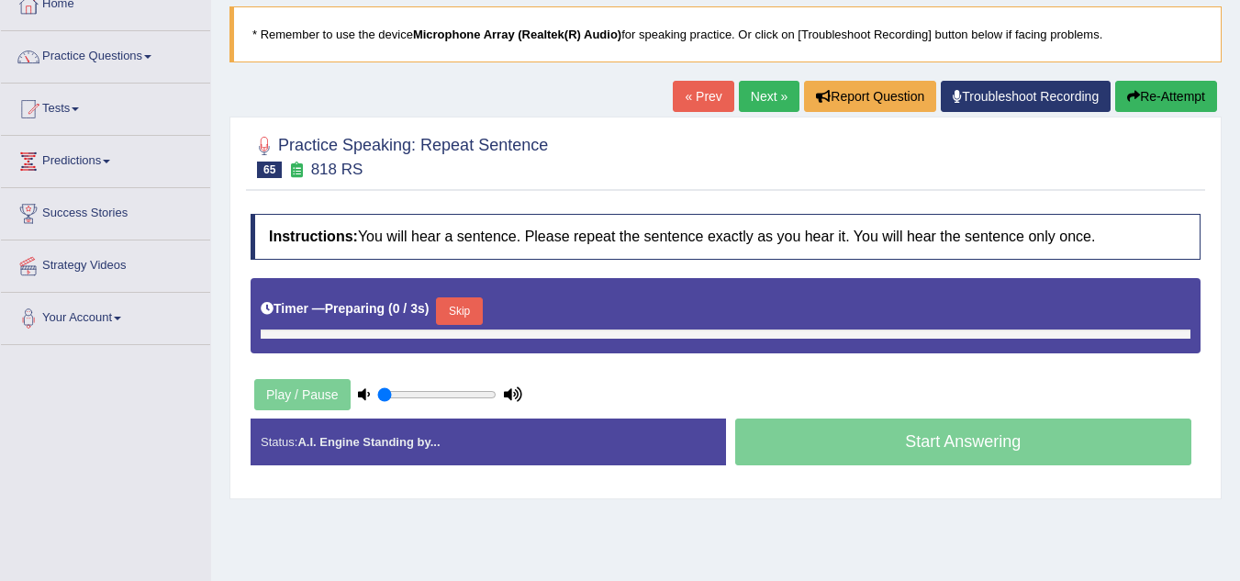
scroll to position [116, 0]
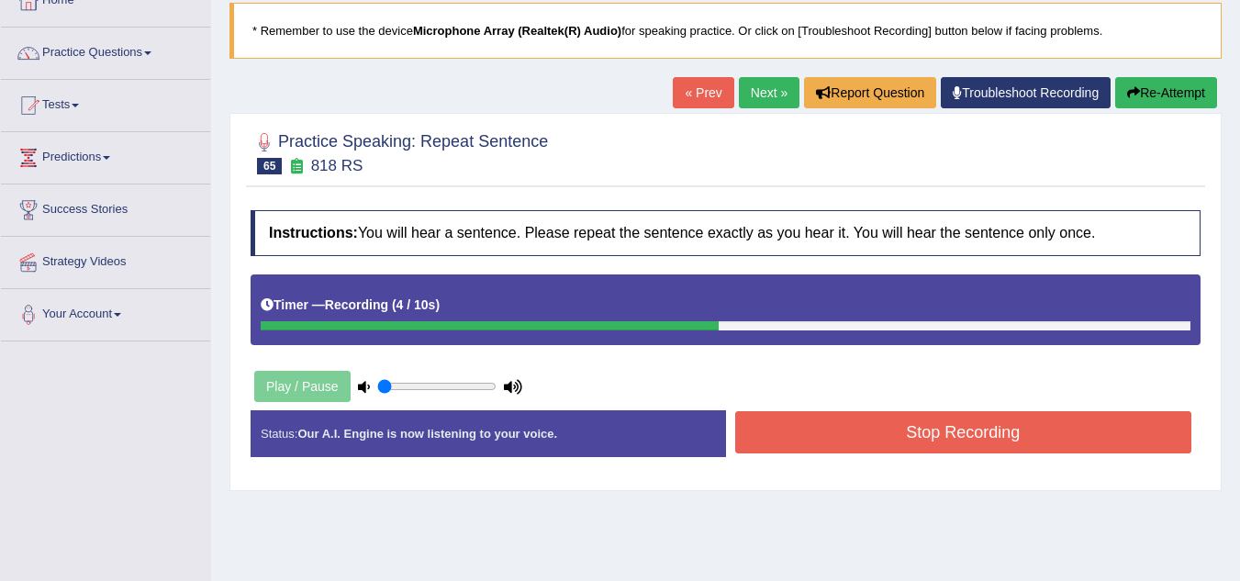
click at [803, 446] on button "Stop Recording" at bounding box center [963, 432] width 457 height 42
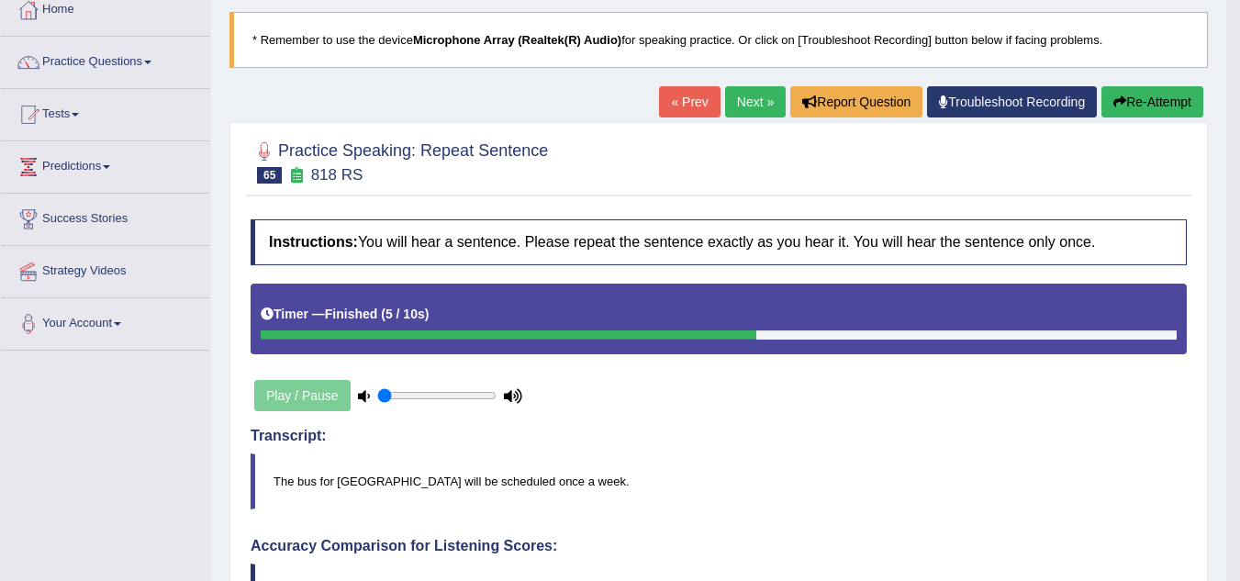
scroll to position [0, 0]
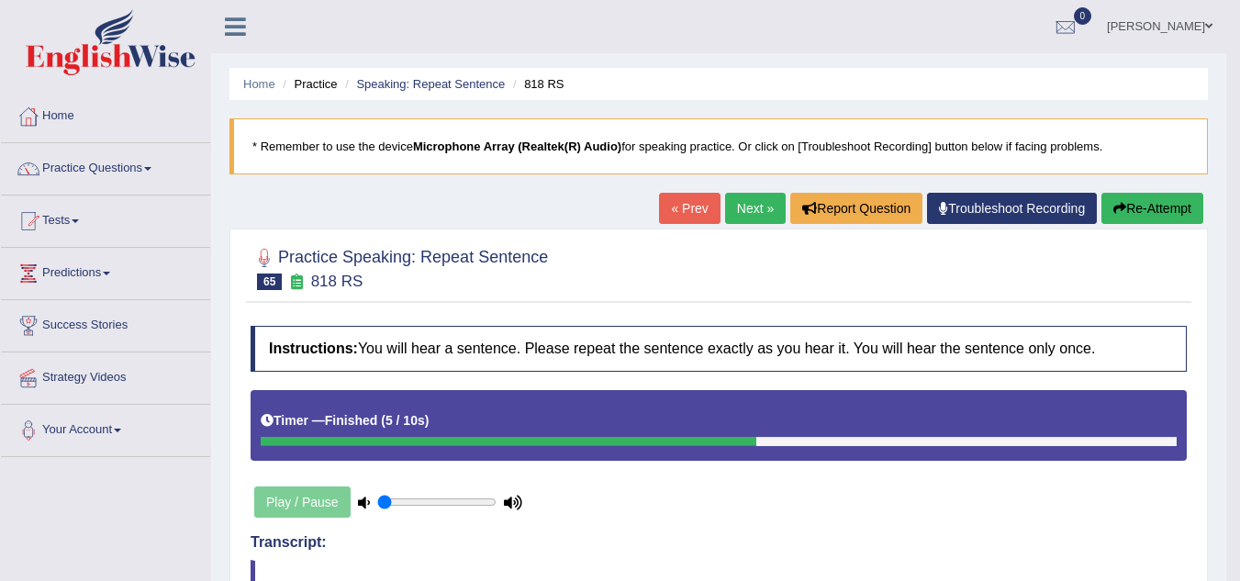
click at [752, 216] on link "Next »" at bounding box center [755, 208] width 61 height 31
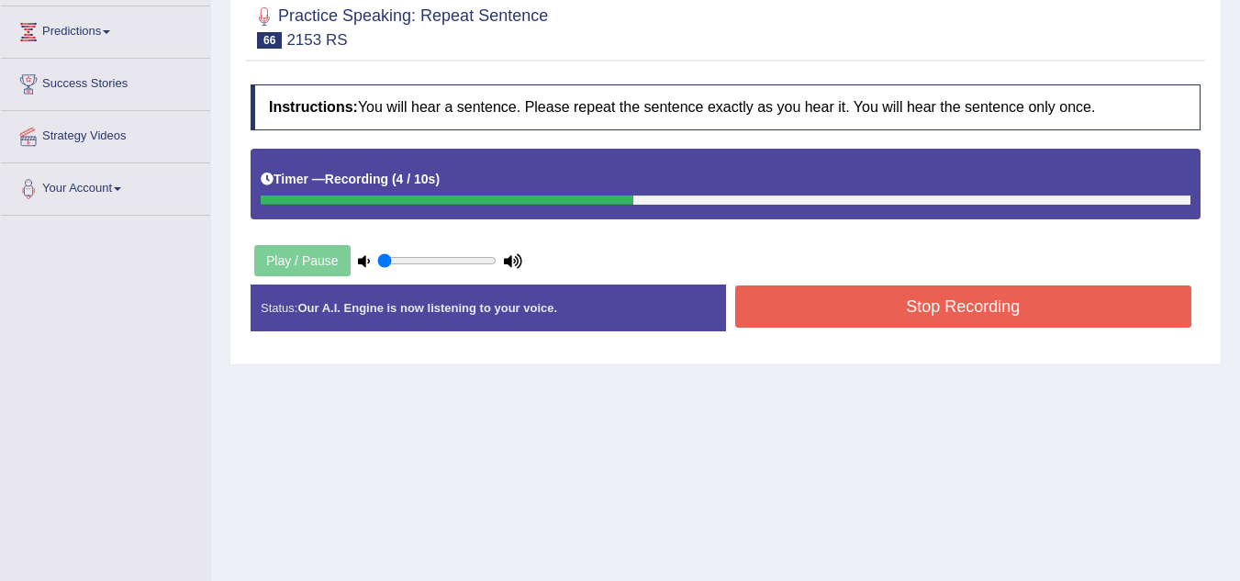
click at [765, 306] on button "Stop Recording" at bounding box center [963, 306] width 457 height 42
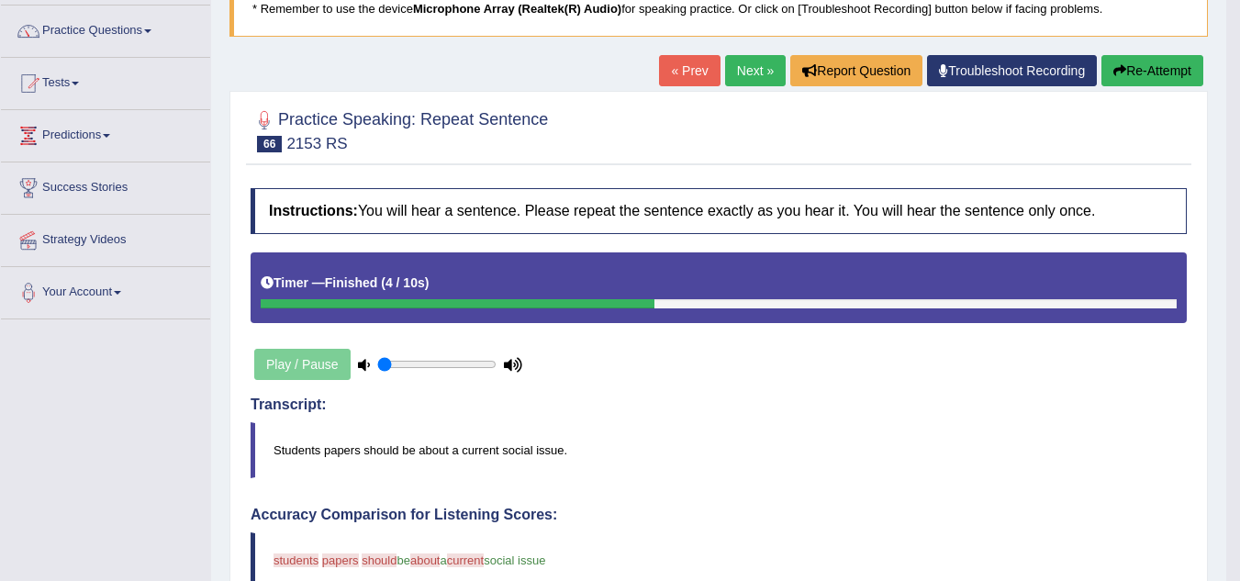
scroll to position [137, 0]
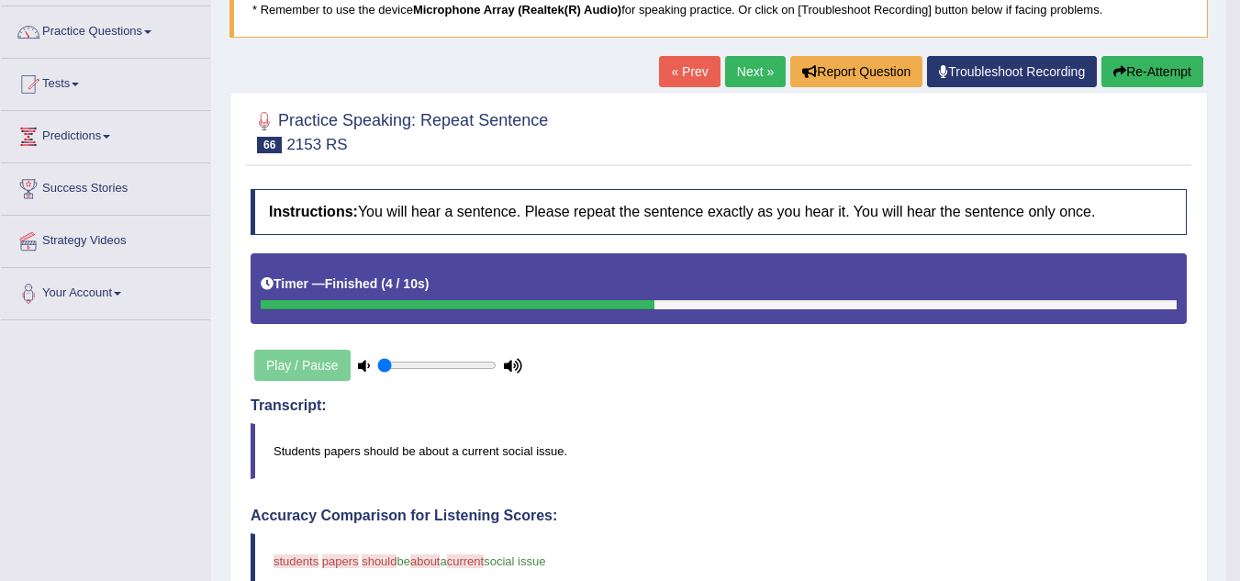
click at [750, 82] on link "Next »" at bounding box center [755, 71] width 61 height 31
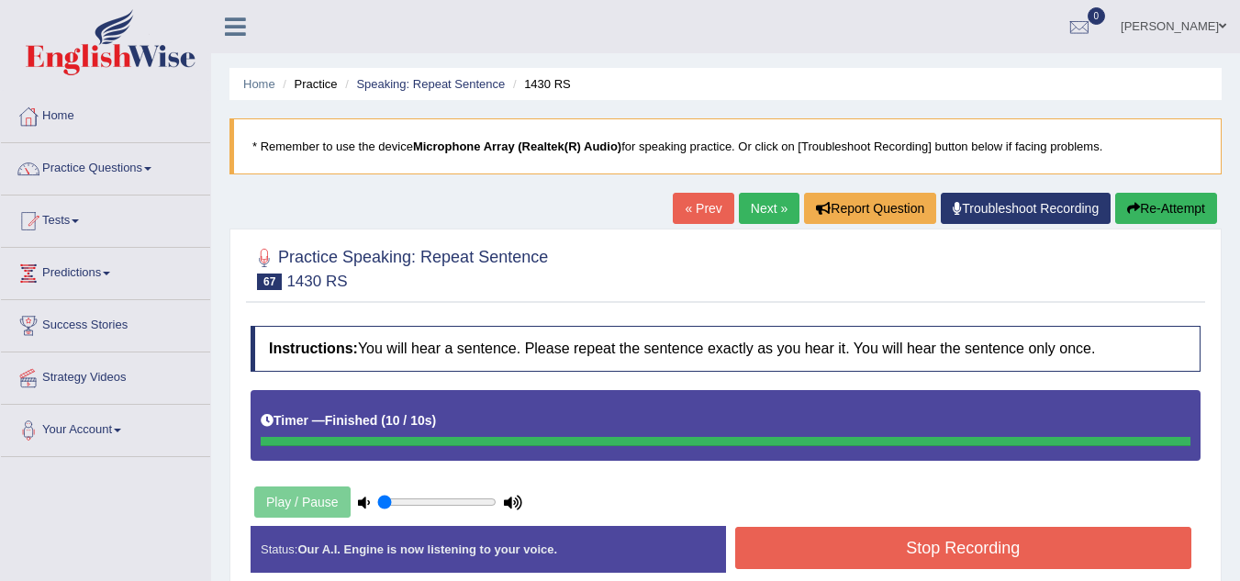
click at [946, 548] on button "Stop Recording" at bounding box center [963, 548] width 457 height 42
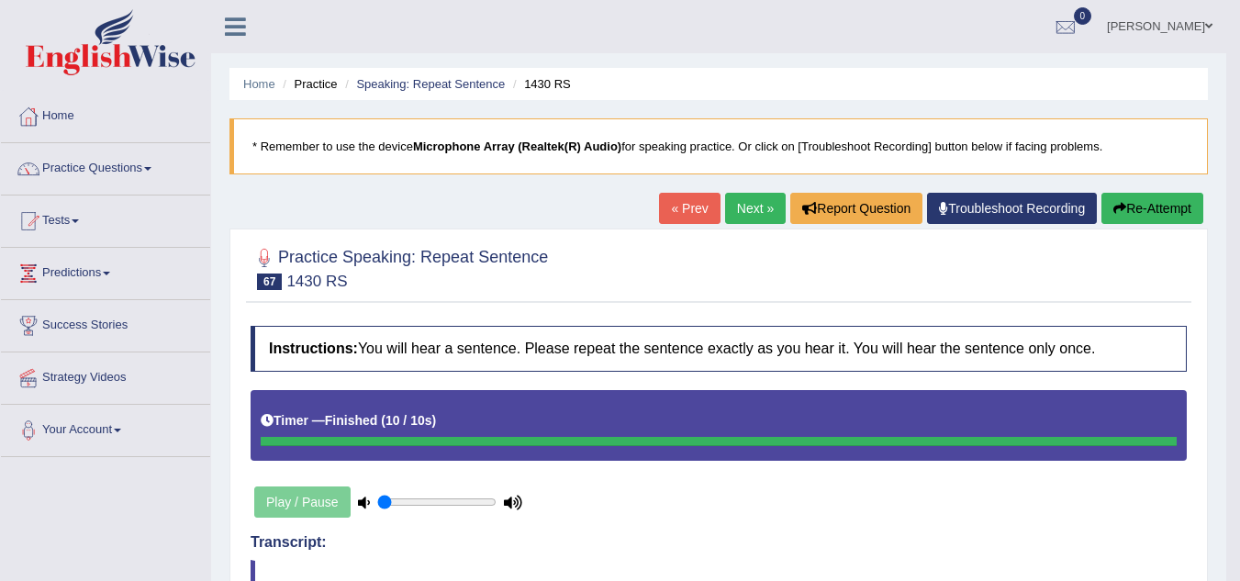
click at [1130, 206] on button "Re-Attempt" at bounding box center [1152, 208] width 102 height 31
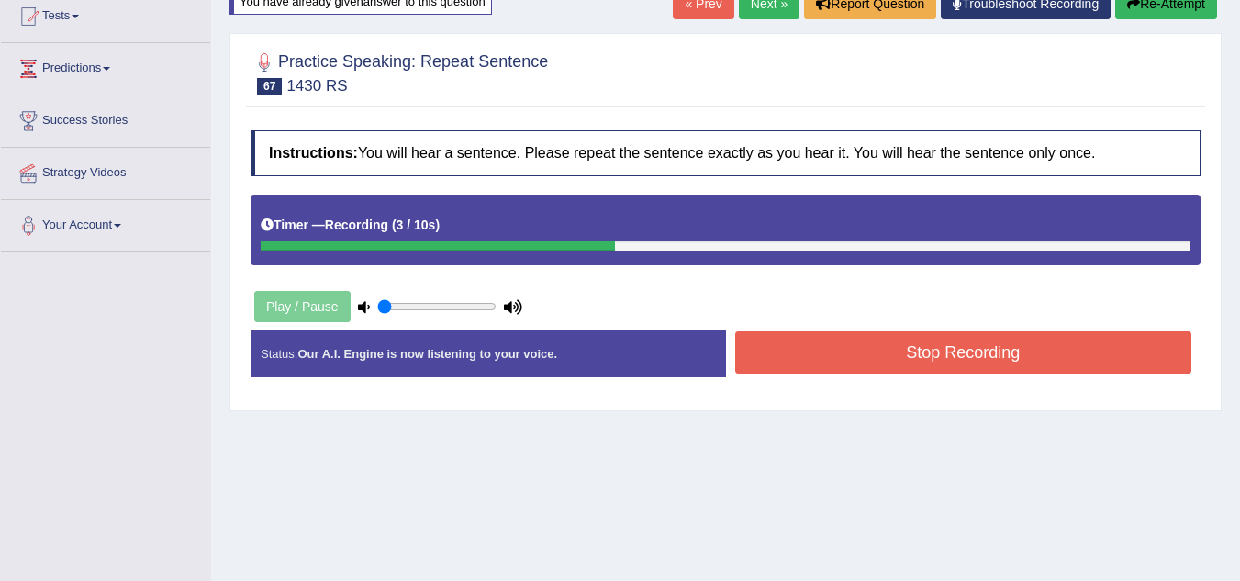
click at [994, 366] on button "Stop Recording" at bounding box center [963, 352] width 457 height 42
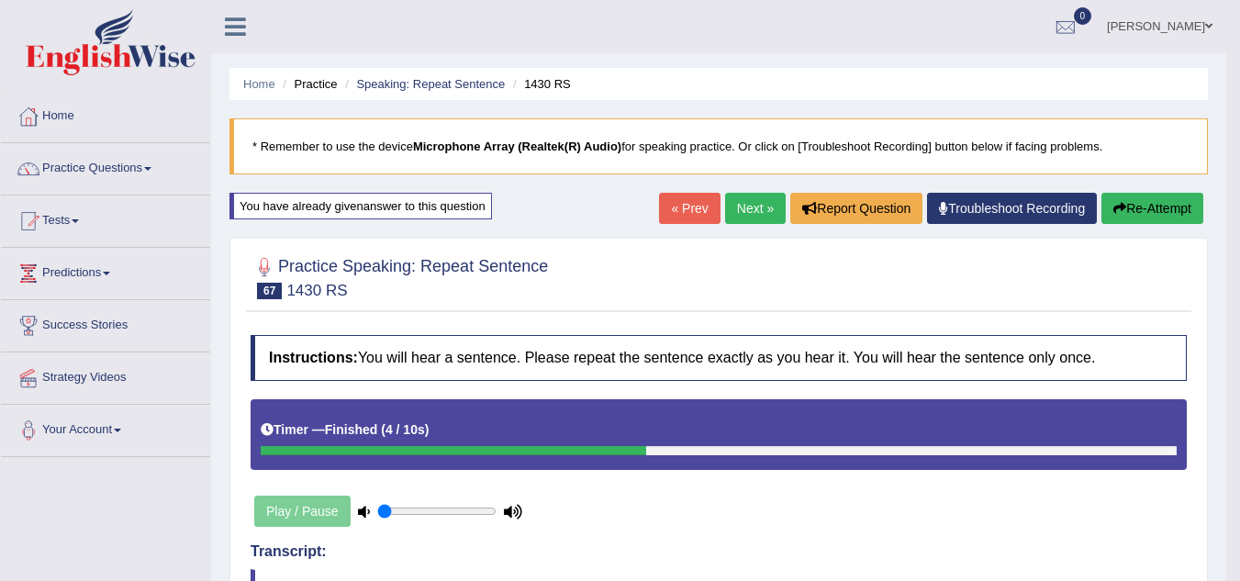
click at [760, 205] on link "Next »" at bounding box center [755, 208] width 61 height 31
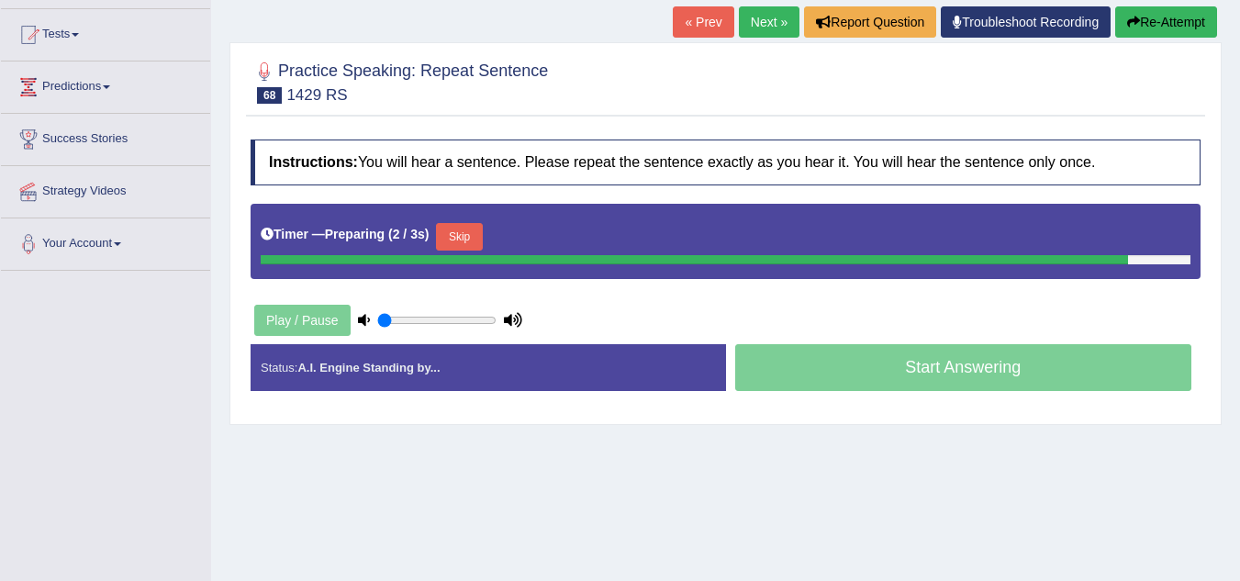
scroll to position [192, 0]
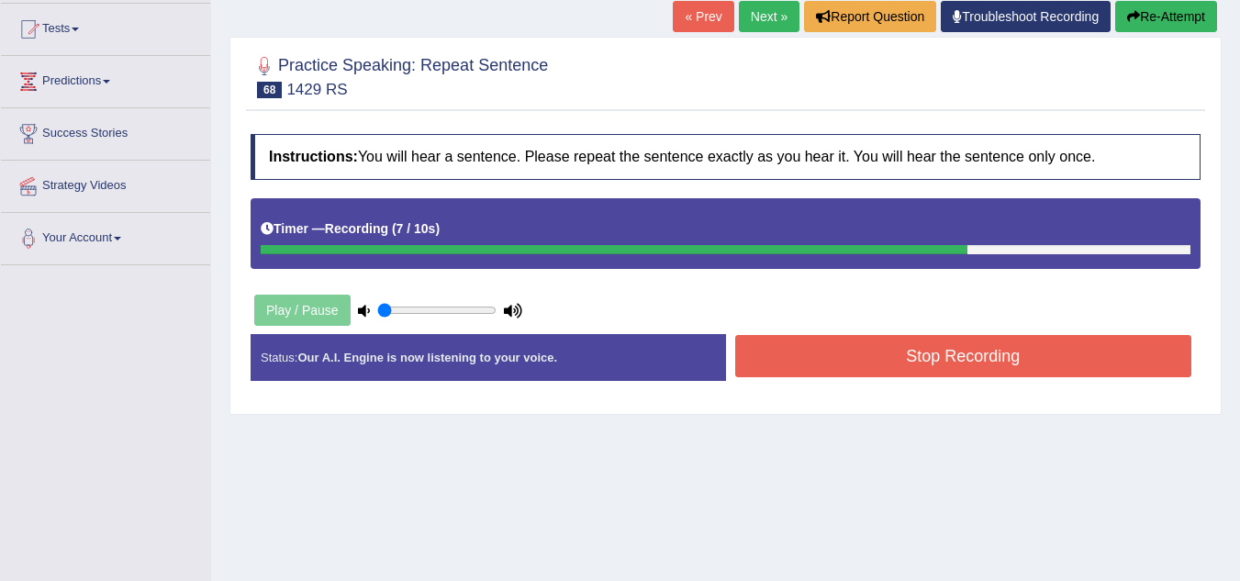
click at [798, 358] on button "Stop Recording" at bounding box center [963, 356] width 457 height 42
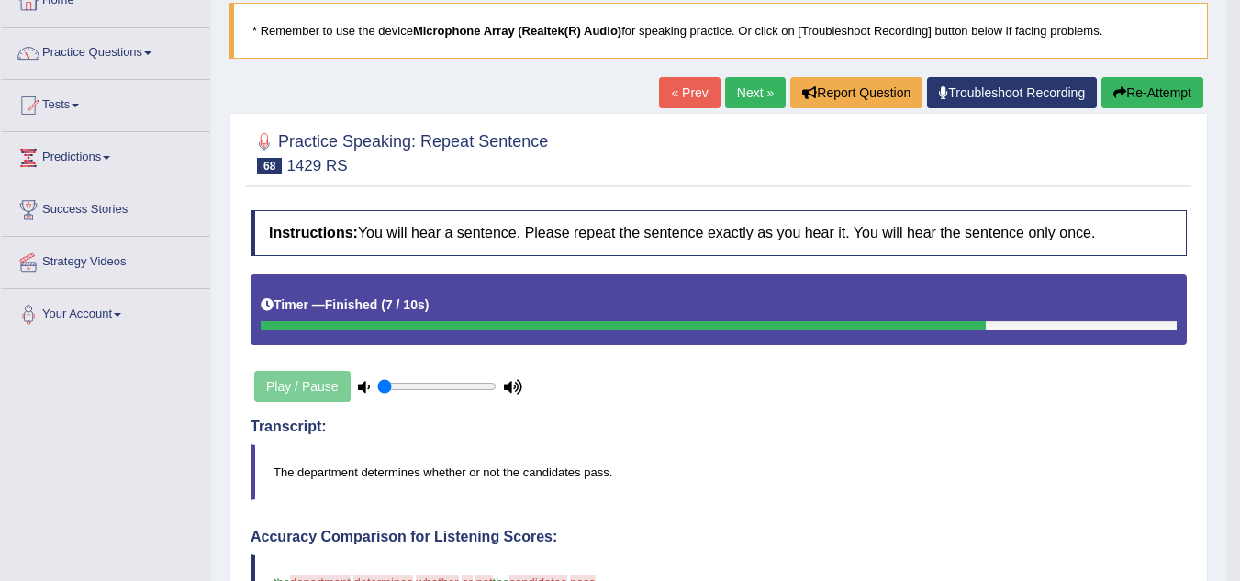
scroll to position [0, 0]
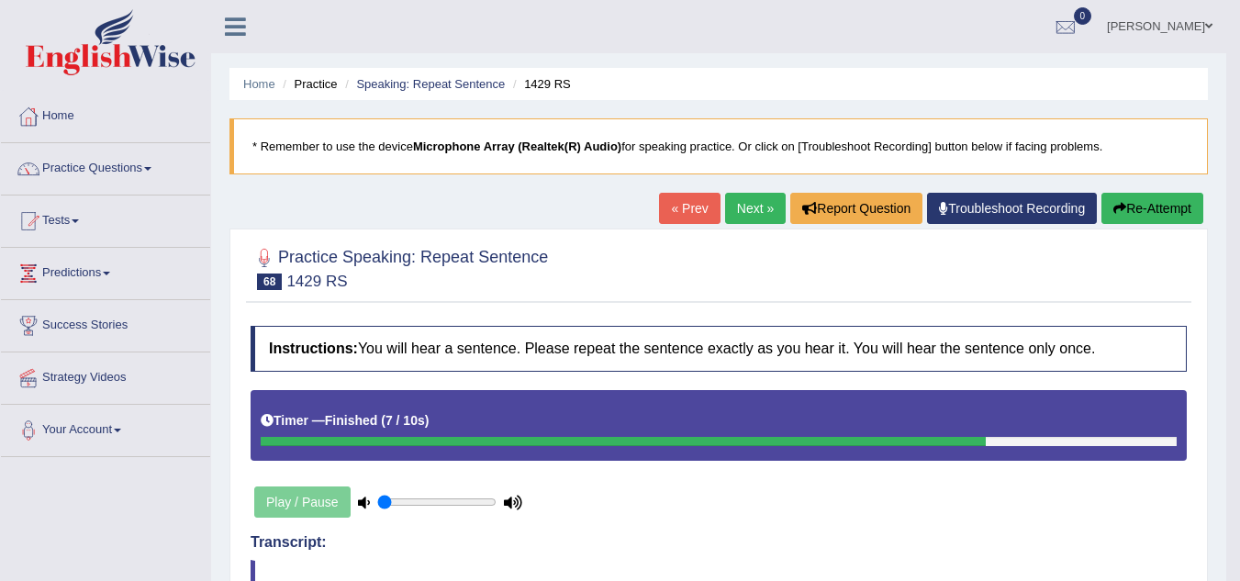
click at [741, 210] on link "Next »" at bounding box center [755, 208] width 61 height 31
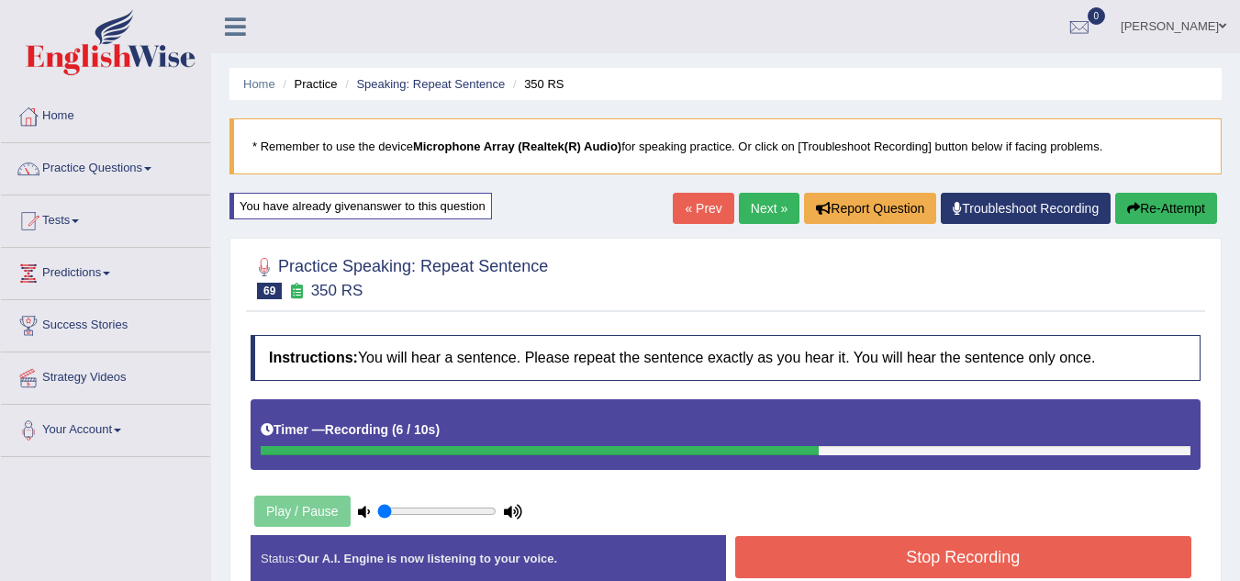
click at [807, 541] on button "Stop Recording" at bounding box center [963, 557] width 457 height 42
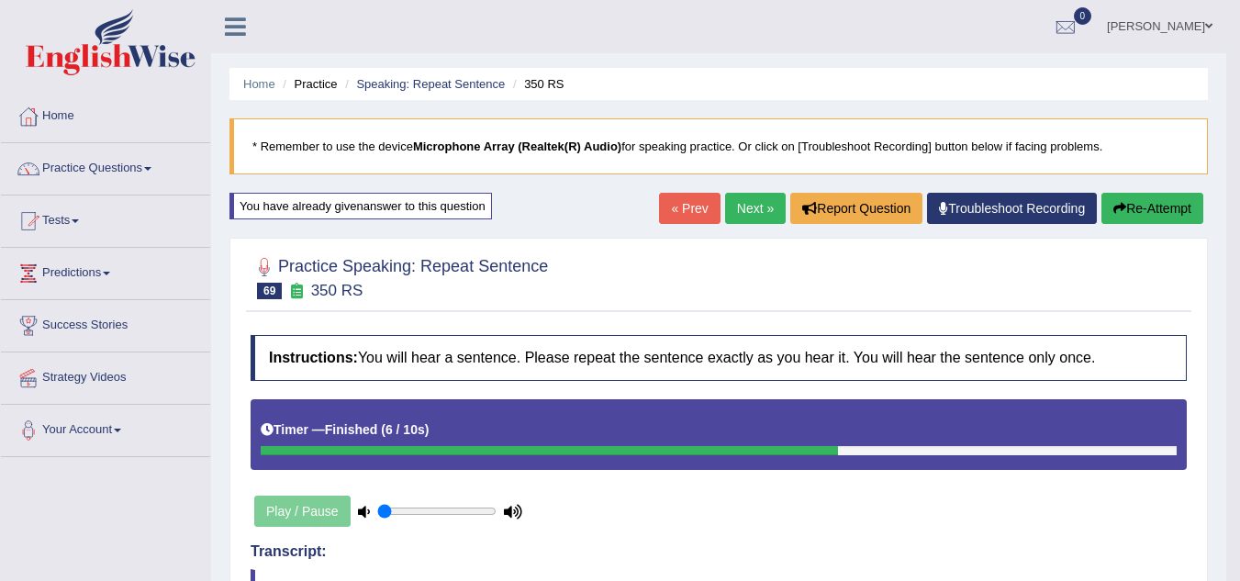
click at [753, 221] on link "Next »" at bounding box center [755, 208] width 61 height 31
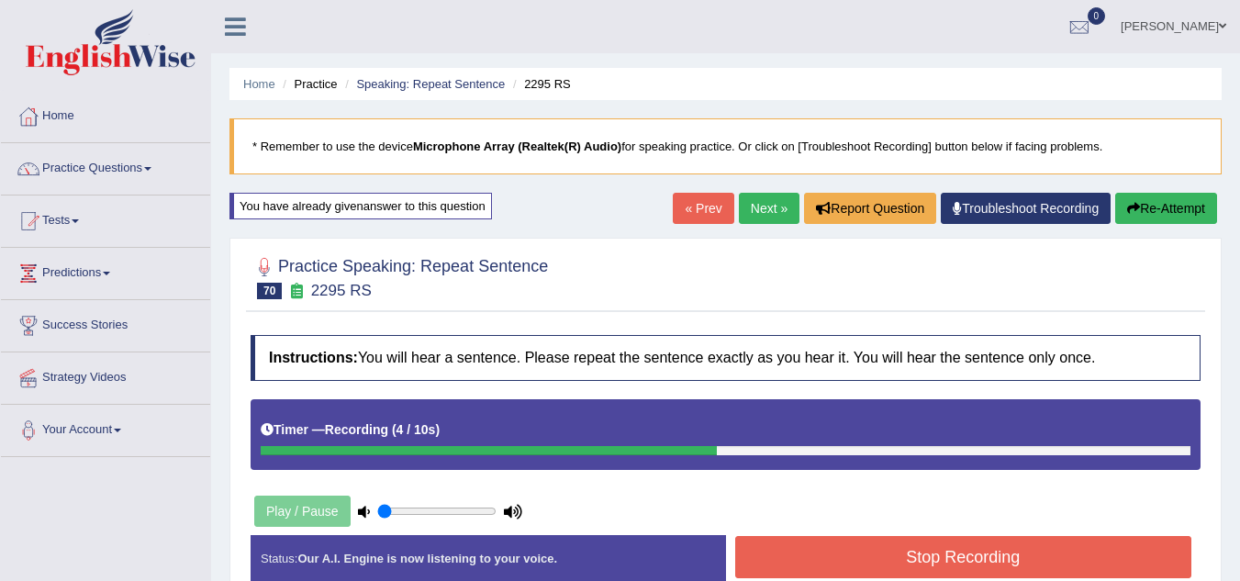
click at [812, 537] on button "Stop Recording" at bounding box center [963, 557] width 457 height 42
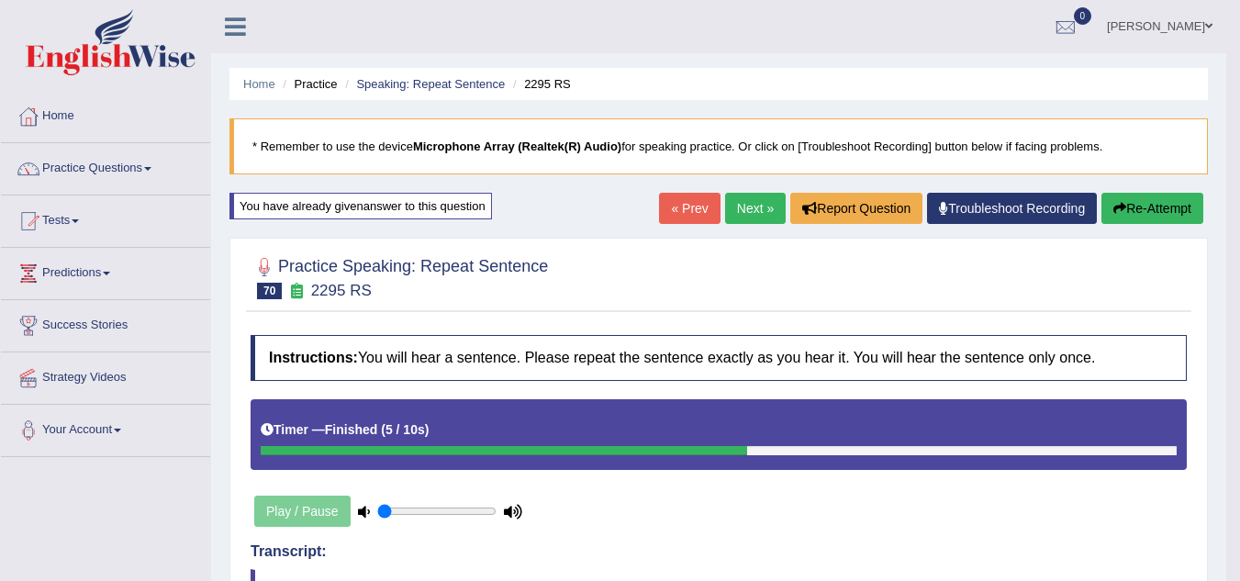
scroll to position [1, 0]
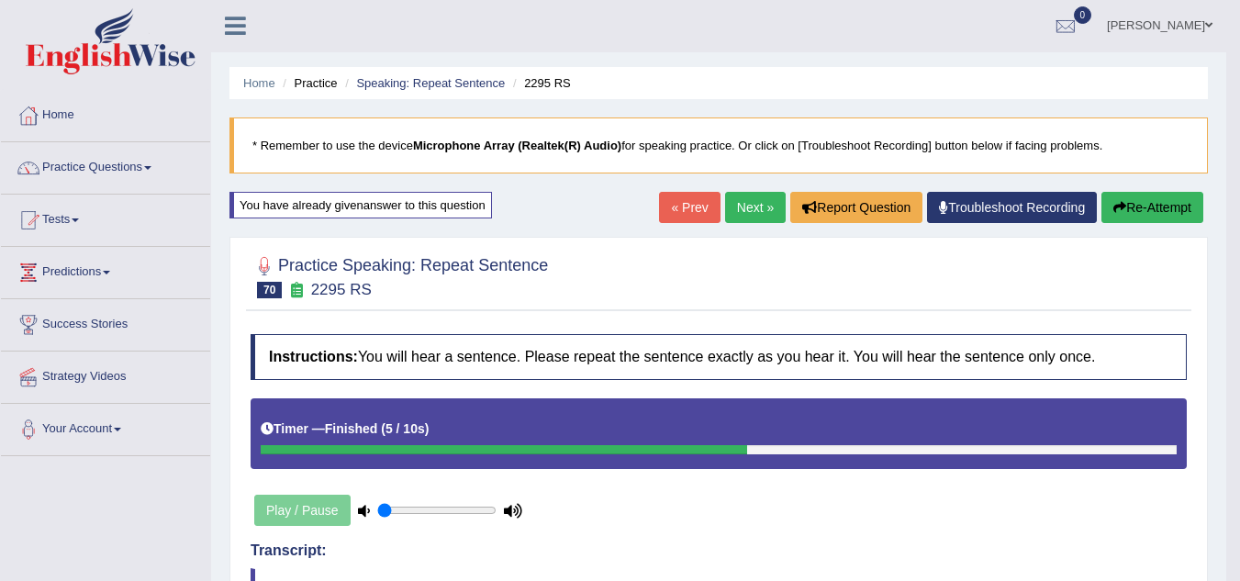
click at [737, 198] on link "Next »" at bounding box center [755, 207] width 61 height 31
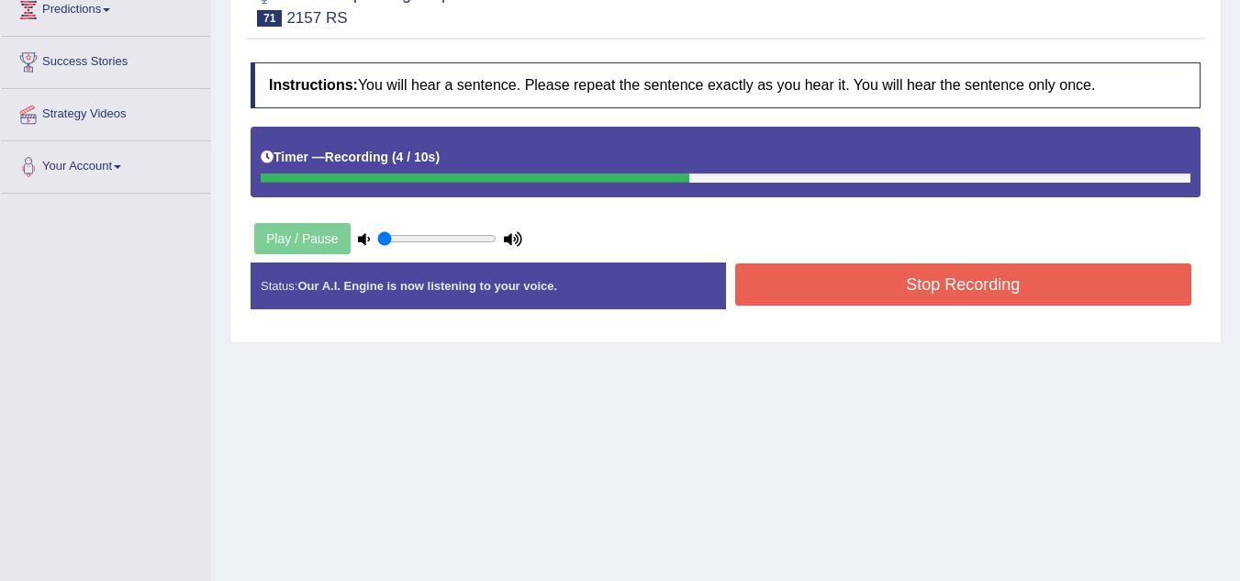
click at [771, 273] on button "Stop Recording" at bounding box center [963, 284] width 457 height 42
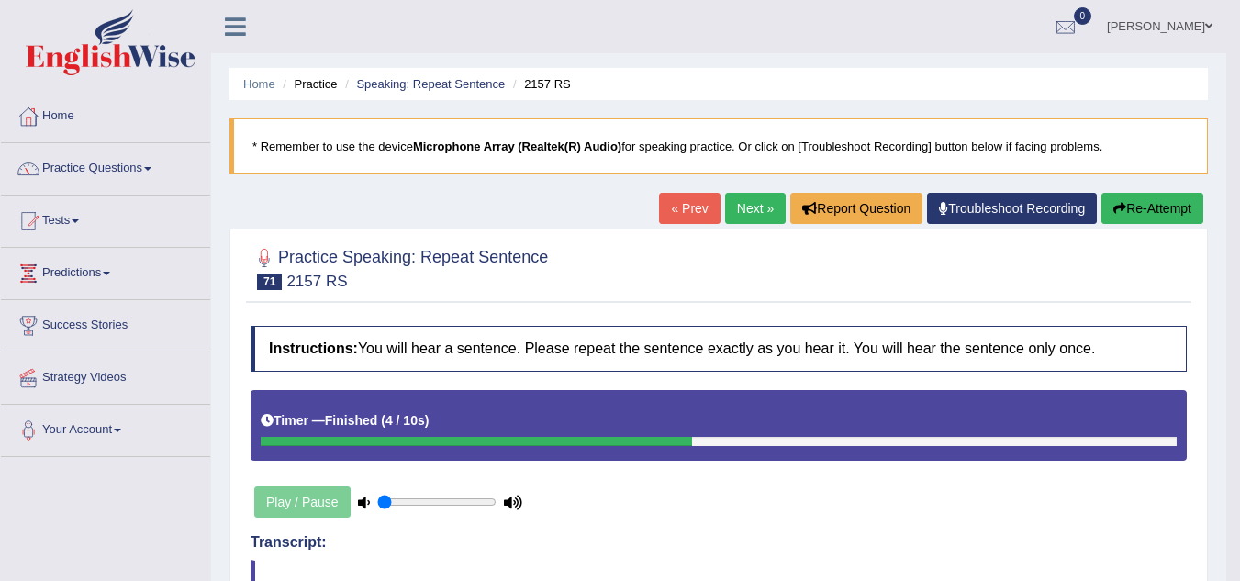
click at [1143, 204] on button "Re-Attempt" at bounding box center [1152, 208] width 102 height 31
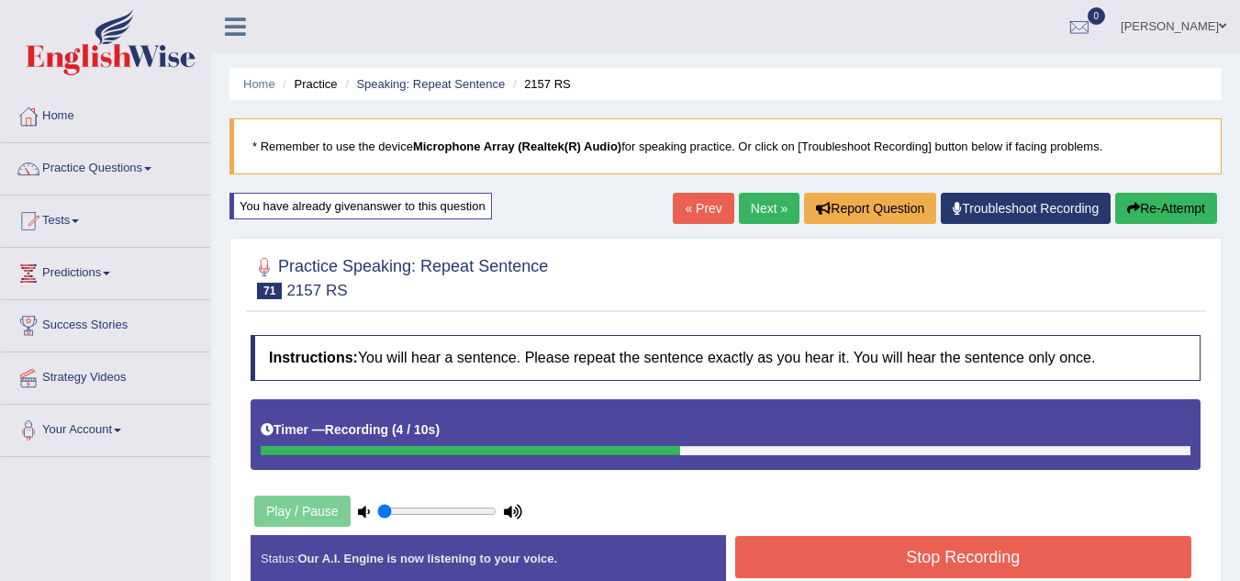
click at [1016, 555] on button "Stop Recording" at bounding box center [963, 557] width 457 height 42
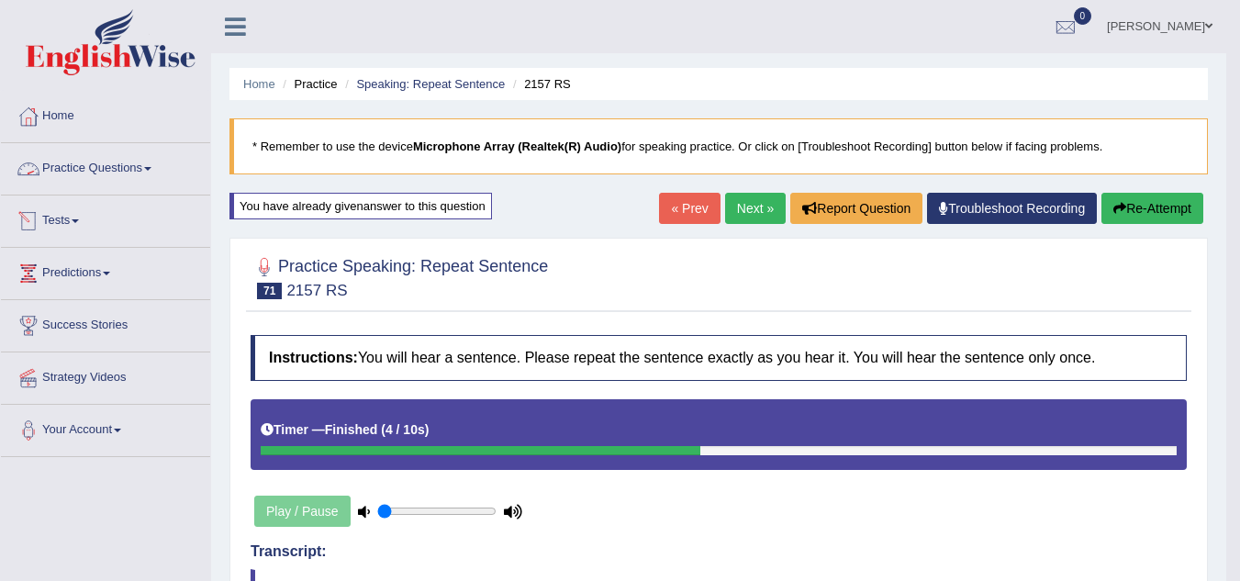
click at [83, 174] on link "Practice Questions" at bounding box center [105, 166] width 209 height 46
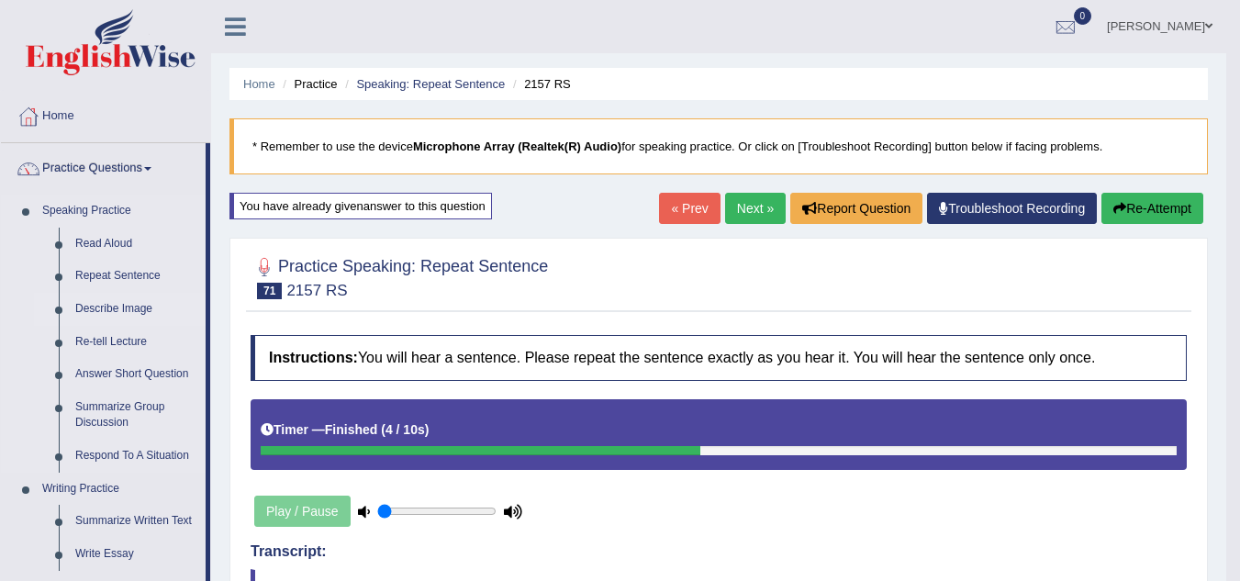
click at [106, 306] on link "Describe Image" at bounding box center [136, 309] width 139 height 33
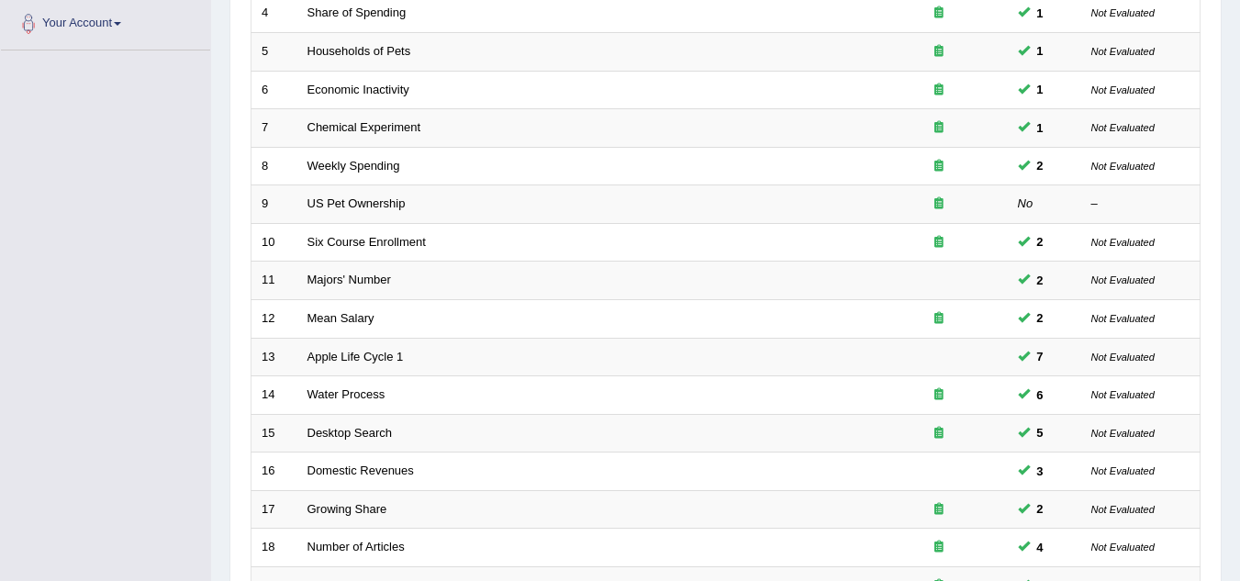
scroll to position [634, 0]
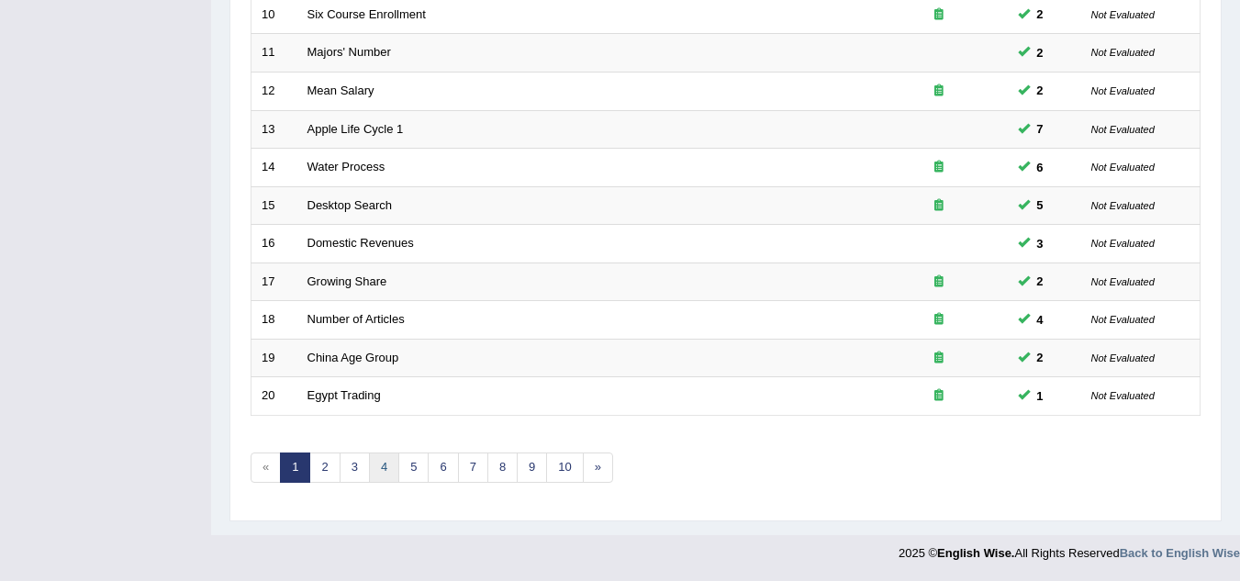
click at [375, 452] on link "4" at bounding box center [384, 467] width 30 height 30
click at [377, 454] on link "4" at bounding box center [384, 467] width 30 height 30
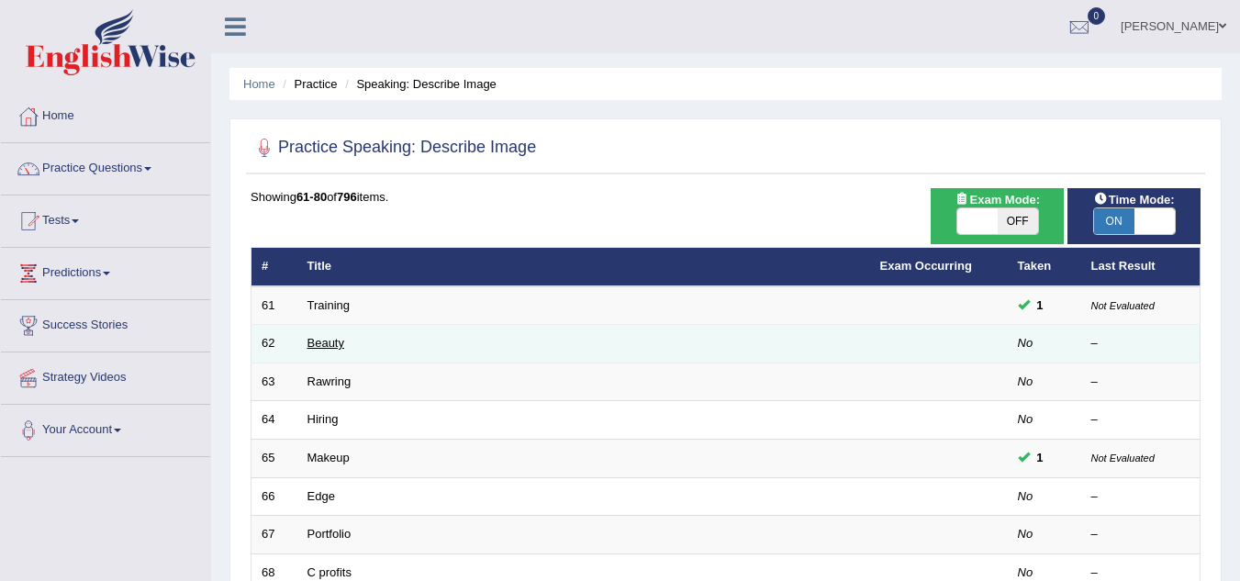
click at [325, 344] on link "Beauty" at bounding box center [325, 343] width 37 height 14
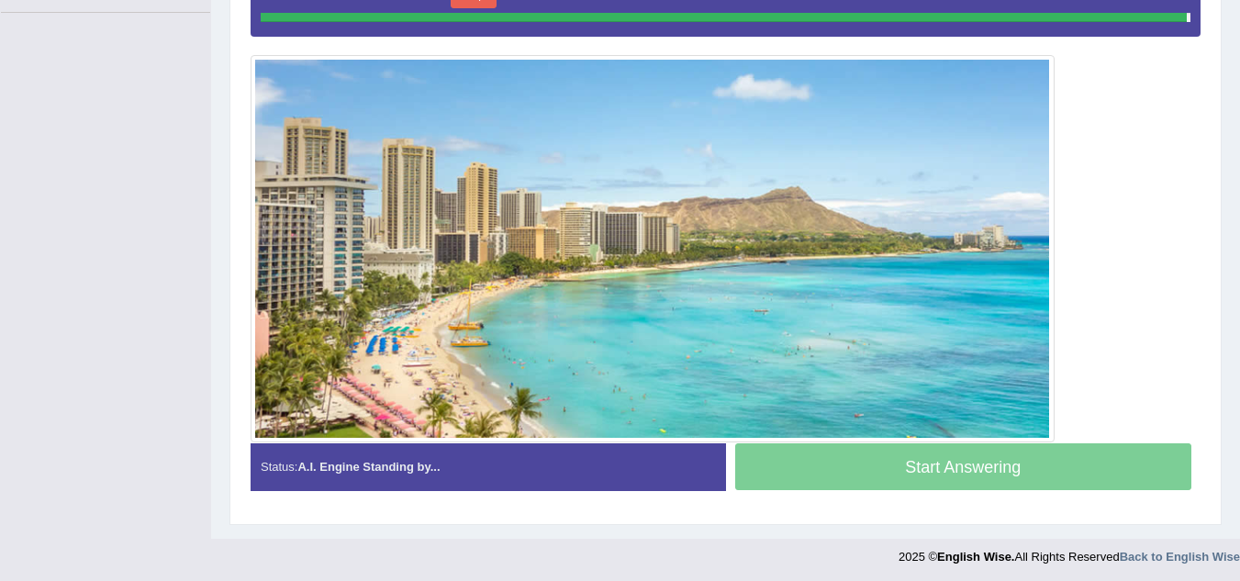
scroll to position [443, 0]
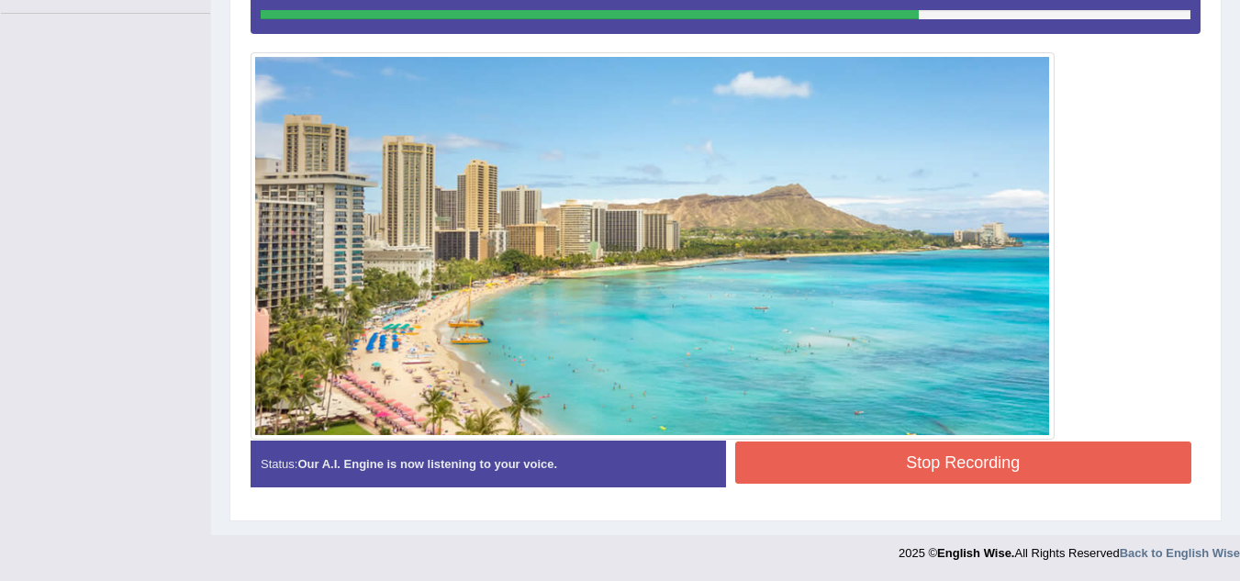
click at [1052, 459] on button "Stop Recording" at bounding box center [963, 462] width 457 height 42
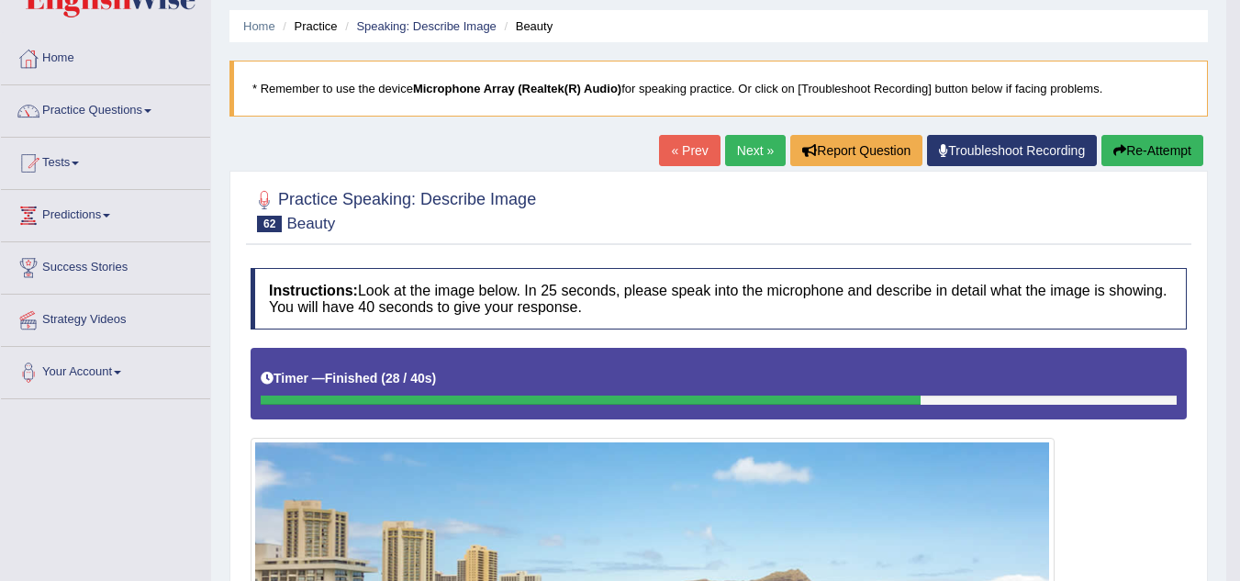
scroll to position [0, 0]
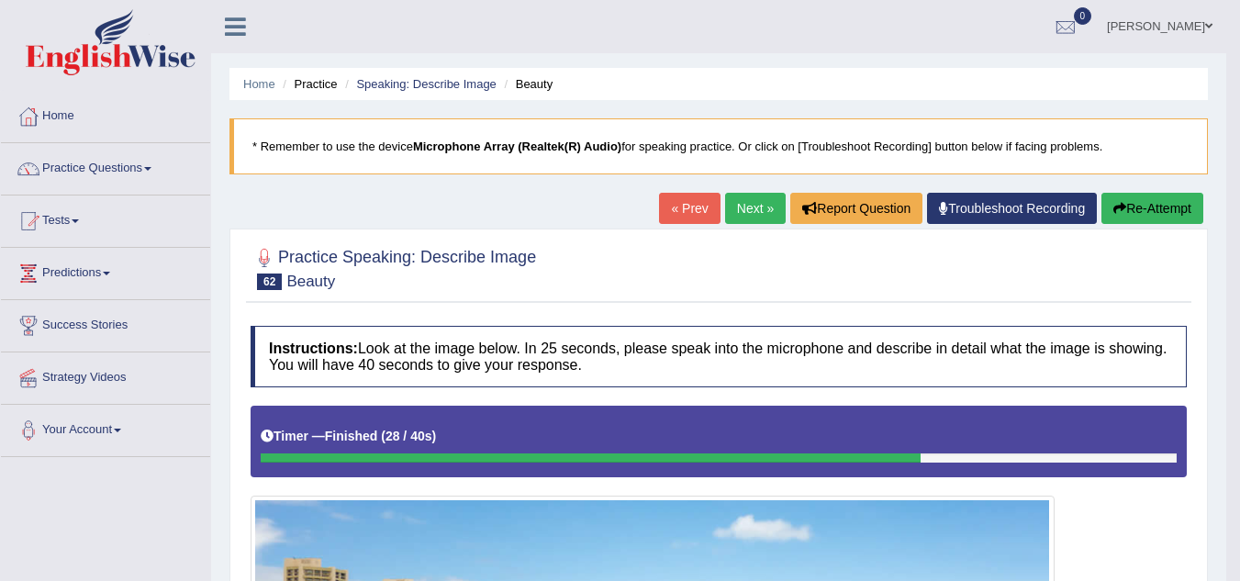
click at [743, 202] on link "Next »" at bounding box center [755, 208] width 61 height 31
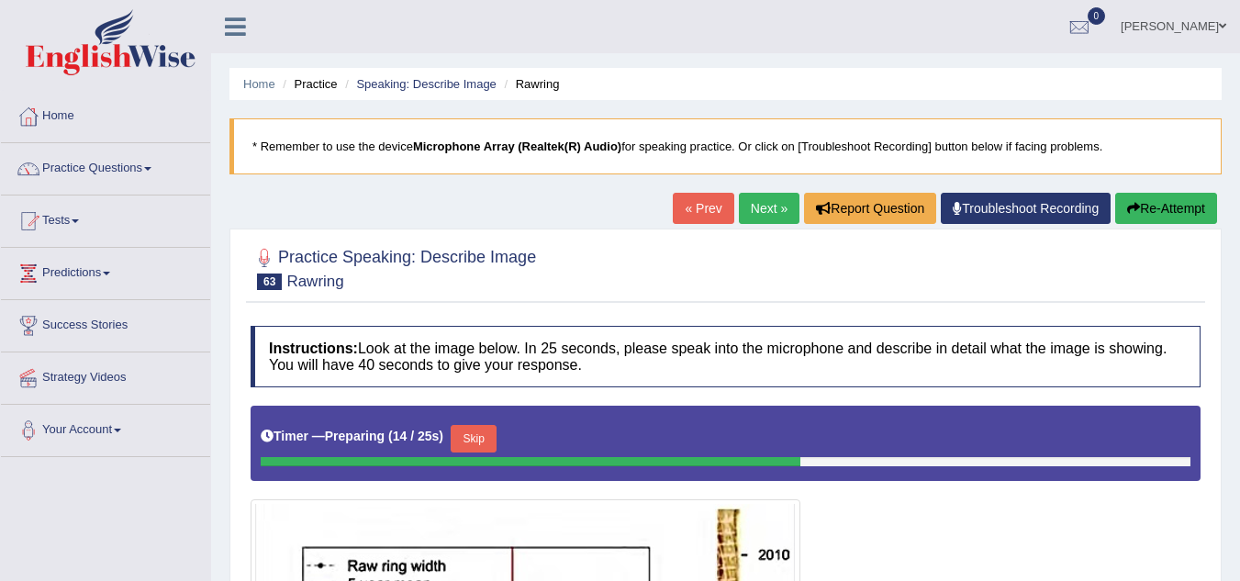
click at [762, 212] on link "Next »" at bounding box center [769, 208] width 61 height 31
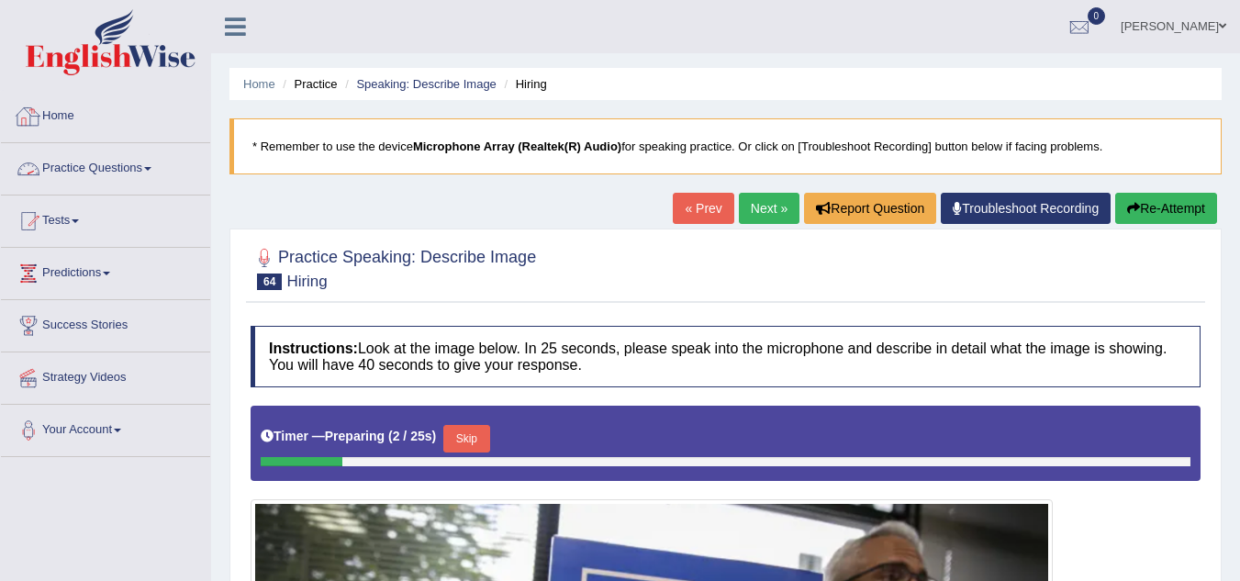
click at [92, 165] on link "Practice Questions" at bounding box center [105, 166] width 209 height 46
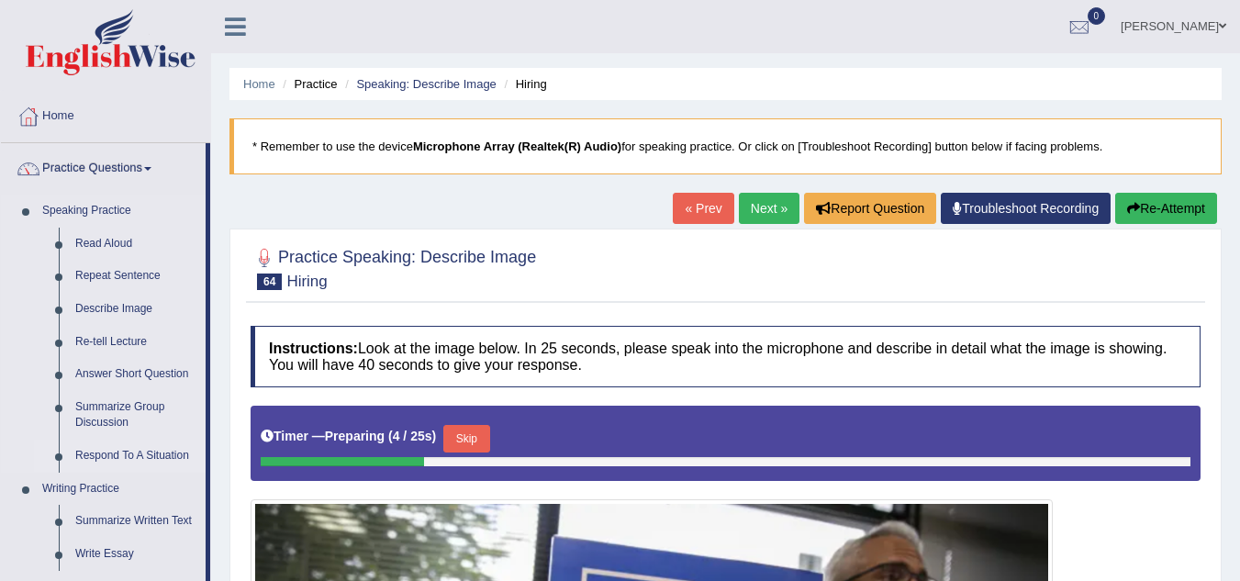
click at [168, 458] on link "Respond To A Situation" at bounding box center [136, 456] width 139 height 33
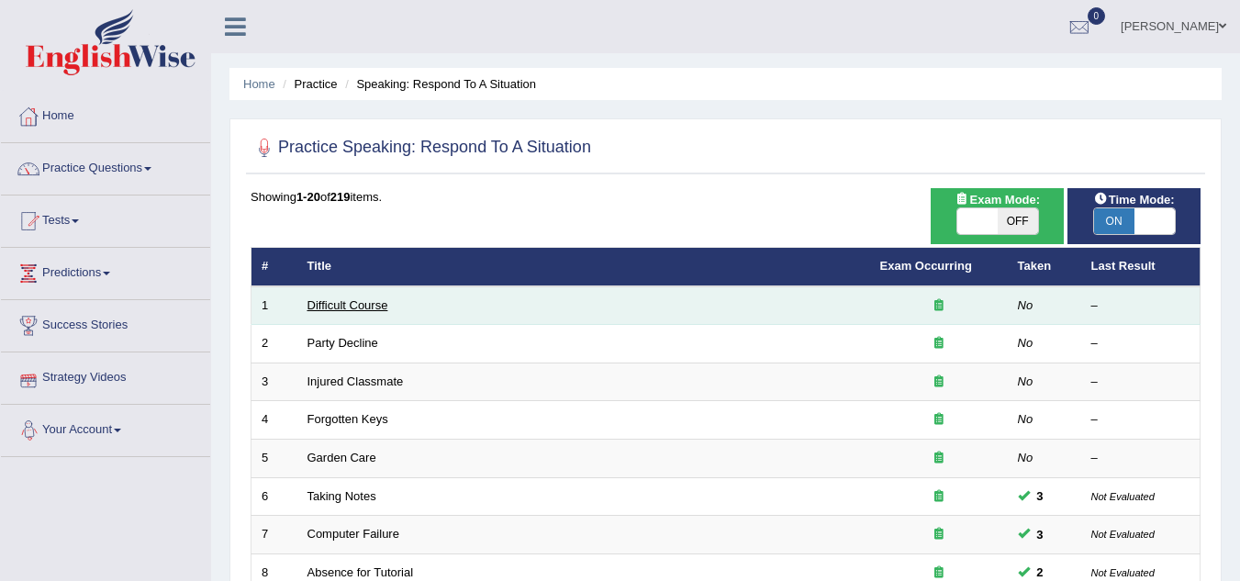
click at [360, 304] on link "Difficult Course" at bounding box center [347, 305] width 81 height 14
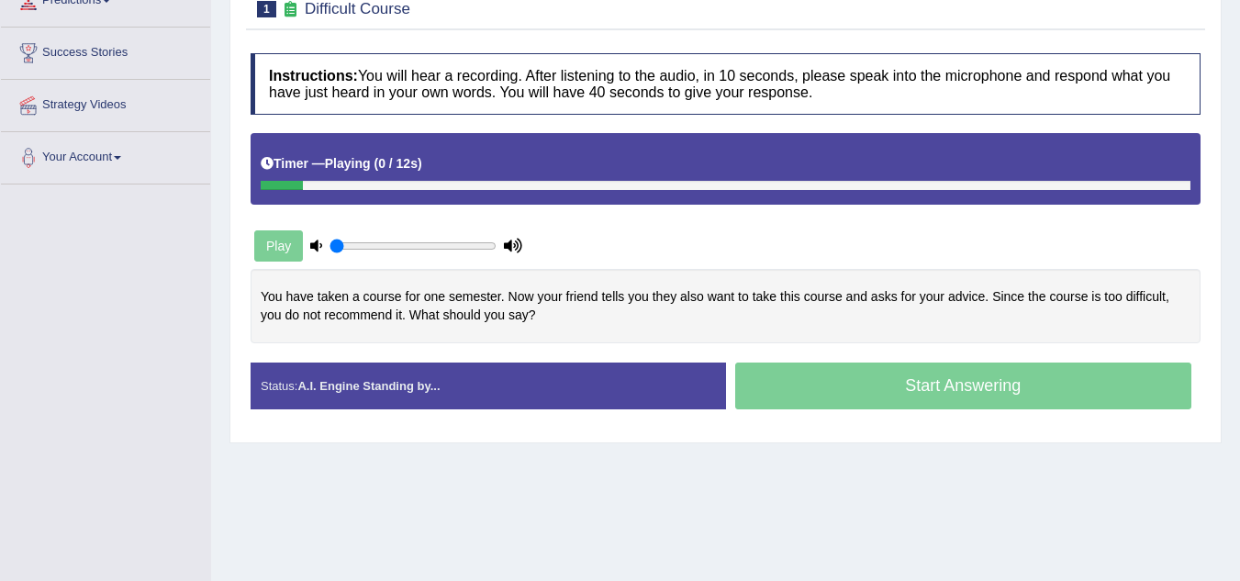
scroll to position [272, 0]
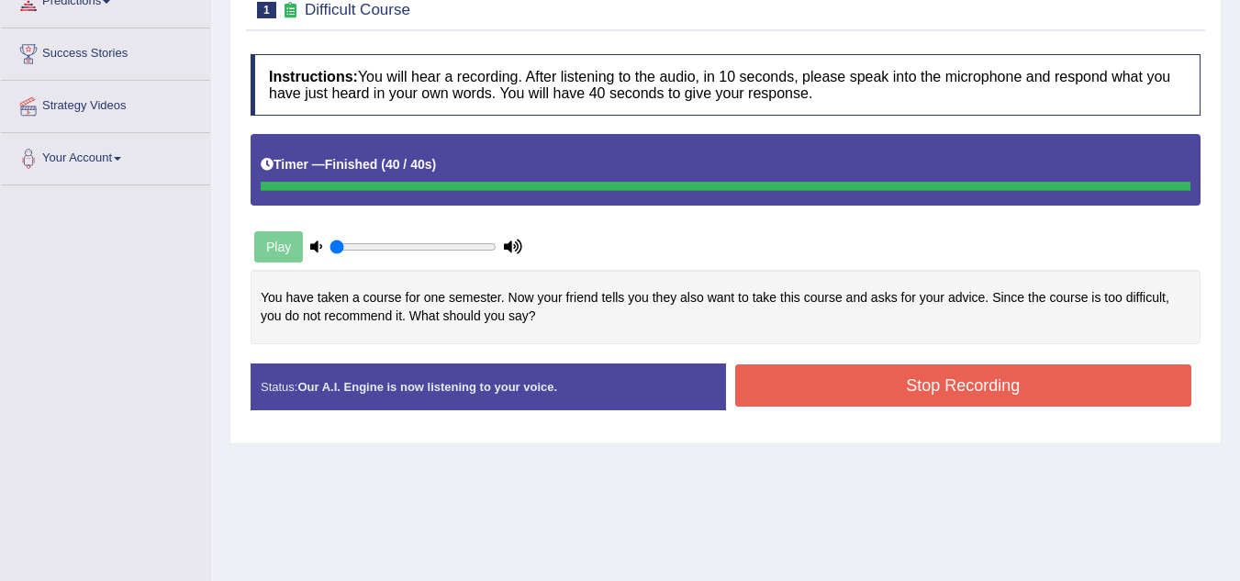
click at [1164, 403] on button "Stop Recording" at bounding box center [963, 385] width 457 height 42
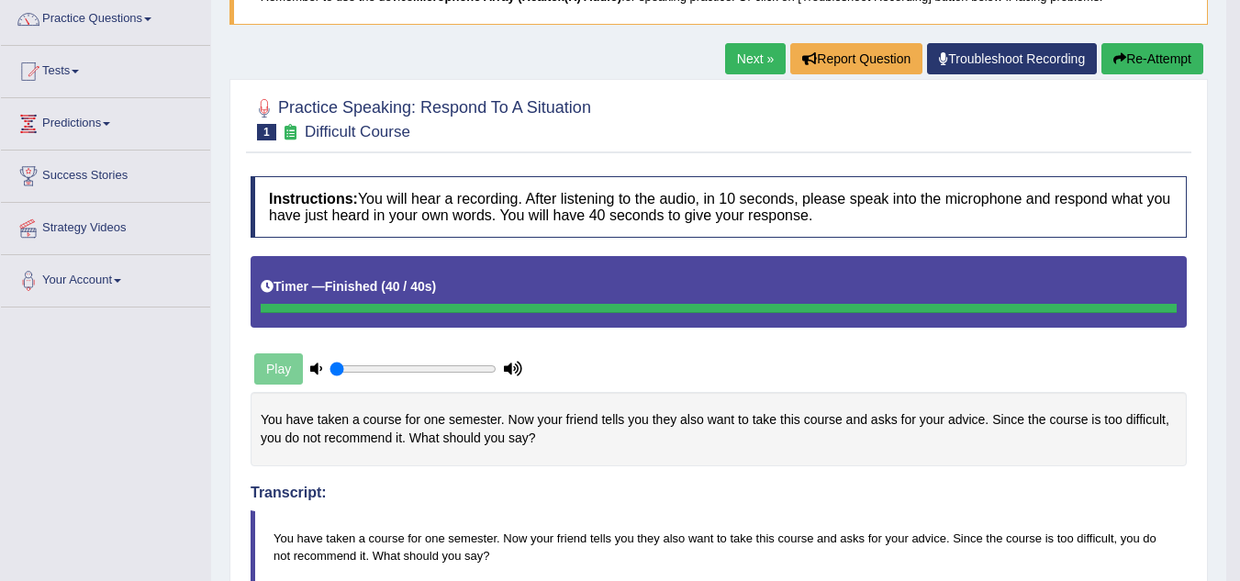
scroll to position [89, 0]
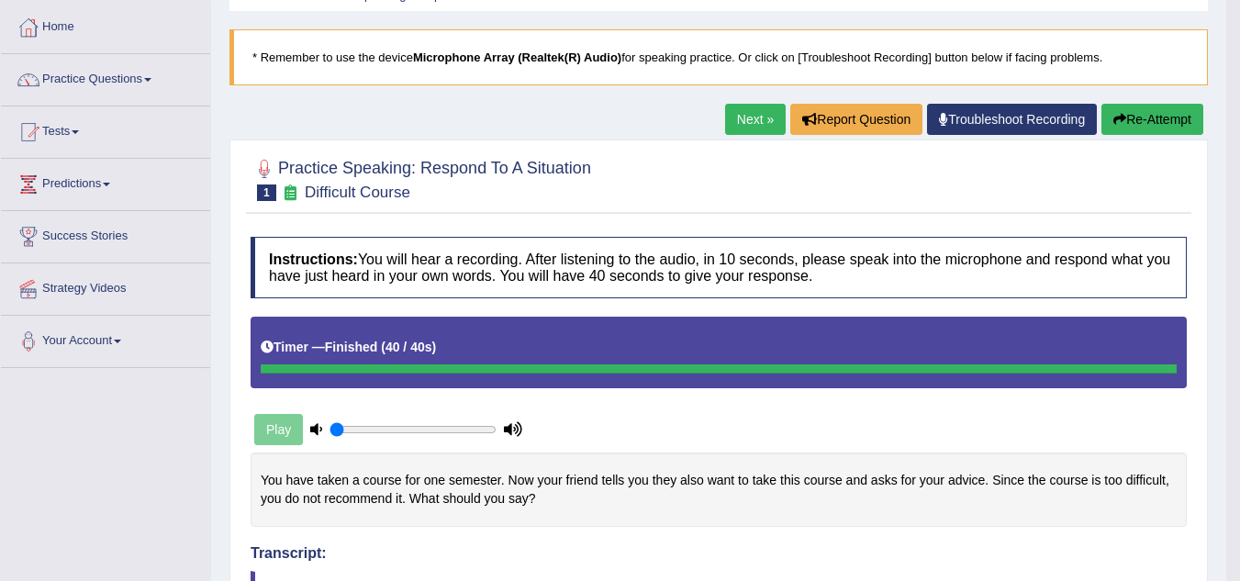
click at [760, 130] on link "Next »" at bounding box center [755, 119] width 61 height 31
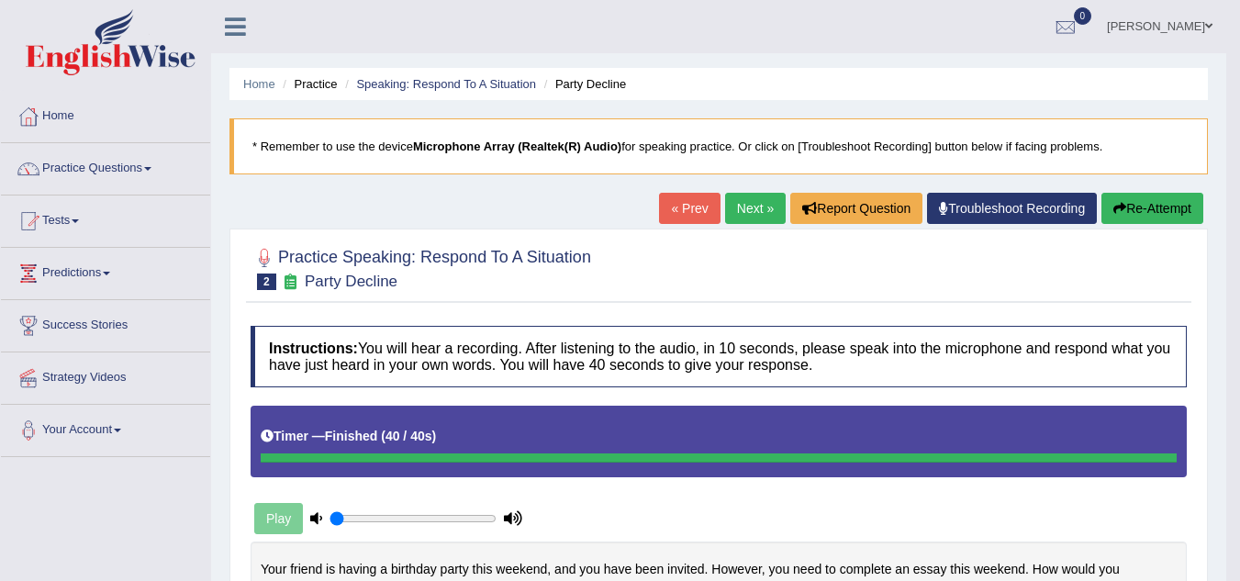
click at [736, 206] on link "Next »" at bounding box center [755, 208] width 61 height 31
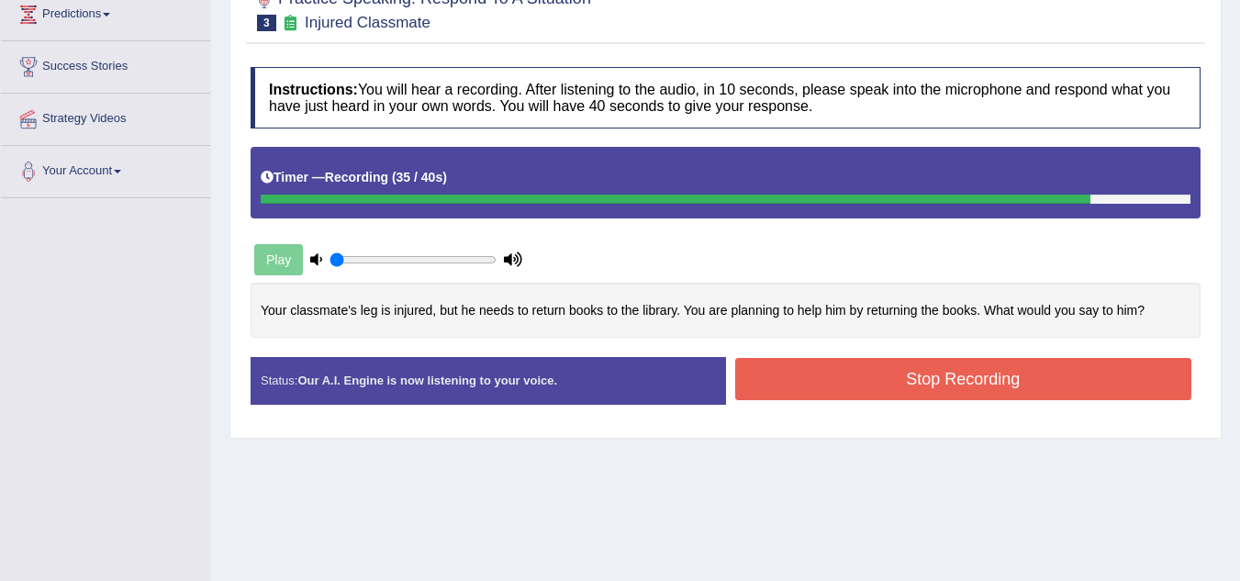
click at [860, 377] on button "Stop Recording" at bounding box center [963, 379] width 457 height 42
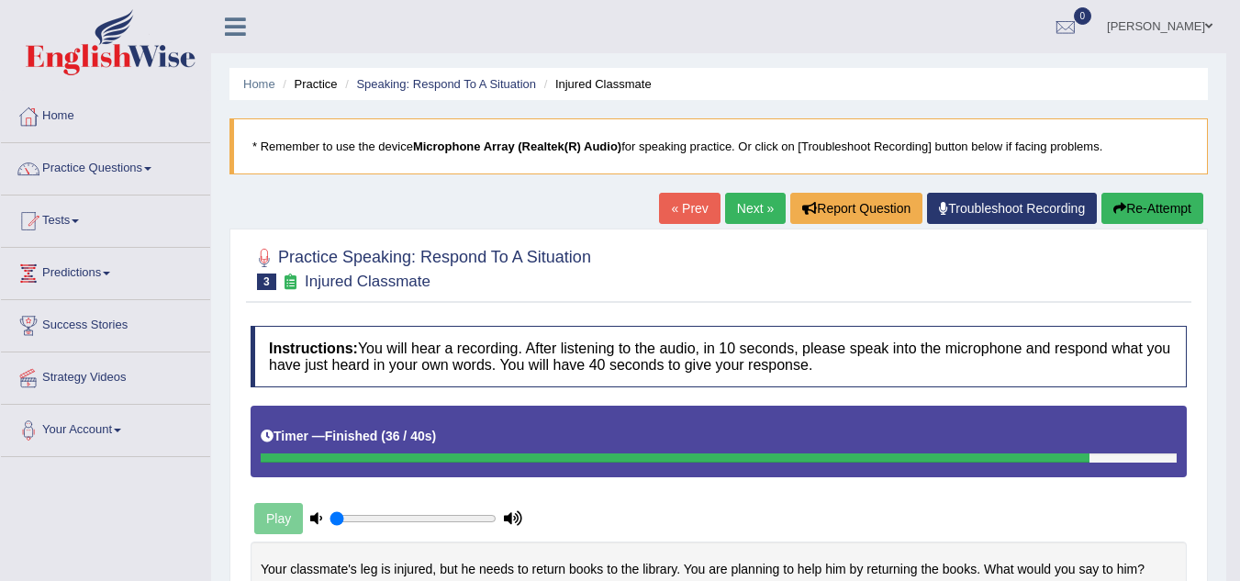
click at [734, 212] on link "Next »" at bounding box center [755, 208] width 61 height 31
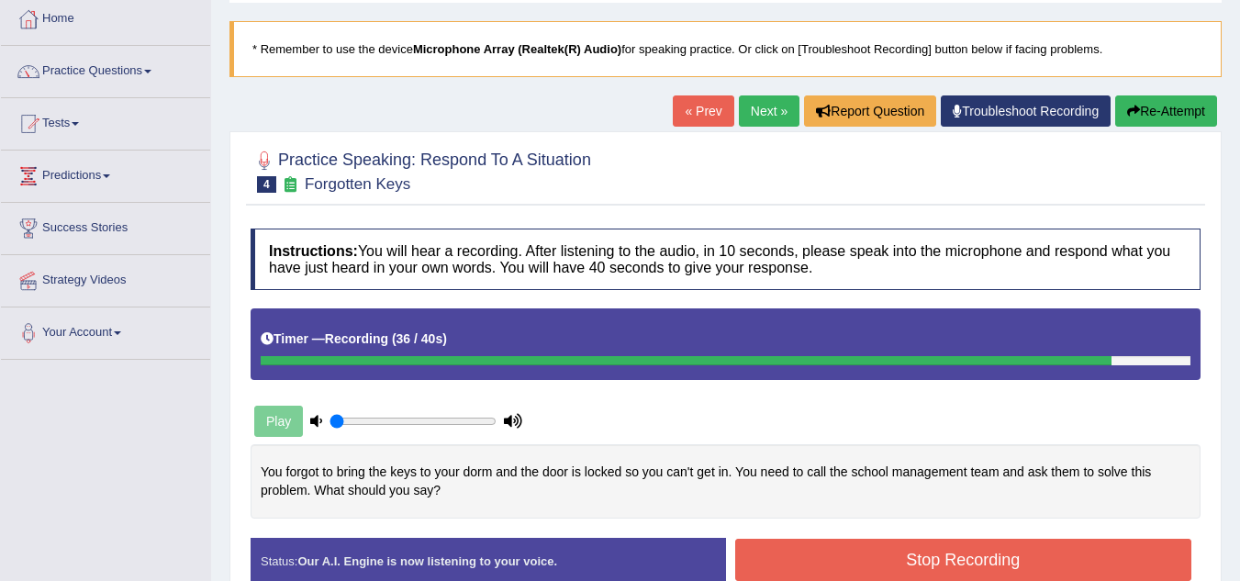
scroll to position [383, 0]
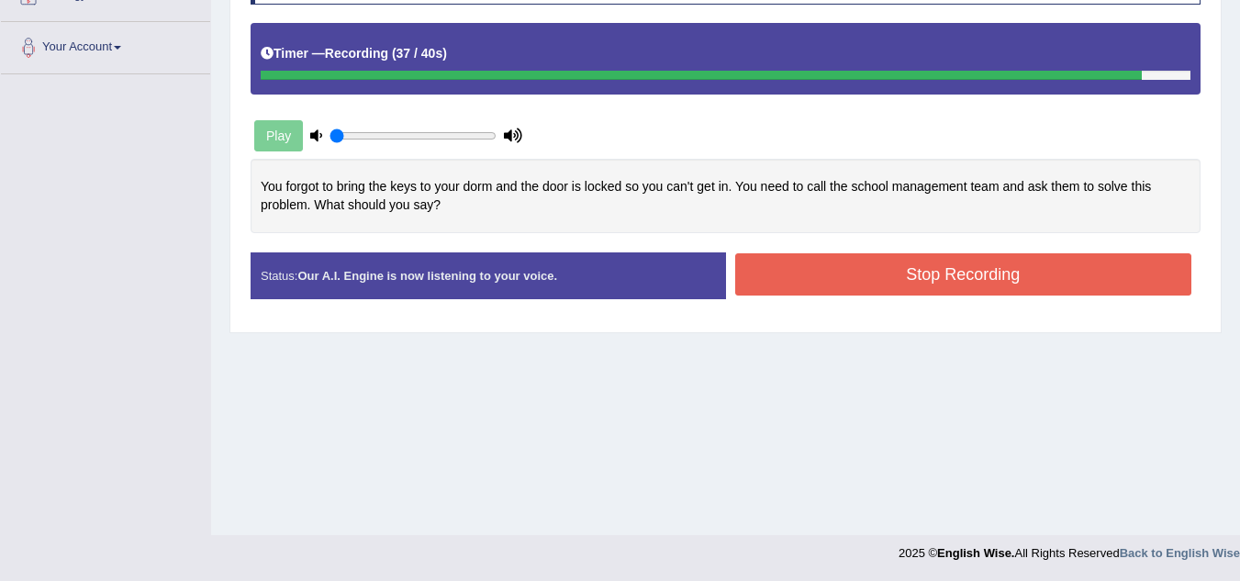
click at [902, 280] on button "Stop Recording" at bounding box center [963, 274] width 457 height 42
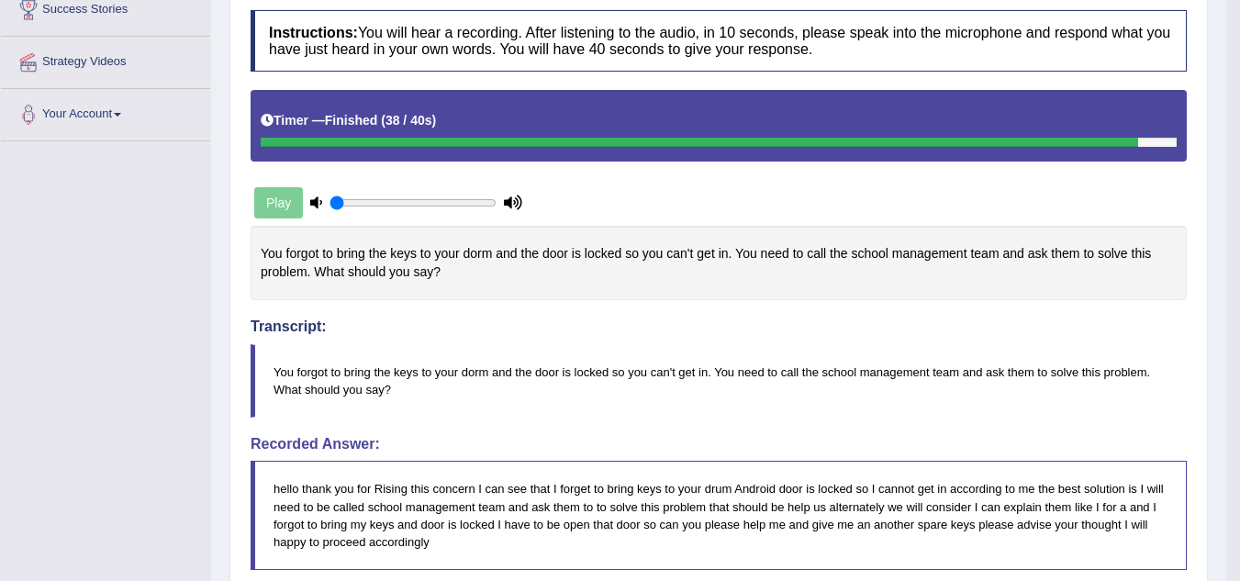
scroll to position [0, 0]
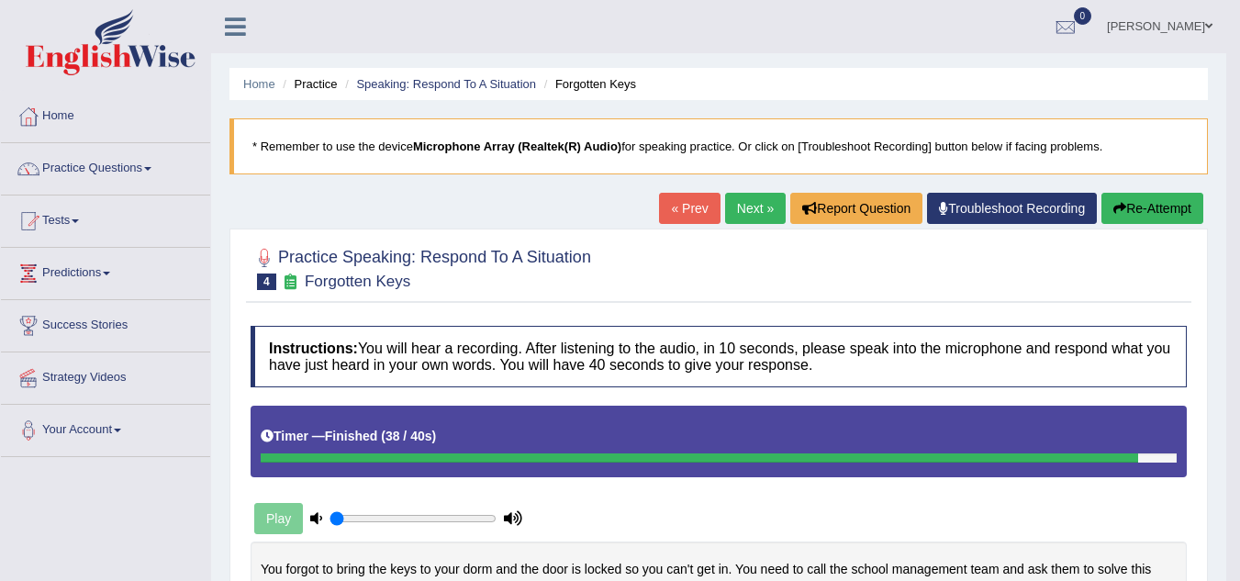
click at [752, 198] on link "Next »" at bounding box center [755, 208] width 61 height 31
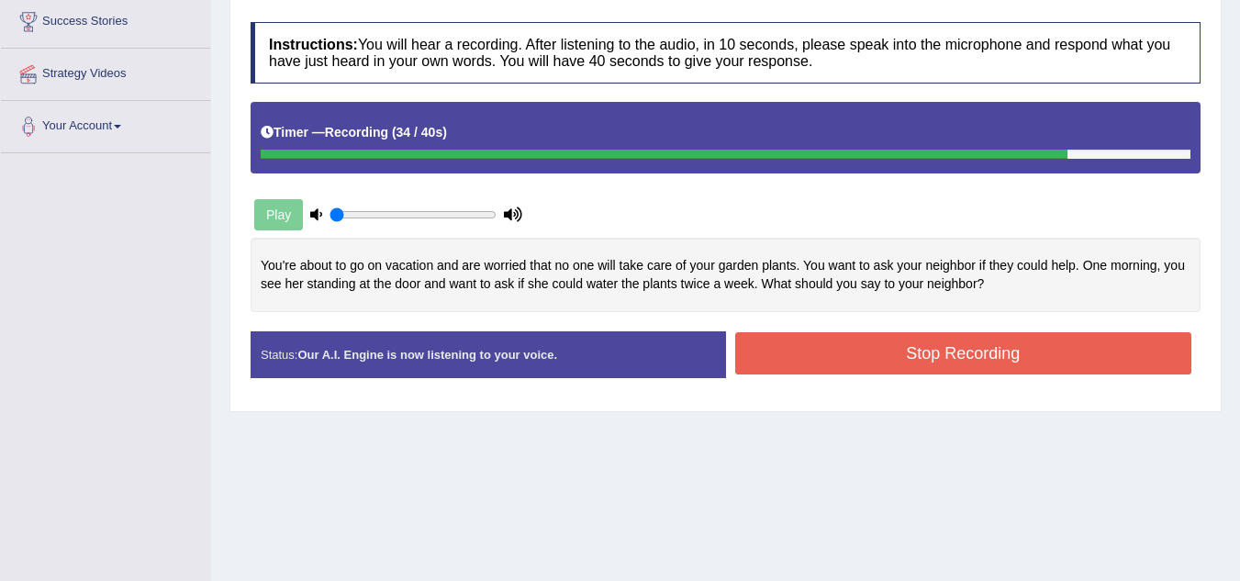
click at [860, 365] on button "Stop Recording" at bounding box center [963, 353] width 457 height 42
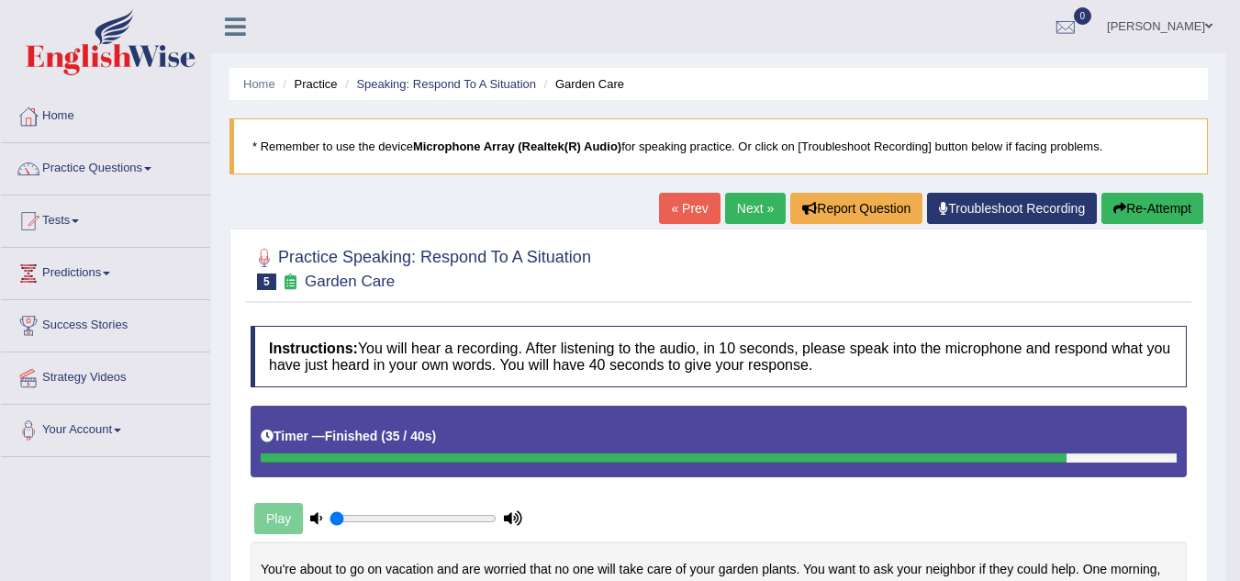
click at [755, 206] on link "Next »" at bounding box center [755, 208] width 61 height 31
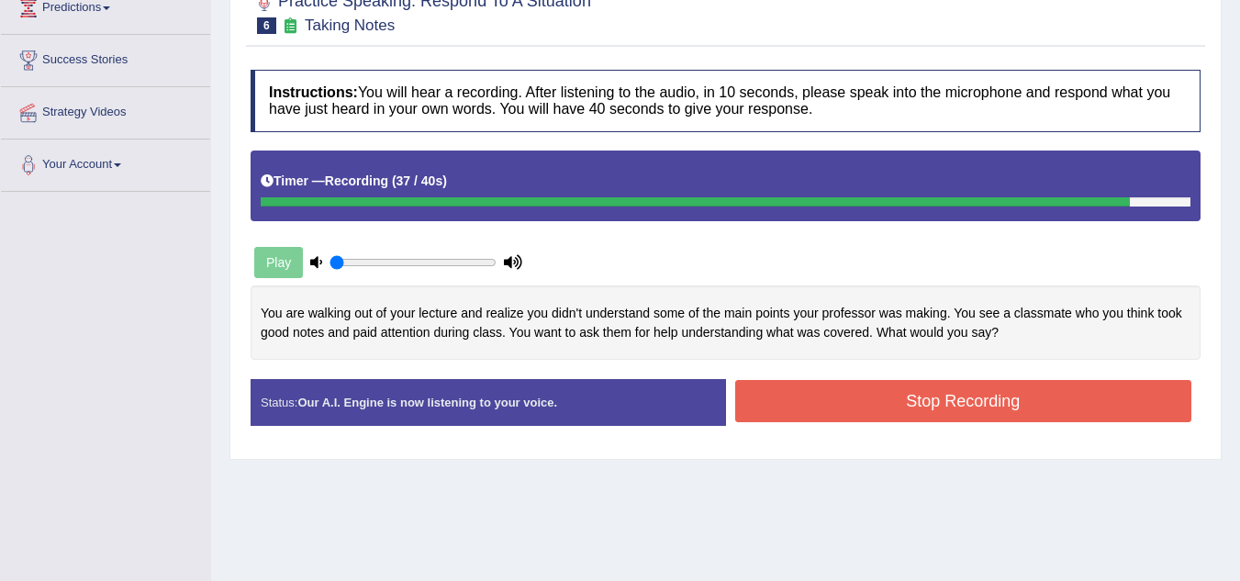
click at [835, 397] on button "Stop Recording" at bounding box center [963, 401] width 457 height 42
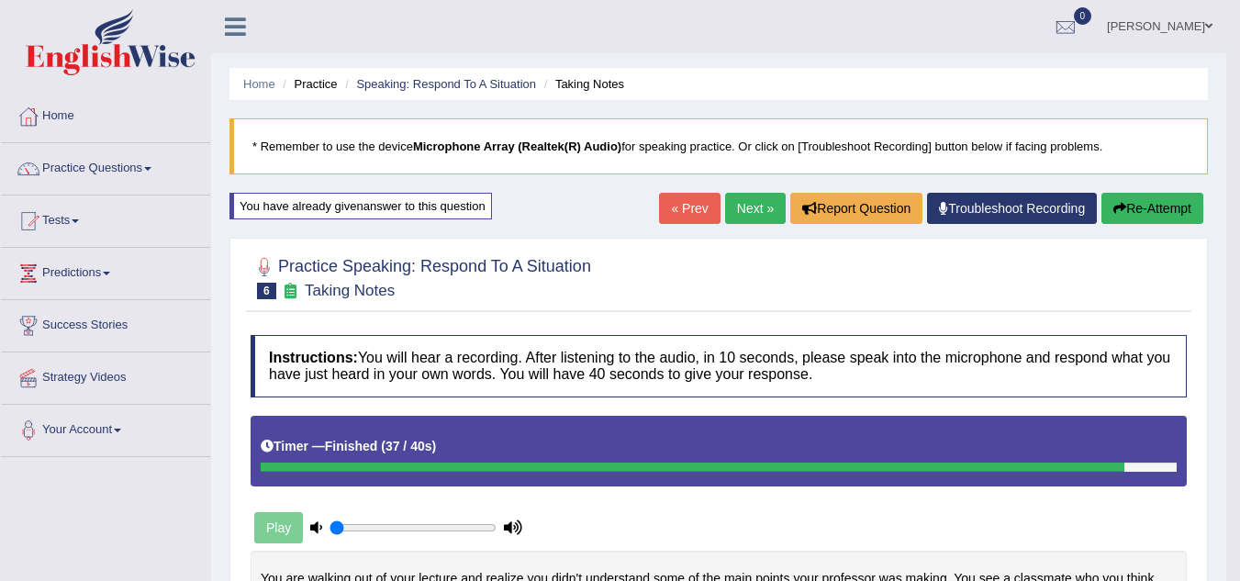
click at [756, 208] on link "Next »" at bounding box center [755, 208] width 61 height 31
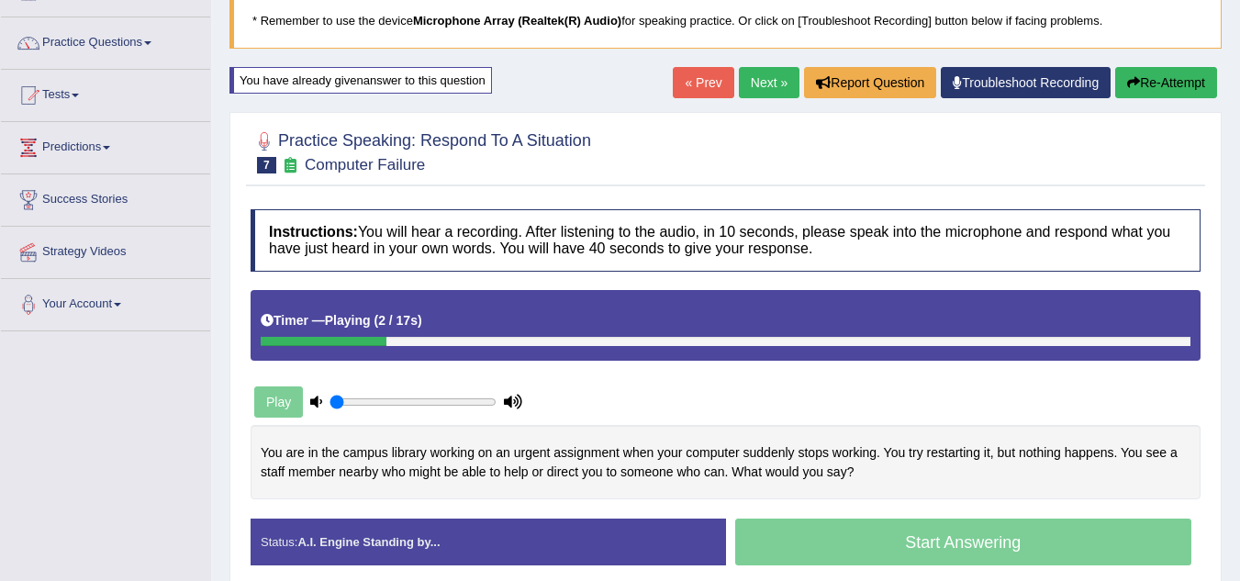
scroll to position [127, 0]
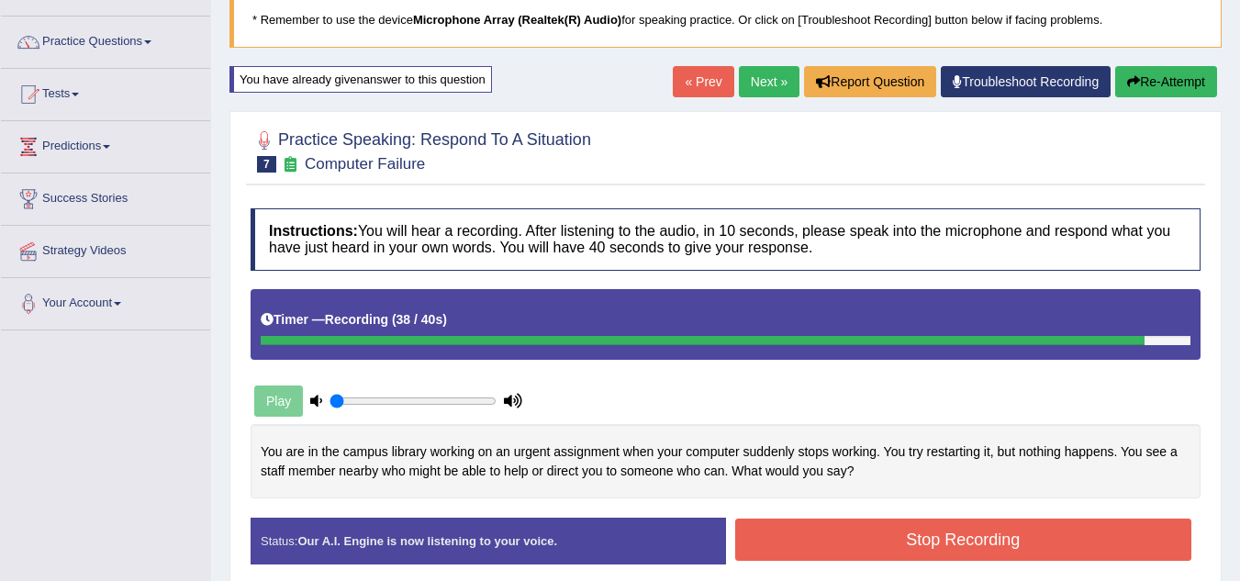
click at [893, 533] on button "Stop Recording" at bounding box center [963, 539] width 457 height 42
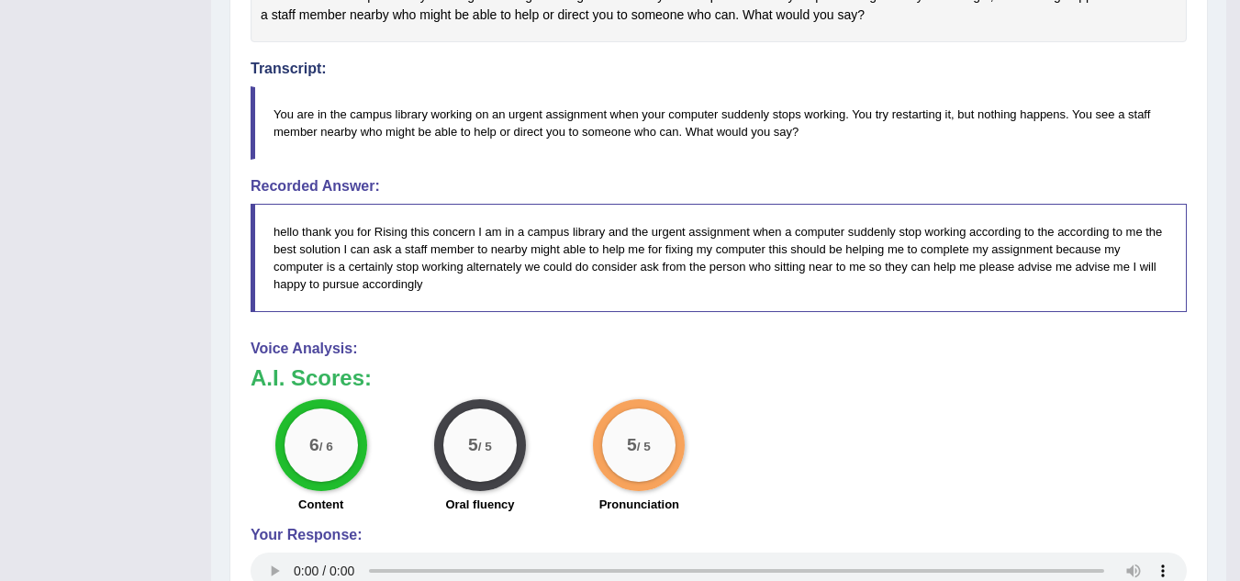
scroll to position [0, 0]
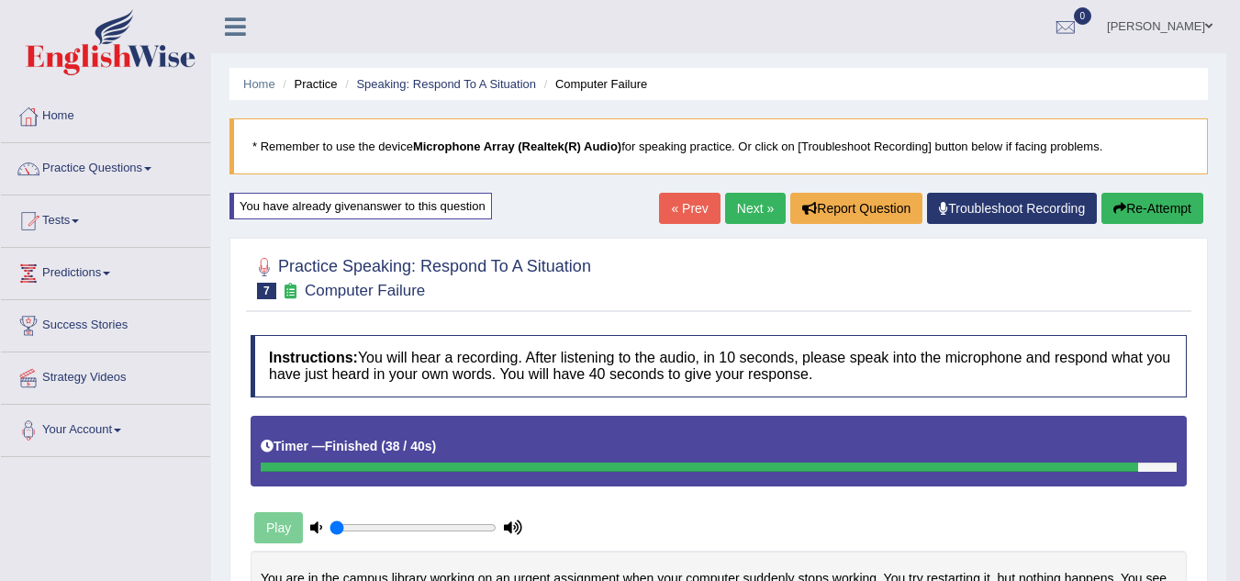
click at [758, 200] on link "Next »" at bounding box center [755, 208] width 61 height 31
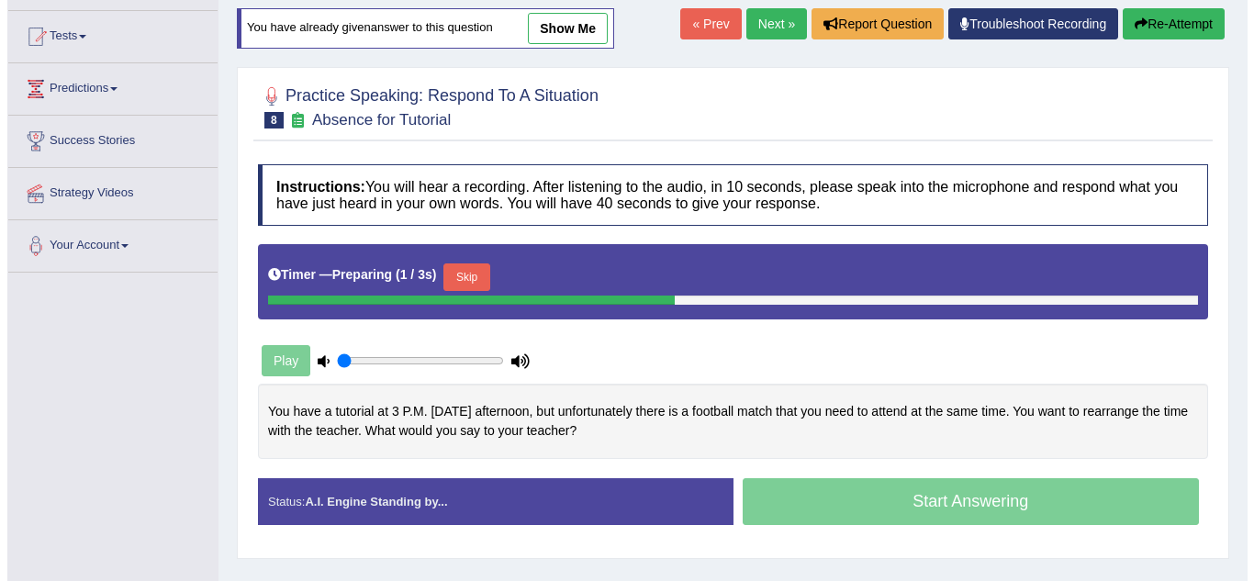
scroll to position [209, 0]
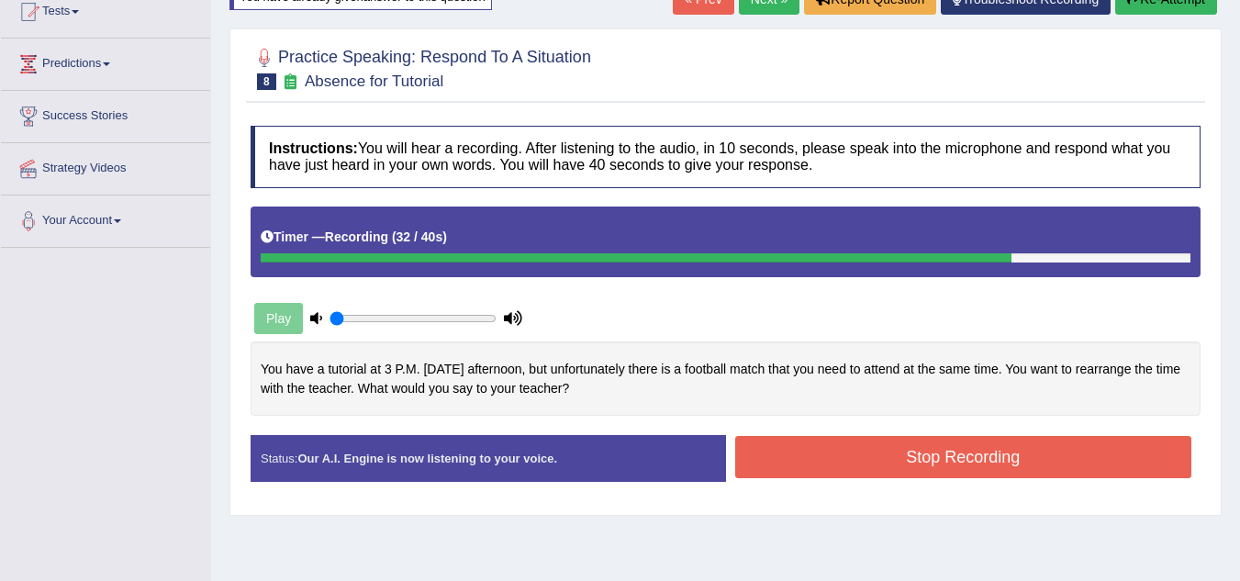
click at [821, 441] on button "Stop Recording" at bounding box center [963, 457] width 457 height 42
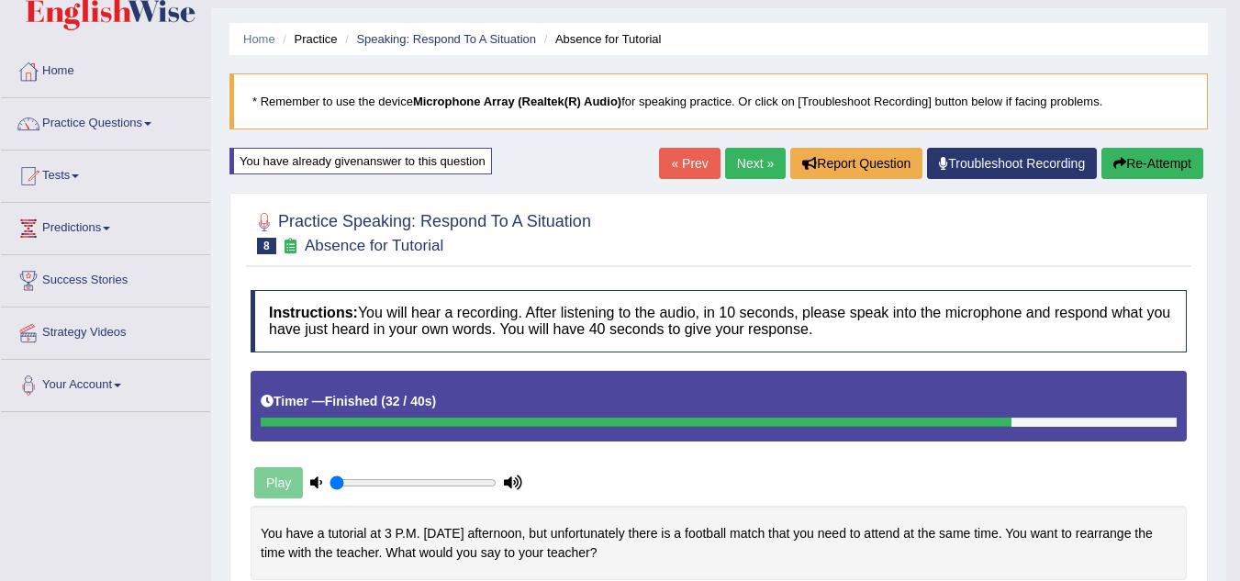
scroll to position [0, 0]
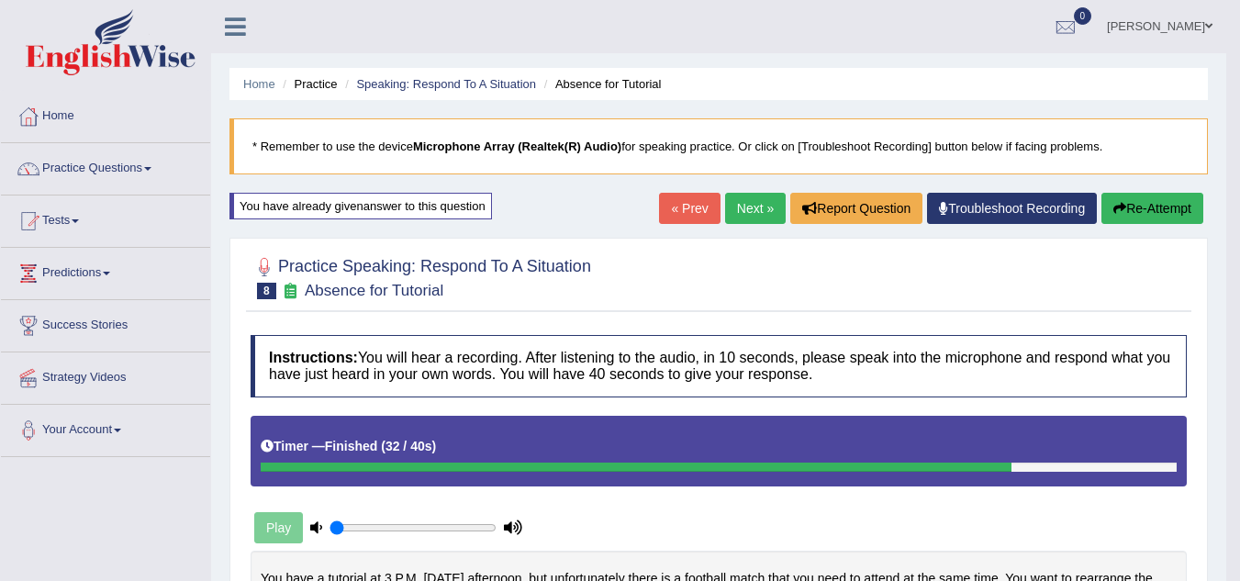
click at [741, 206] on link "Next »" at bounding box center [755, 208] width 61 height 31
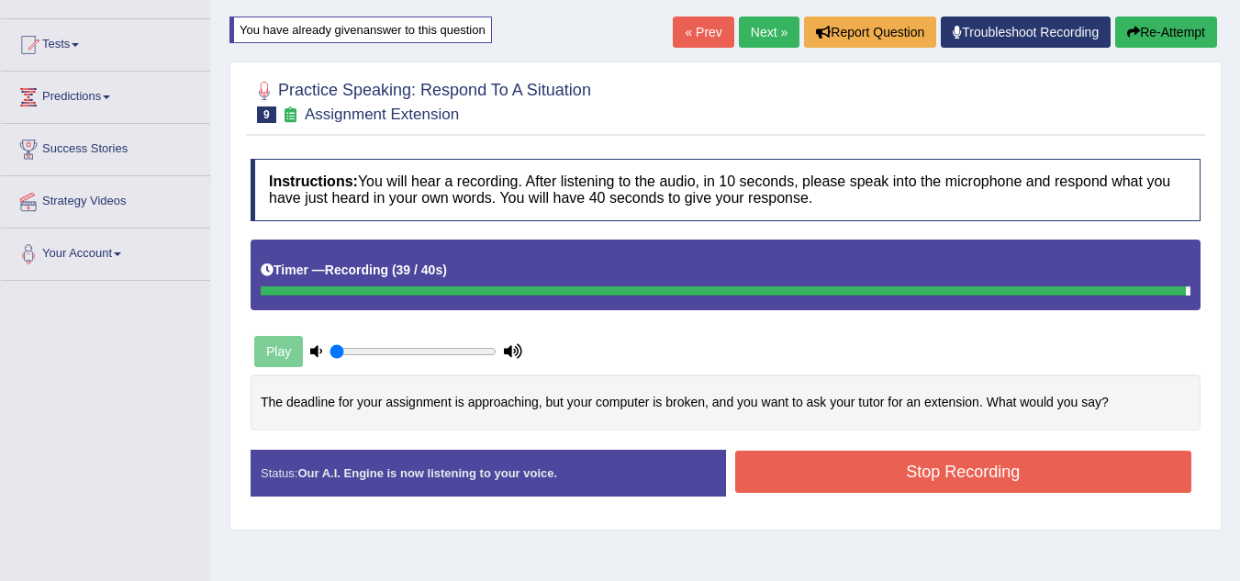
click at [793, 472] on button "Stop Recording" at bounding box center [963, 472] width 457 height 42
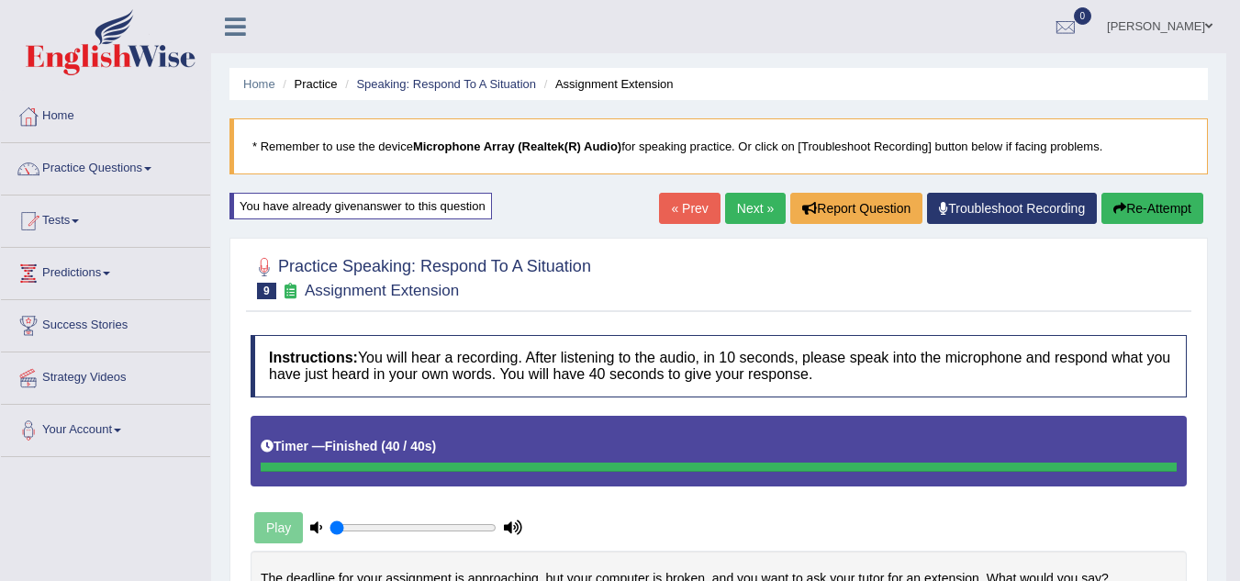
click at [730, 213] on link "Next »" at bounding box center [755, 208] width 61 height 31
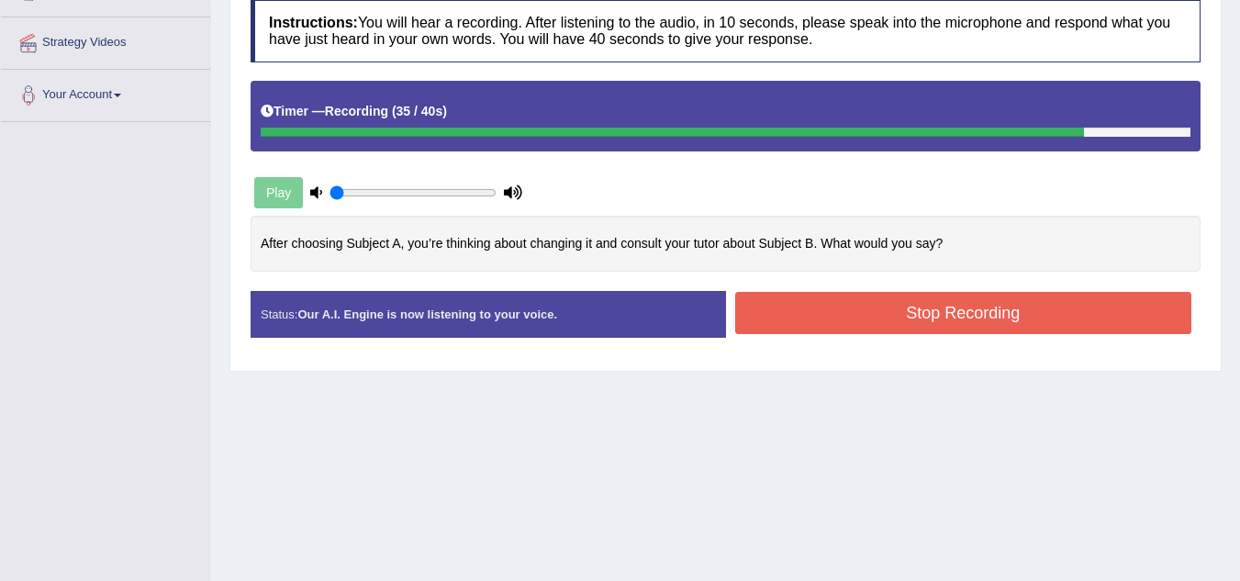
click at [832, 305] on button "Stop Recording" at bounding box center [963, 313] width 457 height 42
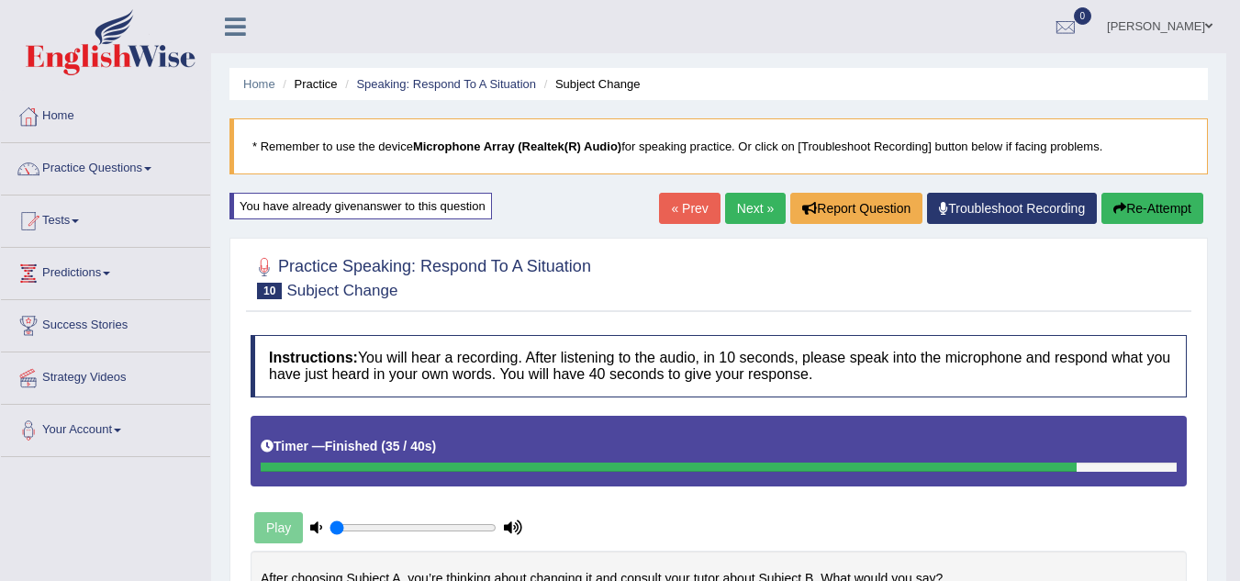
click at [139, 168] on link "Practice Questions" at bounding box center [105, 166] width 209 height 46
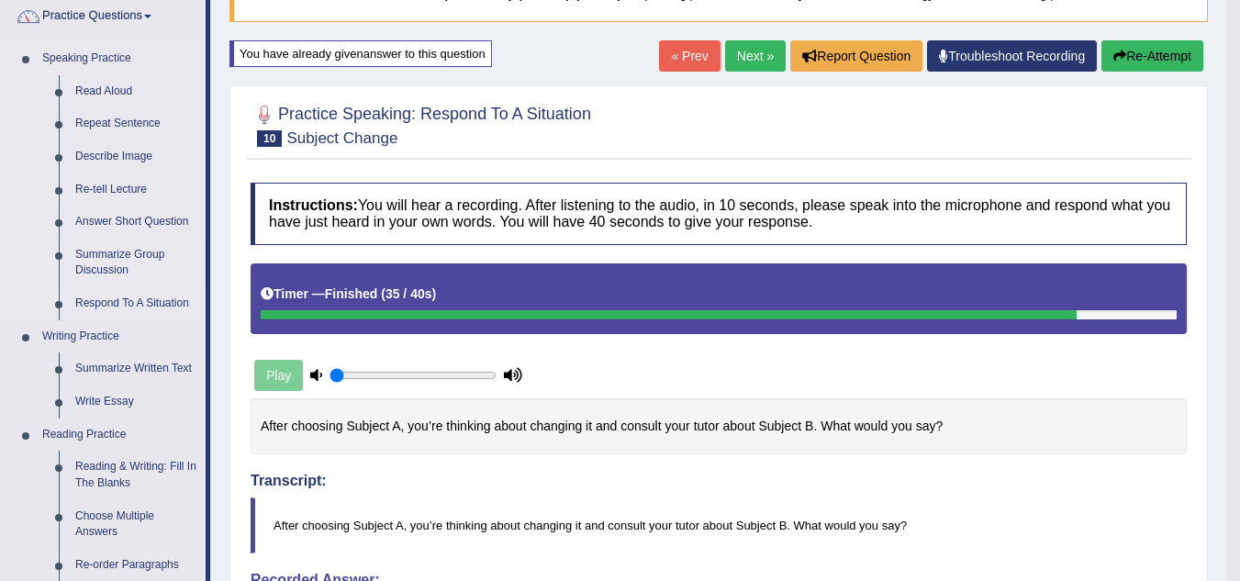
scroll to position [144, 0]
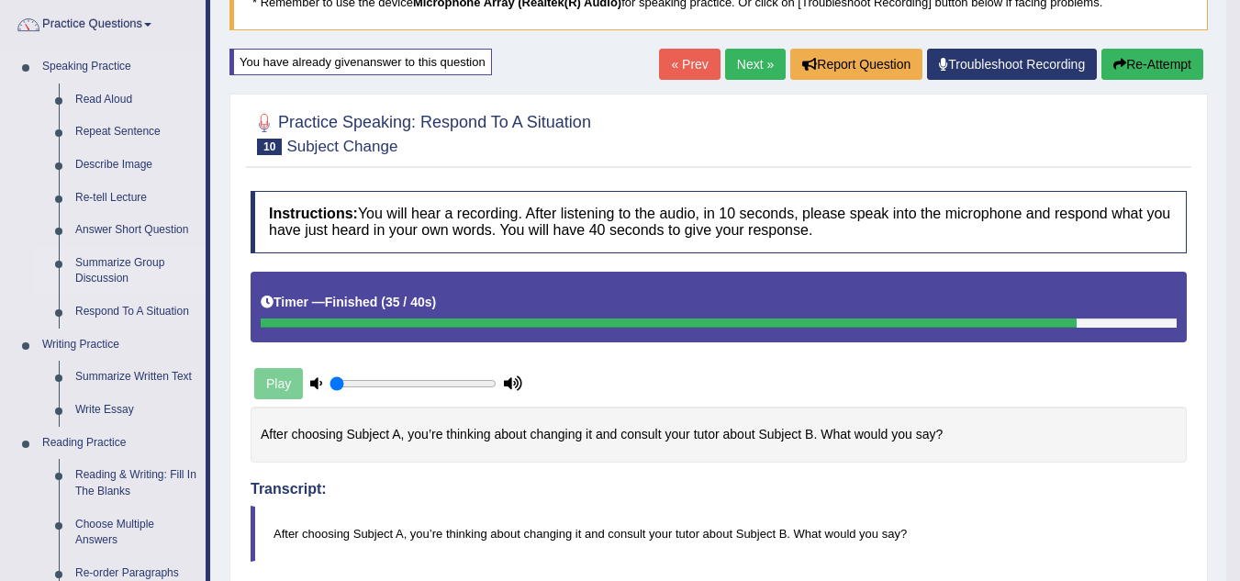
click at [109, 279] on link "Summarize Group Discussion" at bounding box center [136, 271] width 139 height 49
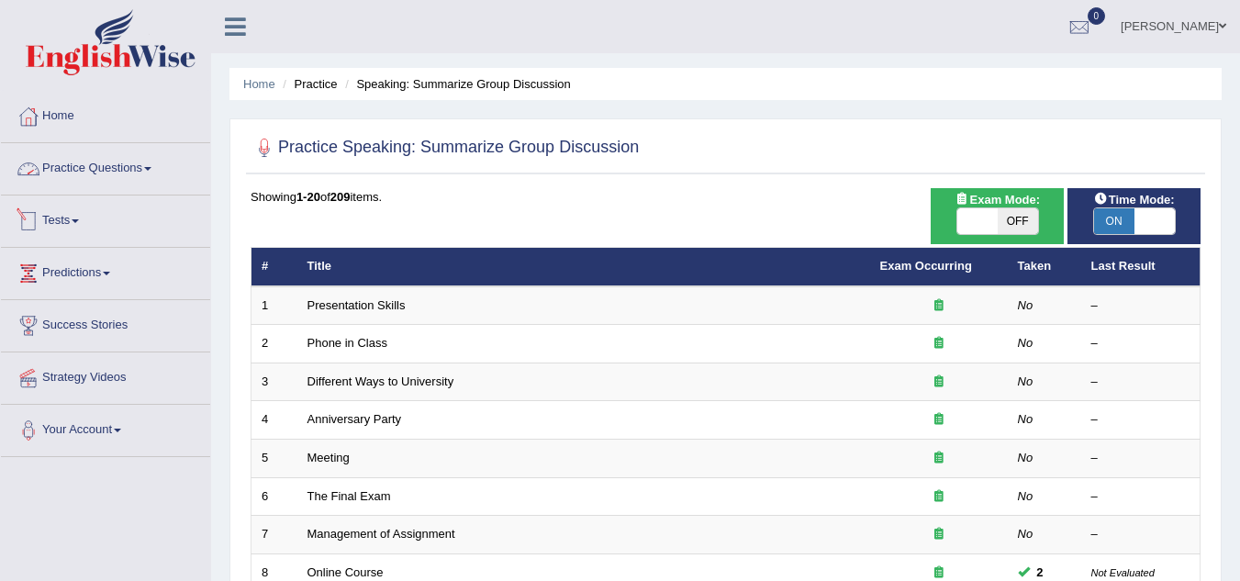
click at [122, 174] on link "Practice Questions" at bounding box center [105, 166] width 209 height 46
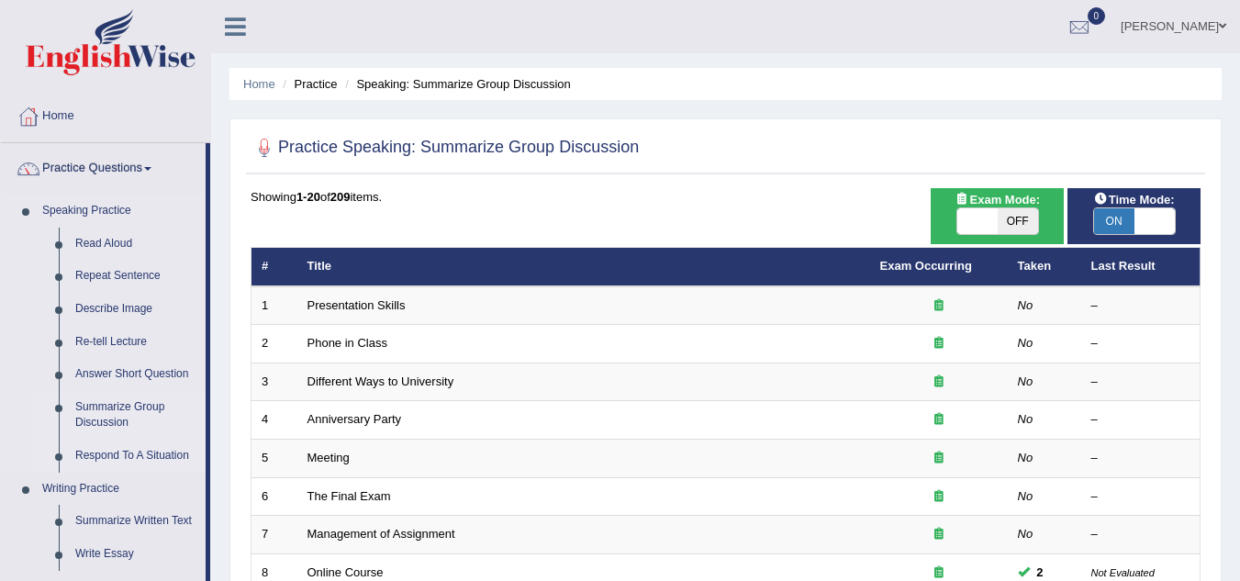
click at [165, 462] on link "Respond To A Situation" at bounding box center [136, 456] width 139 height 33
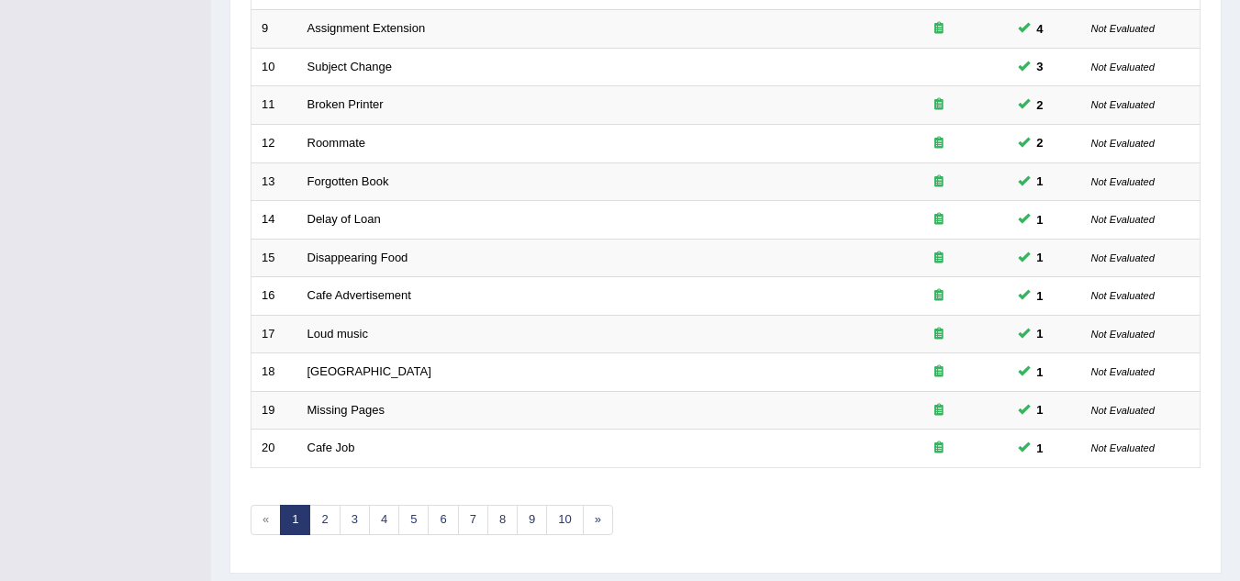
scroll to position [634, 0]
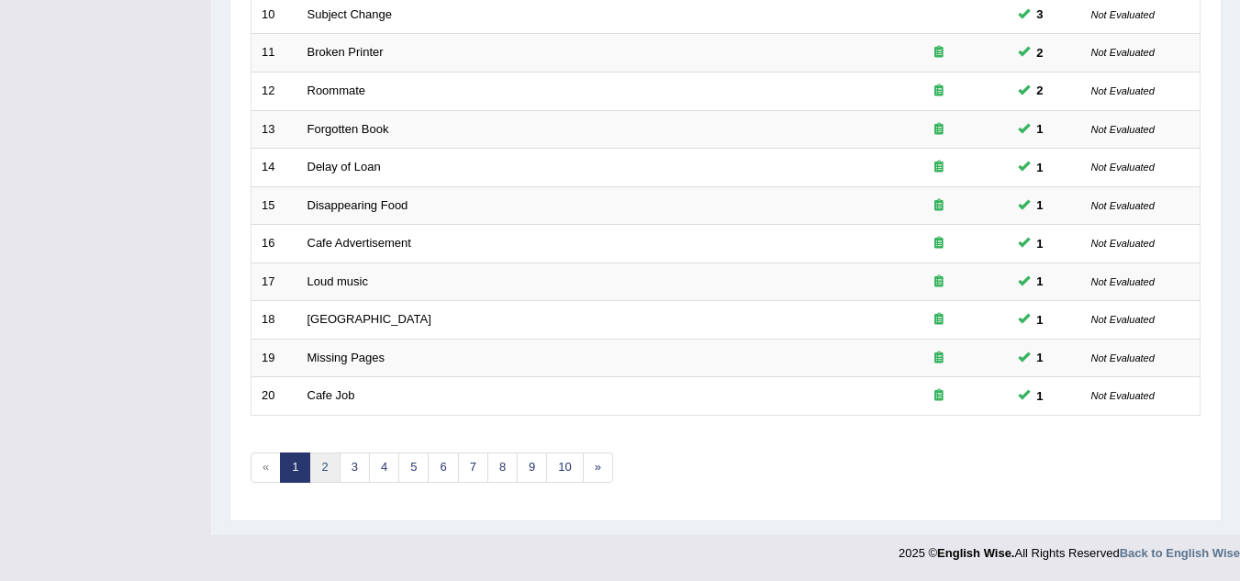
click at [321, 475] on link "2" at bounding box center [324, 467] width 30 height 30
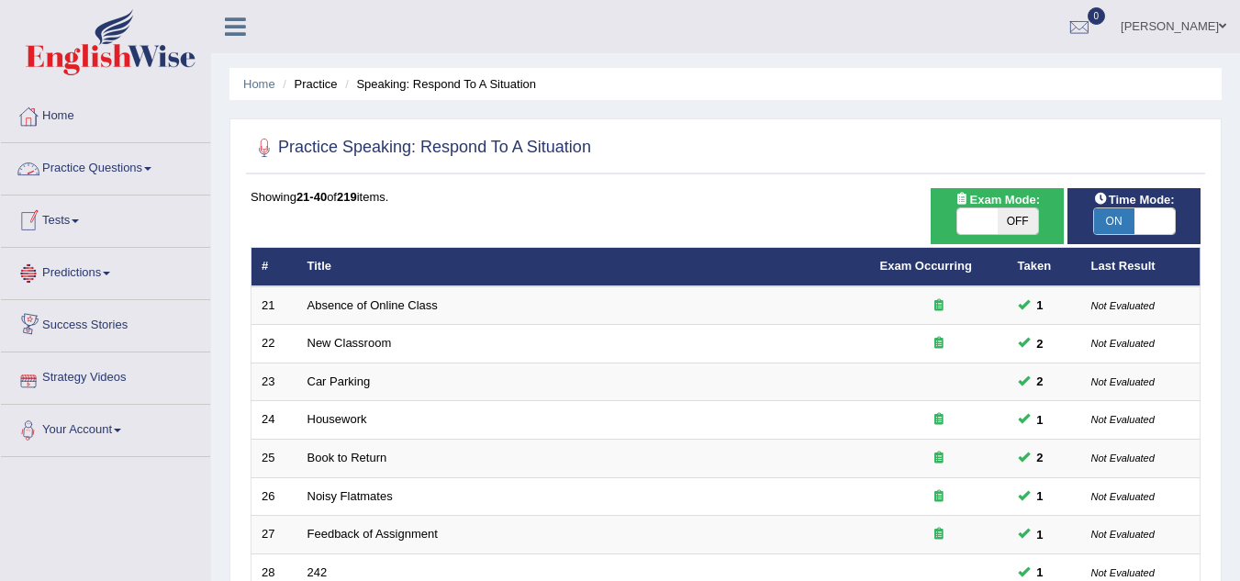
click at [122, 166] on link "Practice Questions" at bounding box center [105, 166] width 209 height 46
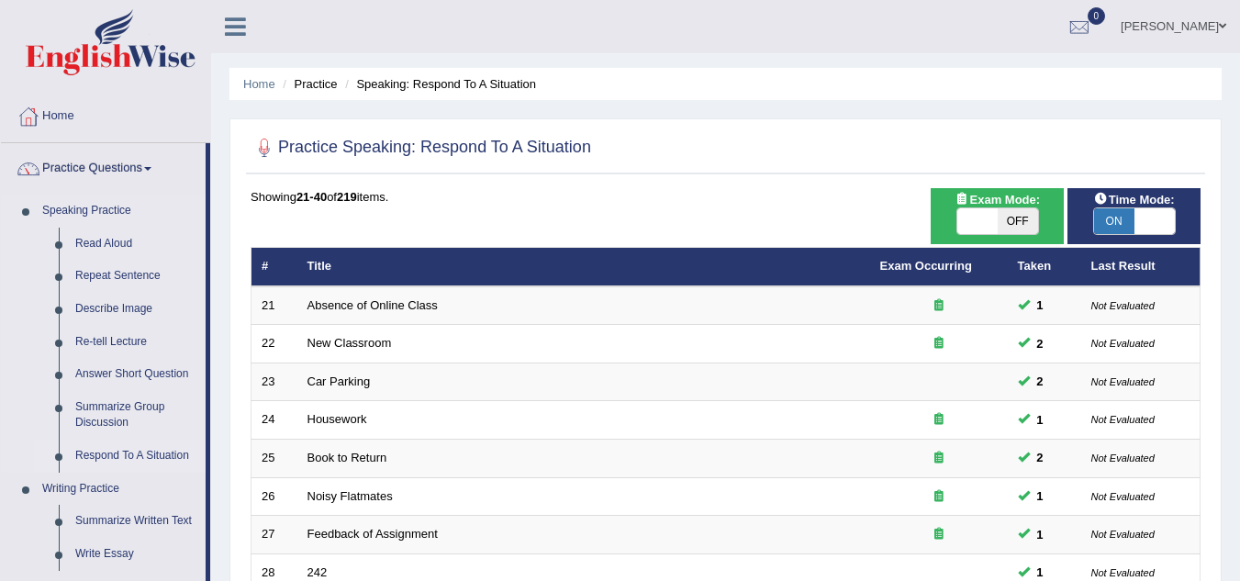
click at [177, 453] on link "Respond To A Situation" at bounding box center [136, 456] width 139 height 33
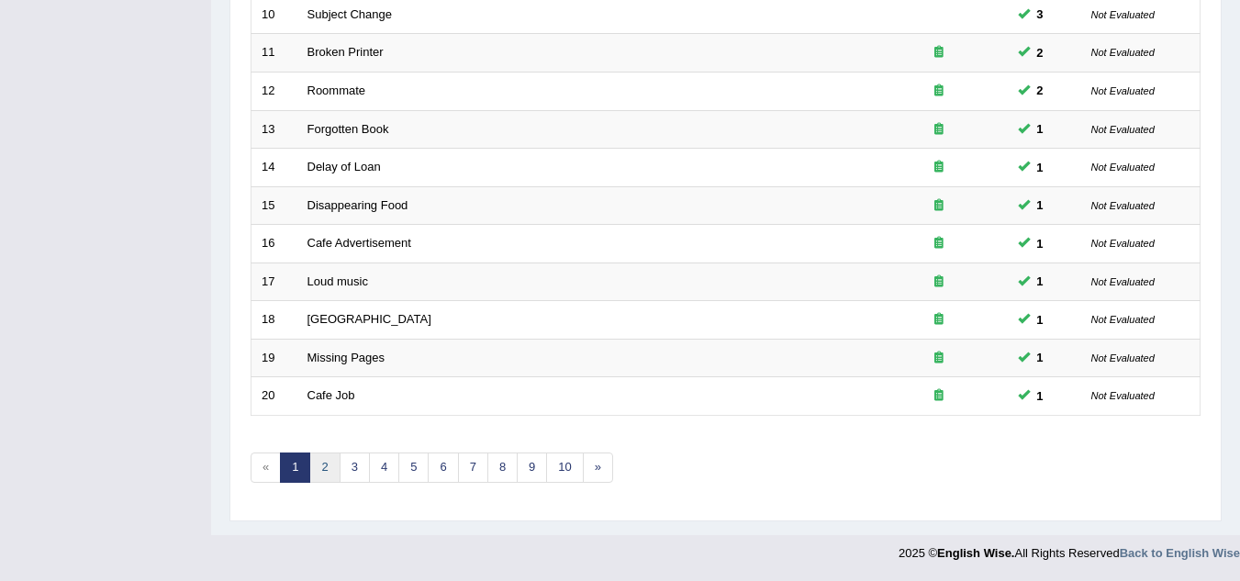
click at [329, 478] on link "2" at bounding box center [324, 467] width 30 height 30
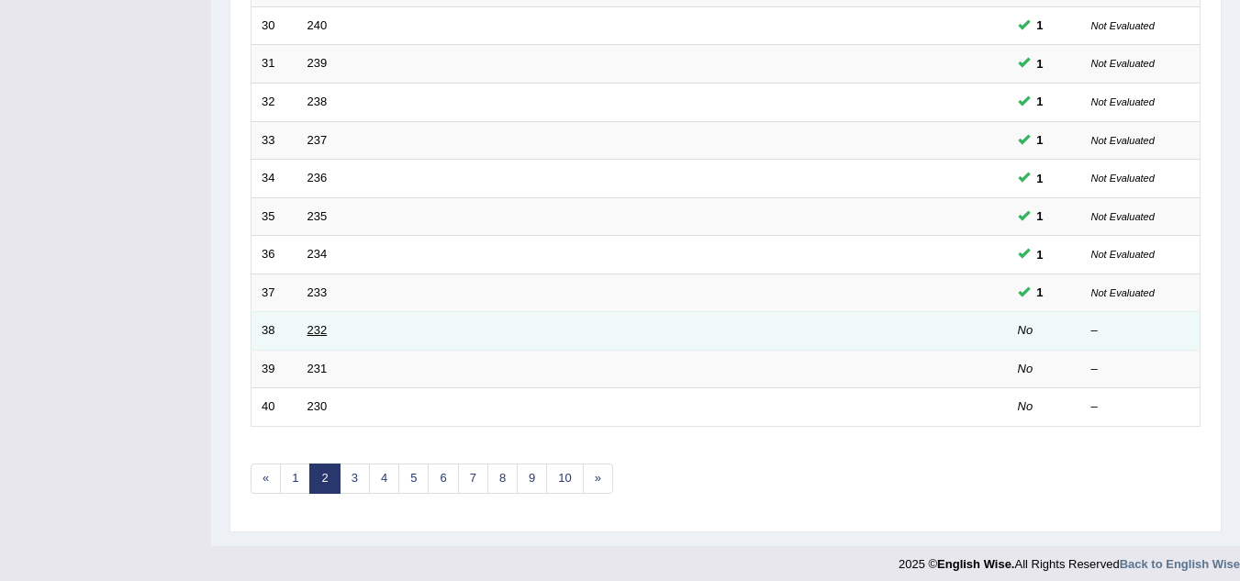
click at [318, 334] on link "232" at bounding box center [317, 330] width 20 height 14
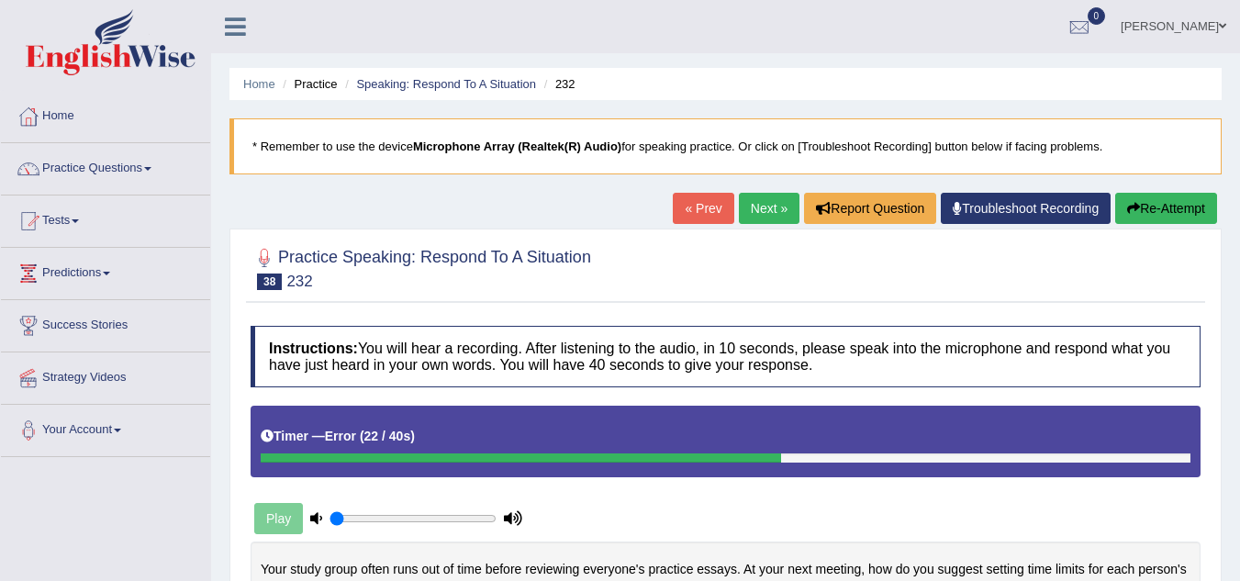
click at [318, 334] on h4 "Instructions: You will hear a recording. After listening to the audio, in 10 se…" at bounding box center [726, 356] width 950 height 61
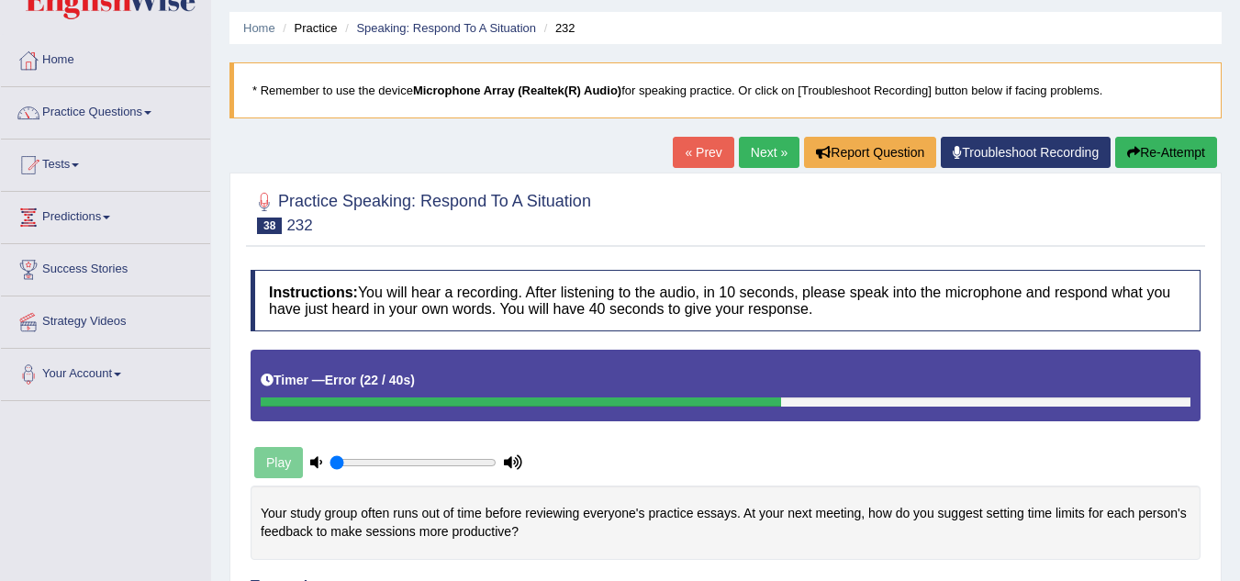
scroll to position [60, 0]
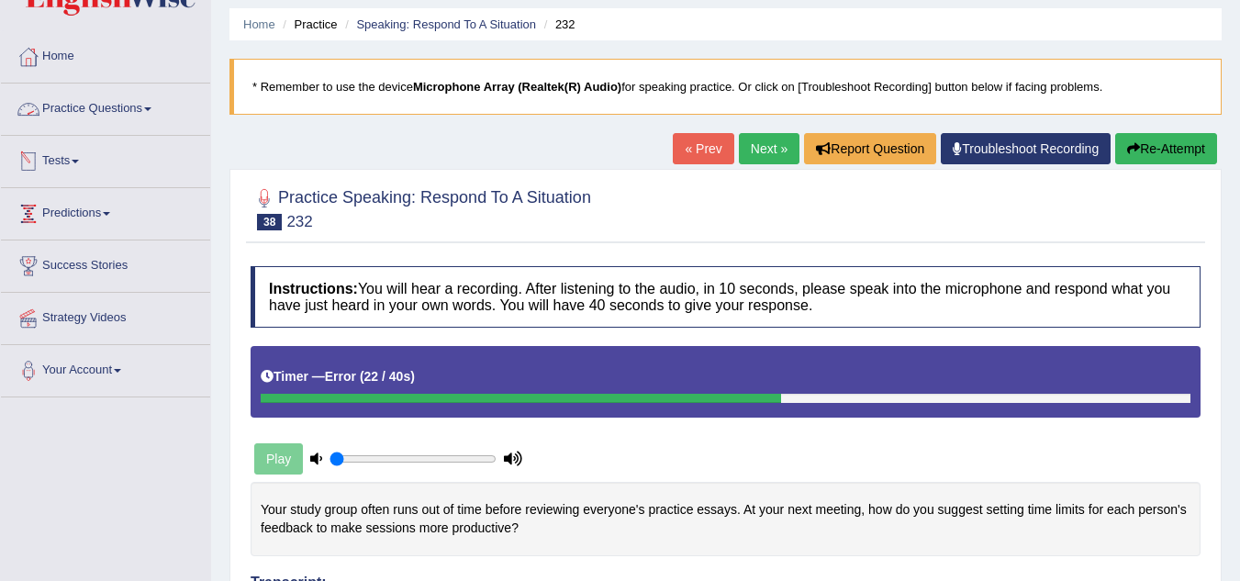
click at [55, 120] on link "Practice Questions" at bounding box center [105, 107] width 209 height 46
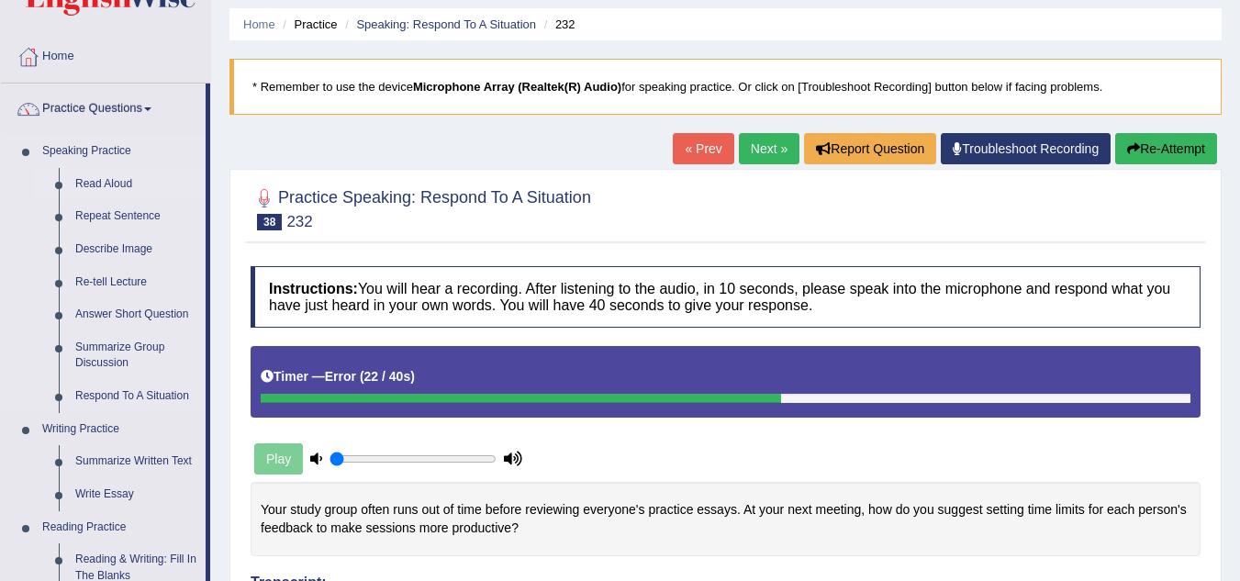
click at [100, 181] on link "Read Aloud" at bounding box center [136, 184] width 139 height 33
